Goal: Task Accomplishment & Management: Use online tool/utility

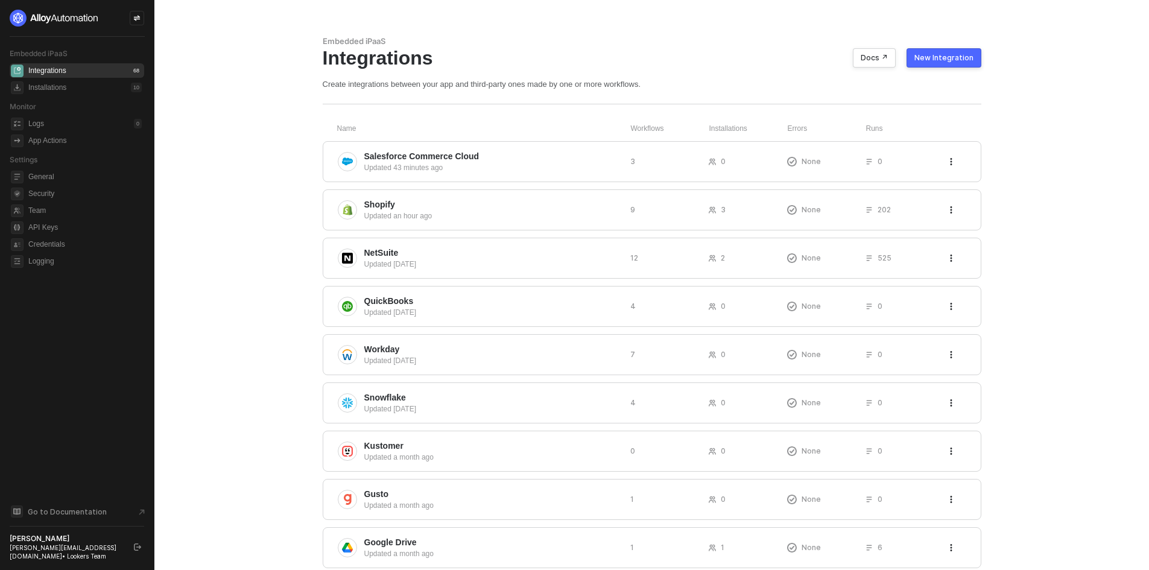
click at [958, 35] on div "Embedded iPaaS Integrations Docs ↗ New Integration Create integrations between …" at bounding box center [651, 393] width 687 height 786
click at [965, 48] on button "New Integration" at bounding box center [943, 57] width 75 height 19
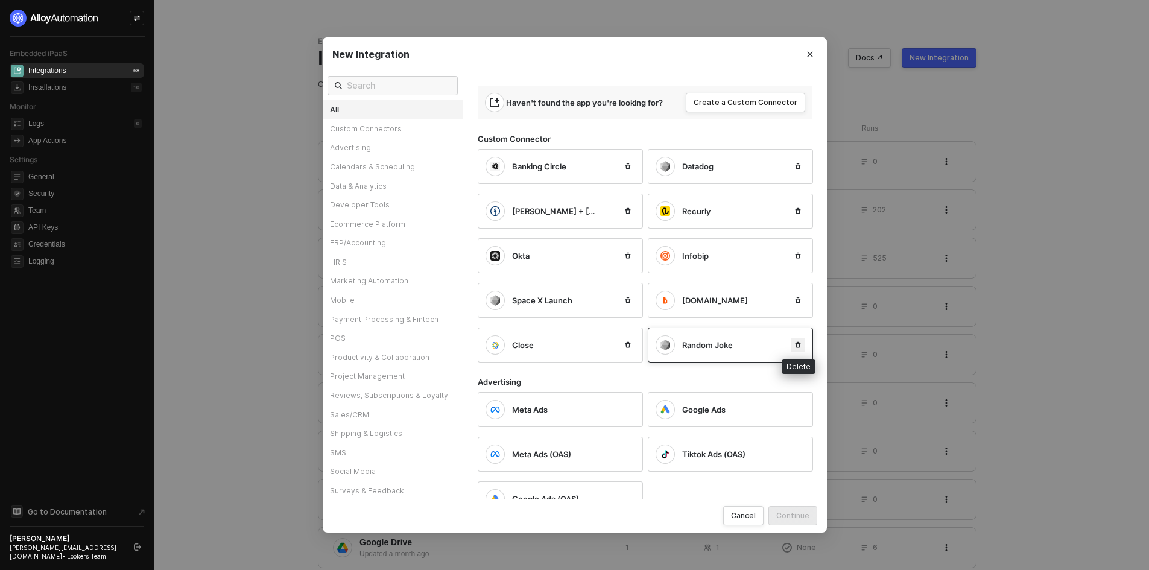
click at [801, 343] on icon "icon-trash" at bounding box center [797, 344] width 7 height 7
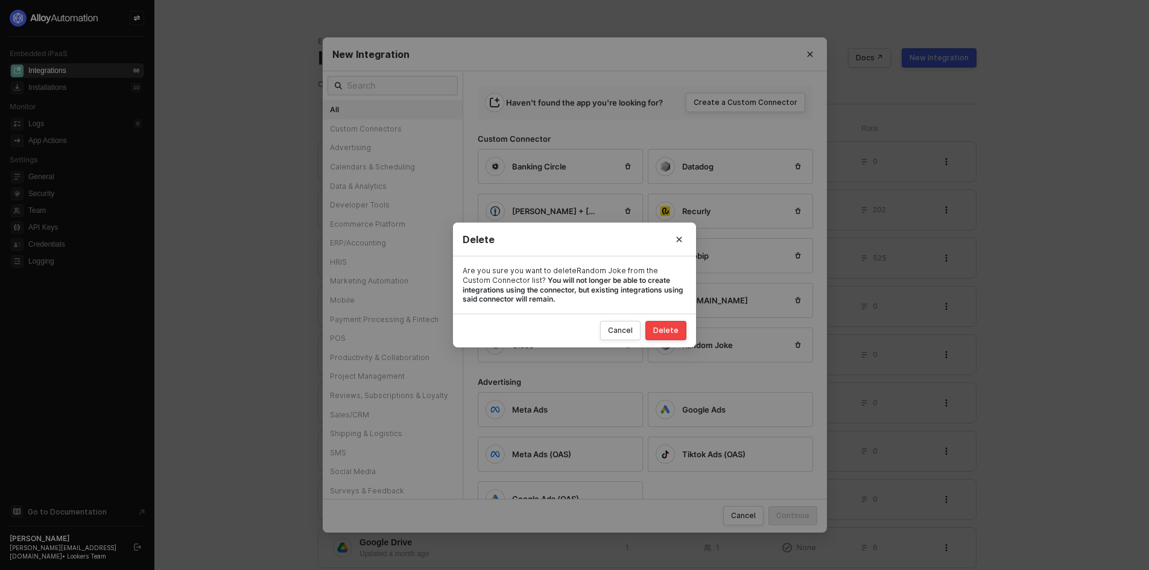
click at [678, 327] on div "Delete" at bounding box center [665, 331] width 25 height 10
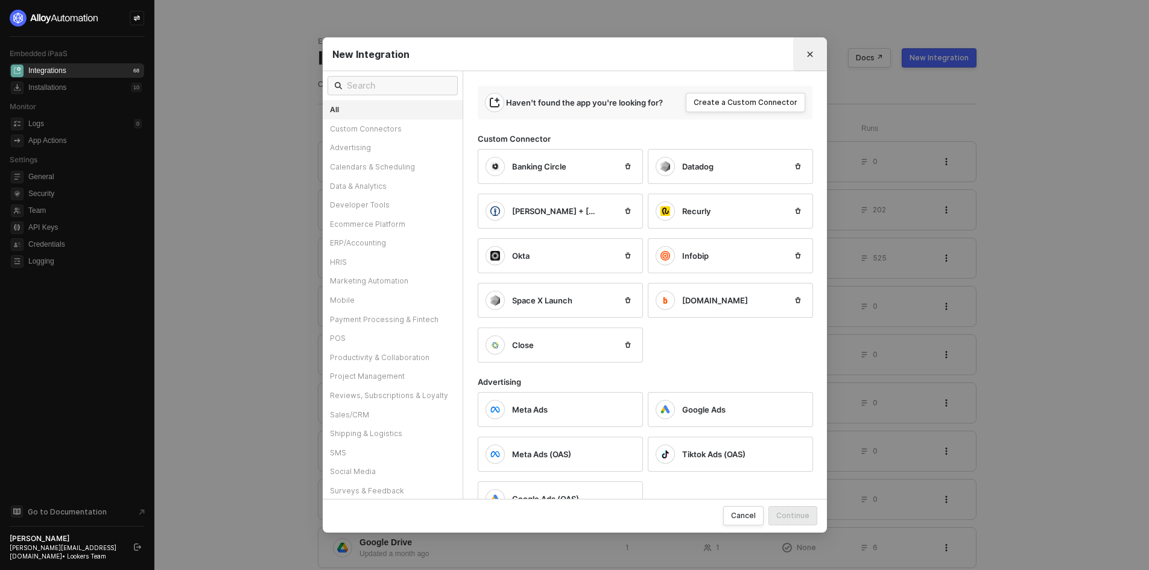
click at [815, 58] on button "Close" at bounding box center [809, 54] width 19 height 19
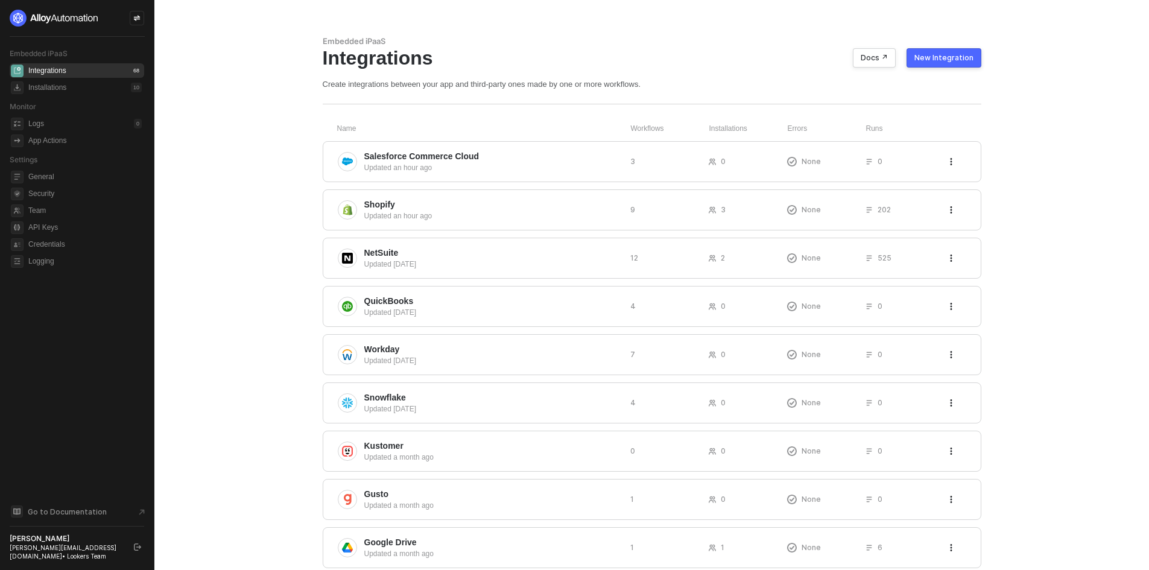
click at [955, 61] on div "New Integration" at bounding box center [943, 58] width 59 height 10
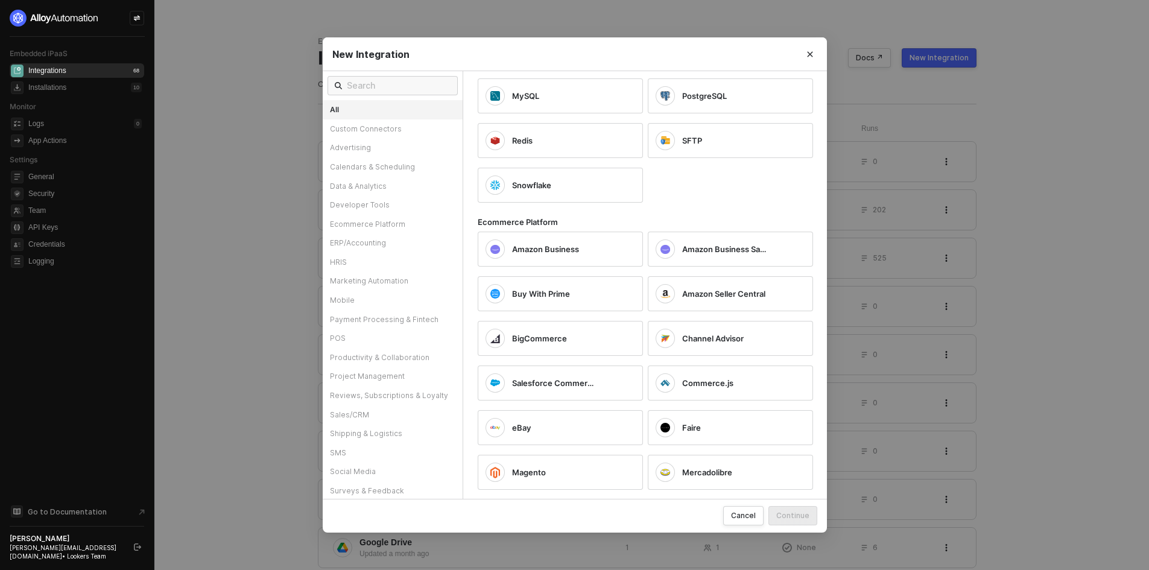
scroll to position [1327, 0]
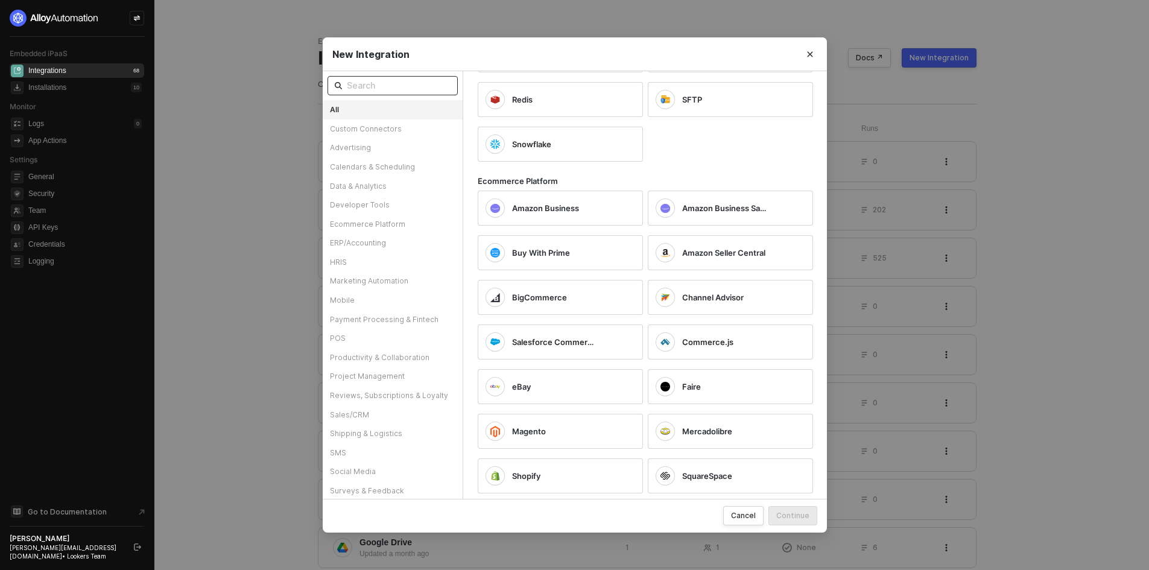
click at [394, 90] on input "text" at bounding box center [399, 85] width 104 height 13
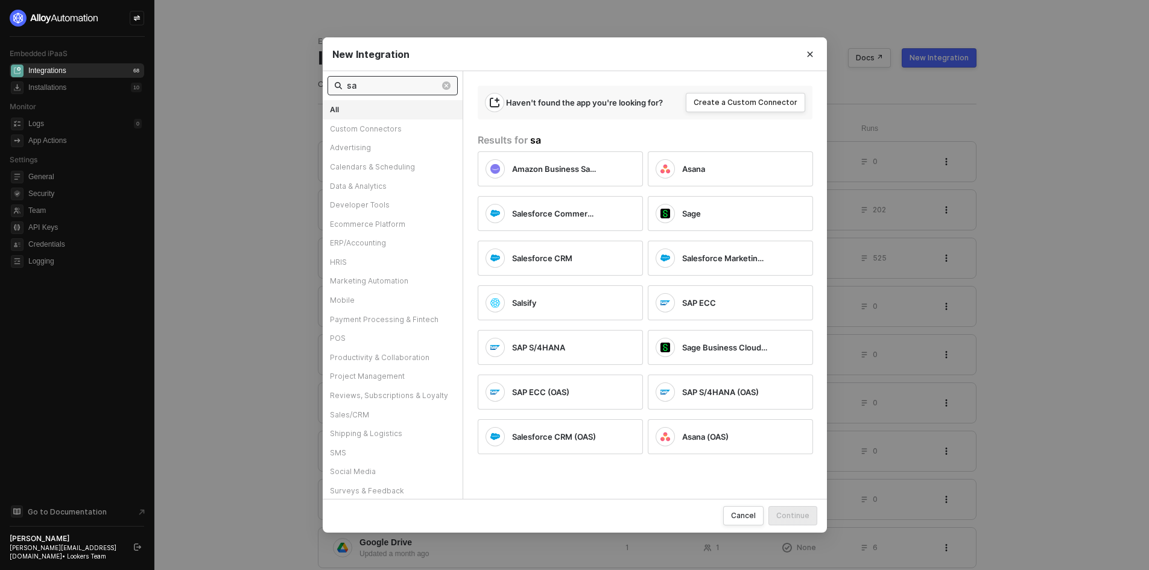
scroll to position [0, 0]
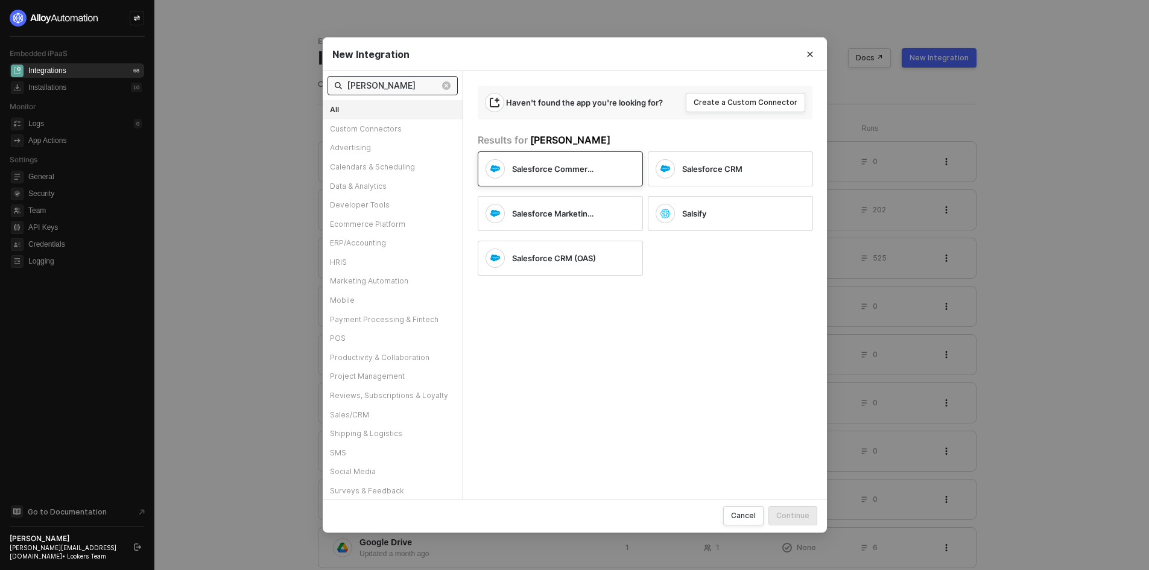
type input "sal"
click at [526, 157] on div "Salesforce Commerce Cloud" at bounding box center [560, 168] width 165 height 35
click at [795, 514] on div "Continue" at bounding box center [792, 515] width 33 height 10
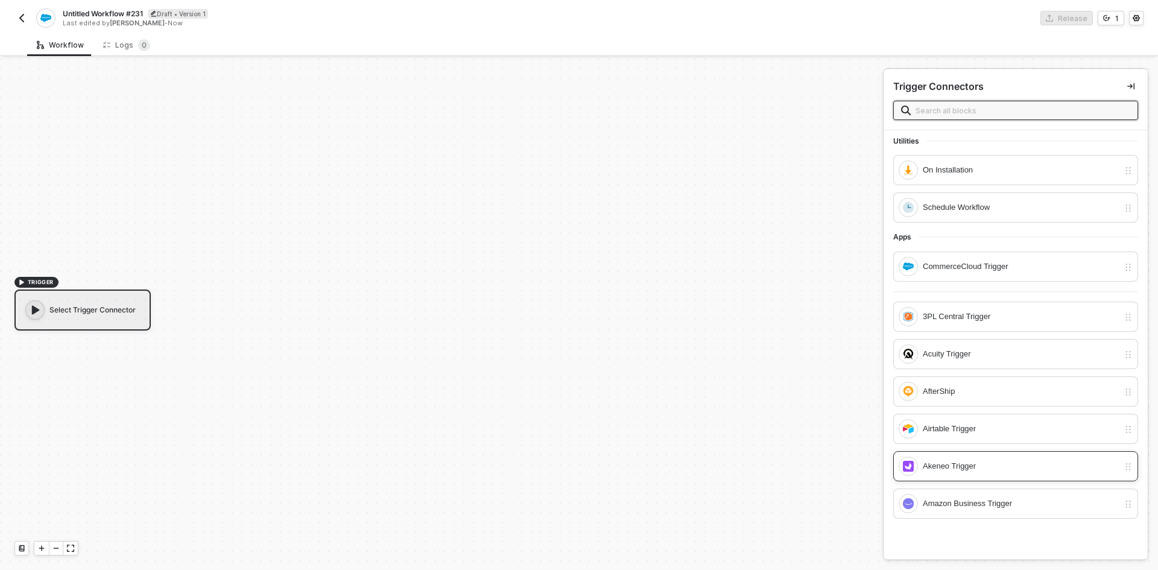
scroll to position [121, 0]
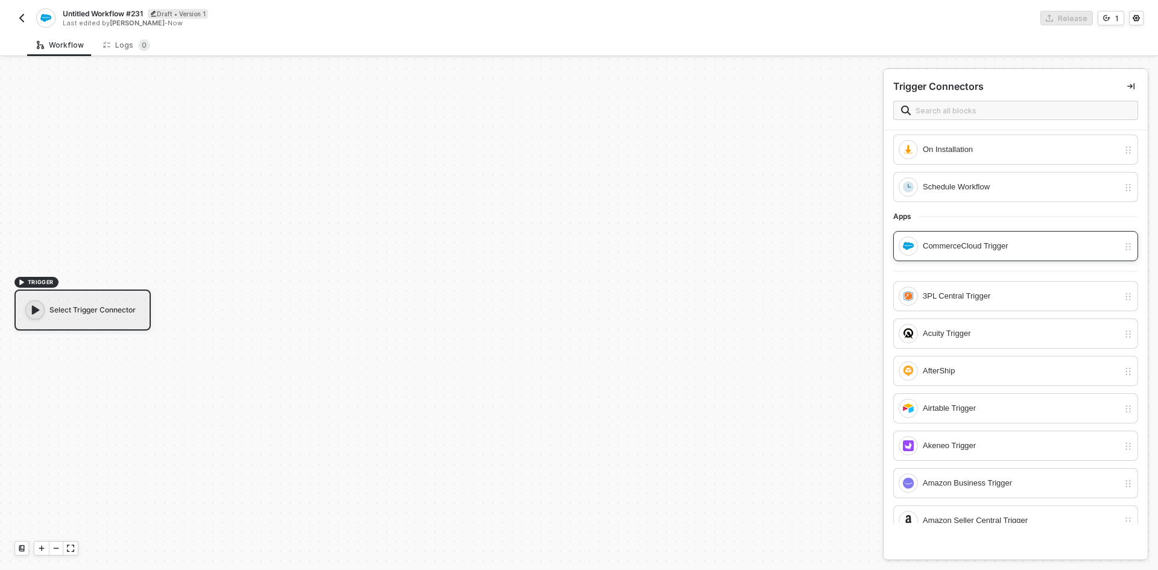
click at [992, 252] on div "CommerceCloud Trigger" at bounding box center [1021, 245] width 196 height 13
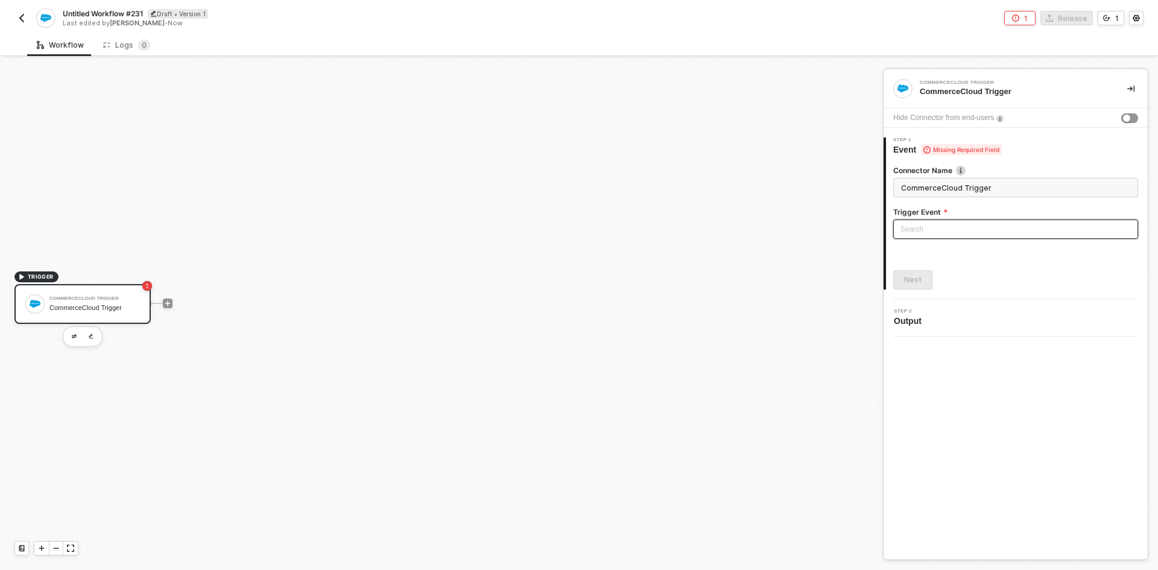
click at [988, 231] on input "search" at bounding box center [1015, 229] width 230 height 18
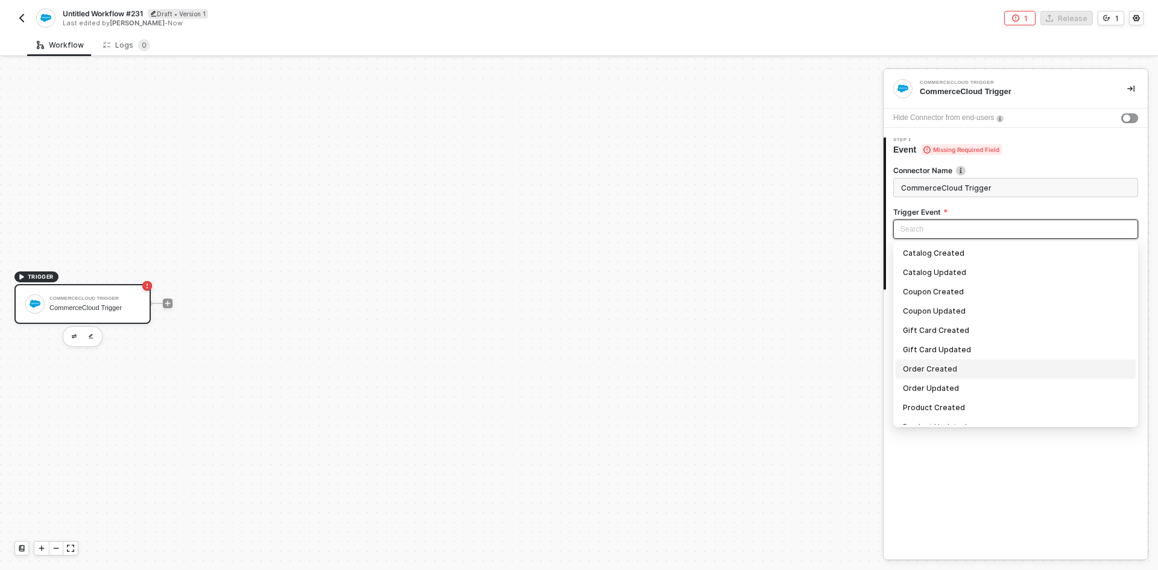
scroll to position [51, 0]
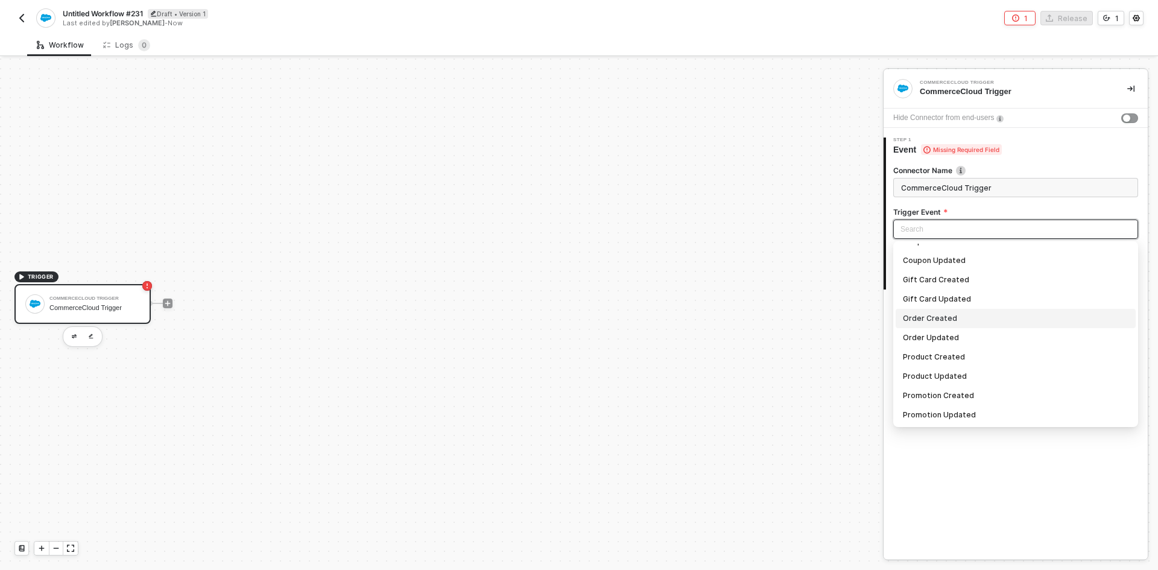
click at [985, 320] on div "Order Created" at bounding box center [1016, 318] width 226 height 13
type input "Trigger workflow when order created"
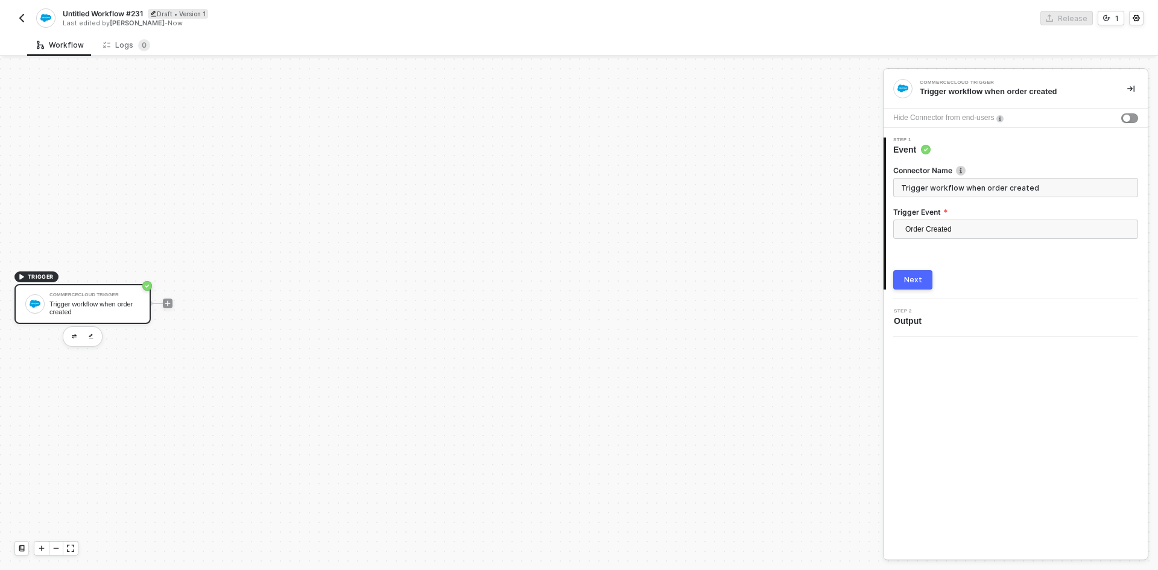
click at [923, 282] on button "Next" at bounding box center [912, 279] width 39 height 19
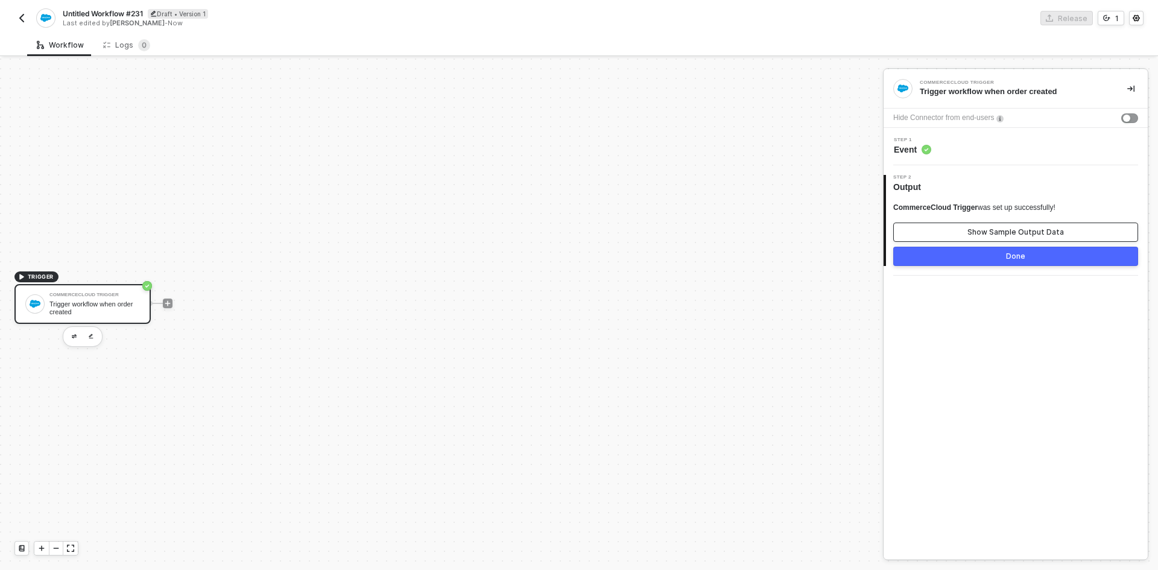
click at [942, 237] on button "Show Sample Output Data" at bounding box center [1015, 231] width 245 height 19
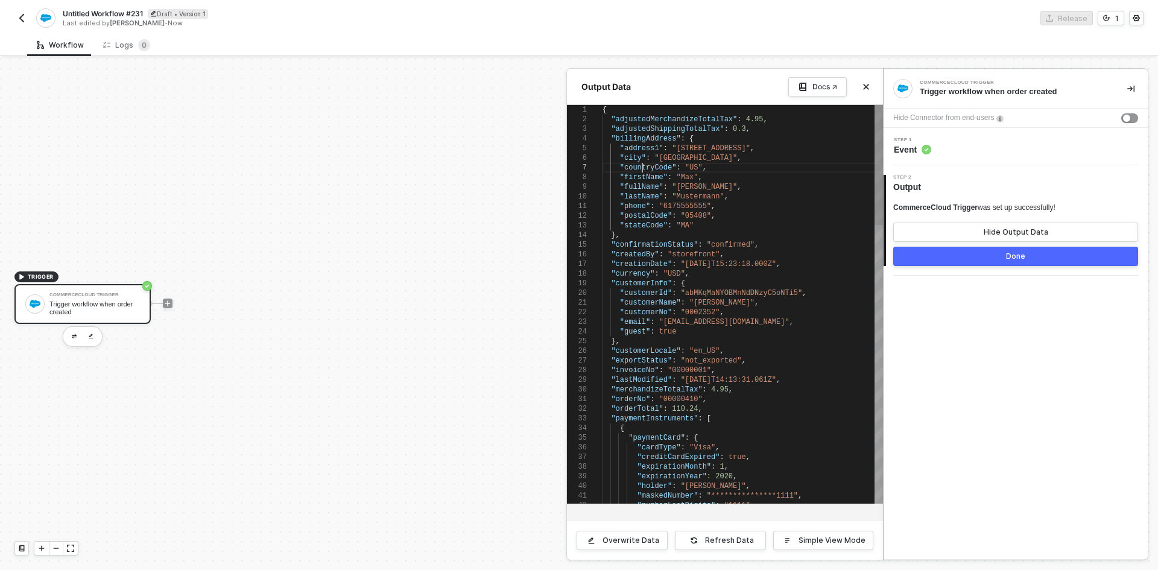
scroll to position [0, 0]
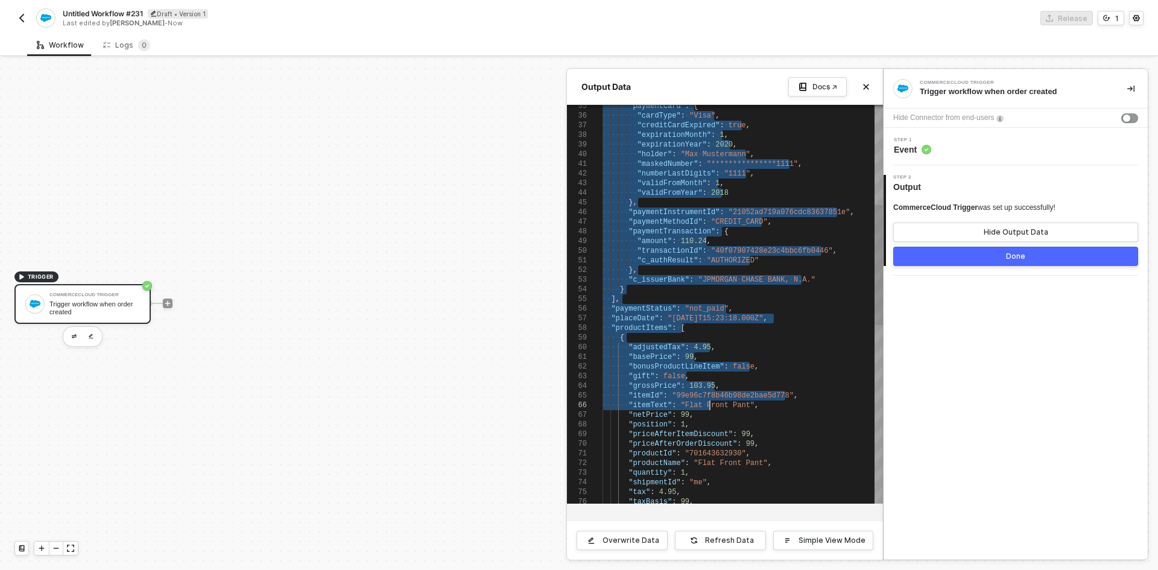
type textarea "{ "adjustedMerchandizeTotalTax": 4.95, "adjustedShippingTotalTax": 0.3, "billin…"
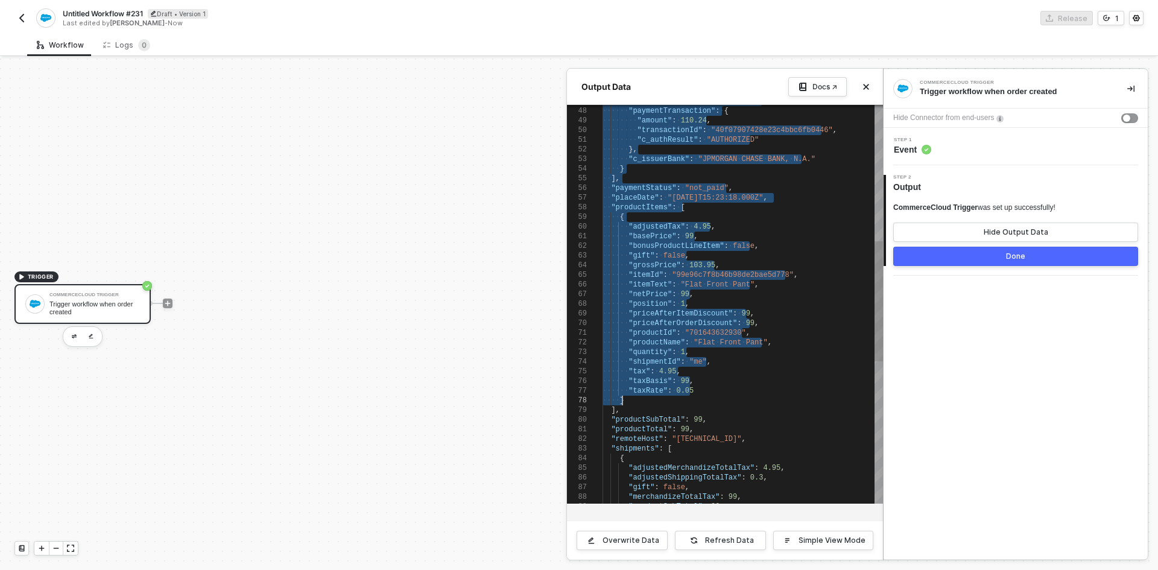
drag, startPoint x: 643, startPoint y: 168, endPoint x: 712, endPoint y: 400, distance: 242.1
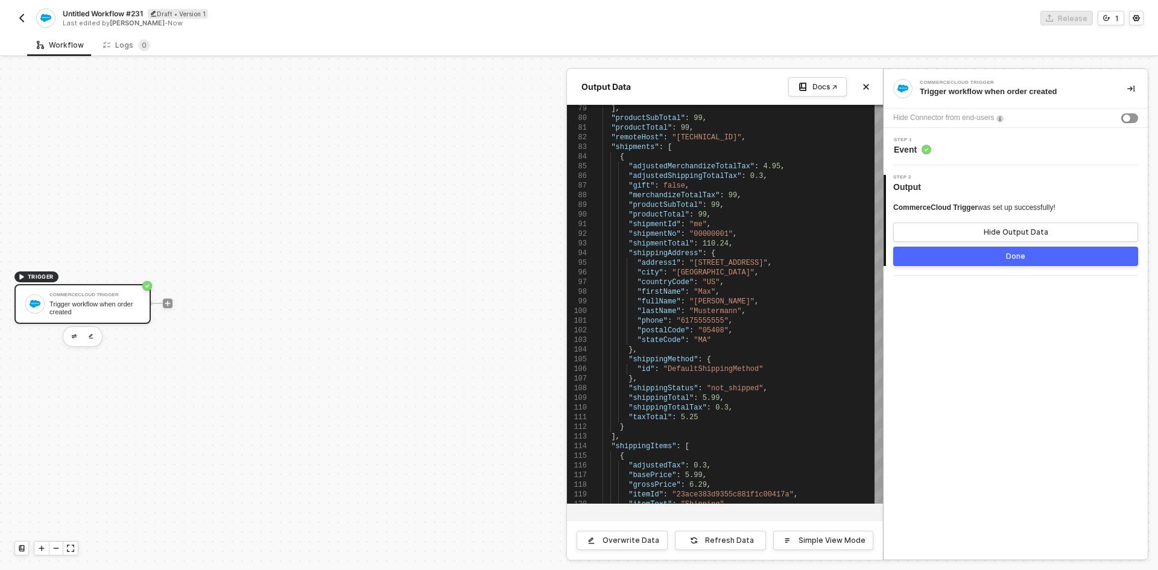
click at [353, 320] on div at bounding box center [579, 313] width 1158 height 511
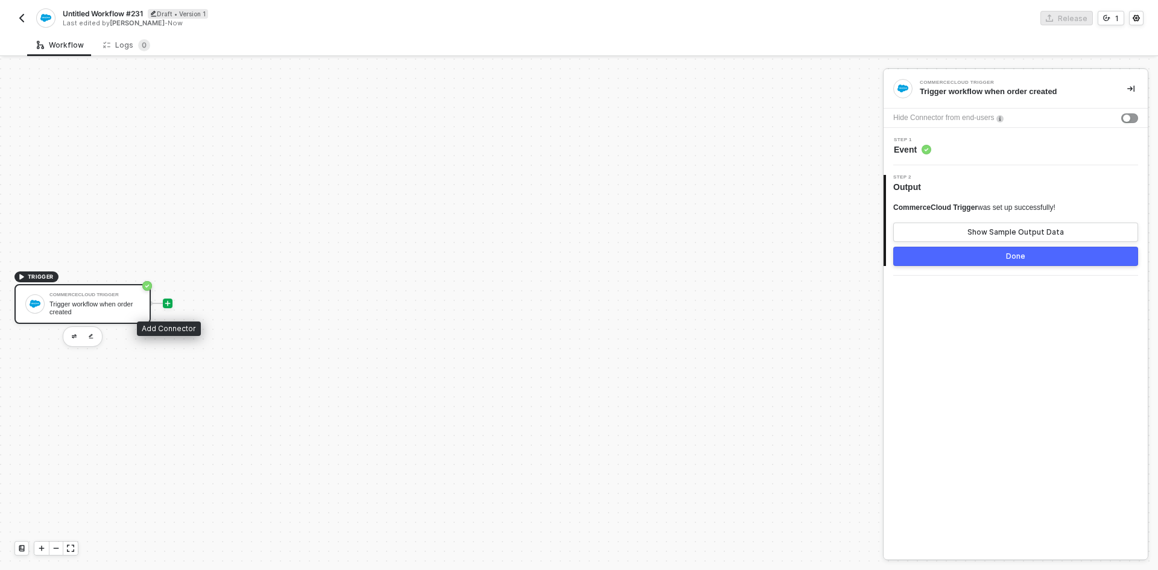
click at [169, 305] on icon "icon-play" at bounding box center [167, 303] width 7 height 7
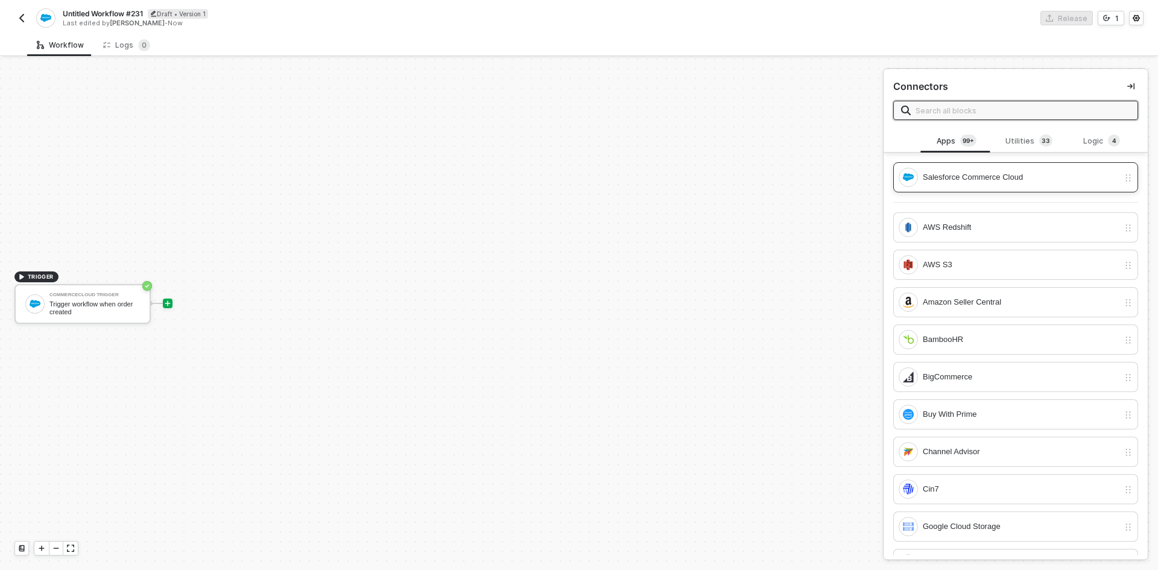
click at [967, 189] on div "Salesforce Commerce Cloud" at bounding box center [1015, 177] width 245 height 30
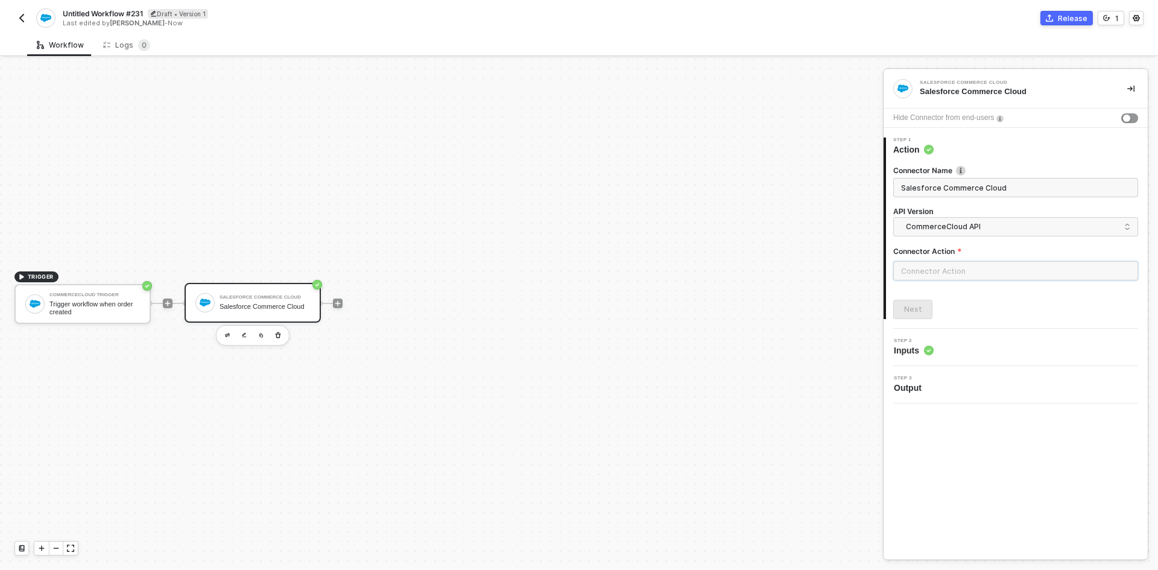
click at [962, 272] on input "text" at bounding box center [1015, 270] width 245 height 19
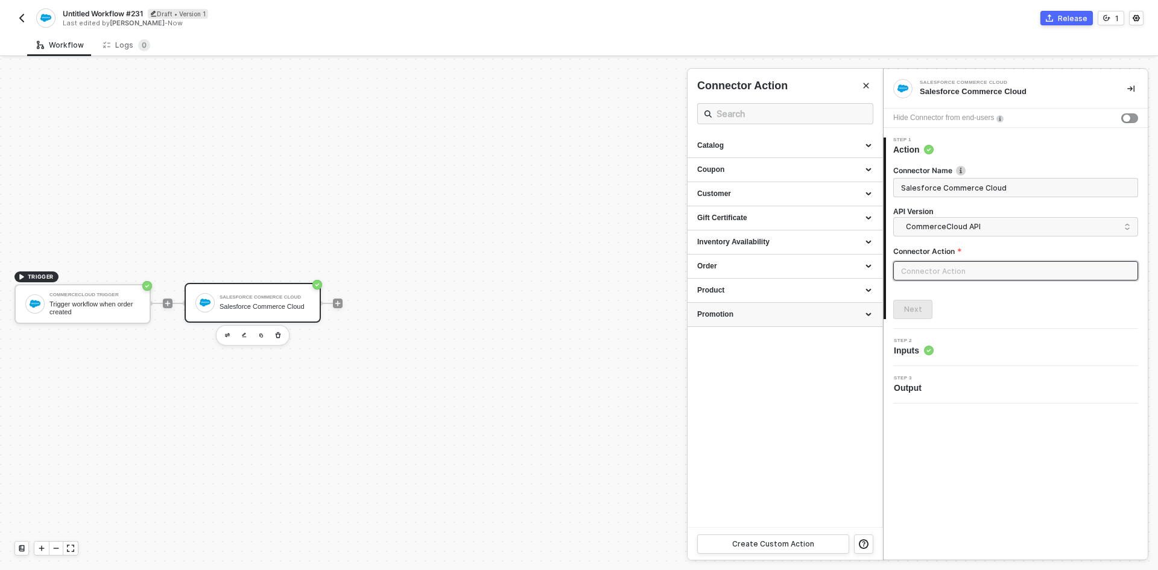
click at [784, 320] on div "Promotion" at bounding box center [784, 315] width 195 height 24
click at [772, 297] on div "Product" at bounding box center [784, 291] width 195 height 24
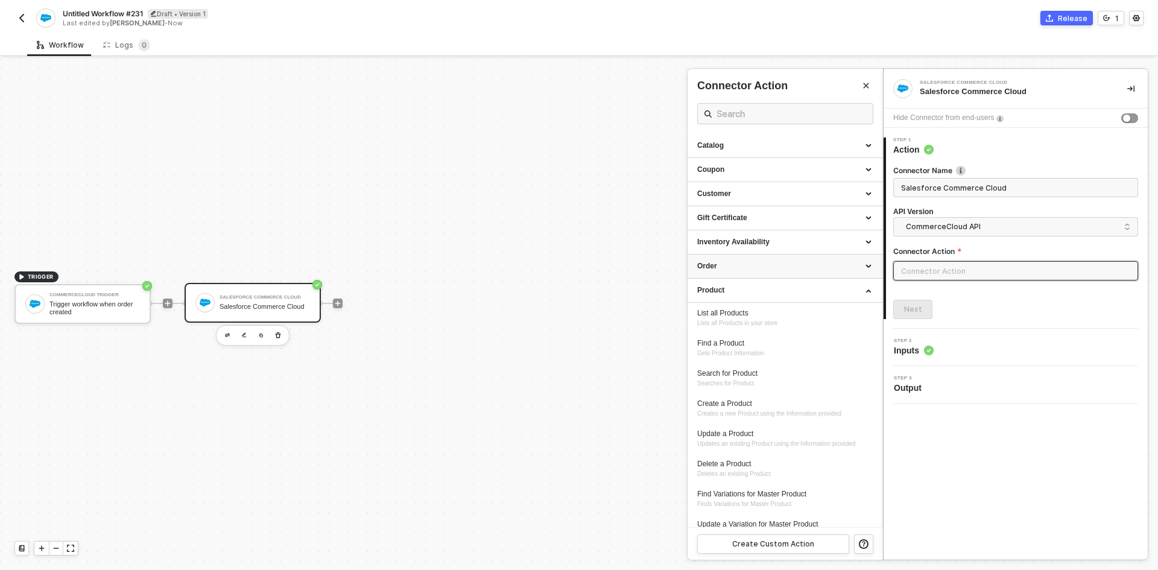
drag, startPoint x: 763, startPoint y: 275, endPoint x: 755, endPoint y: 255, distance: 21.6
click at [763, 274] on div "Order" at bounding box center [784, 266] width 195 height 24
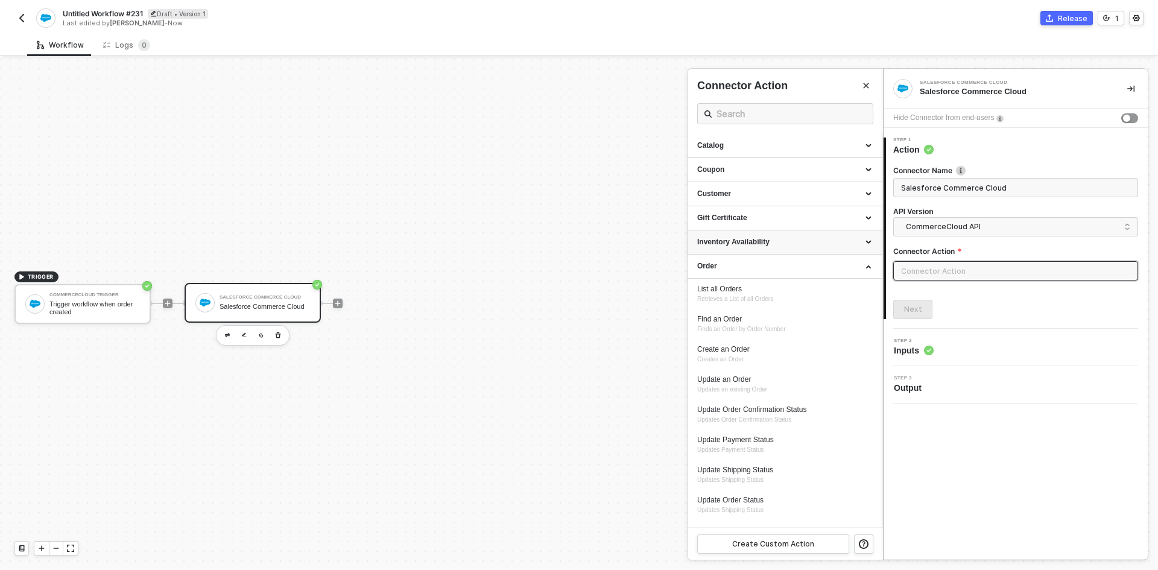
click at [751, 247] on div "Inventory Availability" at bounding box center [784, 242] width 175 height 10
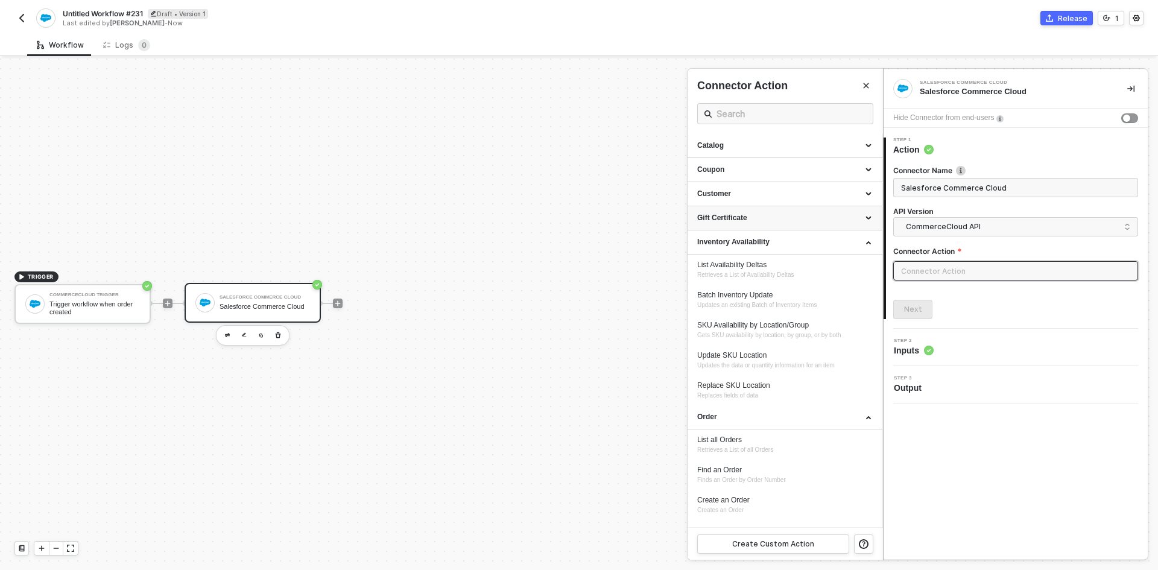
click at [745, 222] on div "Gift Certificate" at bounding box center [784, 218] width 175 height 10
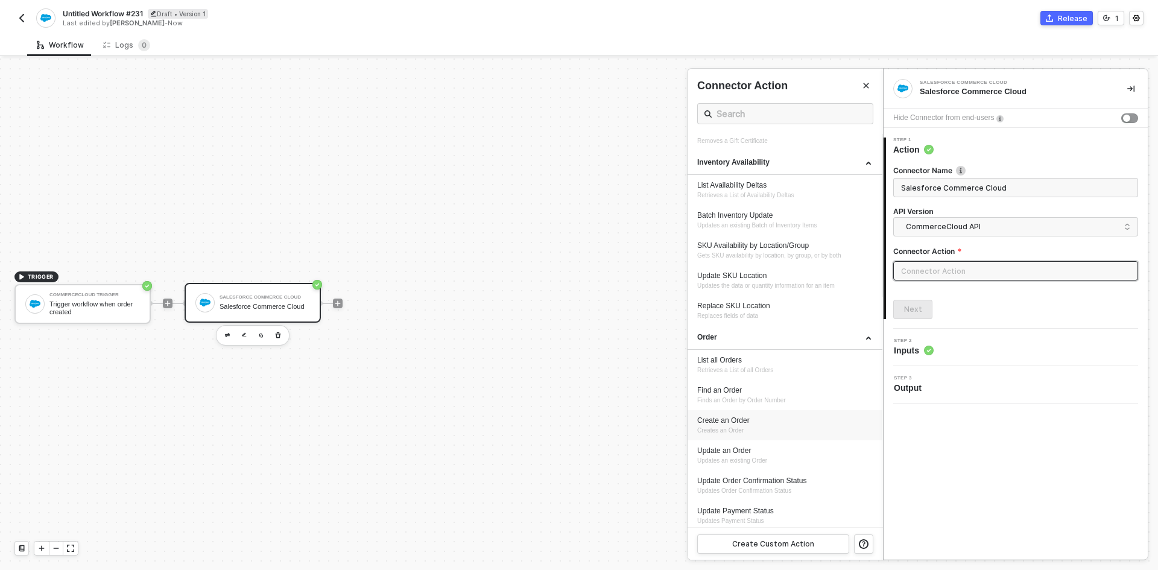
scroll to position [241, 0]
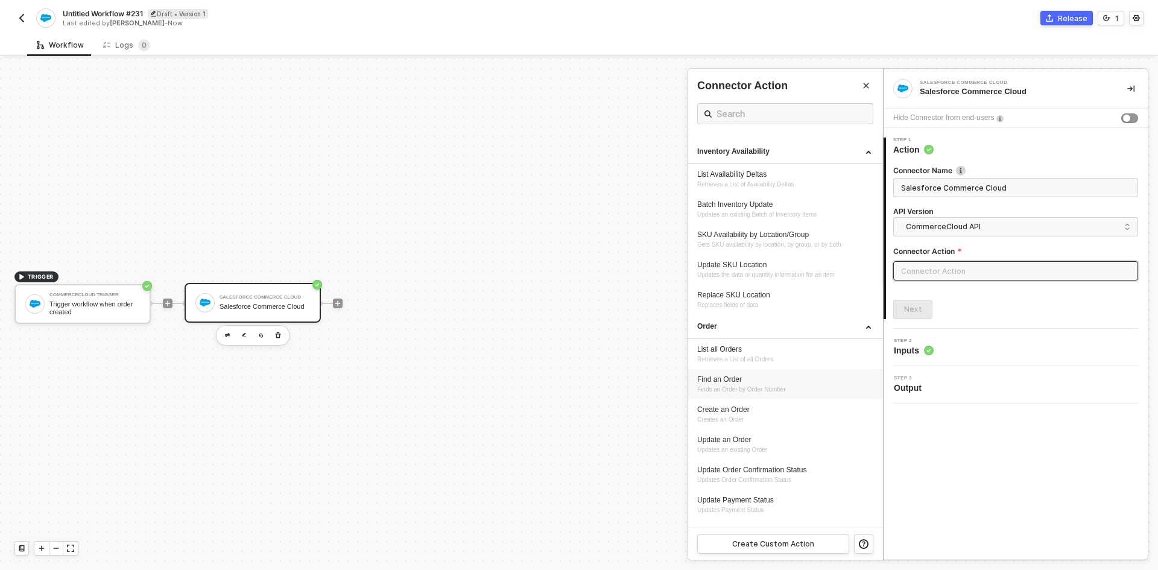
click at [765, 387] on span "Finds an Order by Order Number" at bounding box center [741, 389] width 89 height 7
type input "Finds an Order by Order Number"
type input "Order - Find an Order"
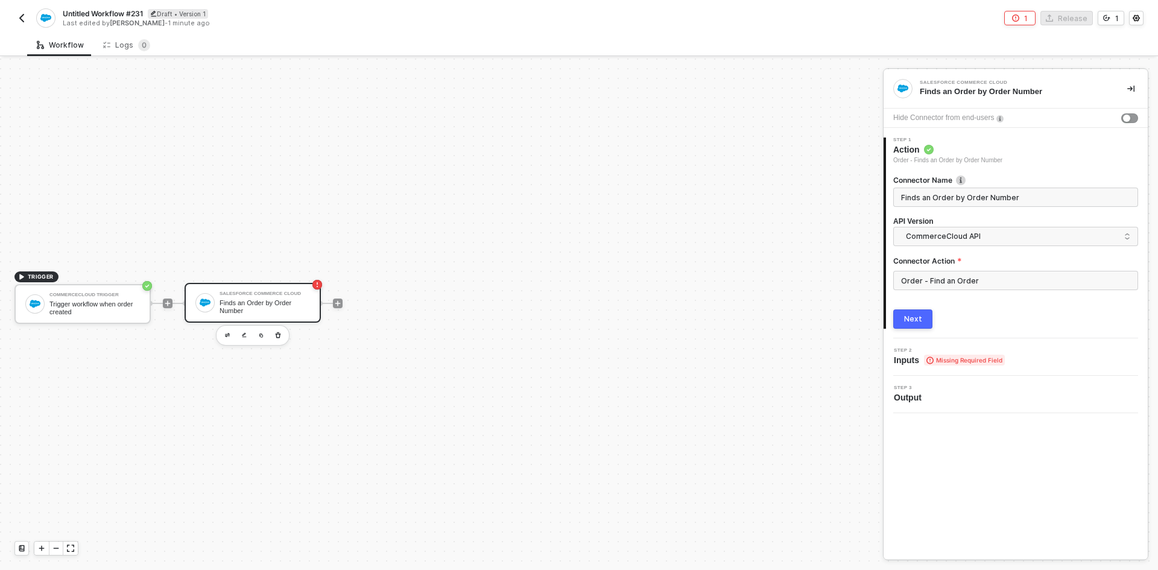
click at [920, 317] on div "Next" at bounding box center [913, 319] width 18 height 10
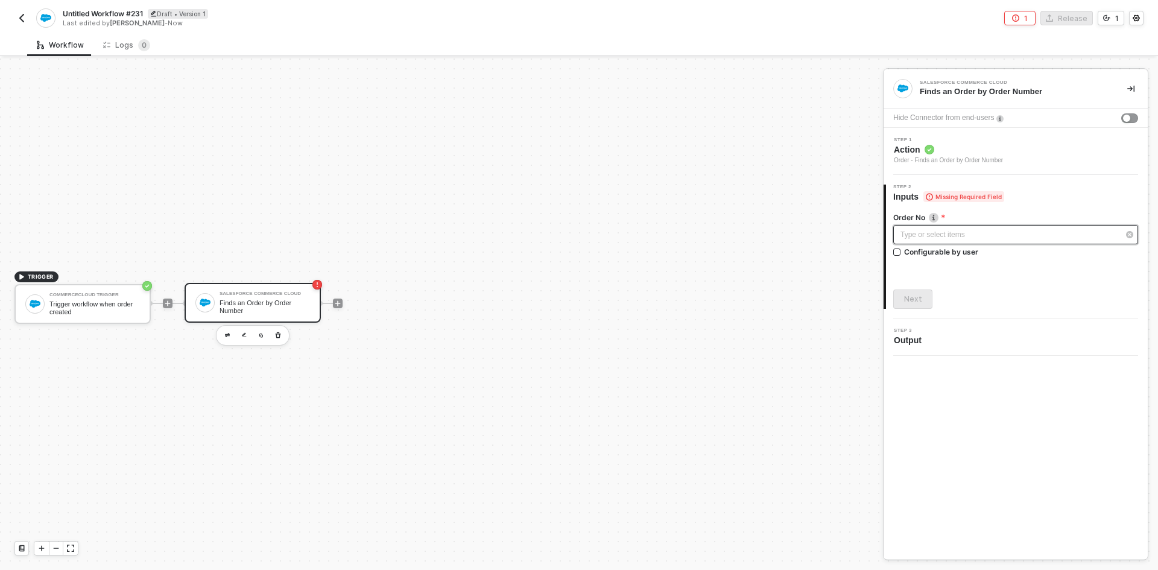
click at [1056, 231] on div "Type or select items ﻿" at bounding box center [1009, 234] width 218 height 11
click at [775, 110] on span "Blocks 2" at bounding box center [779, 114] width 38 height 9
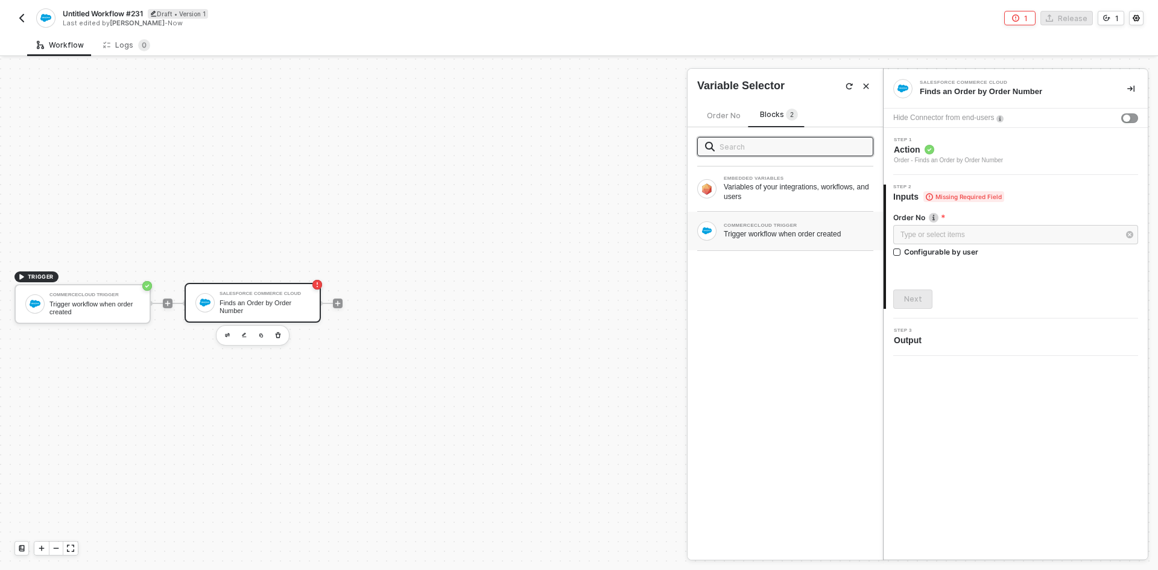
click at [789, 224] on div "COMMERCECLOUD TRIGGER" at bounding box center [799, 225] width 150 height 5
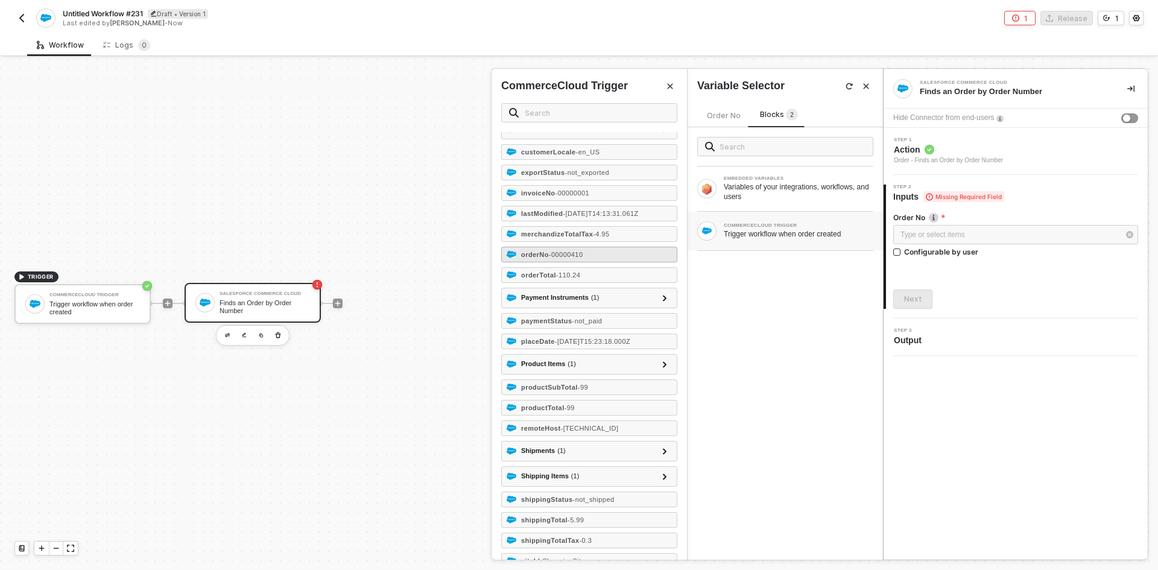
scroll to position [92, 0]
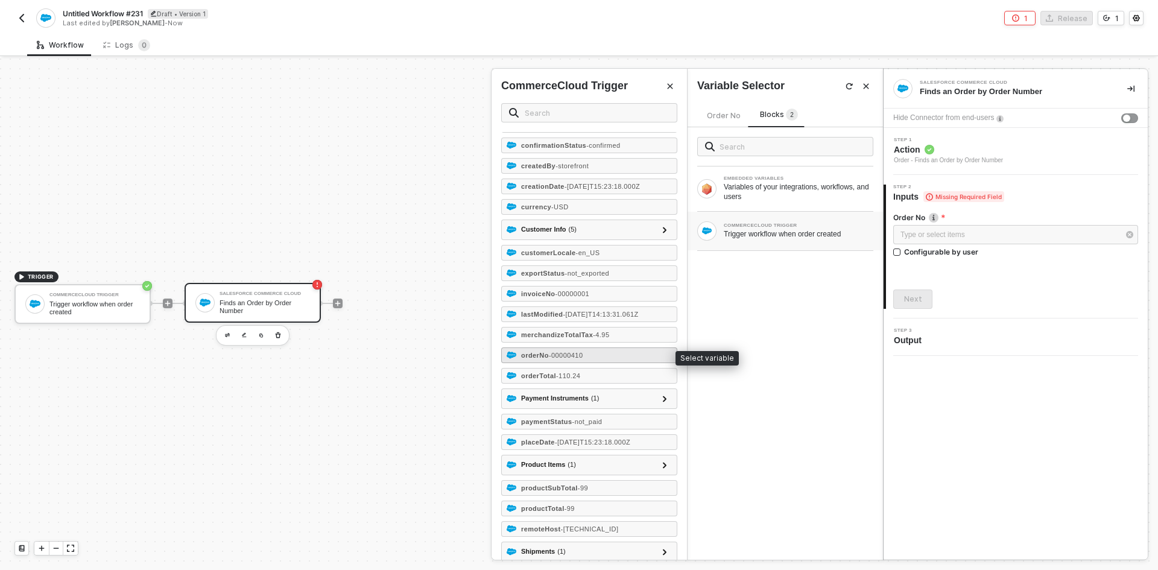
click at [563, 358] on span "- 00000410" at bounding box center [566, 355] width 34 height 7
click at [916, 298] on div "Next" at bounding box center [913, 299] width 18 height 10
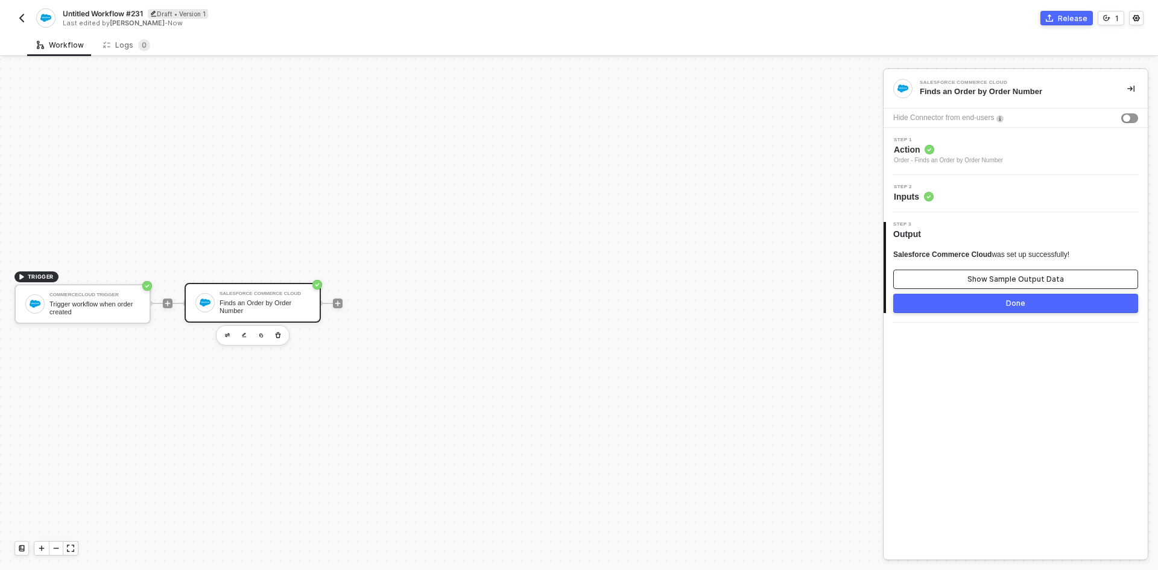
click at [928, 283] on button "Show Sample Output Data" at bounding box center [1015, 279] width 245 height 19
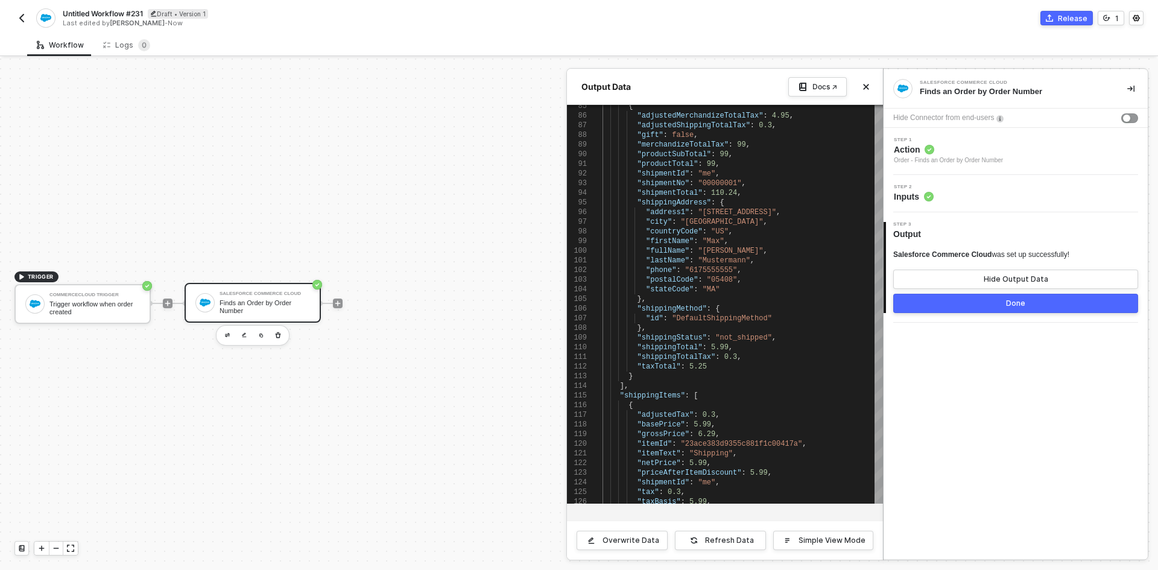
click at [432, 419] on div at bounding box center [579, 313] width 1158 height 511
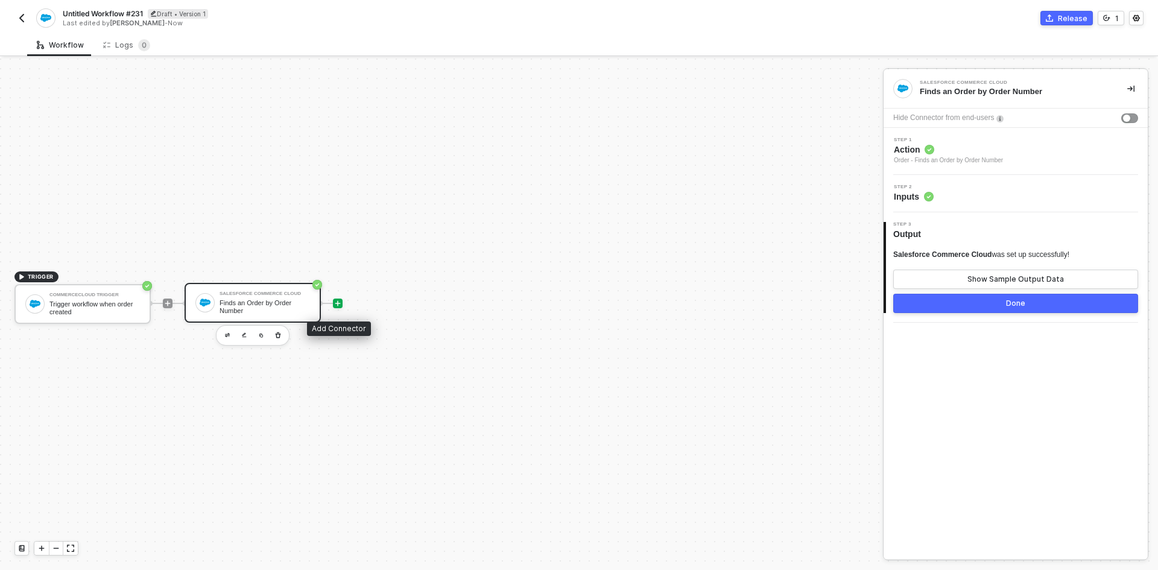
click at [335, 303] on icon "icon-play" at bounding box center [337, 303] width 7 height 7
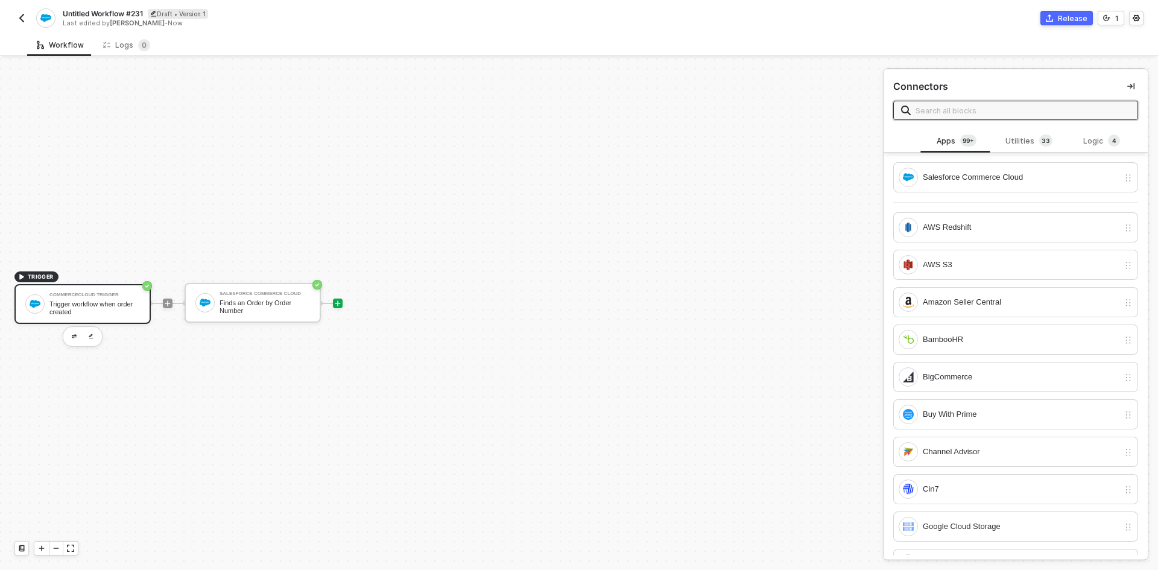
click at [91, 298] on div "CommerceCloud Trigger Trigger workflow when order created" at bounding box center [94, 303] width 90 height 23
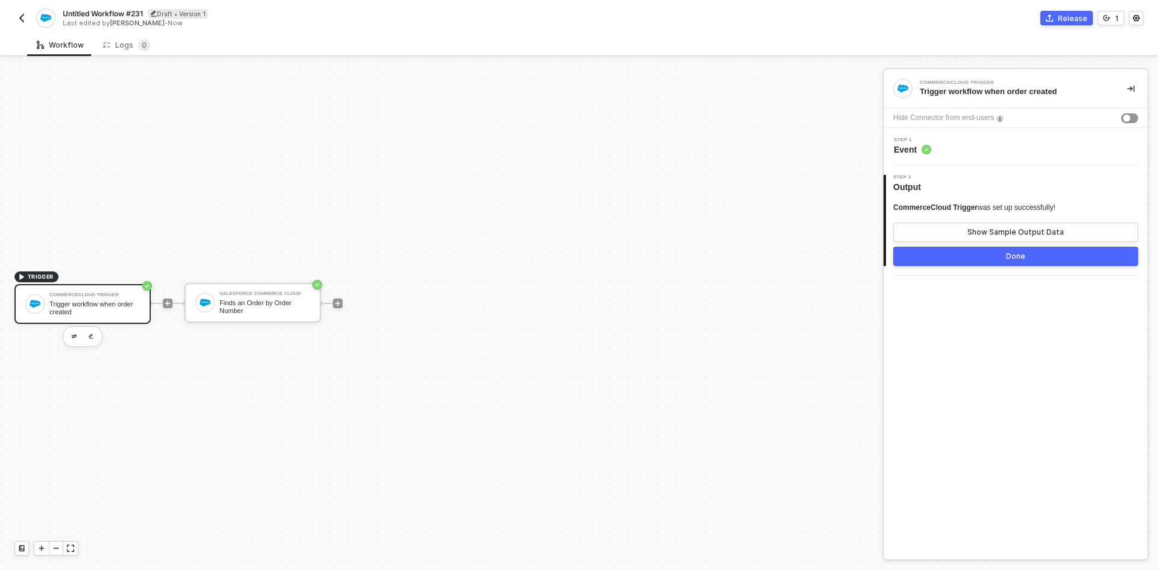
click at [951, 140] on div "Step 1 Event" at bounding box center [1016, 146] width 261 height 18
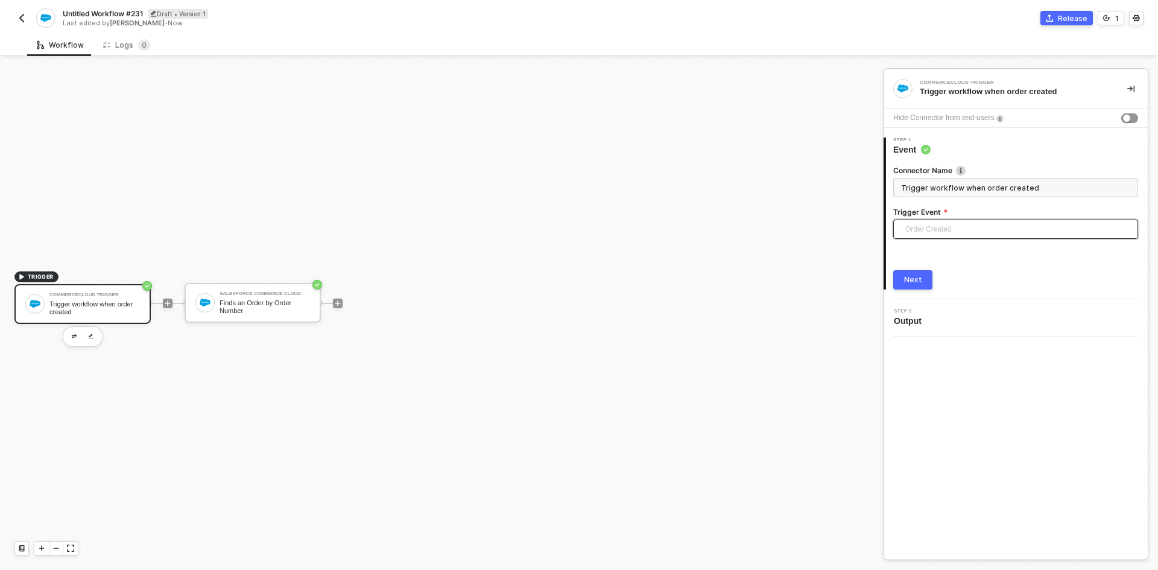
click at [965, 222] on span "Order Created" at bounding box center [1018, 229] width 226 height 18
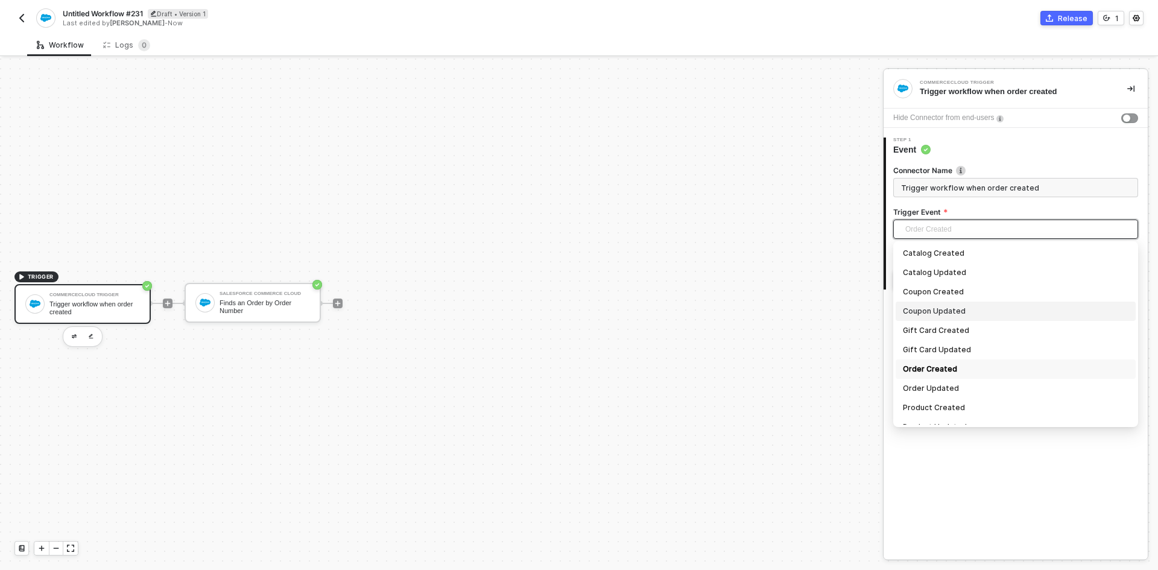
scroll to position [51, 0]
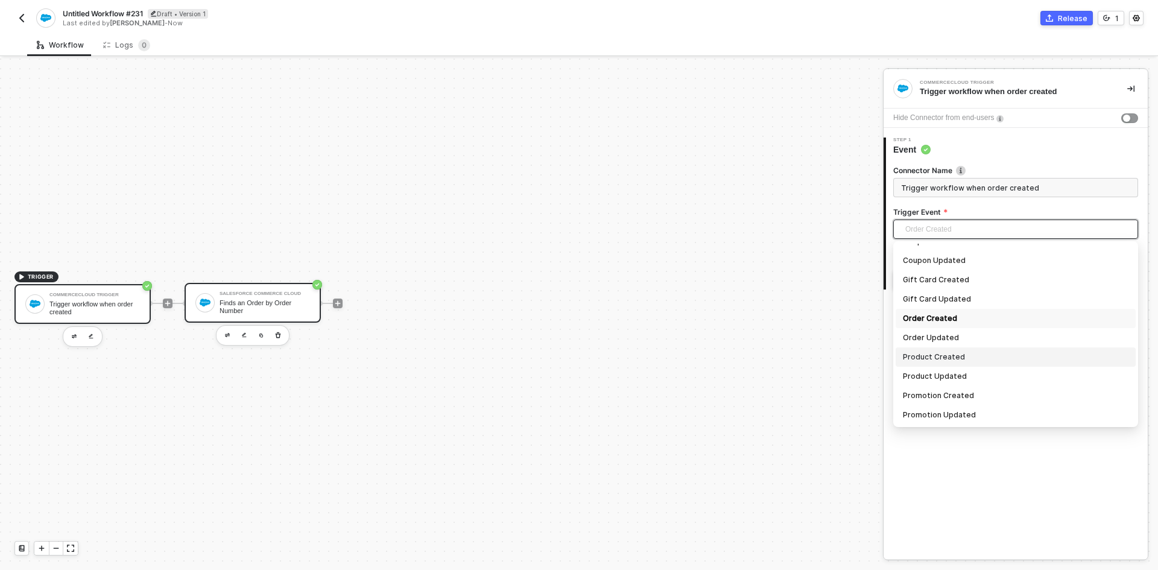
click at [242, 305] on div "Finds an Order by Order Number" at bounding box center [264, 306] width 90 height 15
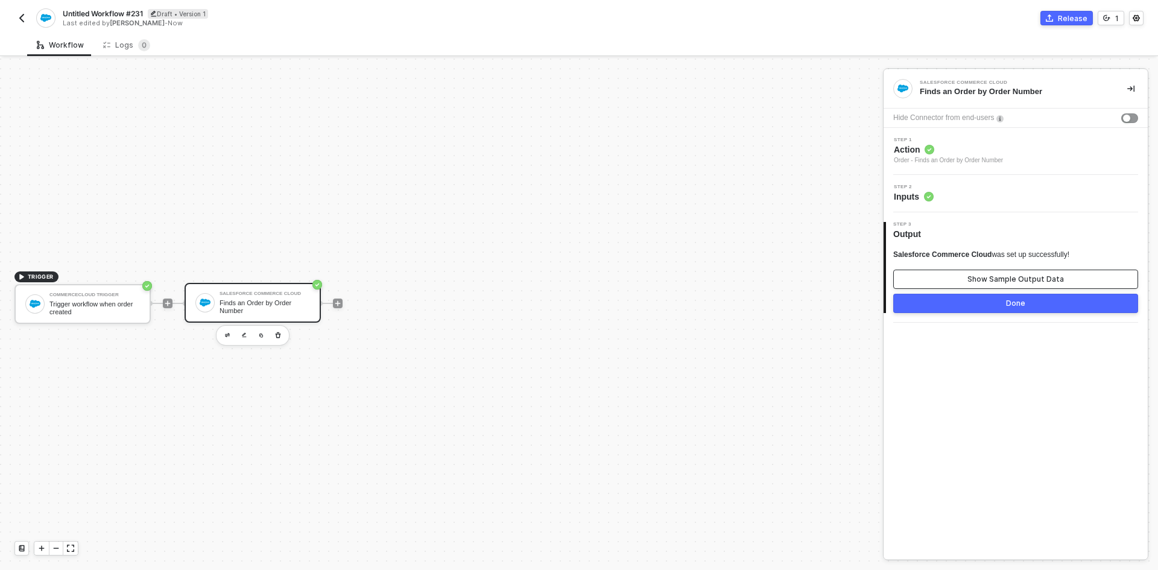
click at [992, 280] on div "Show Sample Output Data" at bounding box center [1015, 279] width 96 height 10
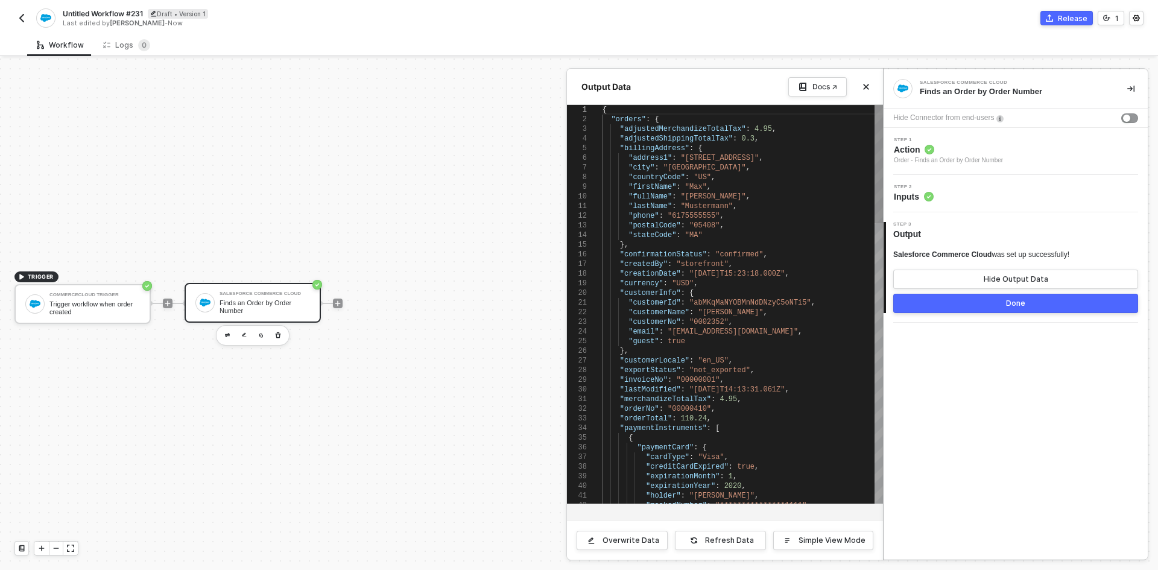
scroll to position [0, 0]
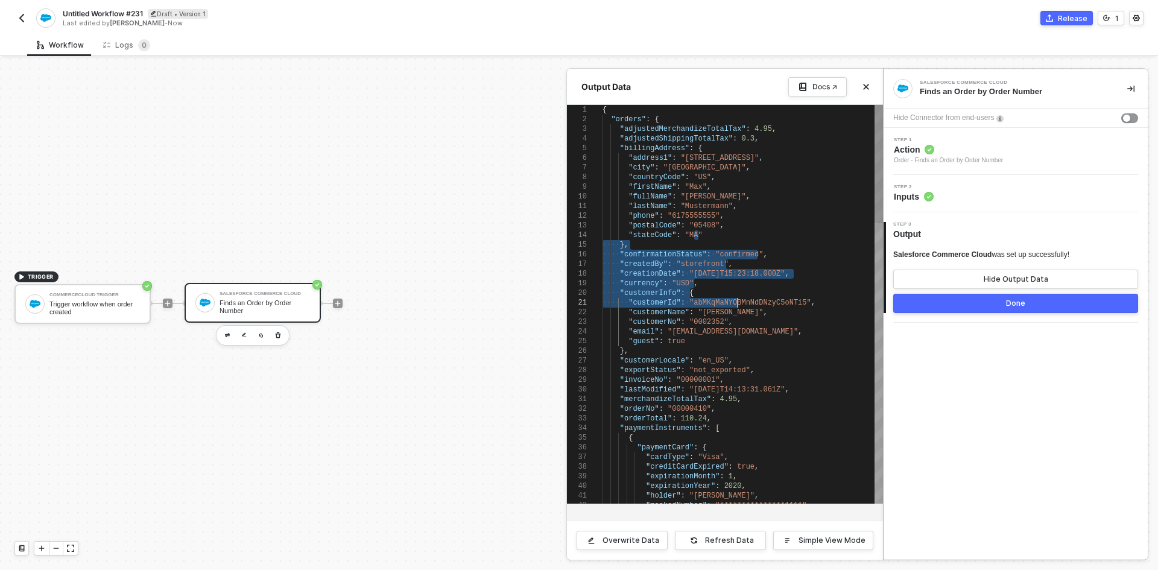
type textarea ""lastName": "Mustermann", "phone": "6175555555", "postalCode": "05408", "stateC…"
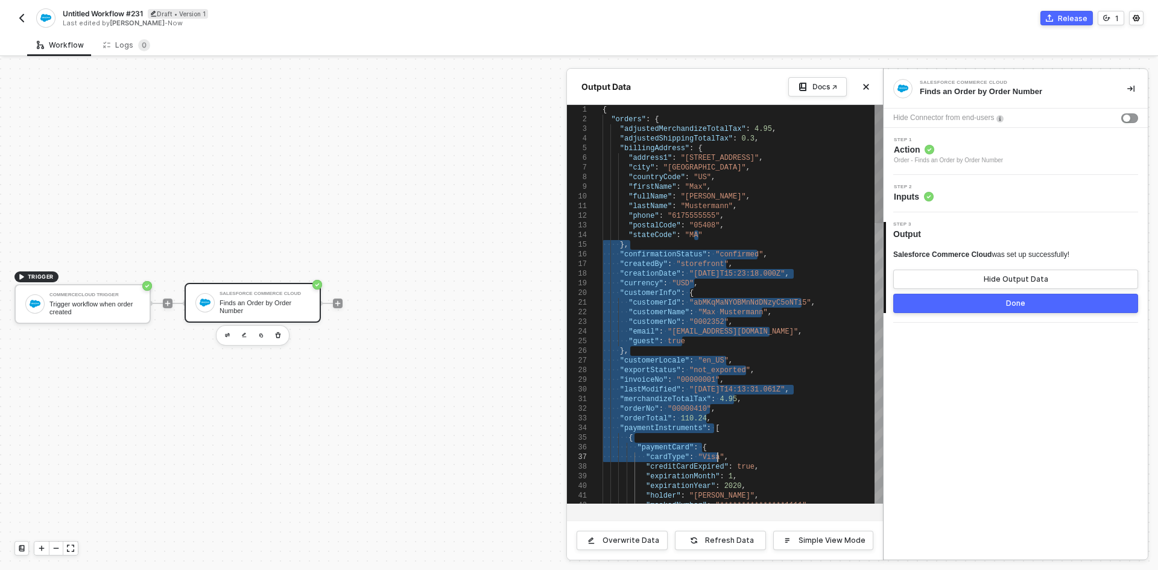
drag, startPoint x: 731, startPoint y: 241, endPoint x: 765, endPoint y: 453, distance: 214.8
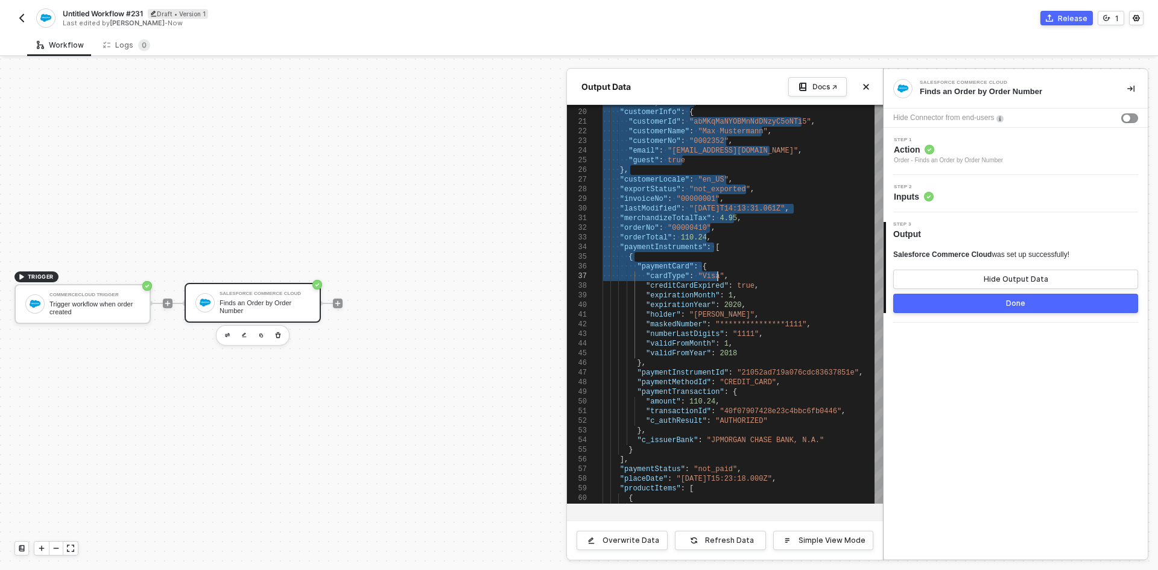
click at [460, 406] on div at bounding box center [579, 313] width 1158 height 511
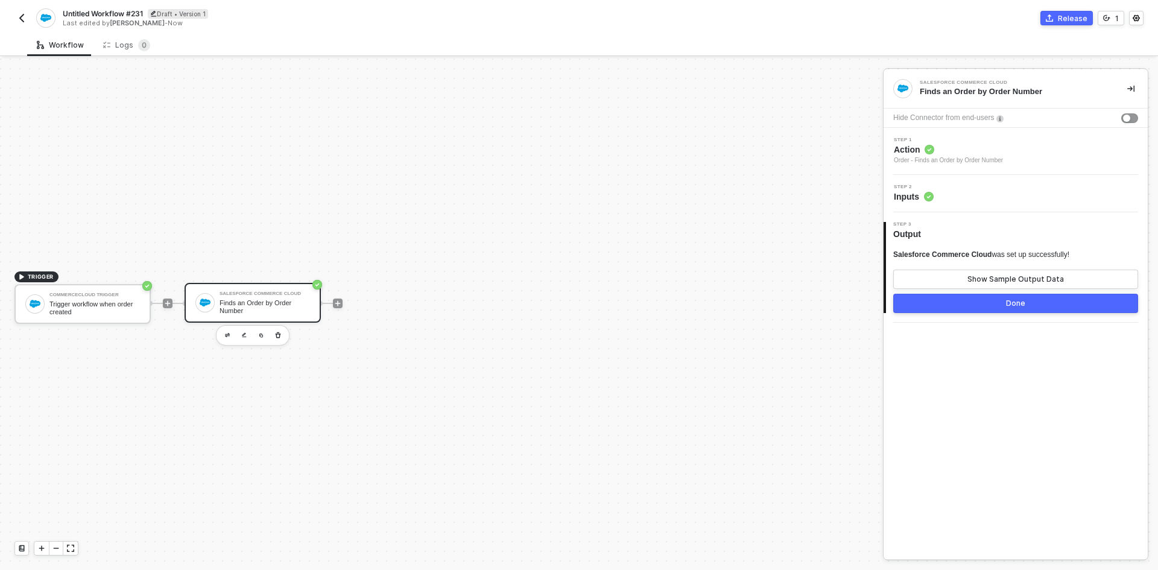
click at [961, 189] on div "Step 2 Inputs" at bounding box center [1016, 194] width 261 height 18
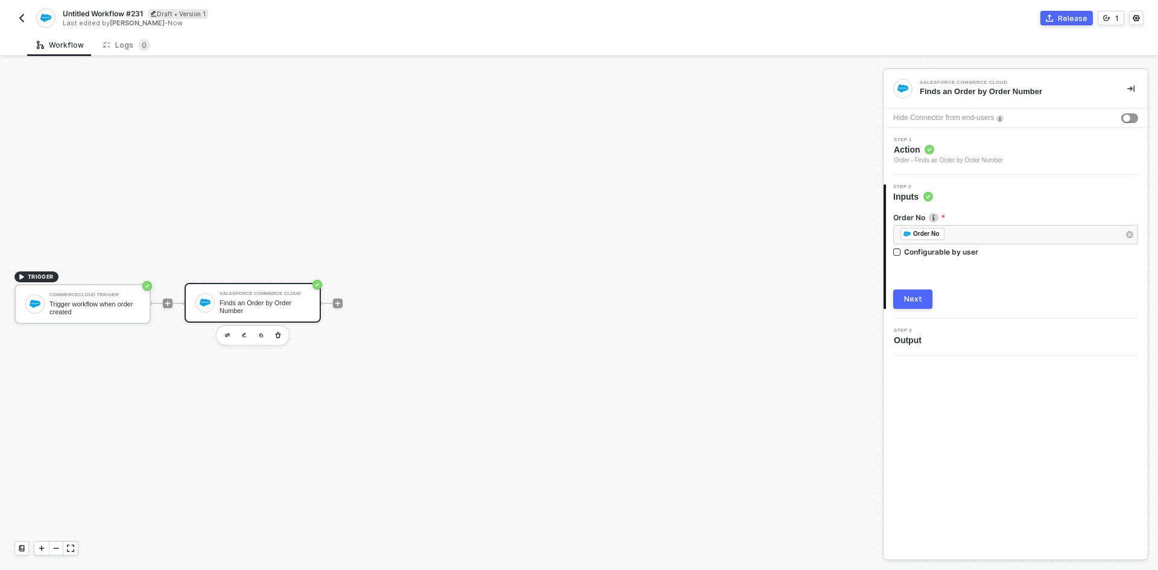
click at [961, 159] on div "Order - Finds an Order by Order Number" at bounding box center [948, 161] width 109 height 10
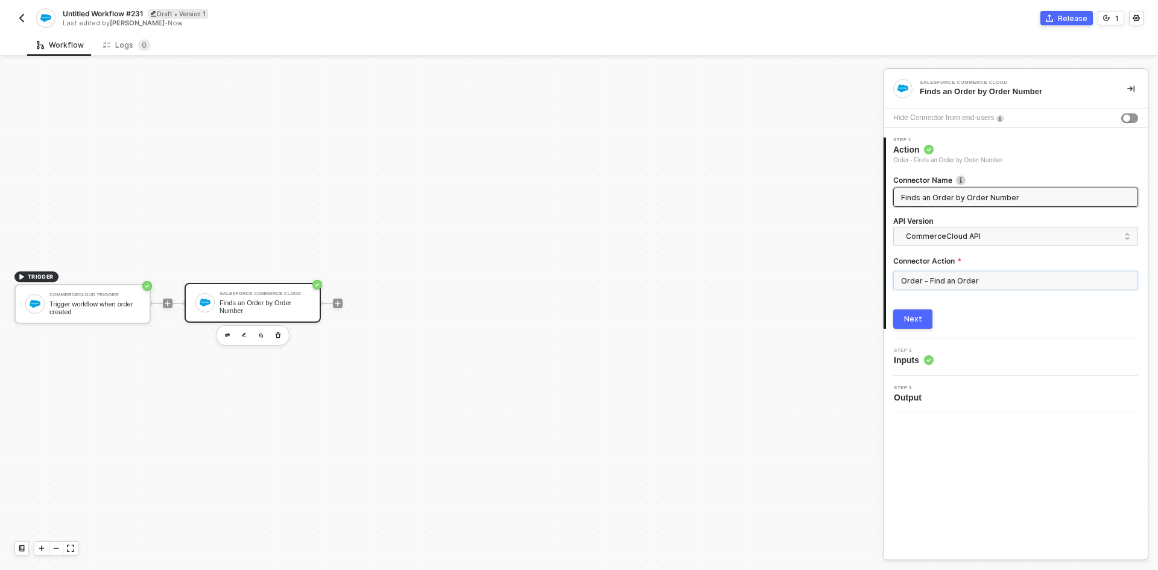
click at [971, 282] on input "Order - Find an Order" at bounding box center [1015, 280] width 245 height 19
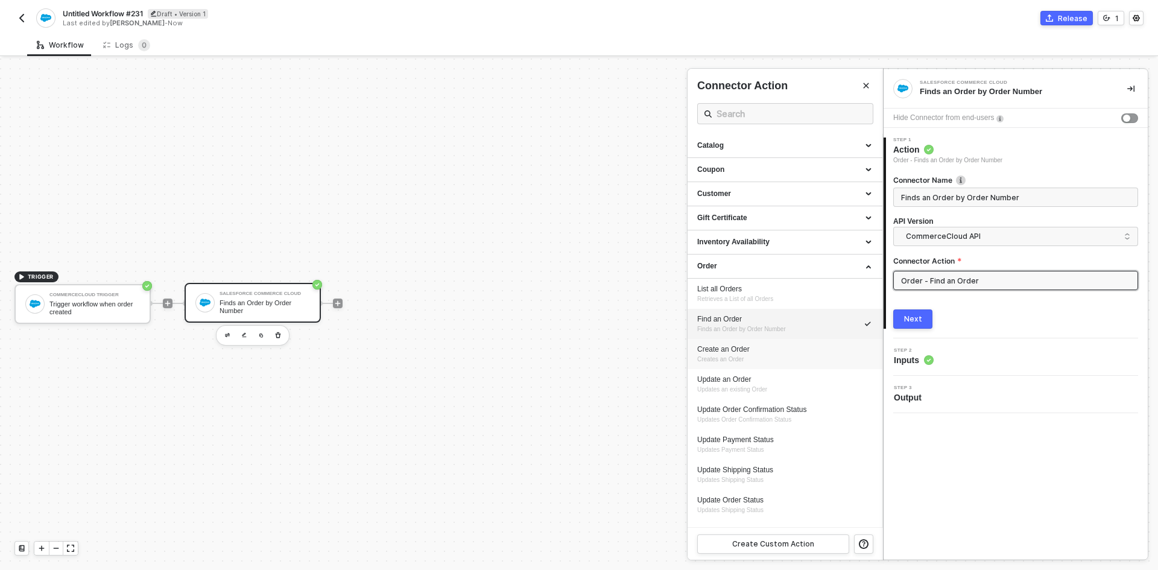
scroll to position [60, 0]
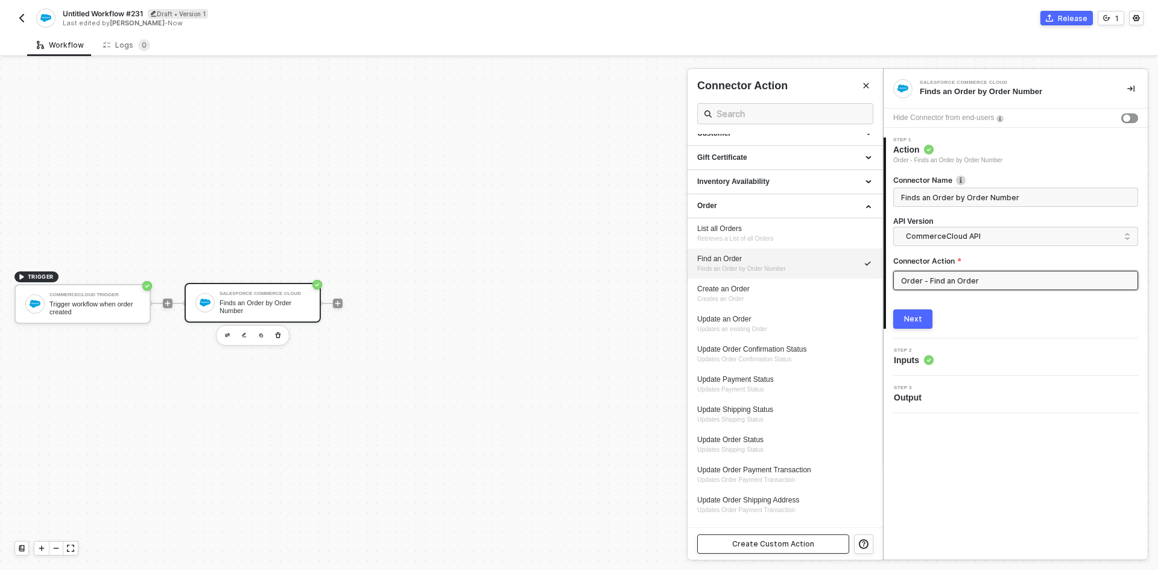
click at [765, 544] on div "Create Custom Action" at bounding box center [773, 544] width 82 height 10
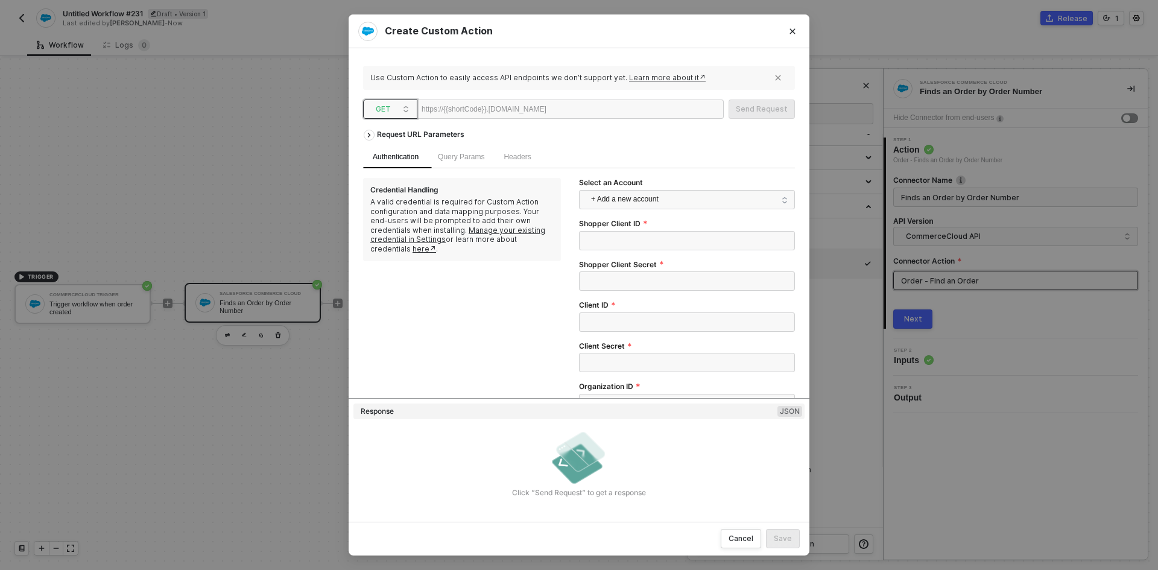
click at [399, 115] on span "GET" at bounding box center [393, 109] width 34 height 18
click at [402, 154] on div "POST" at bounding box center [390, 152] width 45 height 14
click at [405, 115] on span "POST" at bounding box center [393, 109] width 34 height 18
click at [391, 130] on div "GET" at bounding box center [390, 133] width 45 height 14
click at [398, 106] on span "GET" at bounding box center [393, 109] width 34 height 18
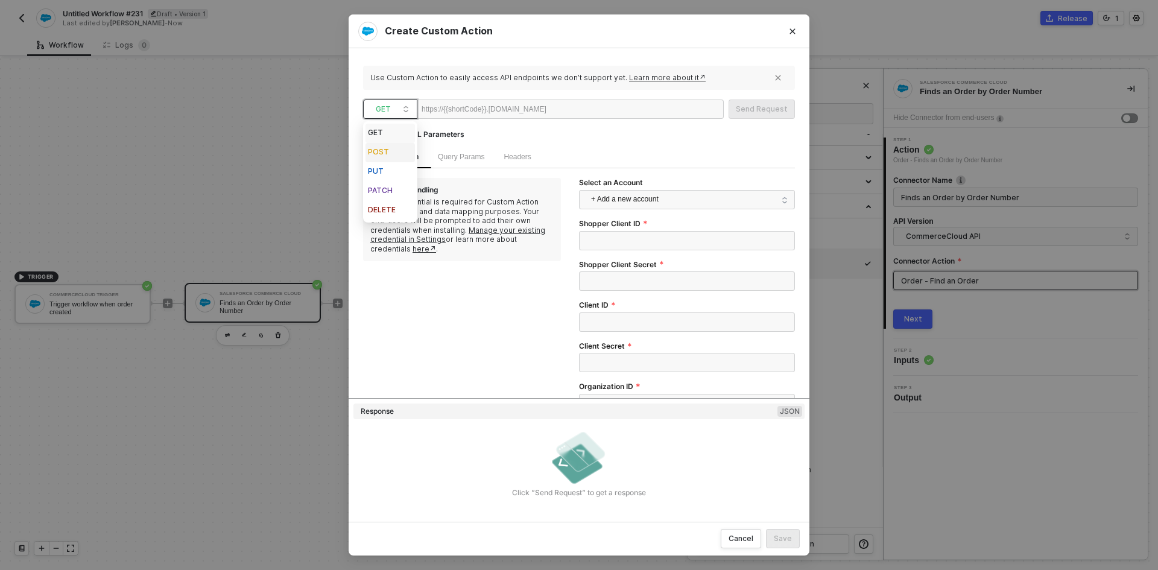
click at [400, 150] on div "POST" at bounding box center [390, 152] width 45 height 14
click at [560, 160] on span "Body" at bounding box center [559, 157] width 16 height 8
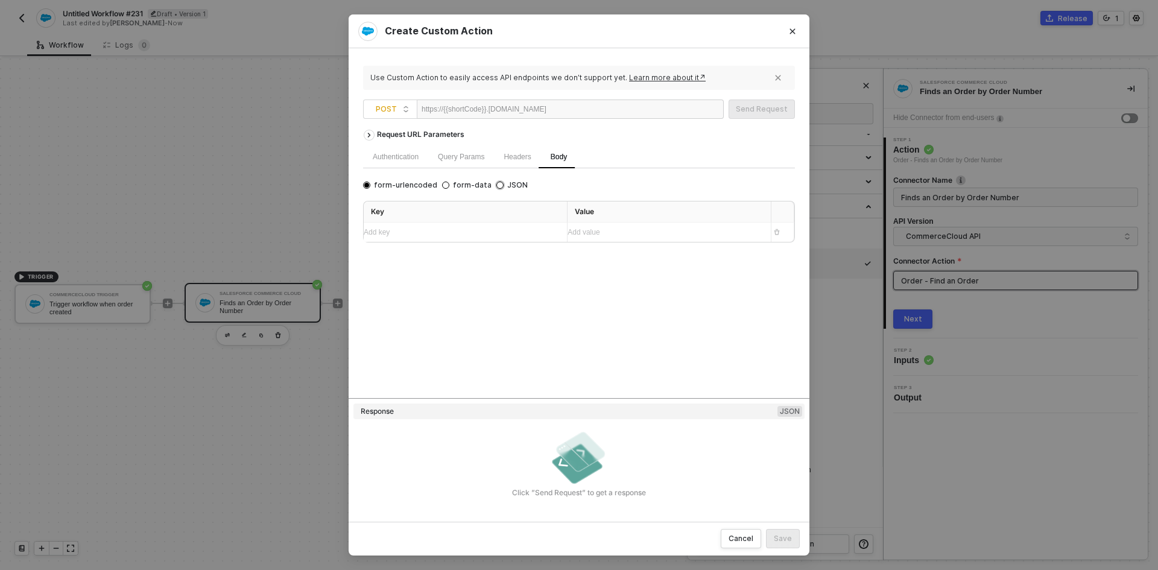
click at [503, 185] on span "JSON" at bounding box center [515, 185] width 24 height 10
click at [500, 185] on input "JSON" at bounding box center [499, 184] width 7 height 7
radio input "true"
radio input "false"
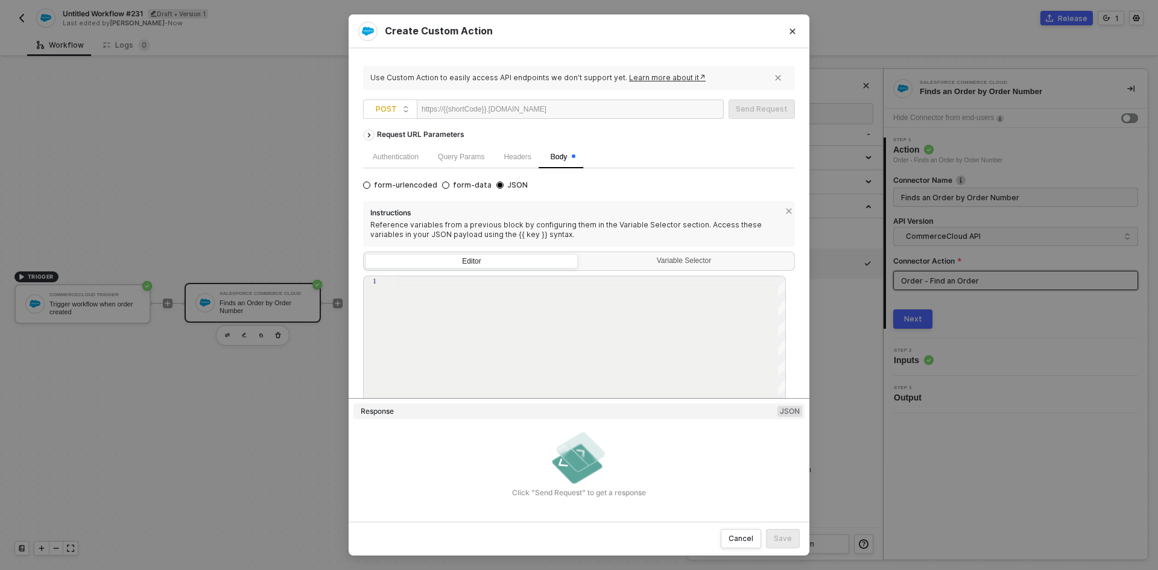
click at [400, 163] on div "Authentication" at bounding box center [395, 157] width 65 height 24
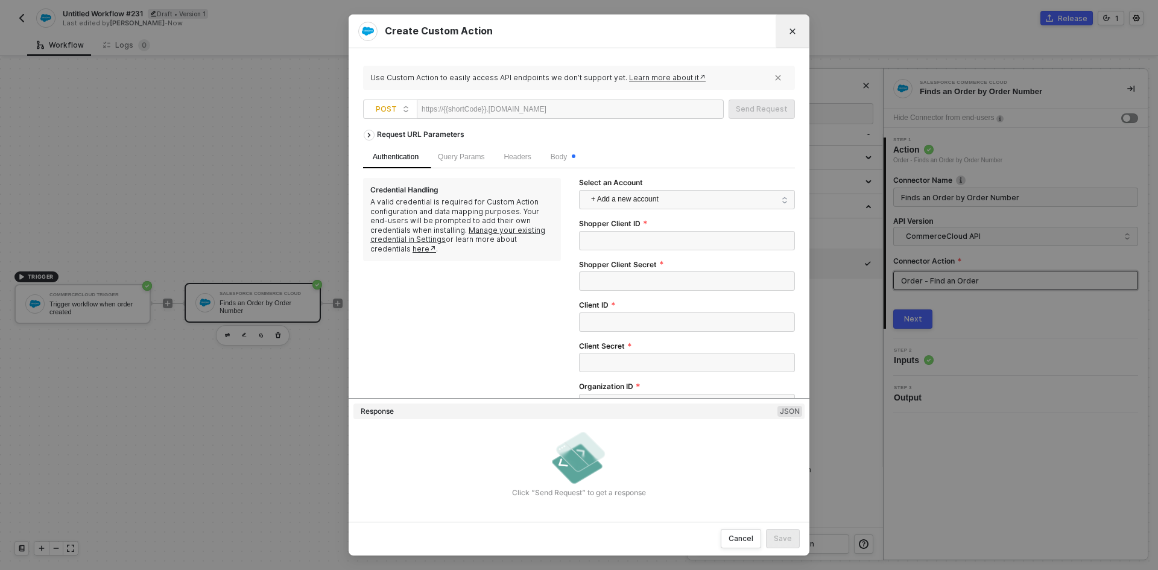
click at [789, 35] on button "Close" at bounding box center [792, 31] width 19 height 19
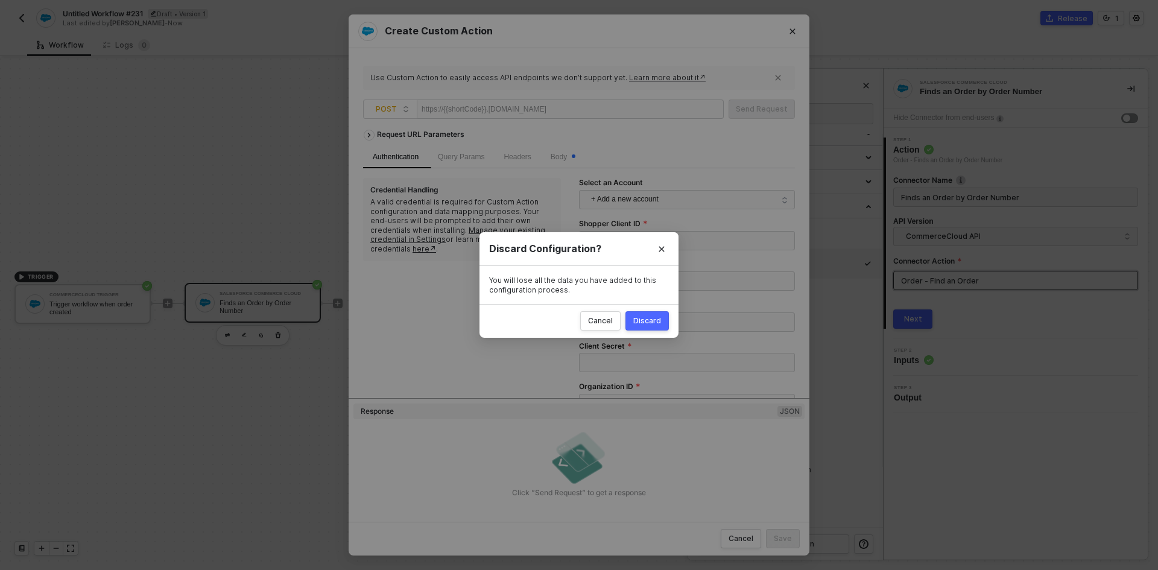
click at [654, 320] on div "Discard" at bounding box center [647, 321] width 28 height 10
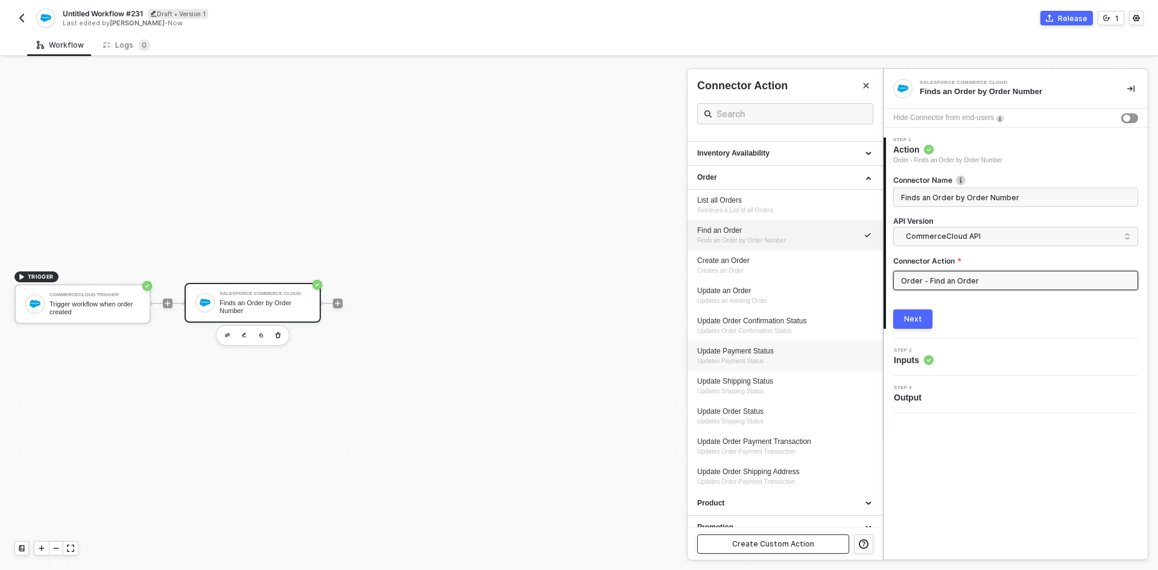
scroll to position [101, 0]
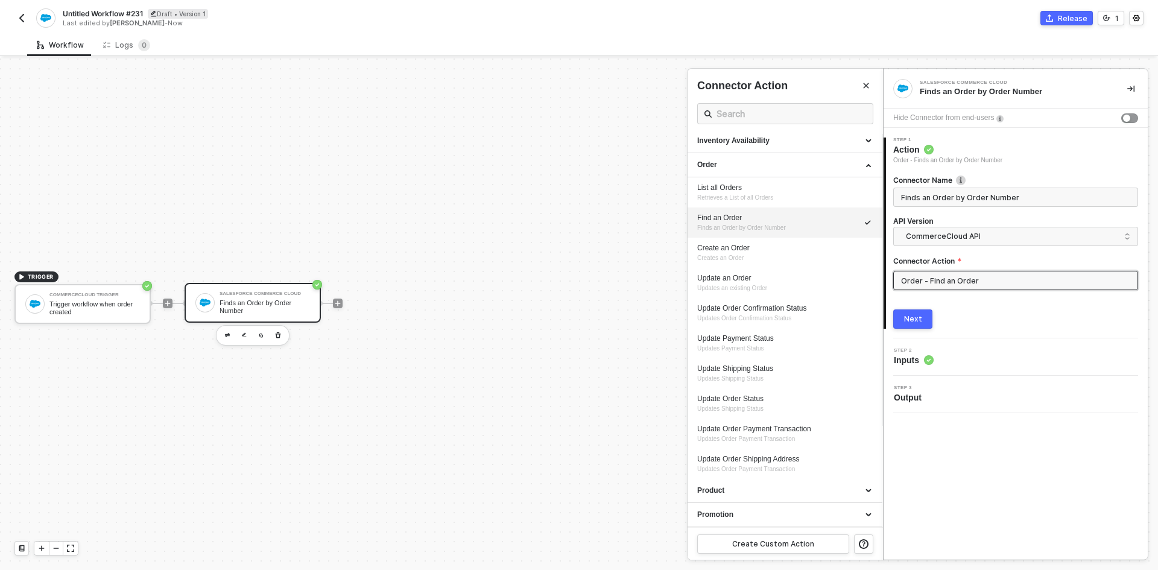
click at [79, 304] on div at bounding box center [579, 313] width 1158 height 511
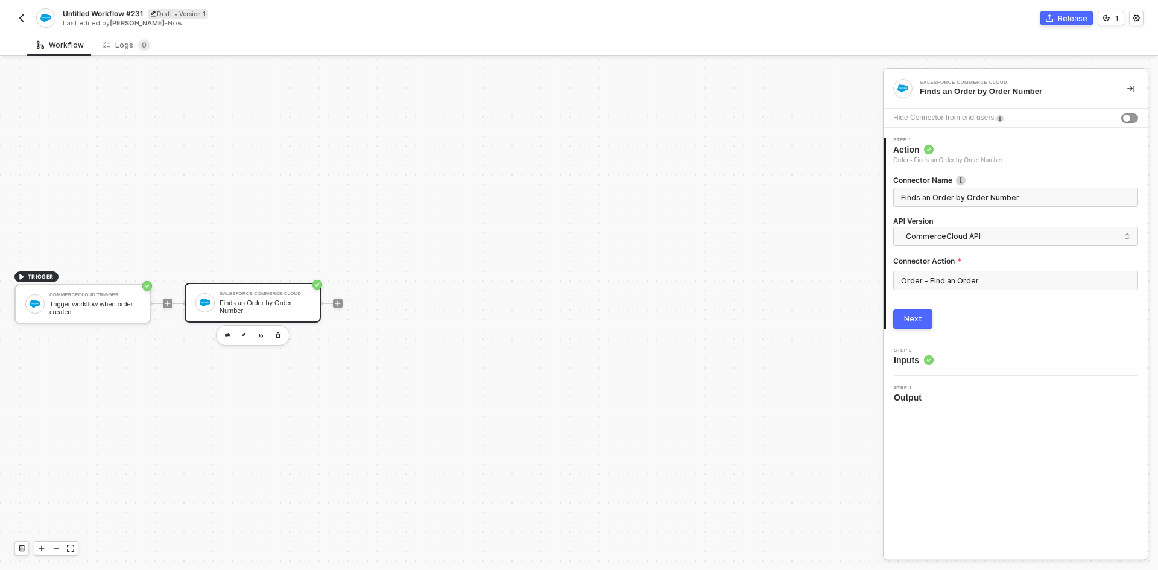
click at [79, 304] on div "Trigger workflow when order created" at bounding box center [94, 307] width 90 height 15
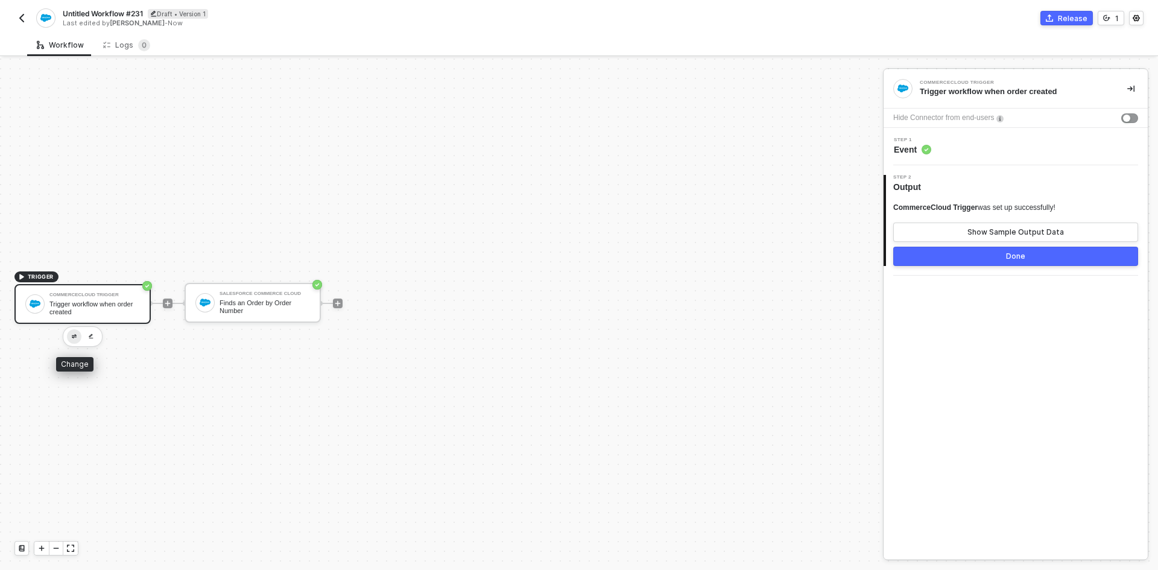
click at [71, 340] on button "button" at bounding box center [74, 336] width 14 height 14
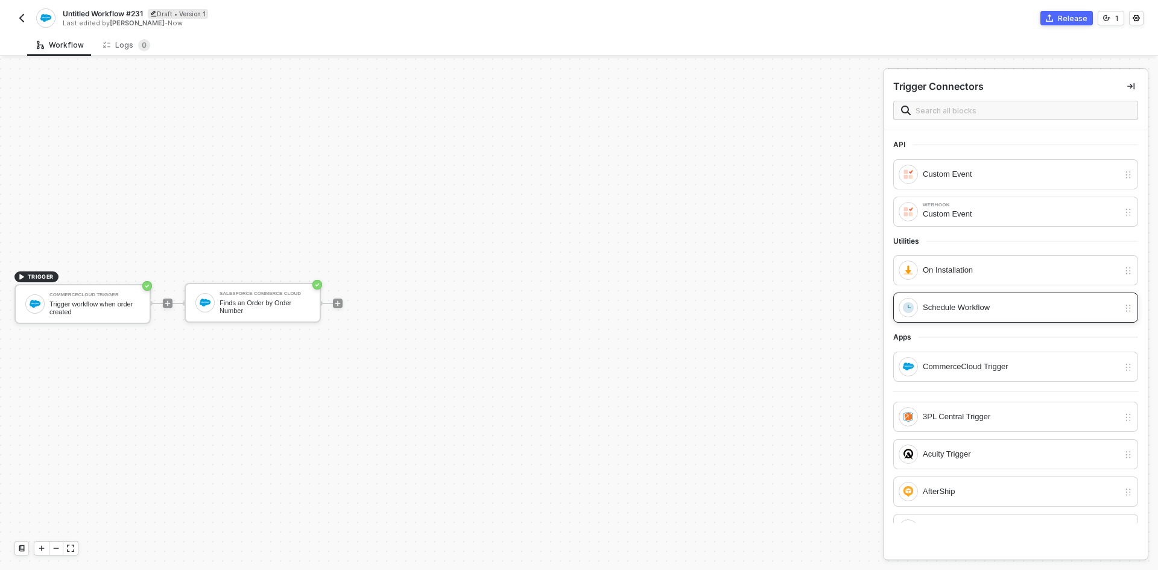
click at [948, 310] on div "Schedule Workflow" at bounding box center [1021, 307] width 196 height 13
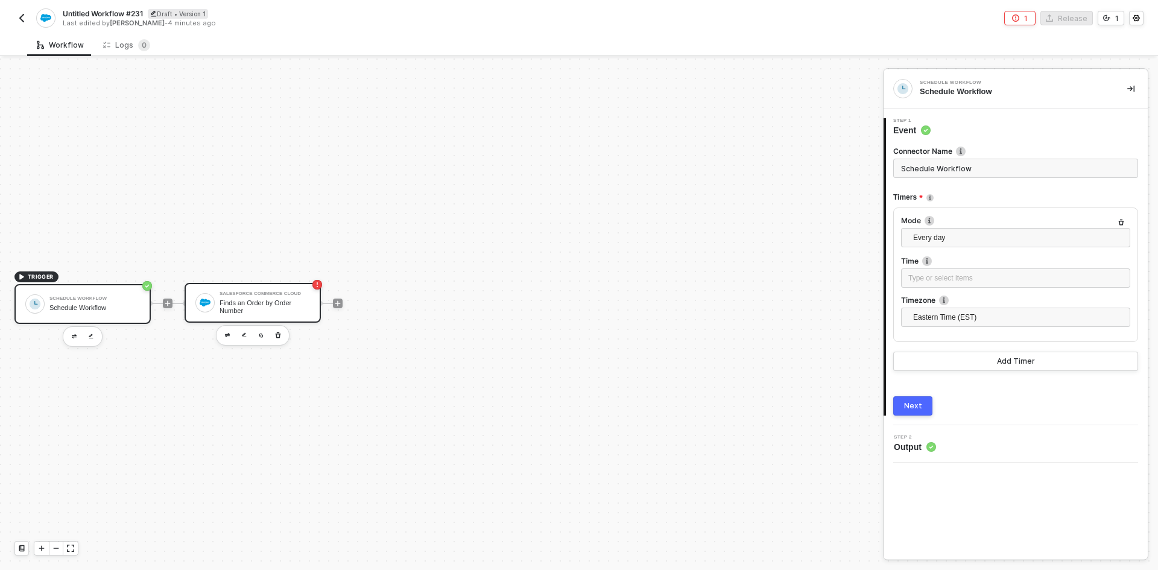
click at [225, 299] on div "Finds an Order by Order Number" at bounding box center [264, 306] width 90 height 15
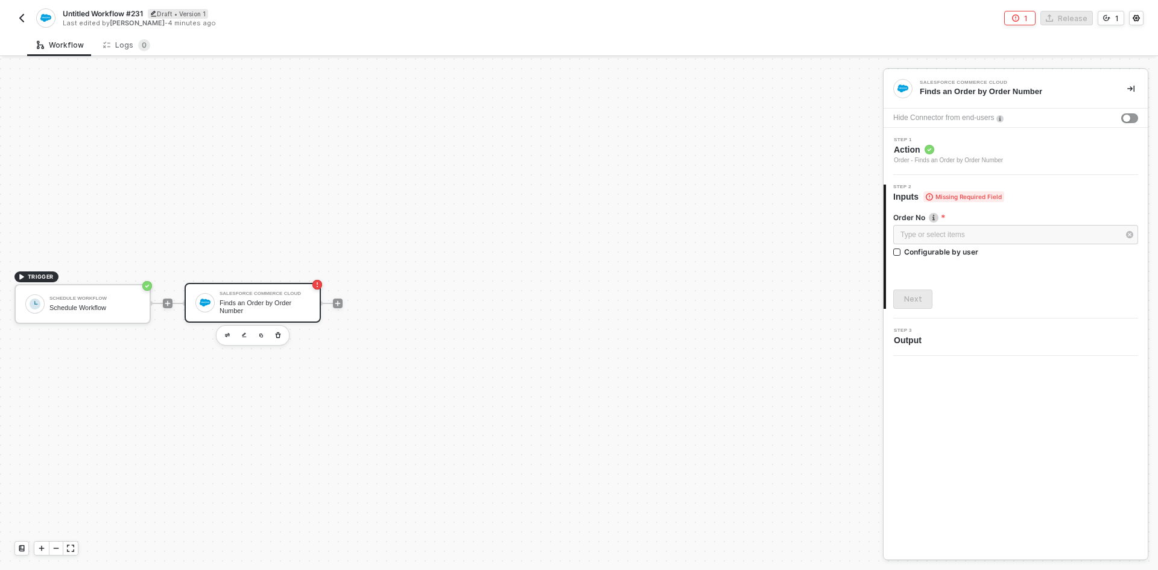
click at [945, 156] on div "Order - Finds an Order by Order Number" at bounding box center [948, 161] width 109 height 10
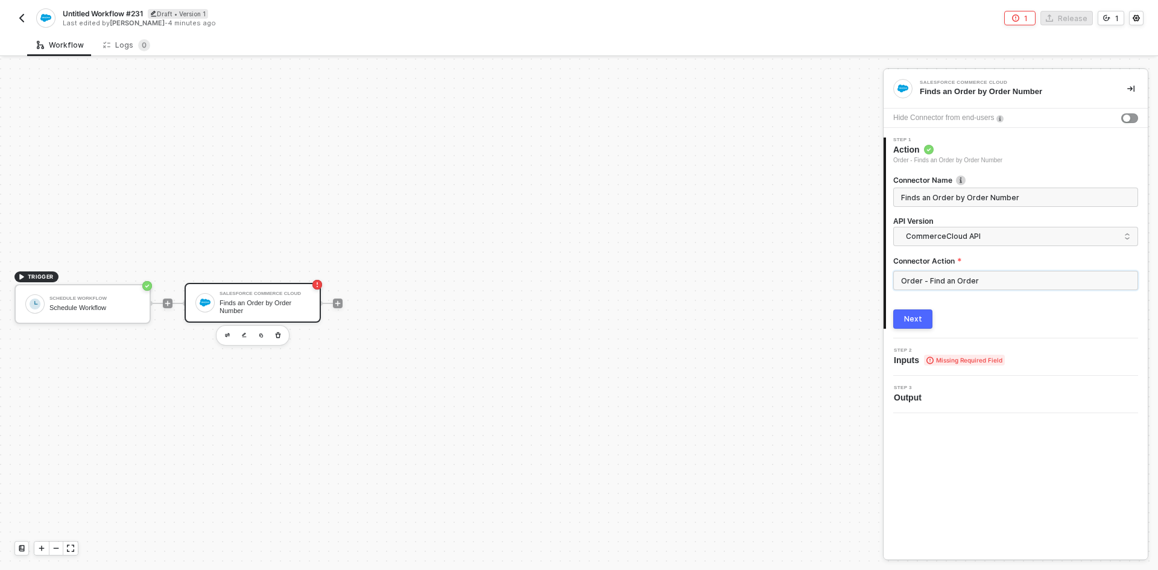
click at [941, 282] on input "Order - Find an Order" at bounding box center [1015, 280] width 245 height 19
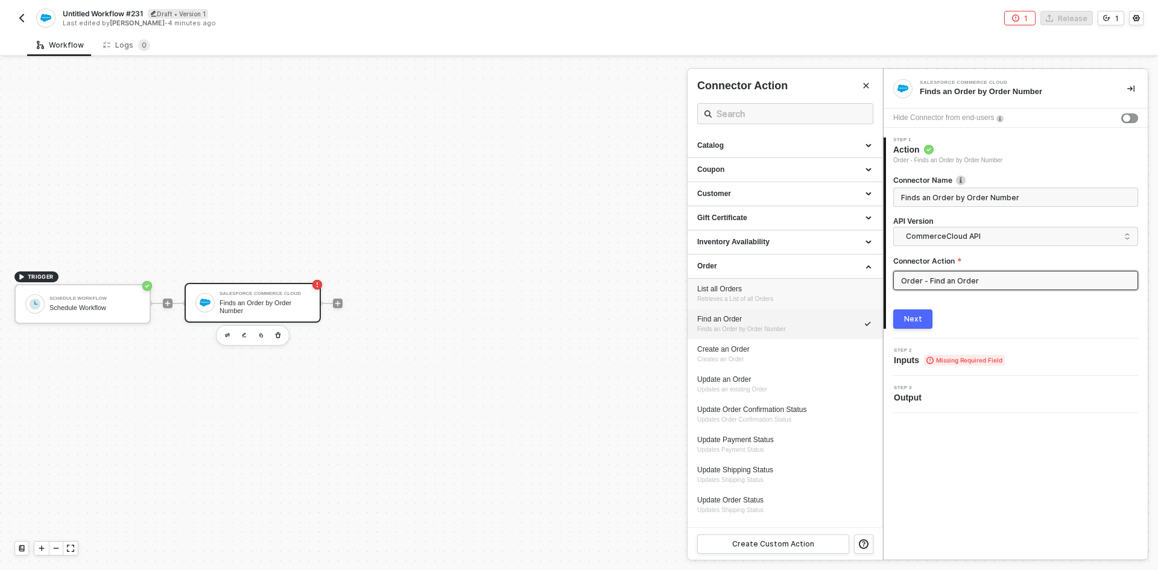
click at [751, 295] on span "Retrieves a List of all Orders" at bounding box center [735, 298] width 76 height 7
type input "Retrieves a List of all Orders"
type input "Order - List all Orders"
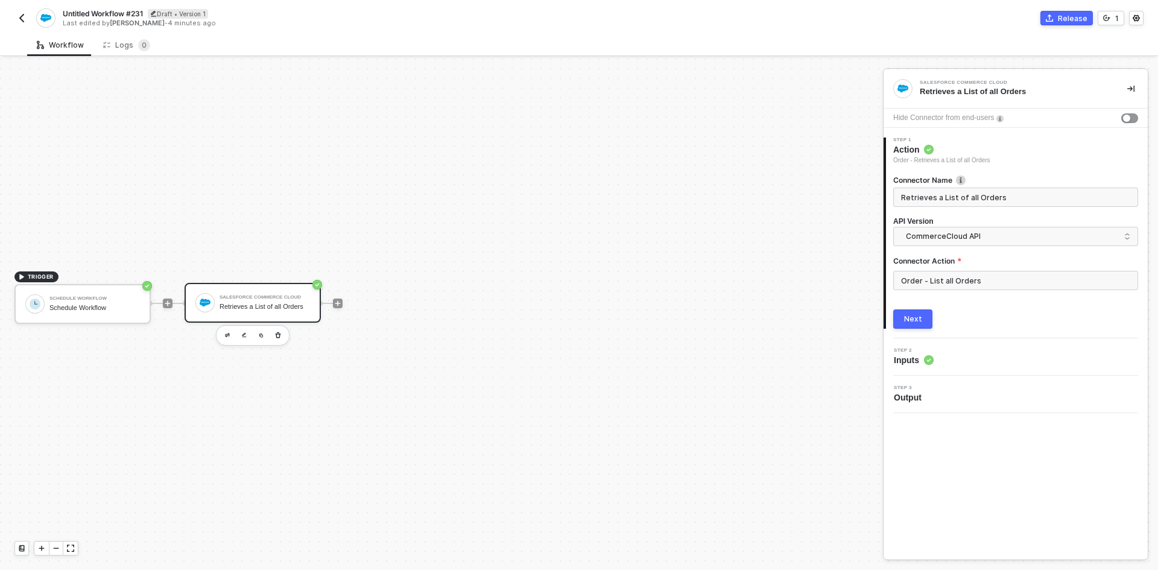
click at [915, 316] on div "Next" at bounding box center [913, 319] width 18 height 10
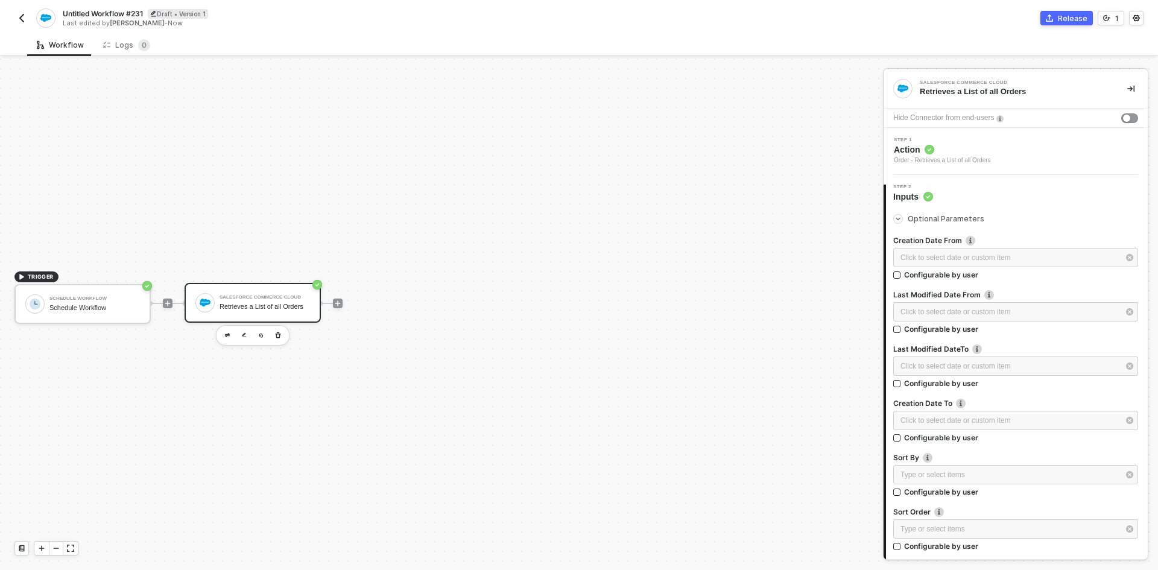
click at [330, 299] on div at bounding box center [337, 303] width 160 height 94
click at [333, 300] on div at bounding box center [338, 303] width 10 height 10
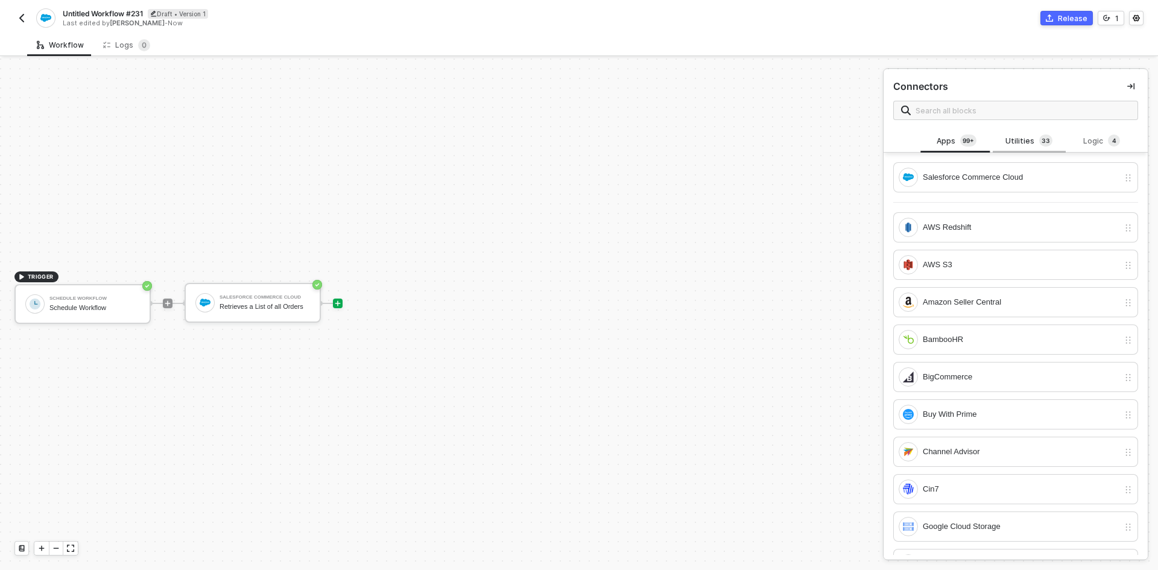
click at [1020, 138] on div "Utilities 3 3" at bounding box center [1028, 140] width 53 height 13
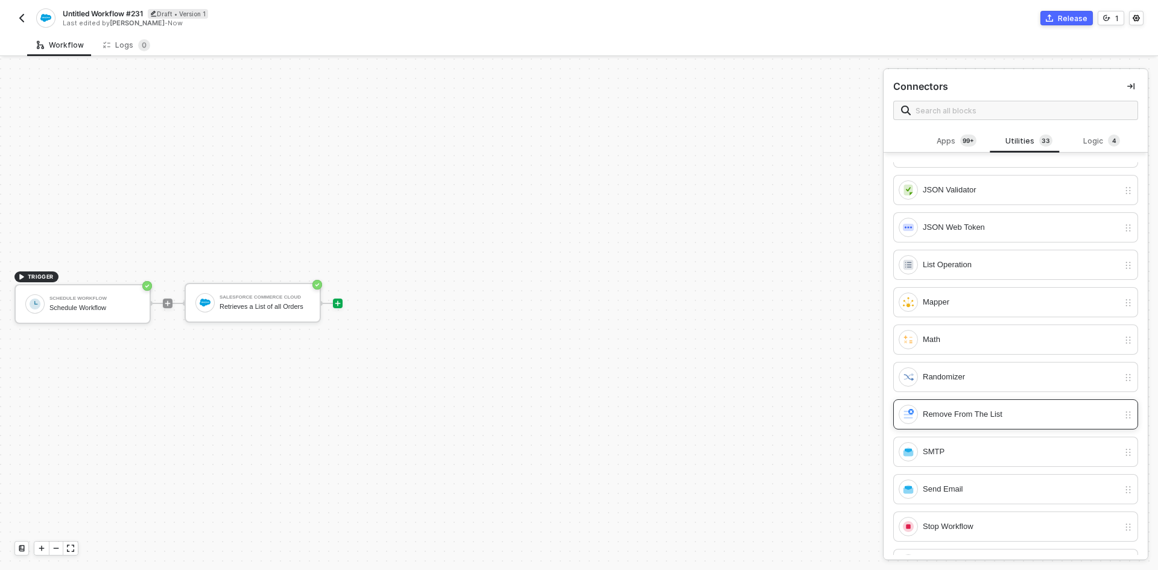
scroll to position [543, 0]
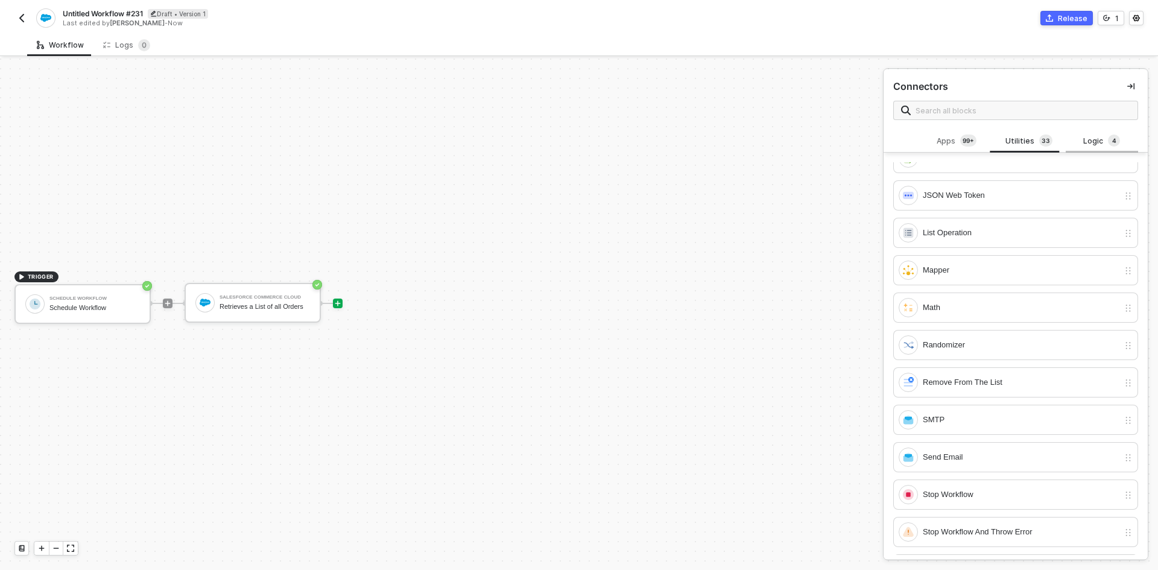
click at [1085, 136] on div "Logic 4" at bounding box center [1101, 140] width 53 height 13
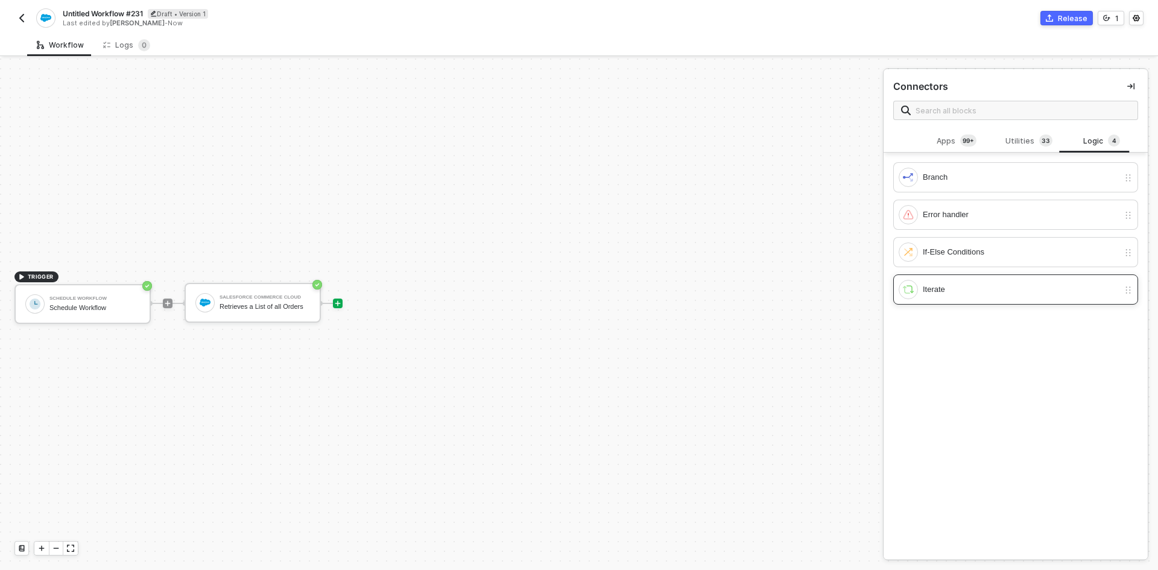
click at [959, 287] on div "Iterate" at bounding box center [1021, 289] width 196 height 13
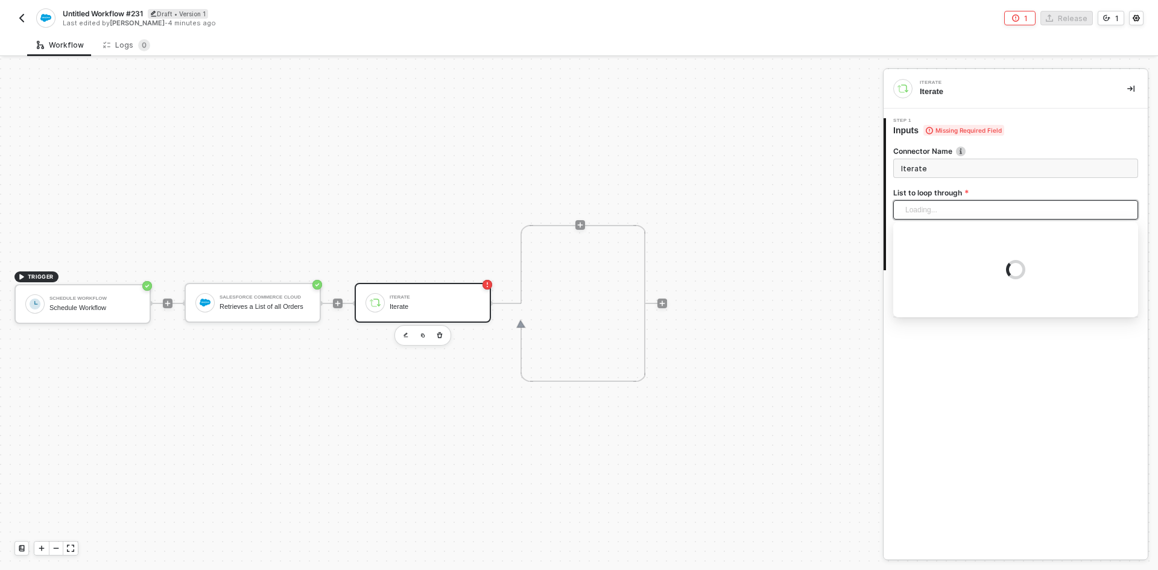
click at [967, 206] on div "Loading..." at bounding box center [1015, 209] width 245 height 19
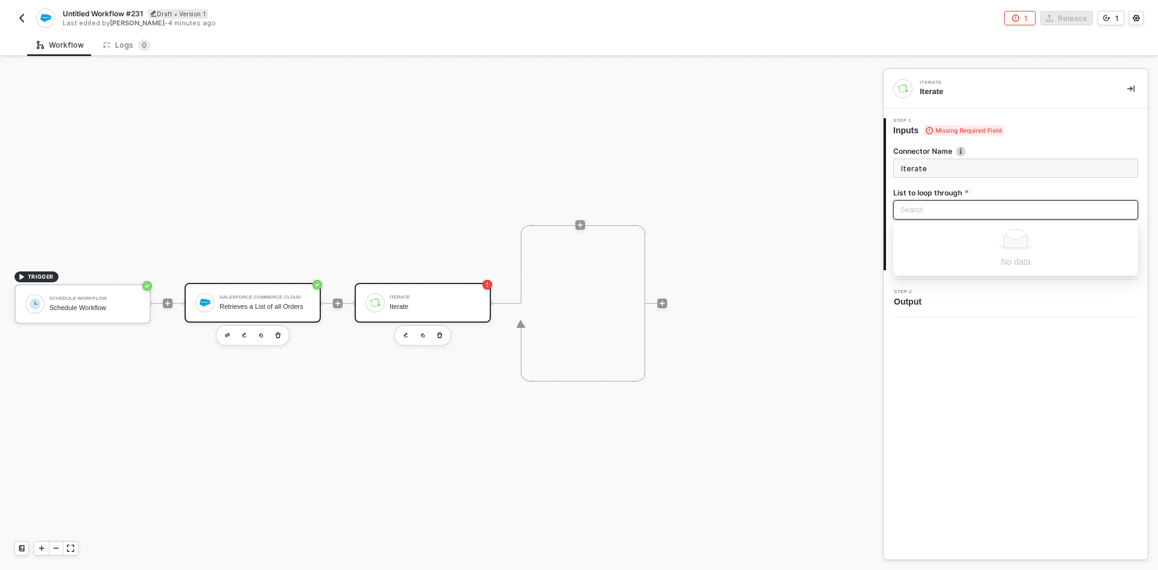
click at [259, 304] on div "Retrieves a List of all Orders" at bounding box center [264, 307] width 90 height 8
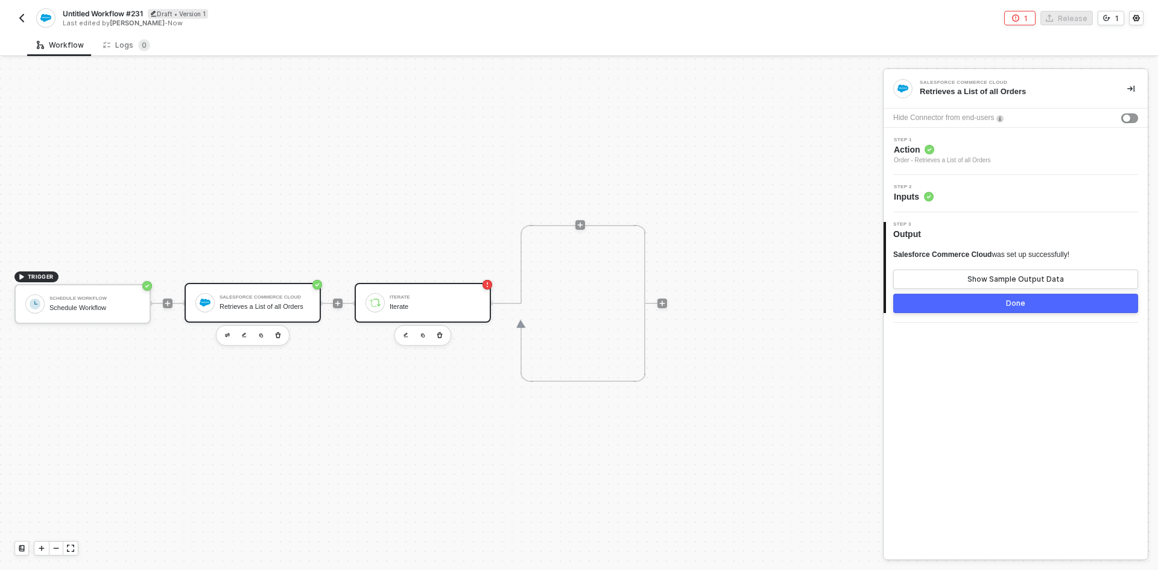
click at [463, 291] on div "Iterate Iterate" at bounding box center [435, 302] width 90 height 23
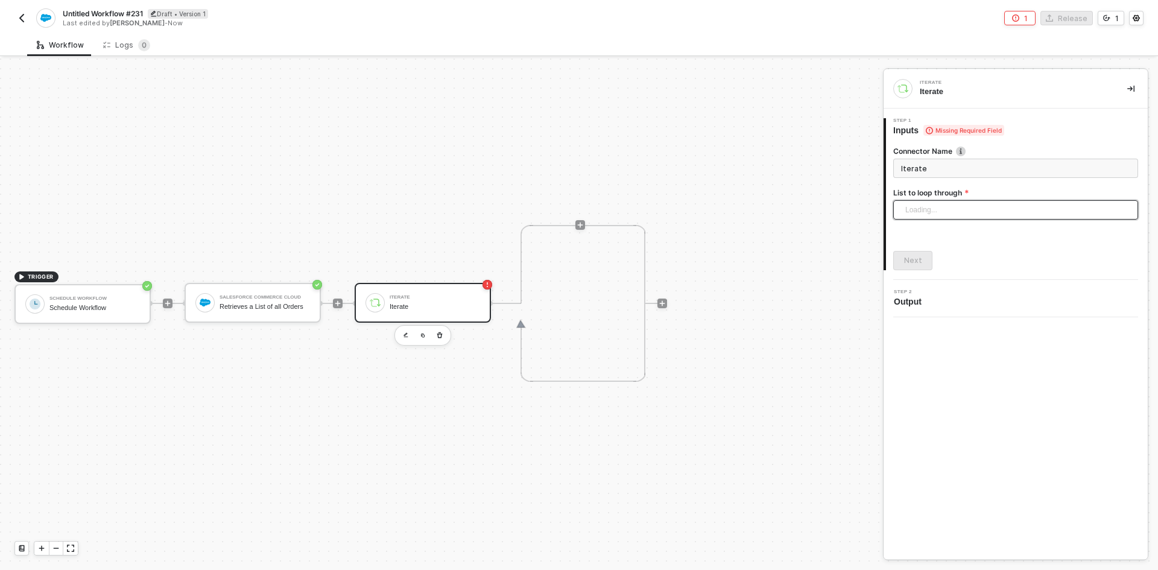
click at [962, 208] on div "Loading..." at bounding box center [1015, 209] width 245 height 19
click at [983, 244] on div "Connector Name Iterate List to loop through Search Salesforce Commerce Cloud: O…" at bounding box center [1015, 203] width 245 height 134
click at [920, 218] on div "Search" at bounding box center [1015, 209] width 245 height 19
click at [956, 237] on div "Salesforce Commerce Cloud: Orders" at bounding box center [1016, 233] width 226 height 13
type input "Loop through Salesforce Commerce Cloud: Orders"
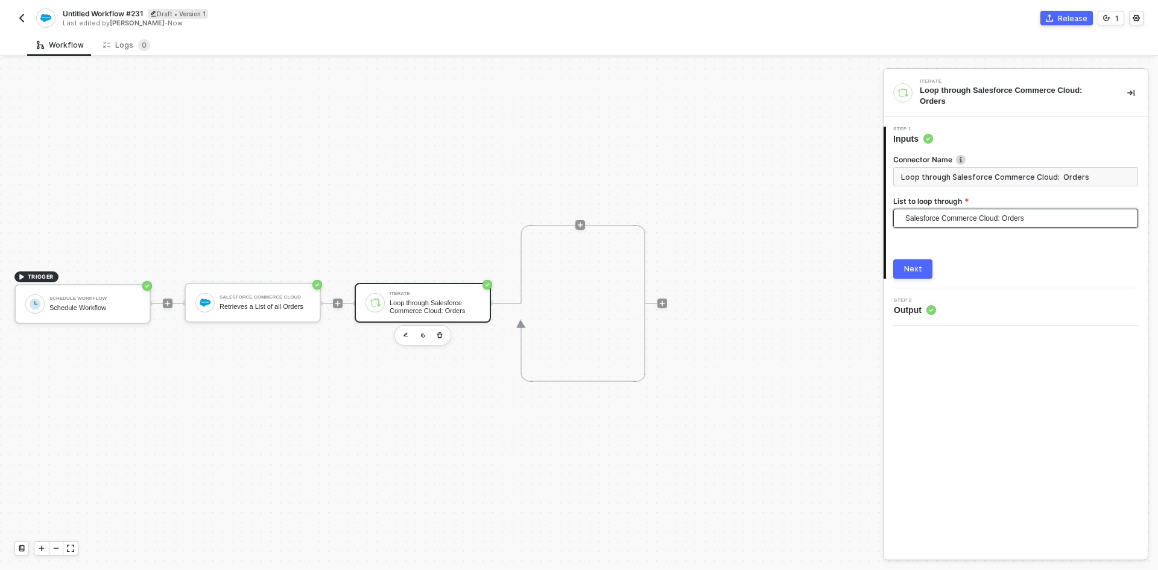
click at [923, 259] on button "Next" at bounding box center [912, 268] width 39 height 19
click at [580, 226] on icon "icon-play" at bounding box center [580, 224] width 5 height 5
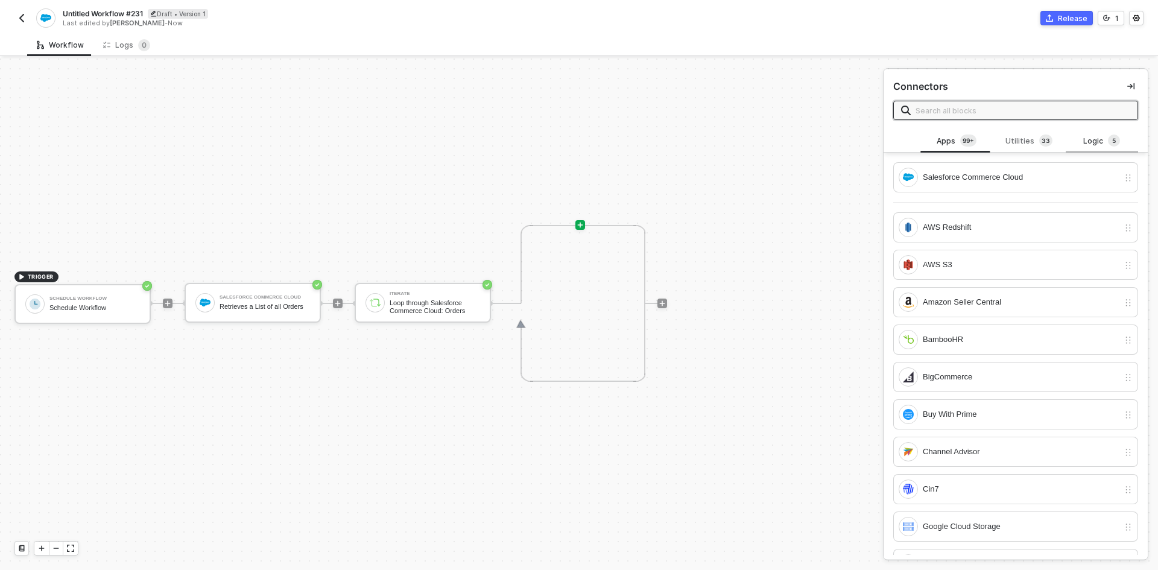
click at [1084, 142] on div "Logic 5" at bounding box center [1101, 140] width 53 height 13
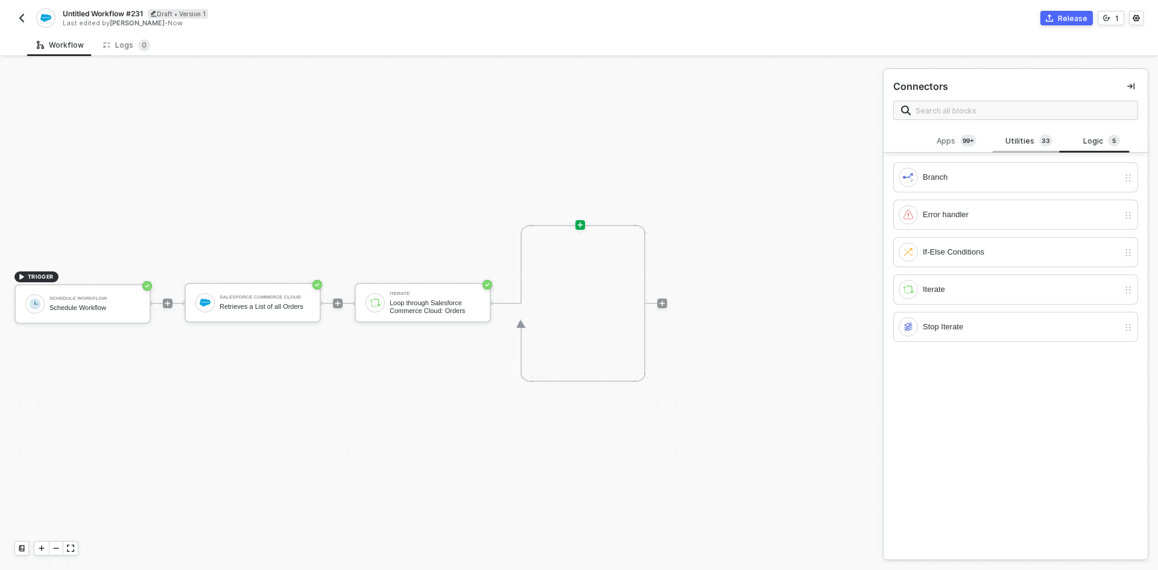
click at [1018, 144] on div "Utilities 3 3" at bounding box center [1028, 140] width 53 height 13
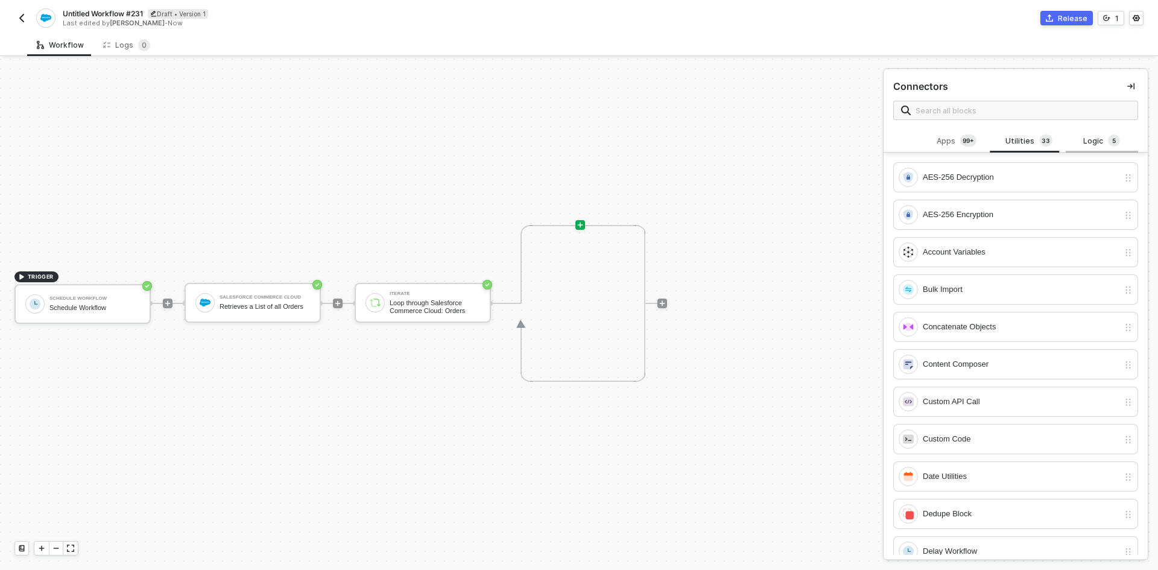
click at [1084, 133] on div "Logic 5" at bounding box center [1101, 141] width 72 height 23
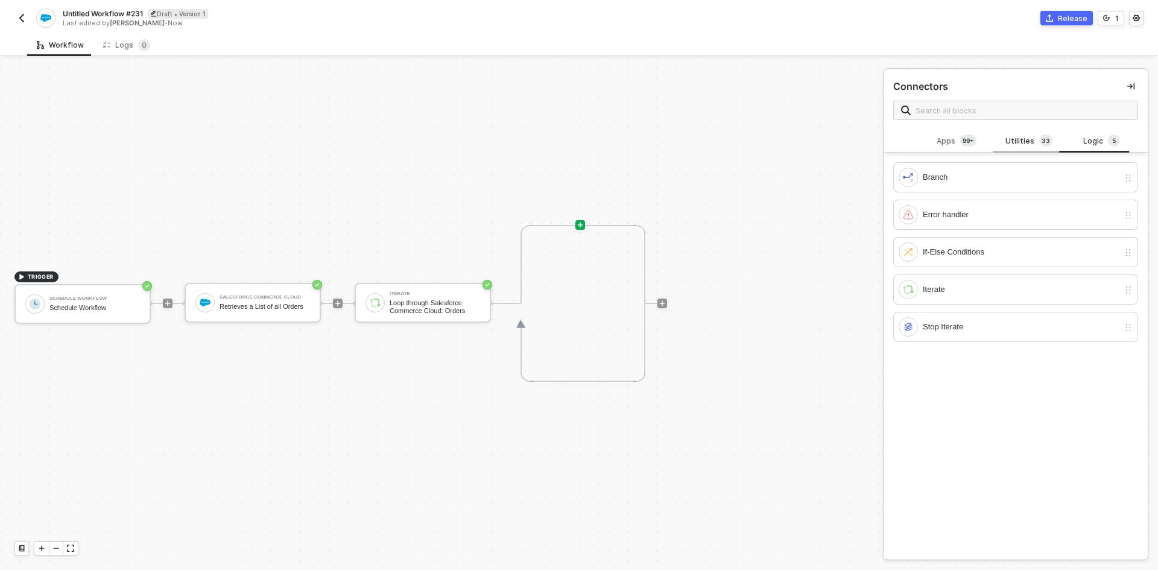
click at [1018, 136] on div "Utilities 3 3" at bounding box center [1028, 140] width 53 height 13
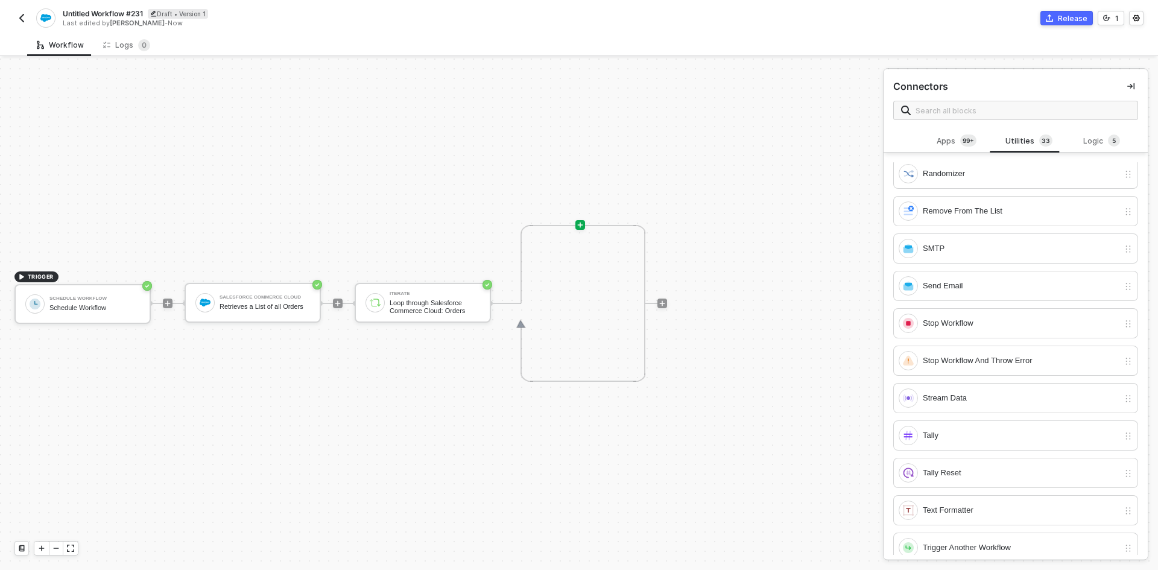
scroll to position [841, 0]
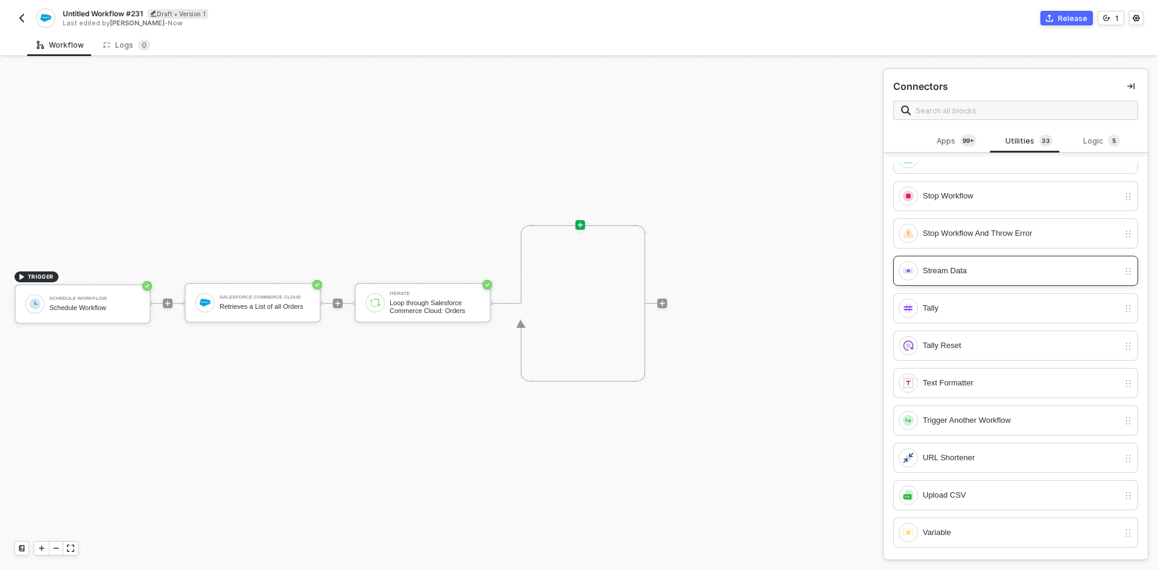
click at [955, 270] on div "Stream Data" at bounding box center [1021, 270] width 196 height 13
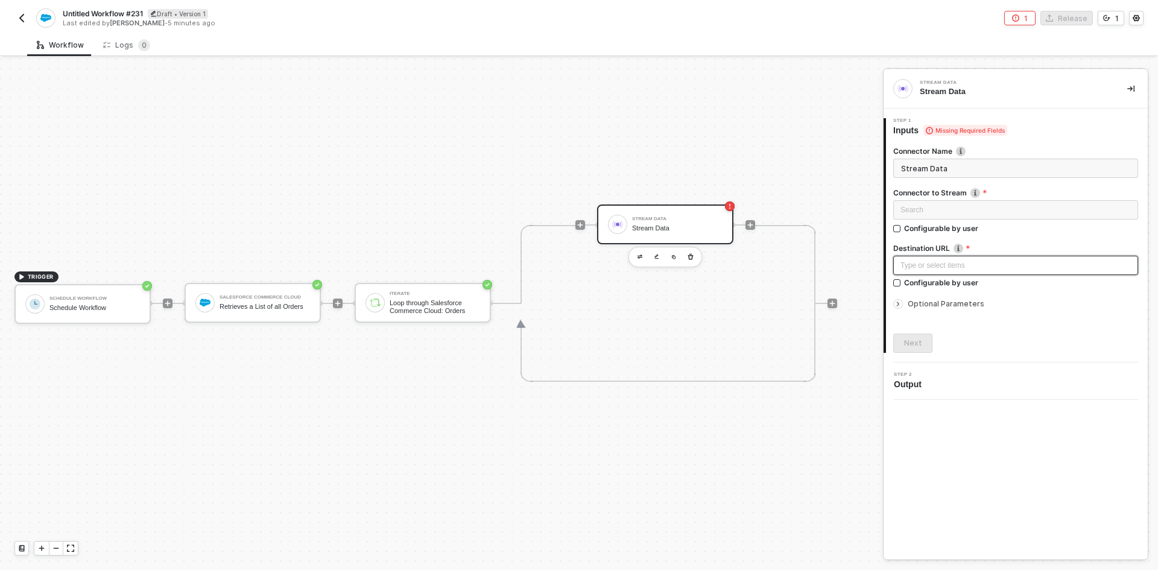
click at [999, 265] on div "Type or select items ﻿" at bounding box center [1015, 265] width 230 height 11
click at [336, 304] on icon "icon-play" at bounding box center [337, 303] width 7 height 7
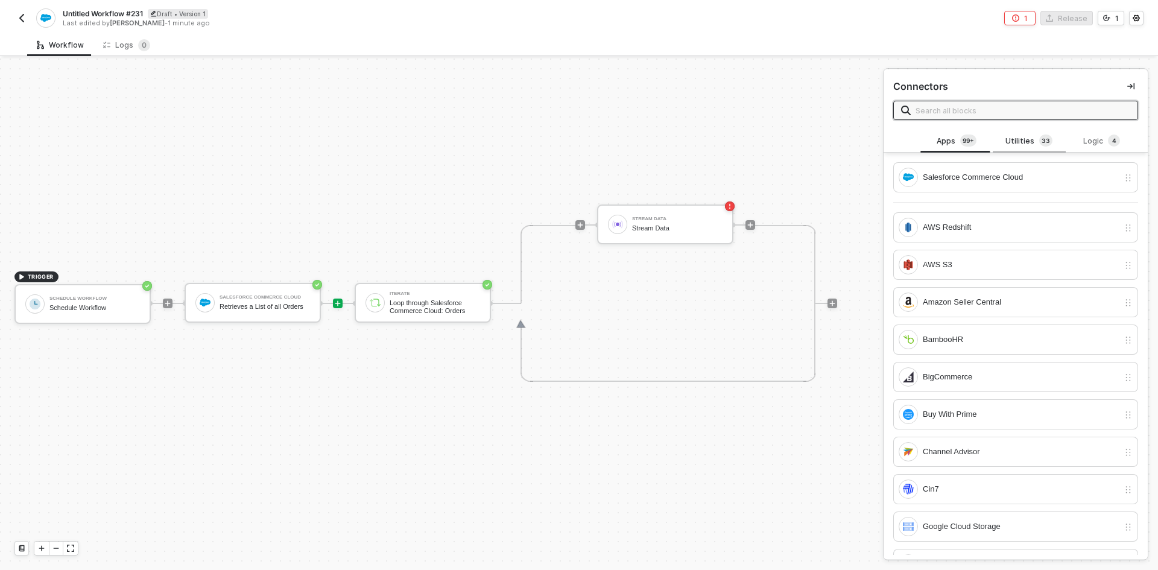
click at [1026, 135] on div "Utilities 3 3" at bounding box center [1028, 140] width 53 height 13
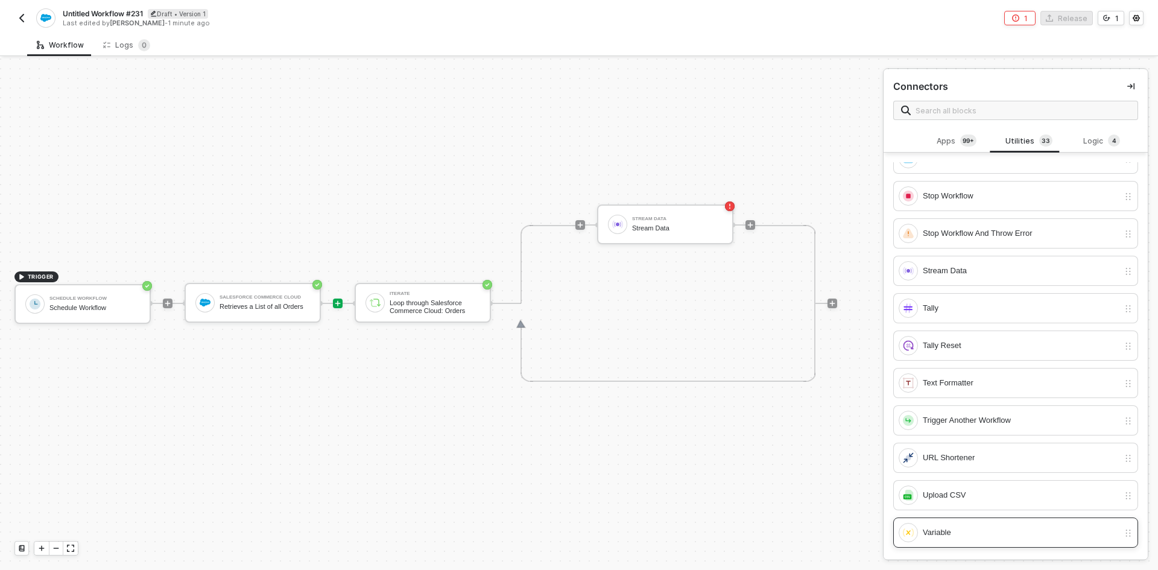
click at [977, 540] on div "Variable" at bounding box center [1008, 532] width 220 height 19
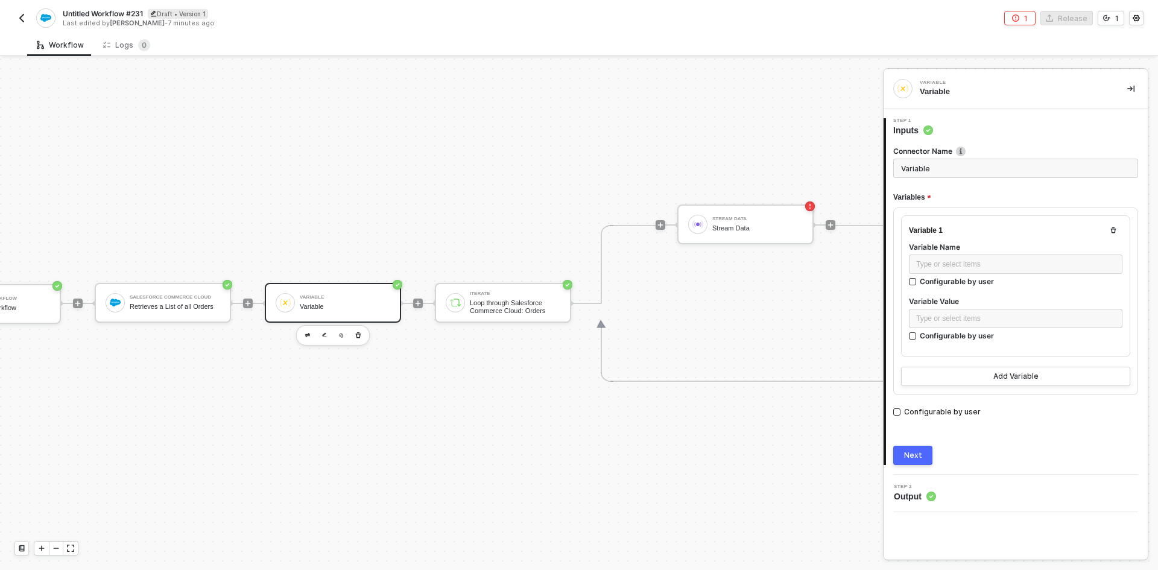
scroll to position [22, 93]
click at [956, 268] on div "Type or select items ﻿" at bounding box center [1015, 264] width 199 height 11
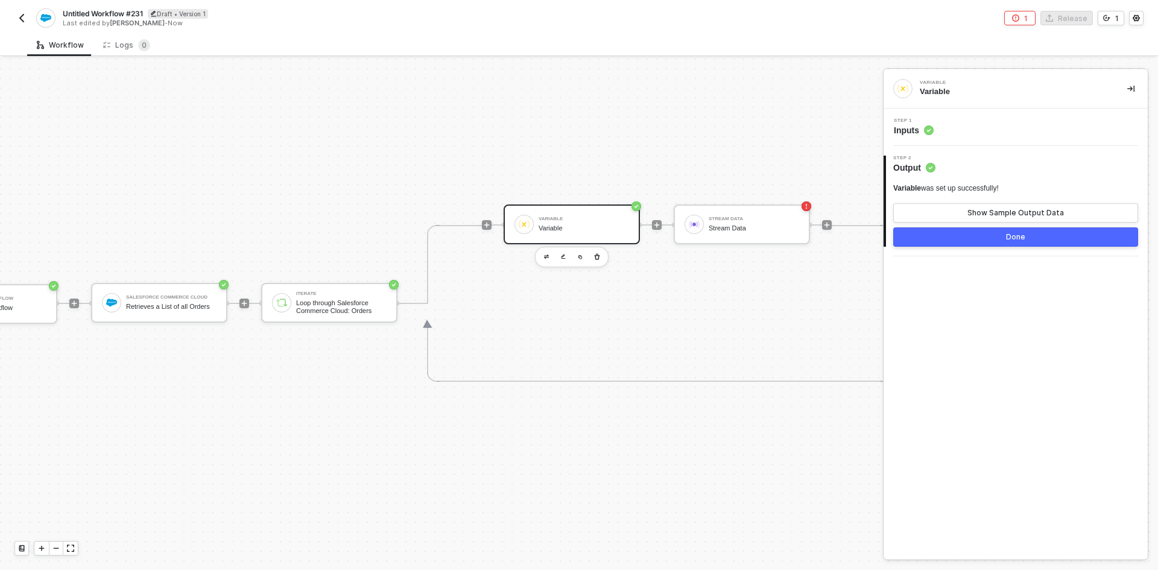
scroll to position [22, 209]
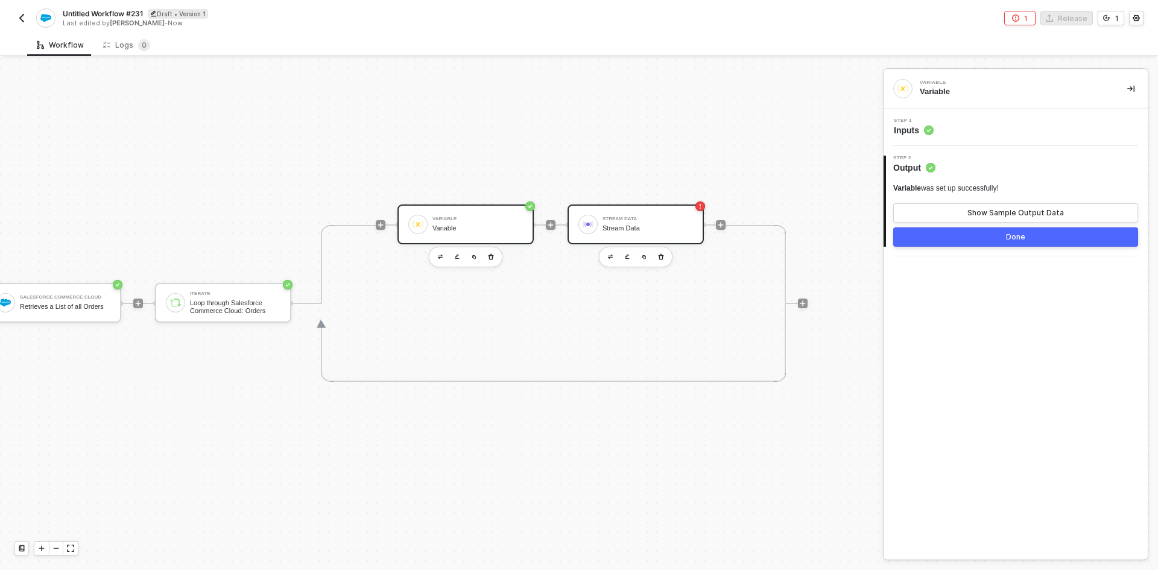
click at [639, 224] on div "Stream Data" at bounding box center [647, 228] width 90 height 8
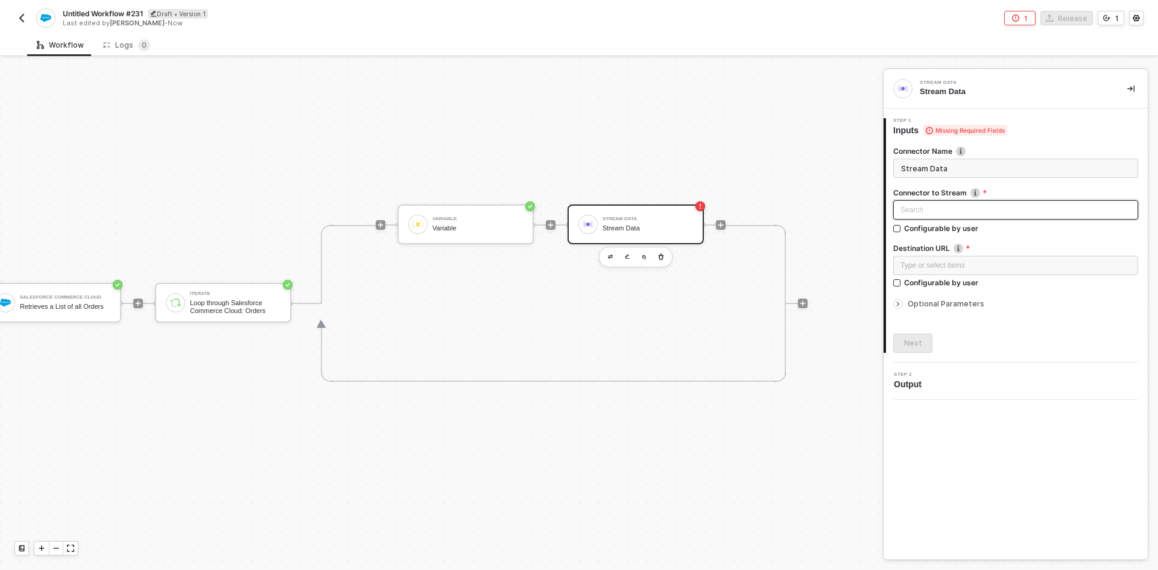
click at [955, 206] on div "Search" at bounding box center [1015, 209] width 245 height 19
click at [713, 230] on div "Variable Variable Stream Data Stream Data" at bounding box center [561, 225] width 328 height 157
click at [717, 224] on icon "icon-play" at bounding box center [720, 224] width 7 height 7
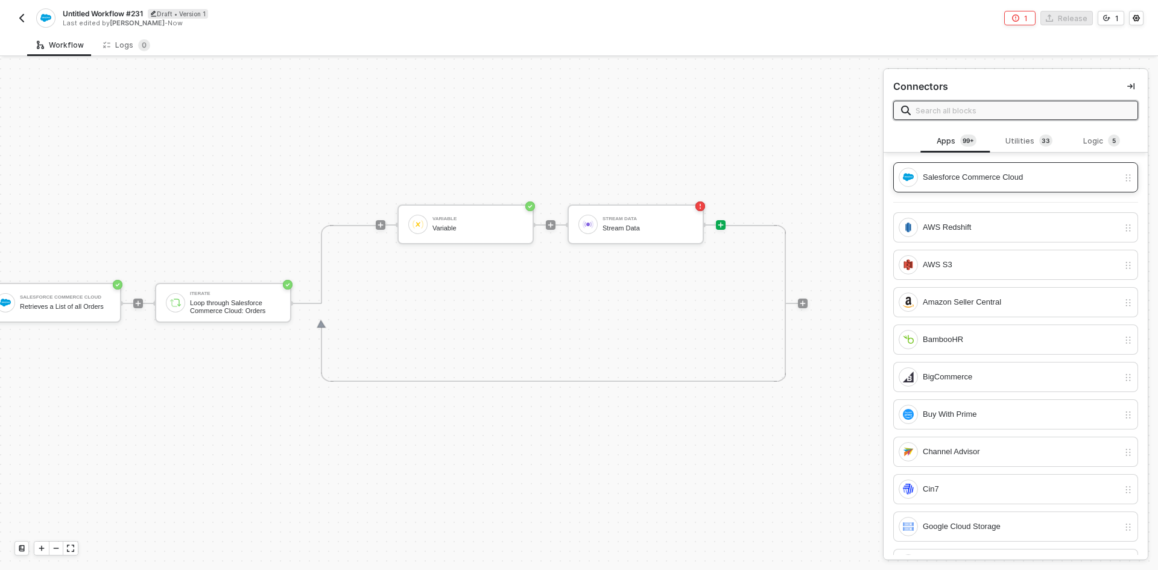
click at [1005, 178] on div "Salesforce Commerce Cloud" at bounding box center [1021, 177] width 196 height 13
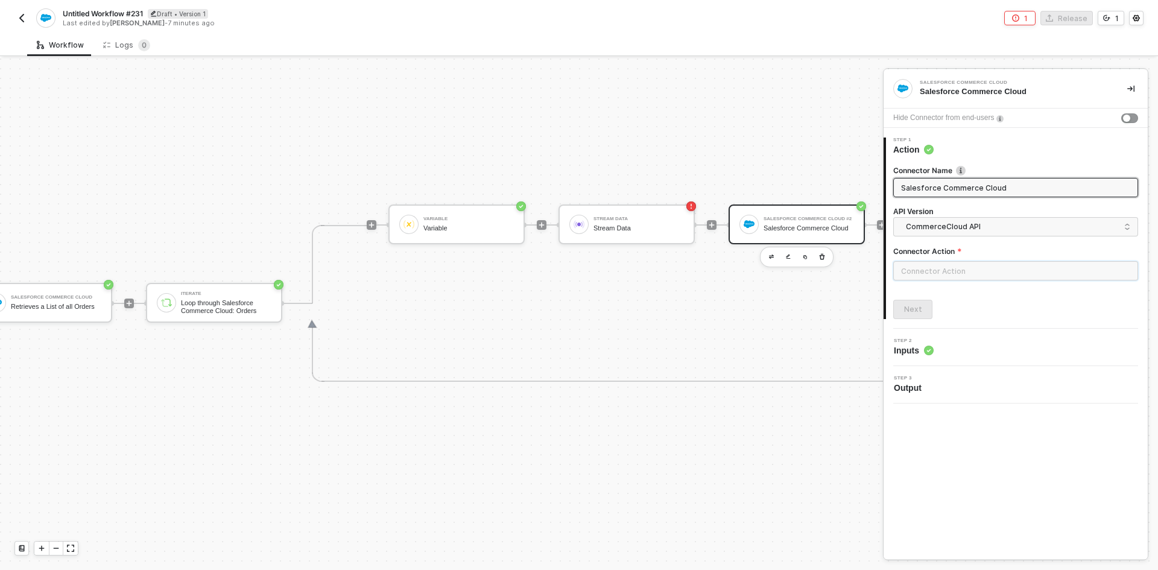
click at [948, 267] on input "text" at bounding box center [1015, 270] width 245 height 19
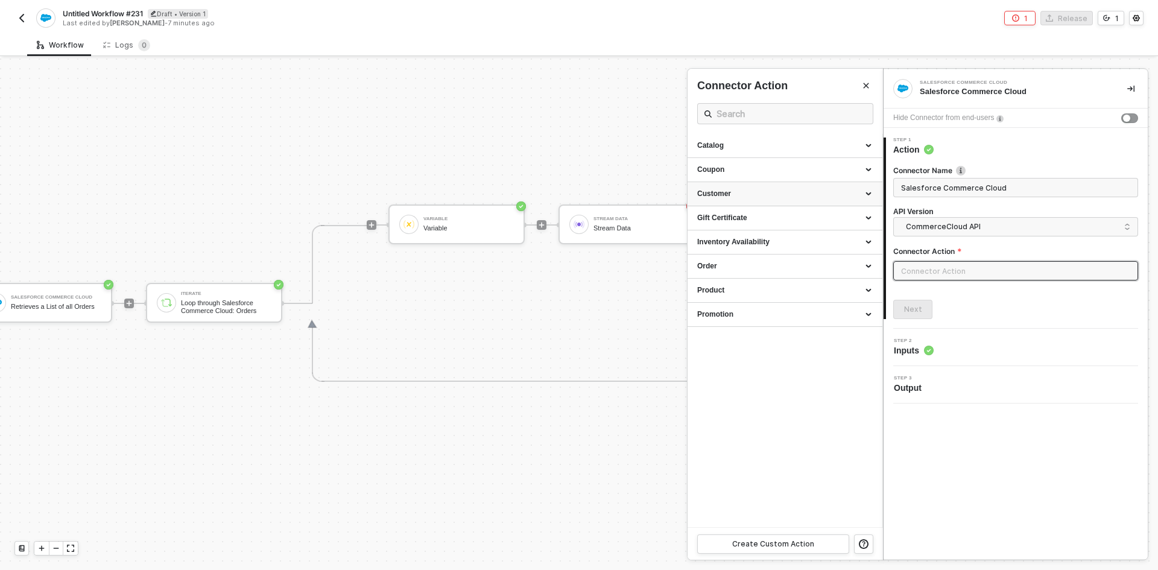
click at [761, 188] on div "Customer" at bounding box center [784, 194] width 195 height 24
click at [746, 277] on div "Create a Customer" at bounding box center [784, 277] width 175 height 10
type input "Creates a new Customer in a Customer List"
type input "Customer - Create a Customer"
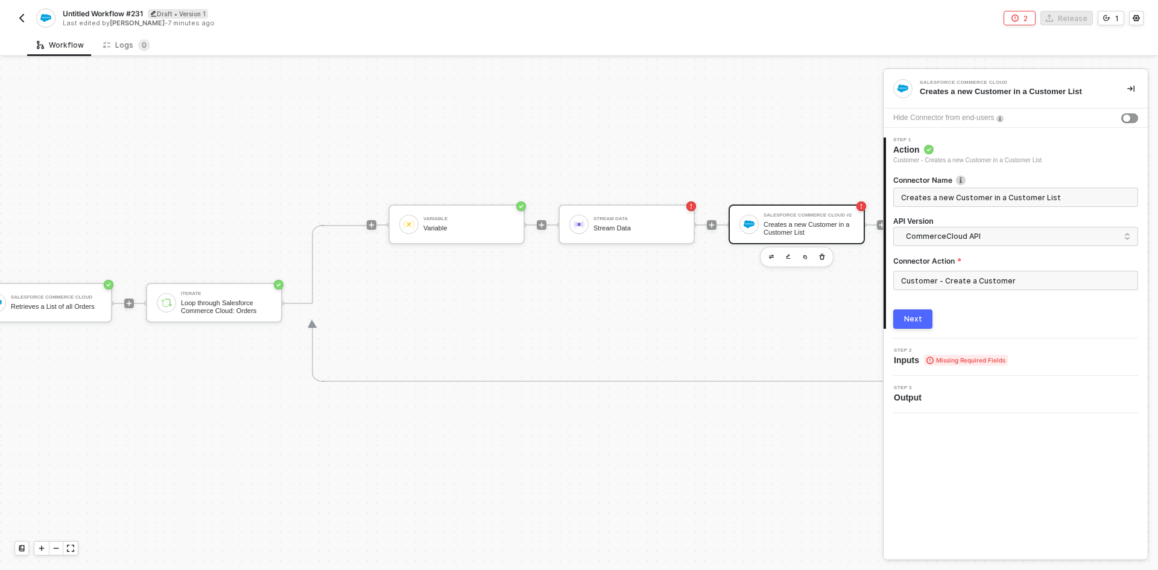
click at [904, 325] on button "Next" at bounding box center [912, 318] width 39 height 19
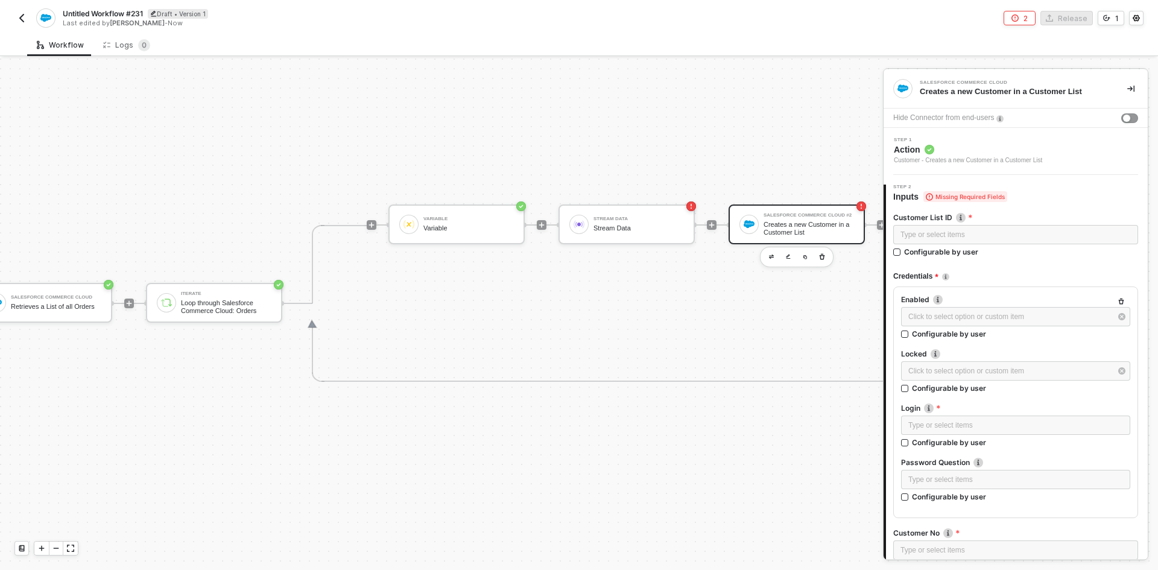
click at [938, 222] on label "Customer List ID" at bounding box center [1015, 217] width 245 height 10
click at [937, 225] on div "Type or select items ﻿" at bounding box center [1015, 234] width 245 height 19
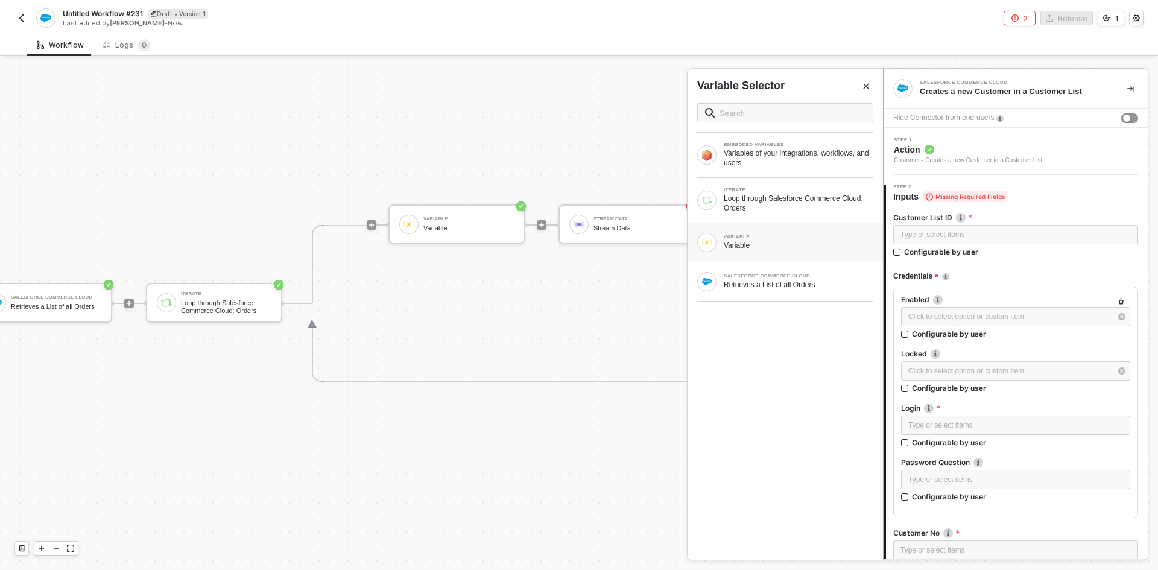
click at [757, 236] on div "VARIABLE" at bounding box center [799, 237] width 150 height 5
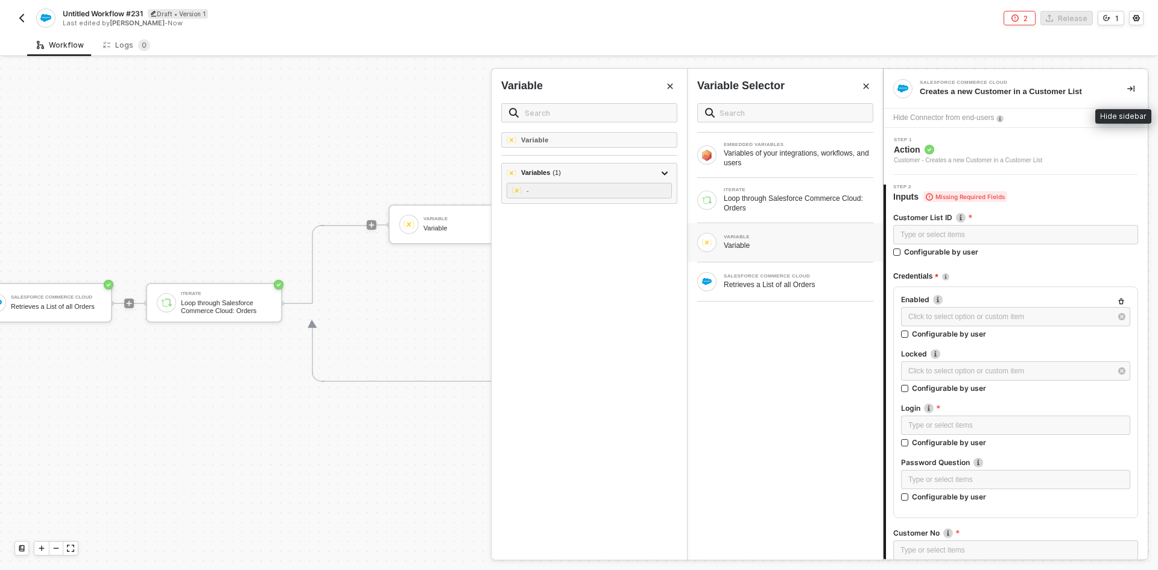
click at [1123, 83] on button "button" at bounding box center [1130, 88] width 14 height 14
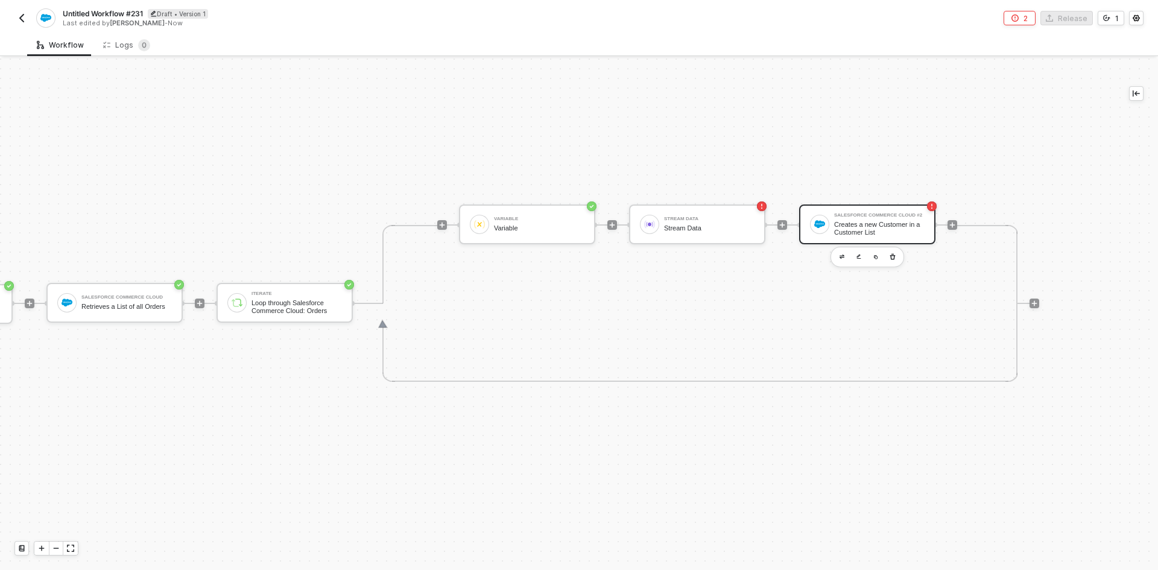
scroll to position [22, 147]
click at [494, 260] on button "button" at bounding box center [501, 257] width 14 height 14
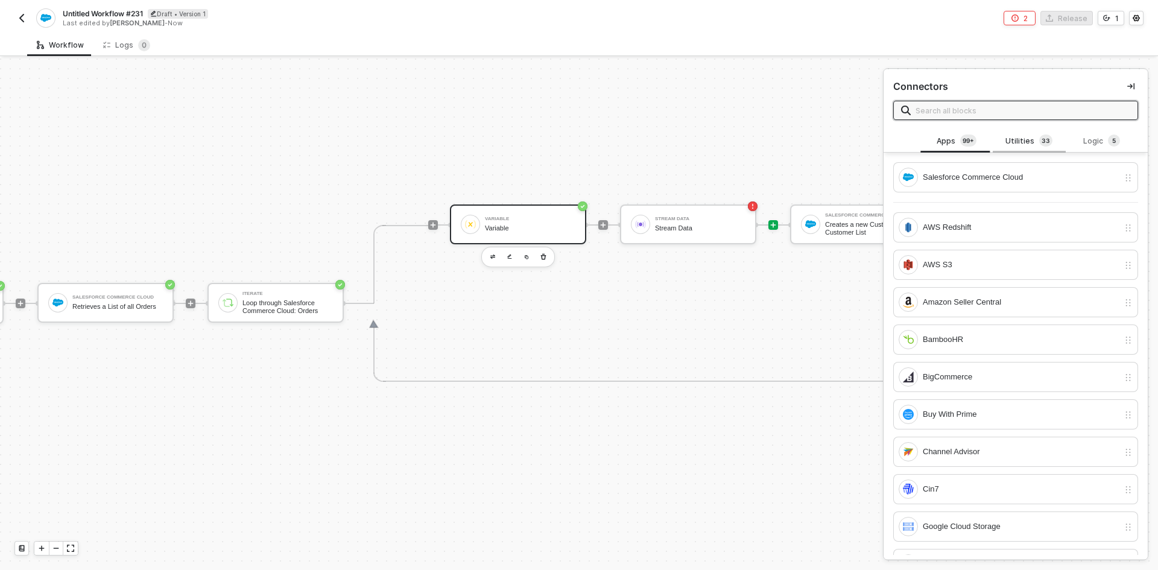
click at [1014, 138] on div "Utilities 3 3" at bounding box center [1028, 140] width 53 height 13
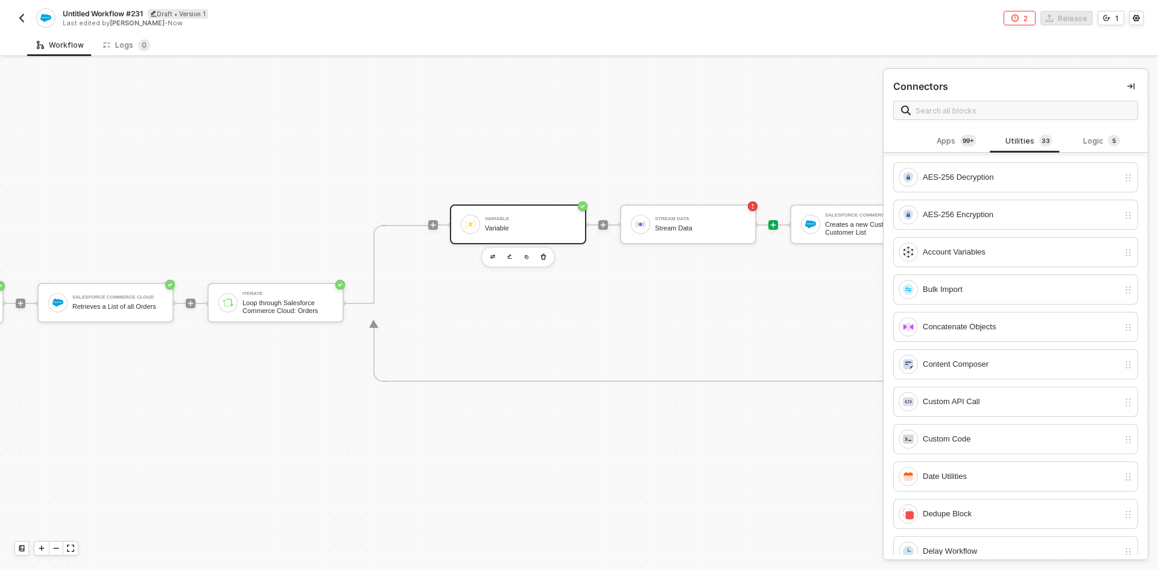
click at [15, 14] on button "button" at bounding box center [21, 18] width 14 height 14
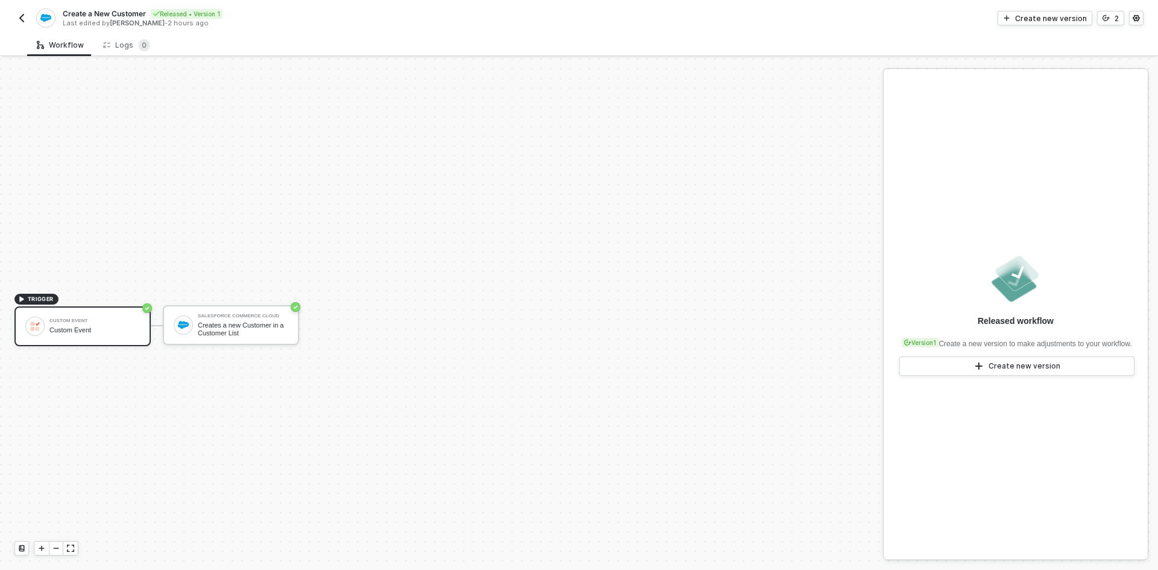
scroll to position [22, 0]
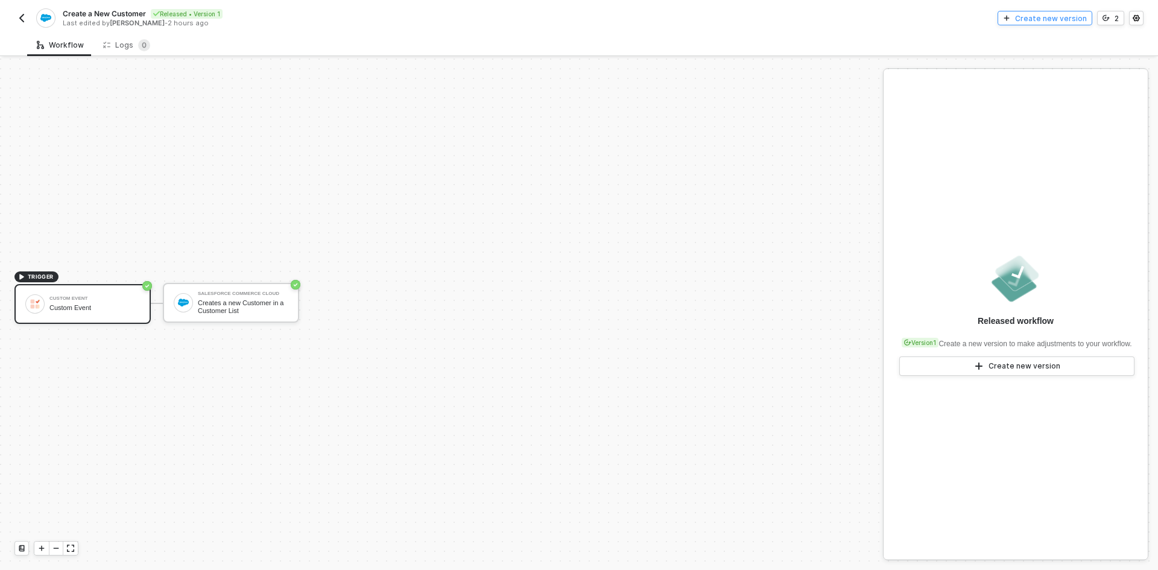
click at [1059, 15] on div "Create new version" at bounding box center [1051, 18] width 72 height 10
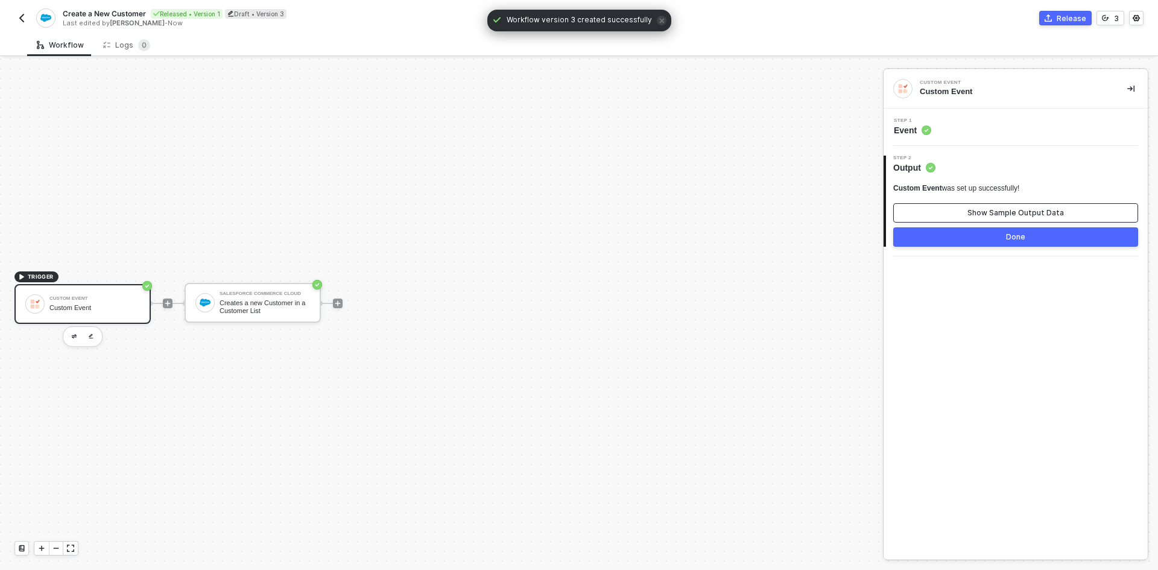
click at [1003, 209] on div "Show Sample Output Data" at bounding box center [1015, 213] width 96 height 10
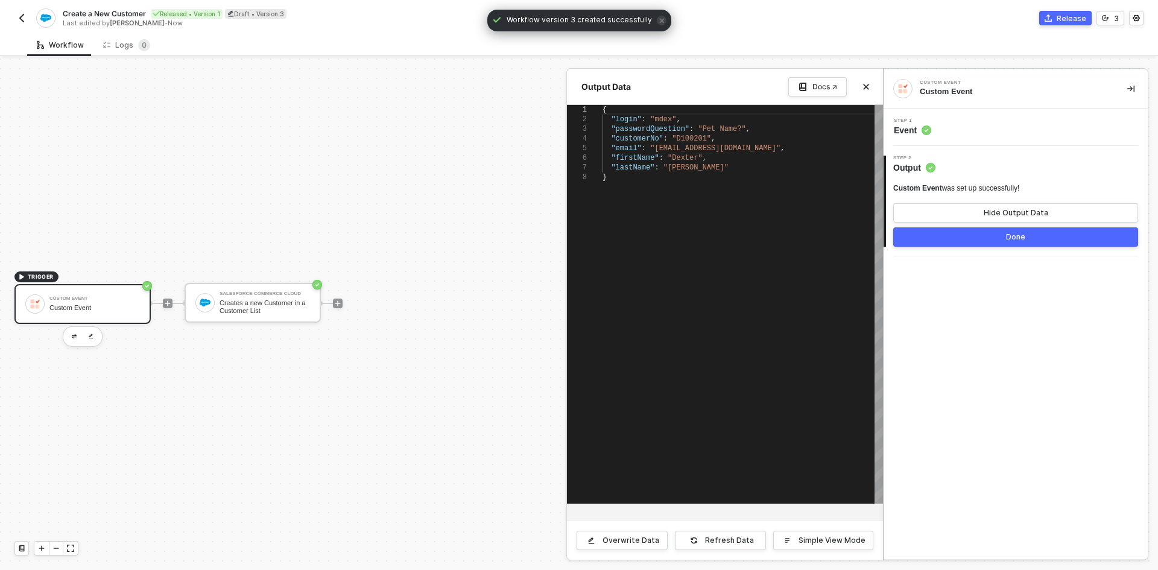
scroll to position [0, 3]
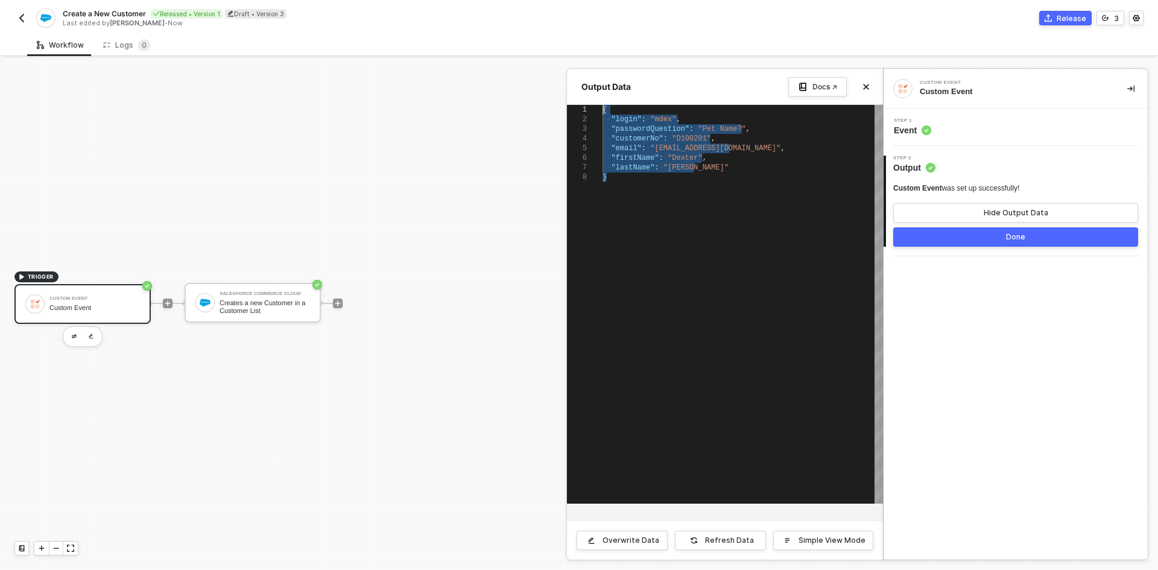
drag, startPoint x: 663, startPoint y: 210, endPoint x: 566, endPoint y: 92, distance: 152.1
click at [883, 569] on div "Output Data Docs ↗ 1 2 3 4 5 6 7 8 { ·· "login" : · "mdex" , ·· "passwordQuesti…" at bounding box center [883, 579] width 0 height 0
click at [679, 238] on div "{ ·· "login" : · "mdex" , ·· "passwordQuestion" : · "Pet · Name?" , ·· "custome…" at bounding box center [742, 304] width 280 height 399
click at [475, 251] on div at bounding box center [579, 313] width 1158 height 511
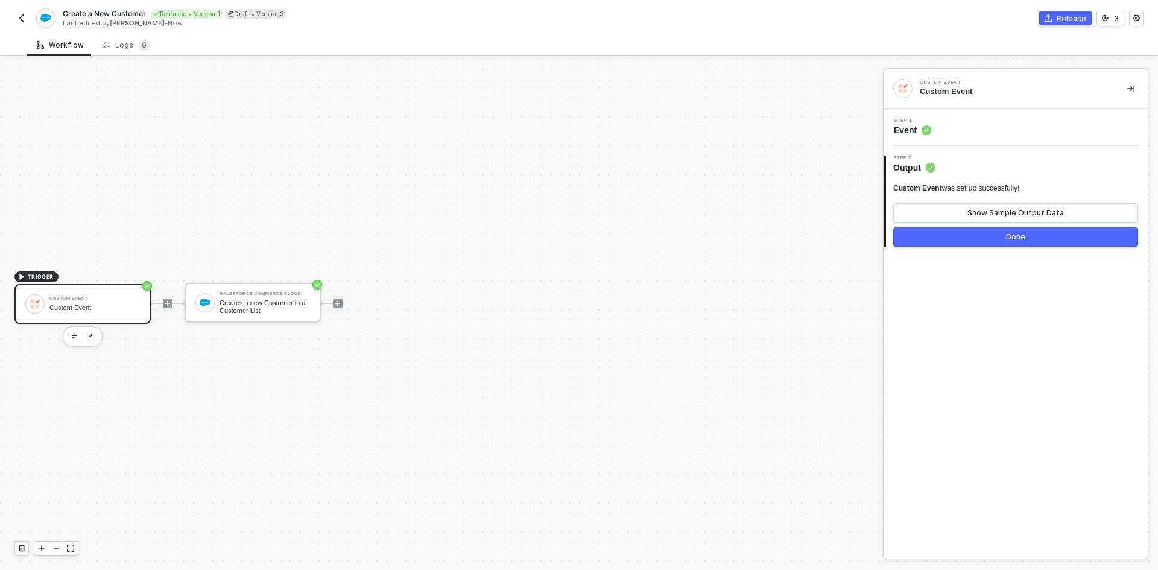
click at [1017, 127] on div "Step 1 Event" at bounding box center [1016, 127] width 261 height 18
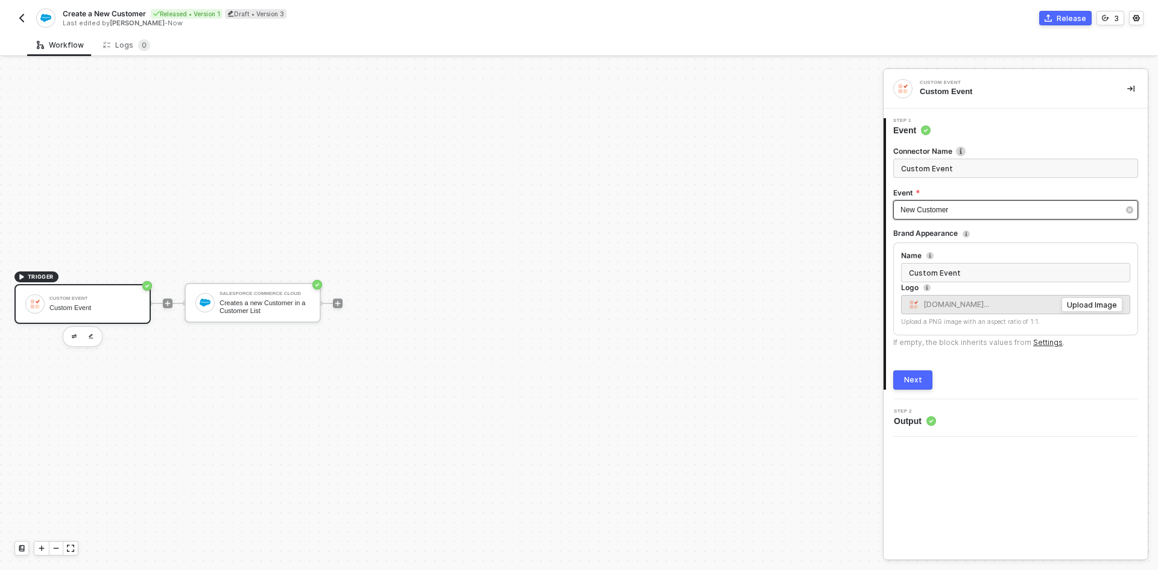
click at [942, 211] on span "New Customer" at bounding box center [924, 210] width 48 height 8
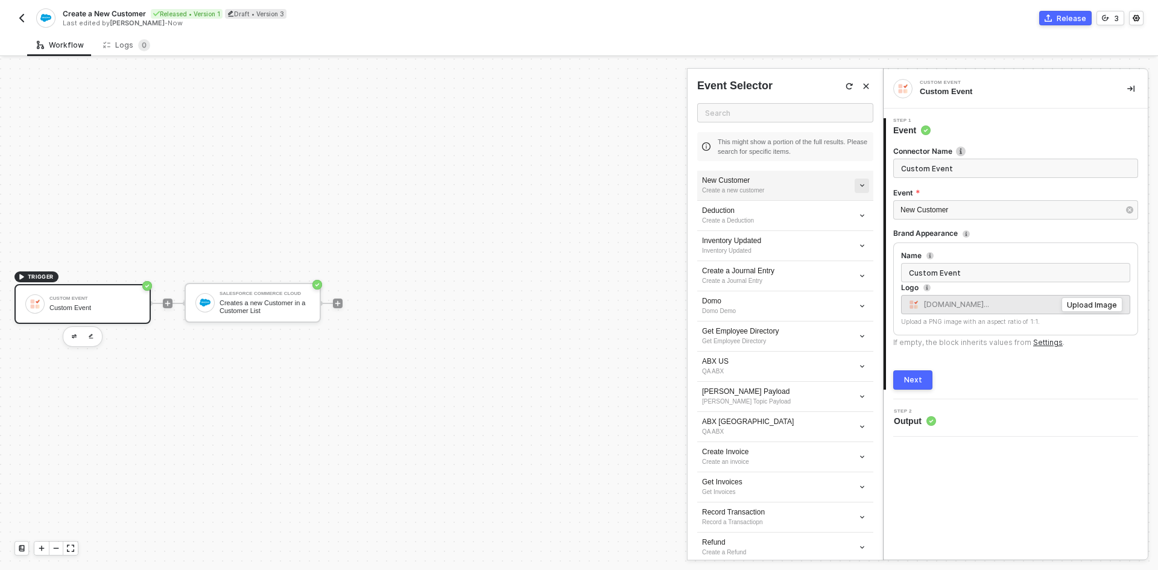
click at [859, 185] on icon "icon-arrow-down-small" at bounding box center [862, 185] width 7 height 7
click at [789, 209] on span "Edit" at bounding box center [810, 208] width 80 height 10
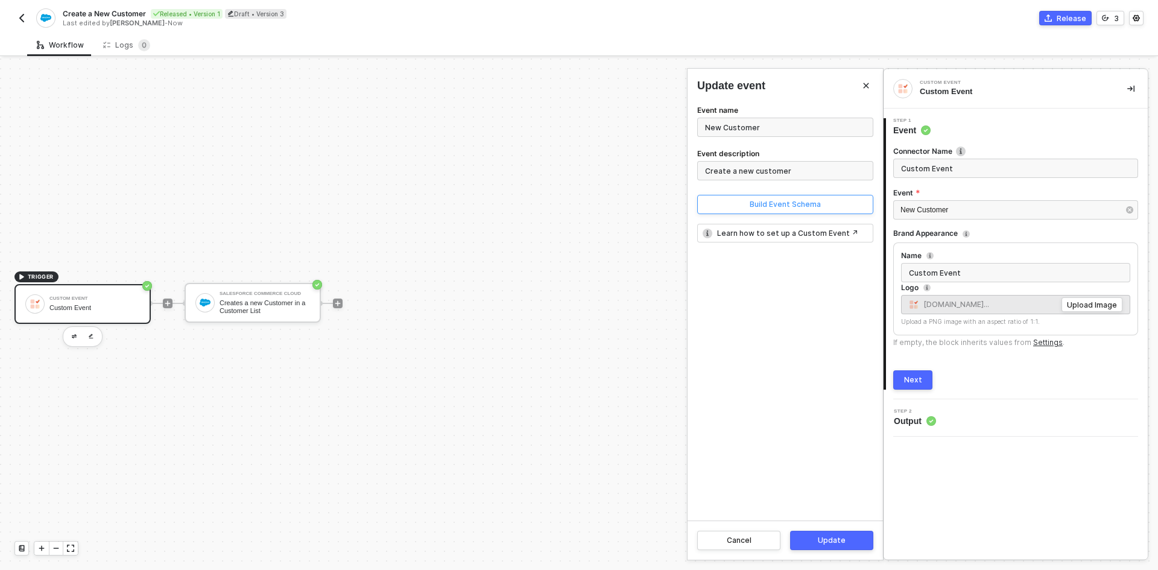
click at [771, 203] on div "Build Event Schema" at bounding box center [784, 205] width 71 height 10
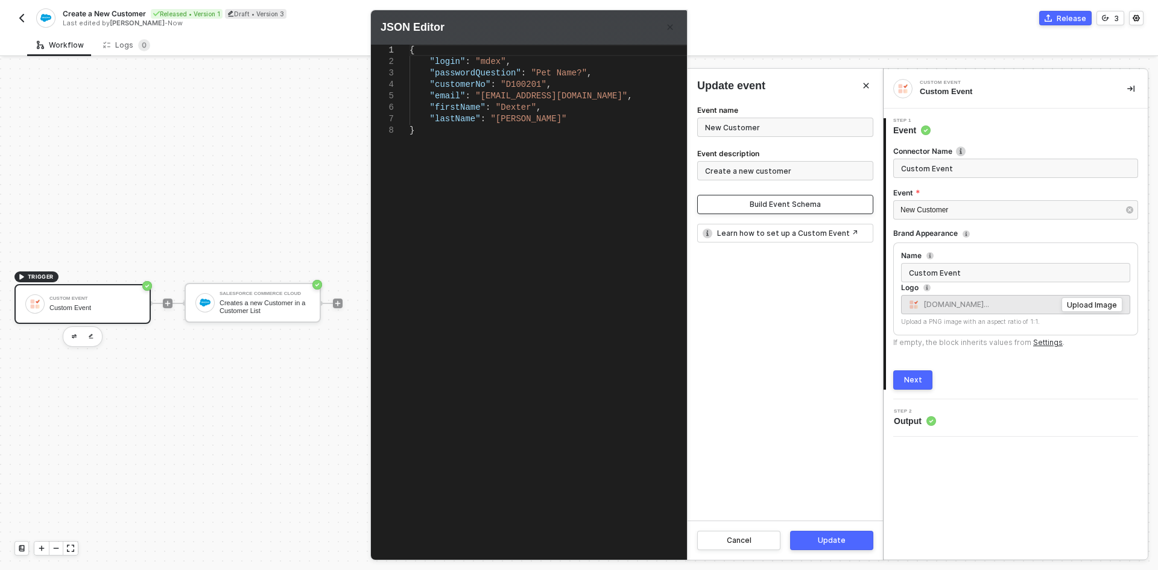
type textarea "{ "login": "mdex", "passwordQuestion": "Pet Name?", "customerNo": "D100201", "e…"
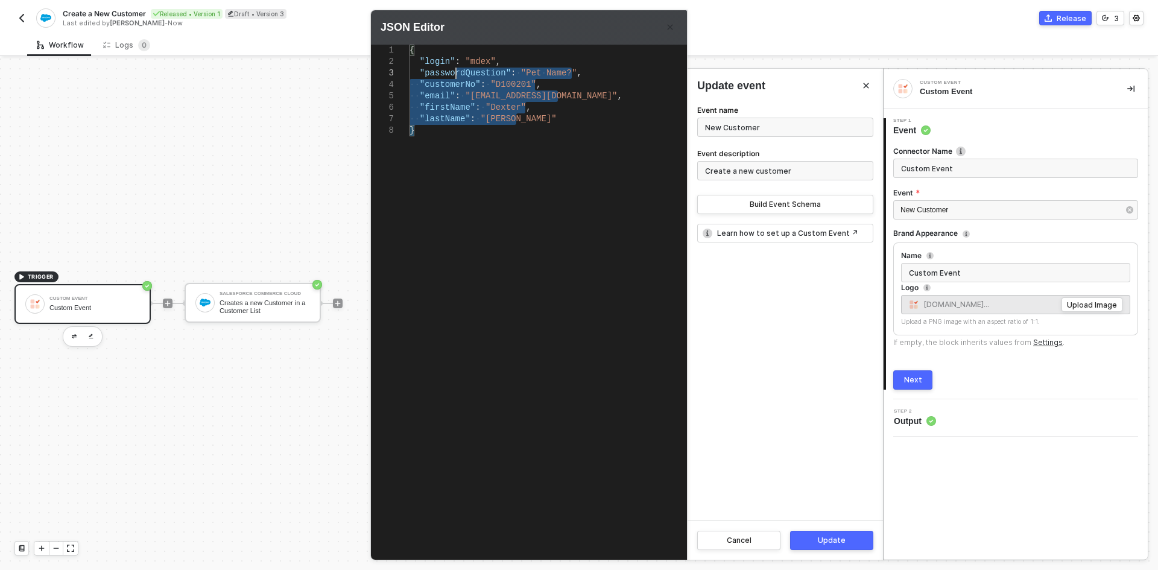
drag, startPoint x: 515, startPoint y: 288, endPoint x: 434, endPoint y: -14, distance: 312.7
click at [434, 0] on html "Alloy Create a New Customer Released • Version 1 Draft • Version 3 Last edited …" at bounding box center [579, 285] width 1158 height 570
click at [815, 535] on button "Update" at bounding box center [831, 540] width 83 height 19
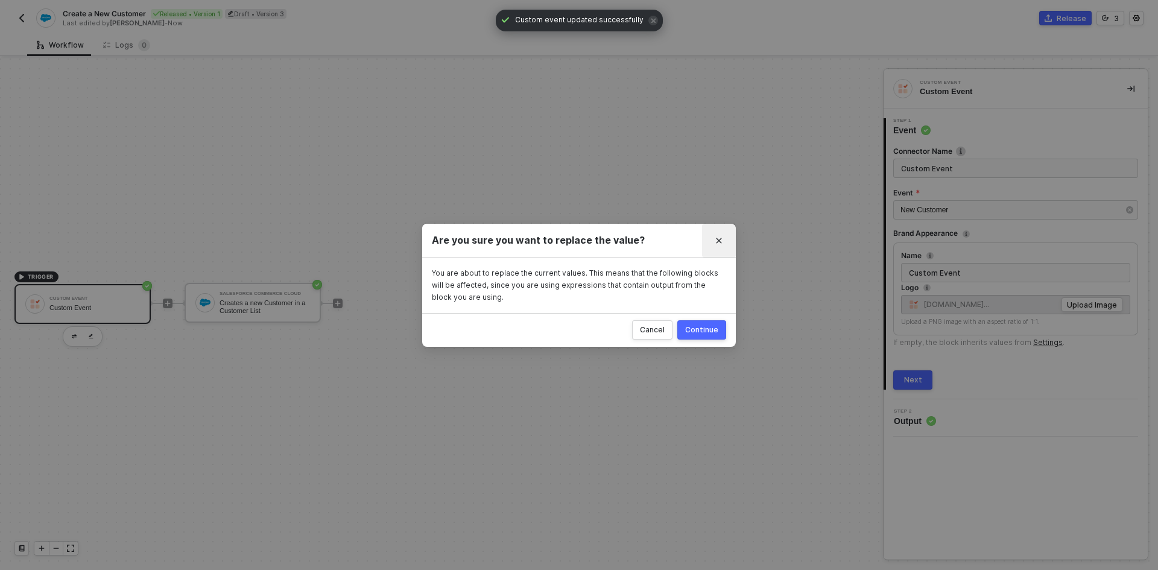
click at [715, 239] on icon "Close" at bounding box center [718, 240] width 7 height 7
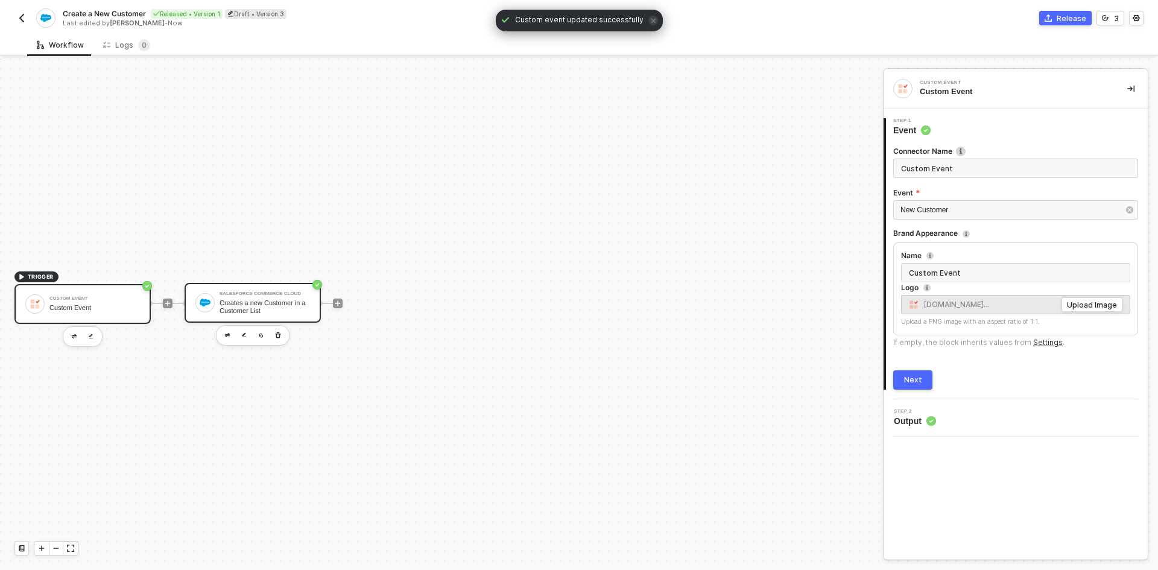
click at [244, 308] on div "Creates a new Customer in a Customer List" at bounding box center [264, 306] width 90 height 15
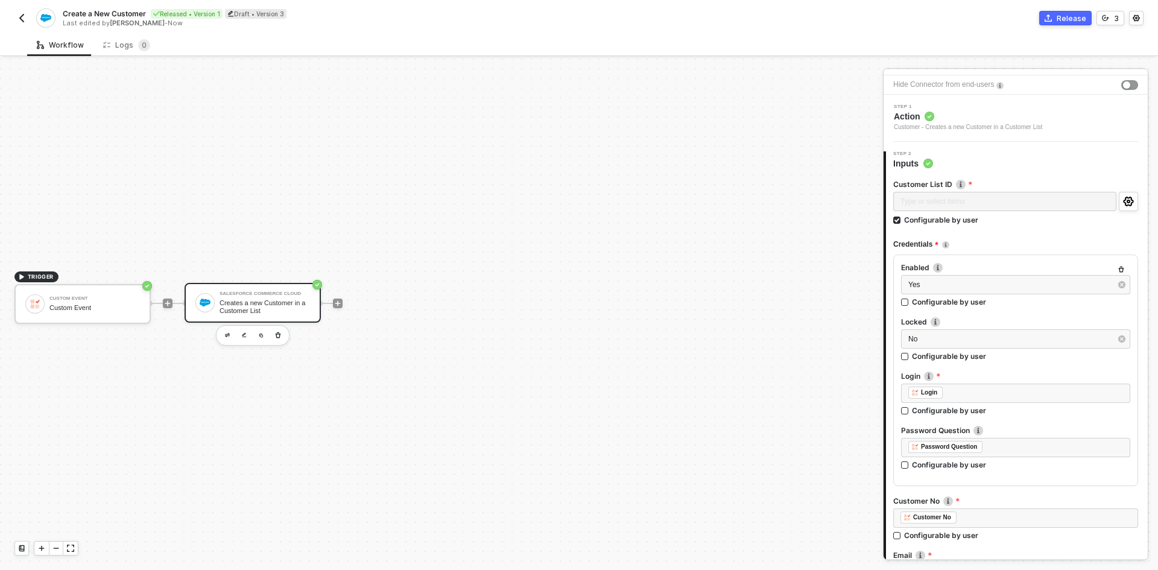
scroll to position [60, 0]
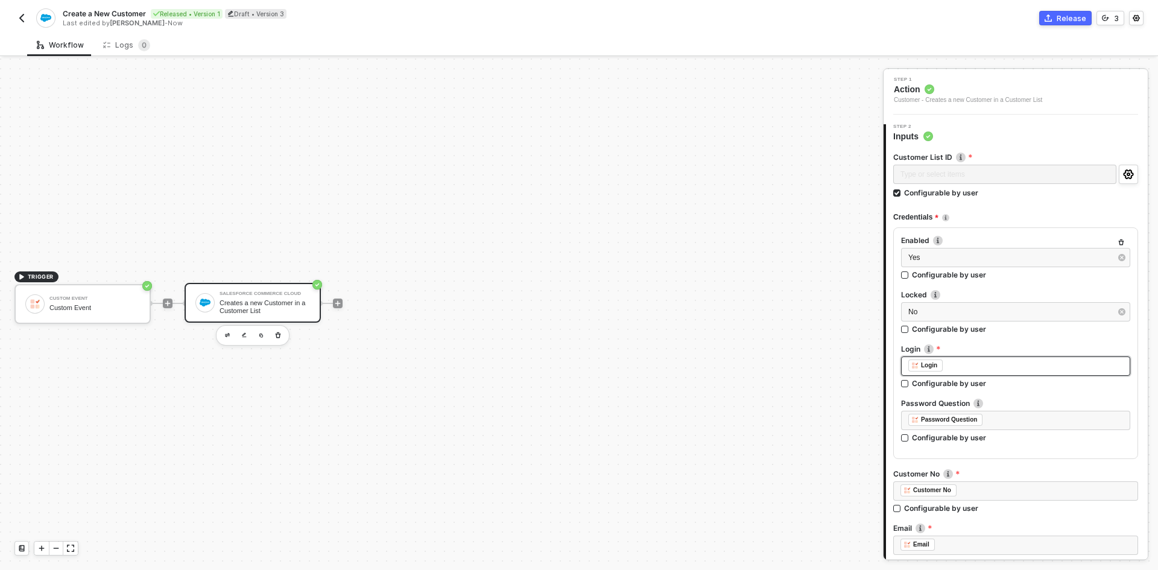
click at [963, 360] on div "﻿ ﻿ Login ﻿" at bounding box center [1015, 365] width 215 height 13
click at [772, 209] on div "CUSTOM EVENT Custom Event" at bounding box center [784, 197] width 195 height 39
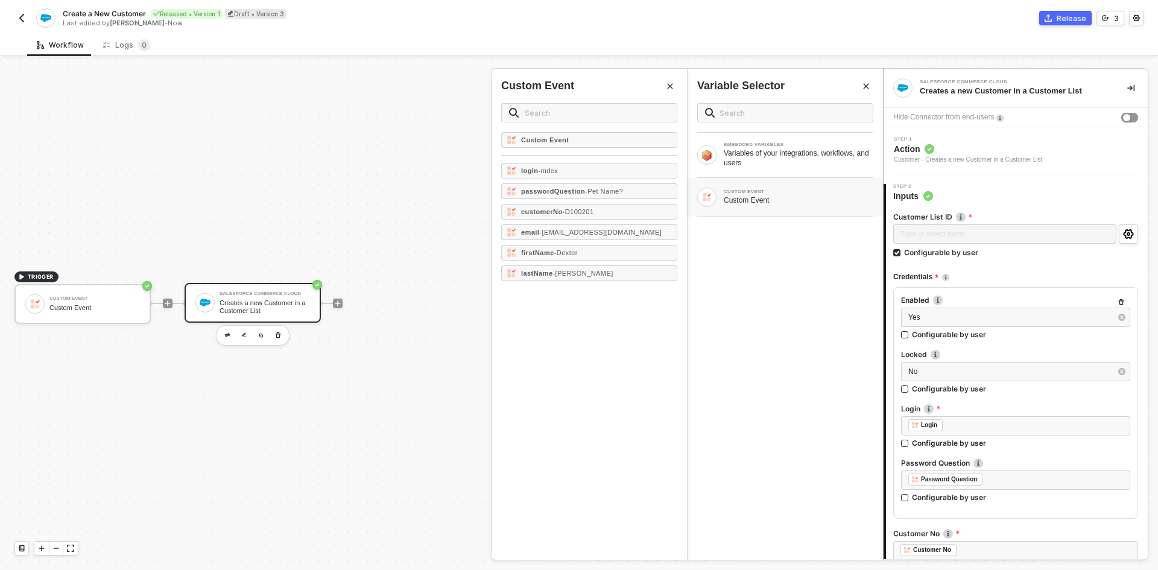
scroll to position [0, 0]
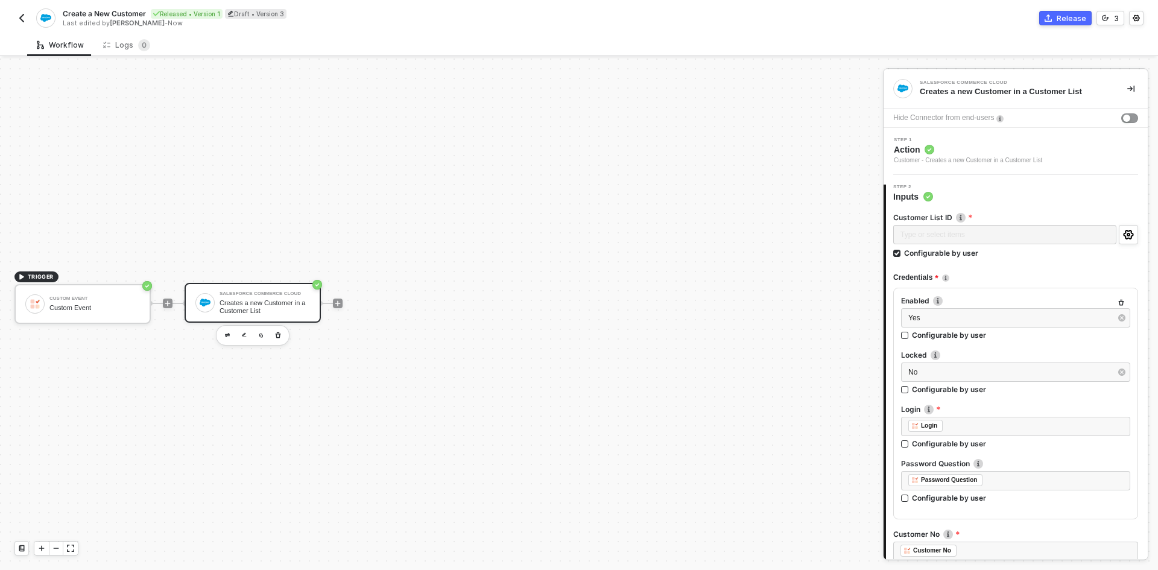
drag, startPoint x: 362, startPoint y: 443, endPoint x: 180, endPoint y: 118, distance: 372.5
click at [1111, 17] on button "3" at bounding box center [1110, 18] width 28 height 14
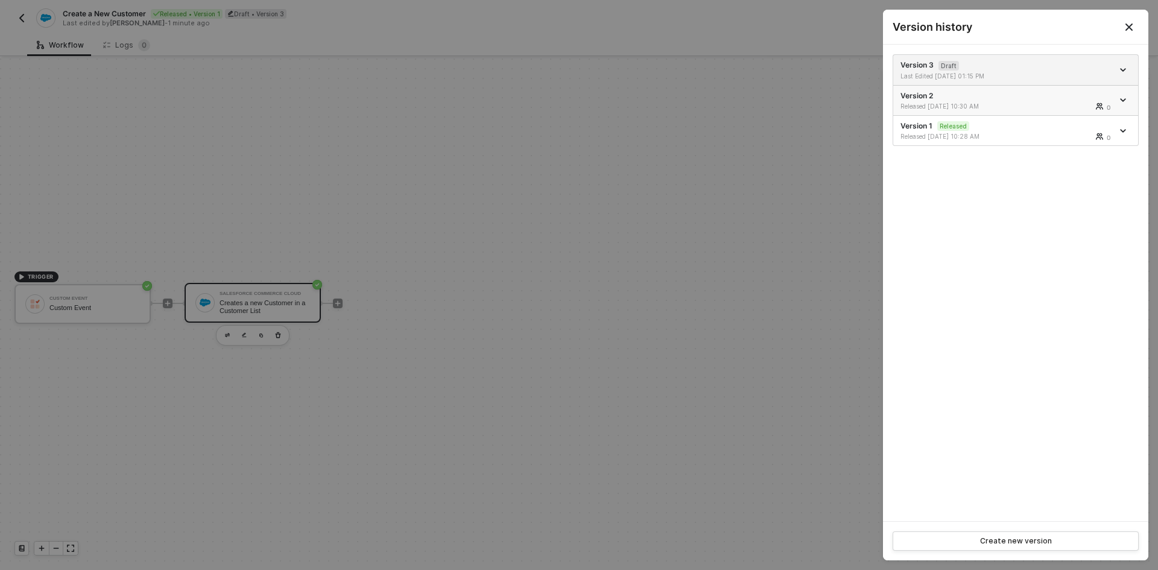
click at [1027, 107] on div "Released 09/08/2025 10:30 AM 0" at bounding box center [1006, 106] width 212 height 8
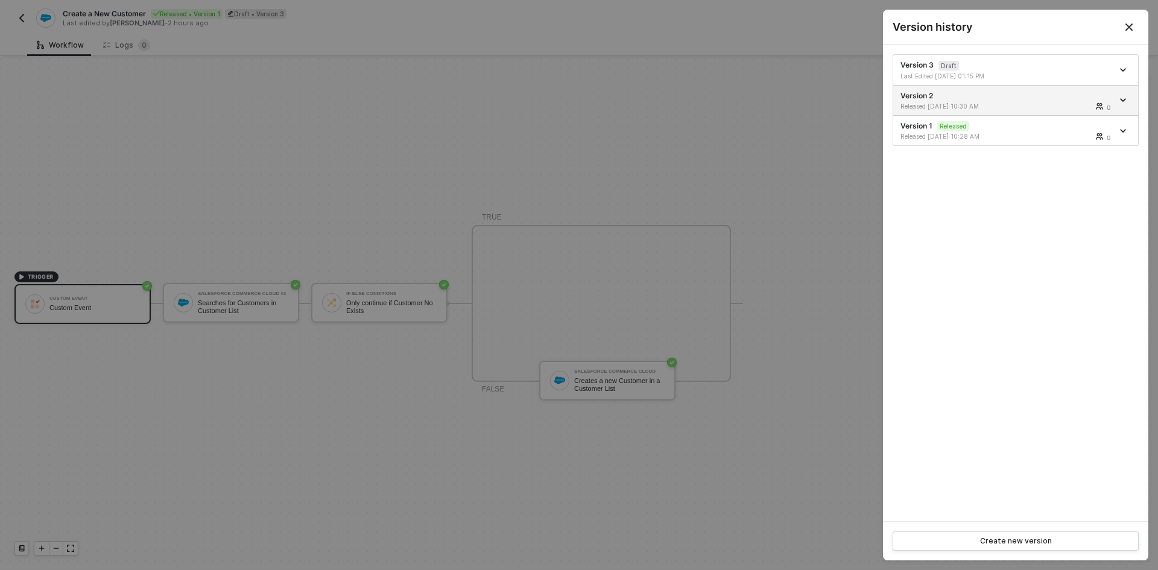
click at [1134, 27] on button "Close" at bounding box center [1129, 27] width 14 height 14
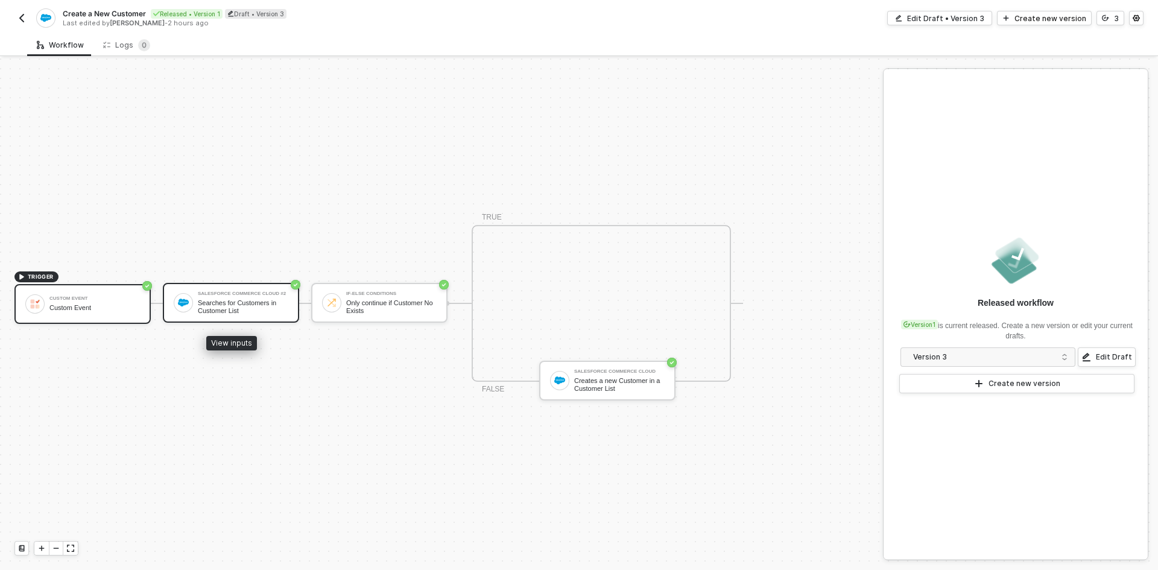
click at [253, 306] on div "Searches for Customers in Customer List" at bounding box center [243, 306] width 90 height 15
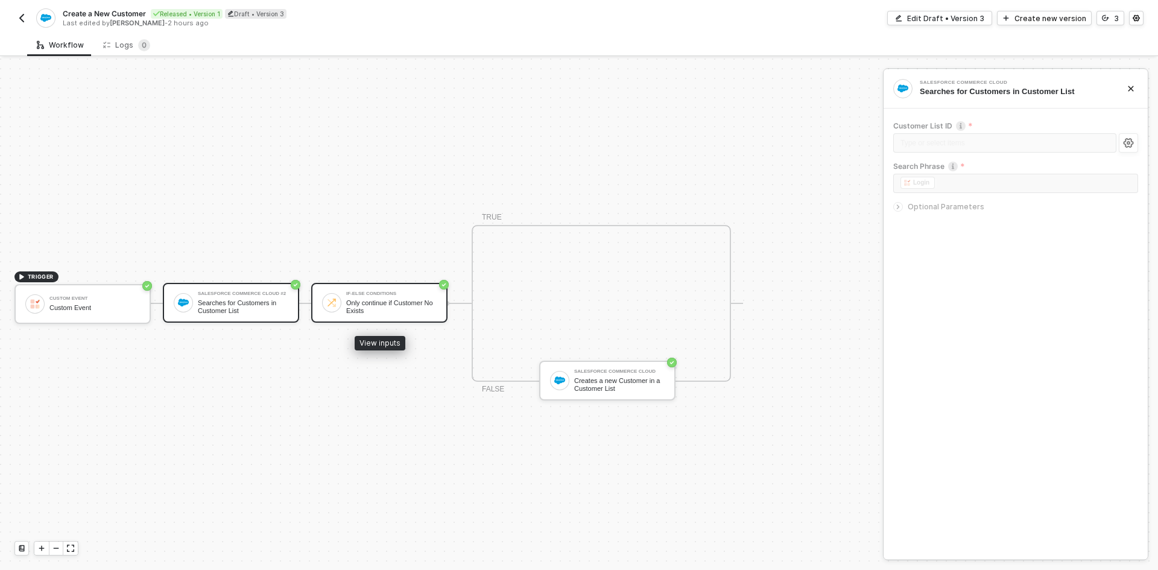
click at [352, 299] on div "Only continue if Customer No Exists" at bounding box center [391, 306] width 90 height 15
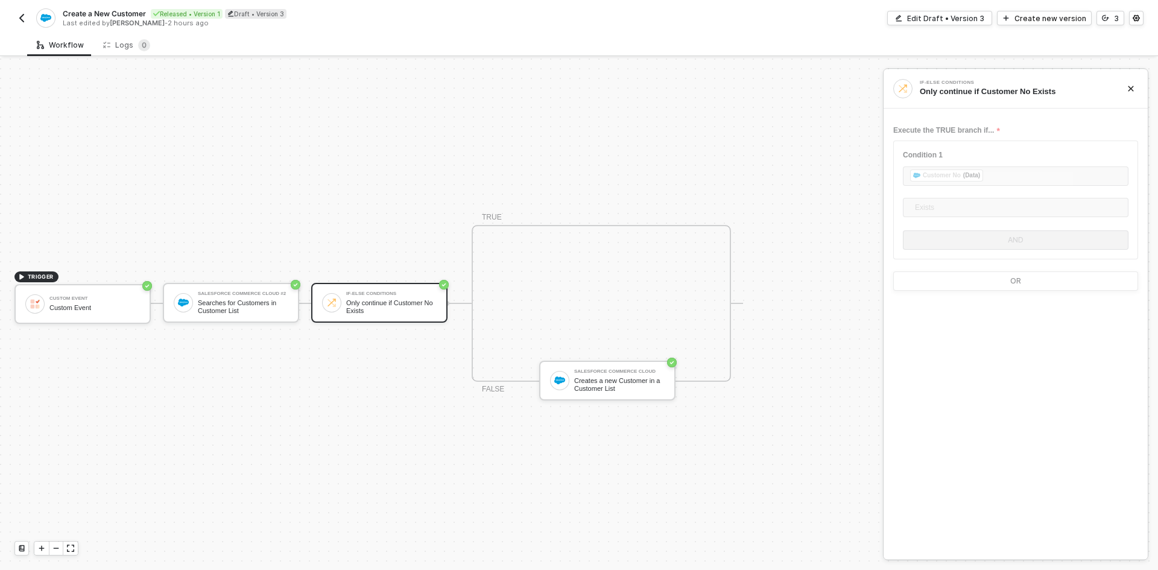
click at [27, 17] on button "button" at bounding box center [21, 18] width 14 height 14
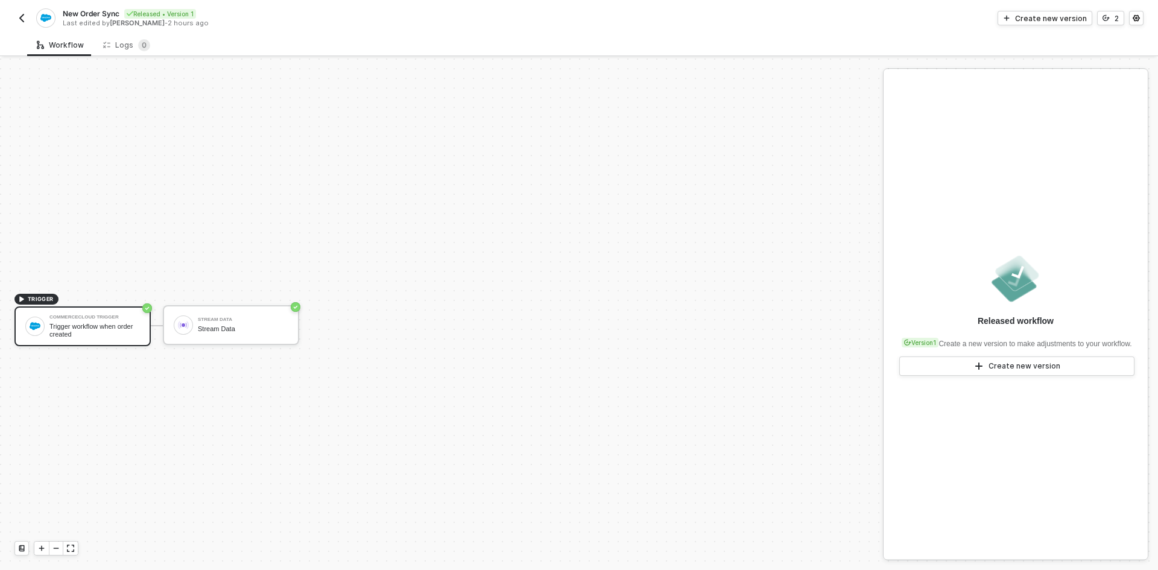
scroll to position [22, 0]
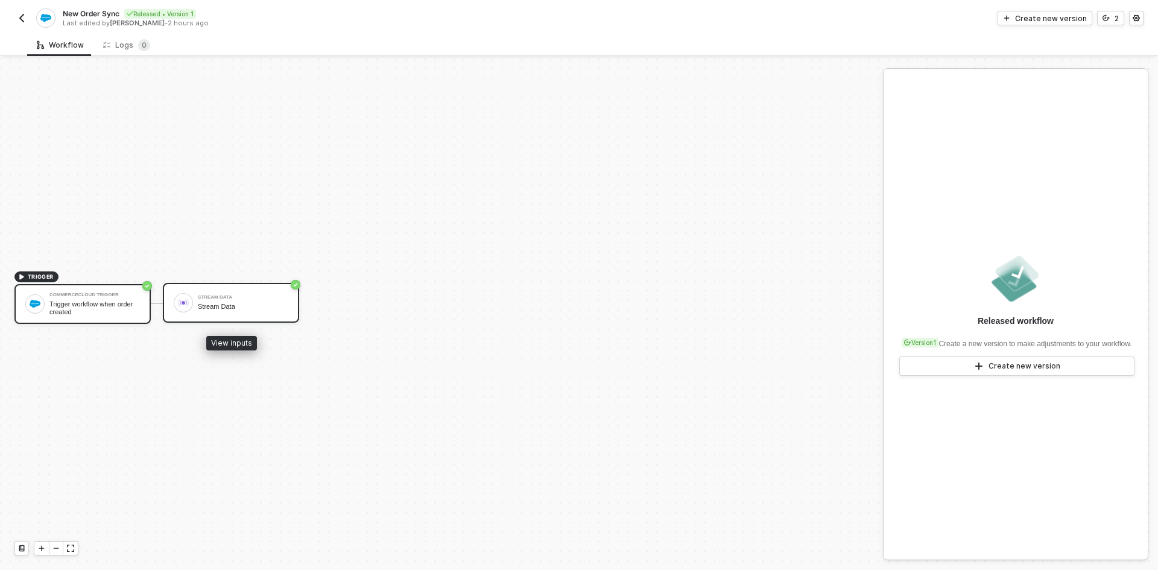
click at [272, 301] on div "Stream Data Stream Data" at bounding box center [243, 302] width 90 height 23
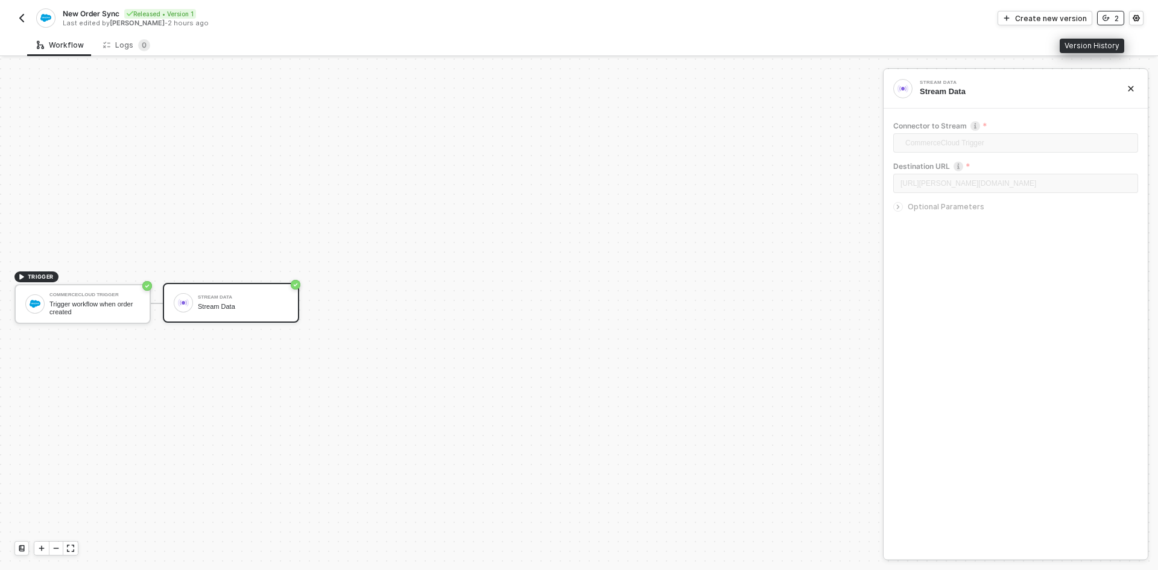
click at [1108, 17] on icon "icon-versioning" at bounding box center [1105, 17] width 7 height 7
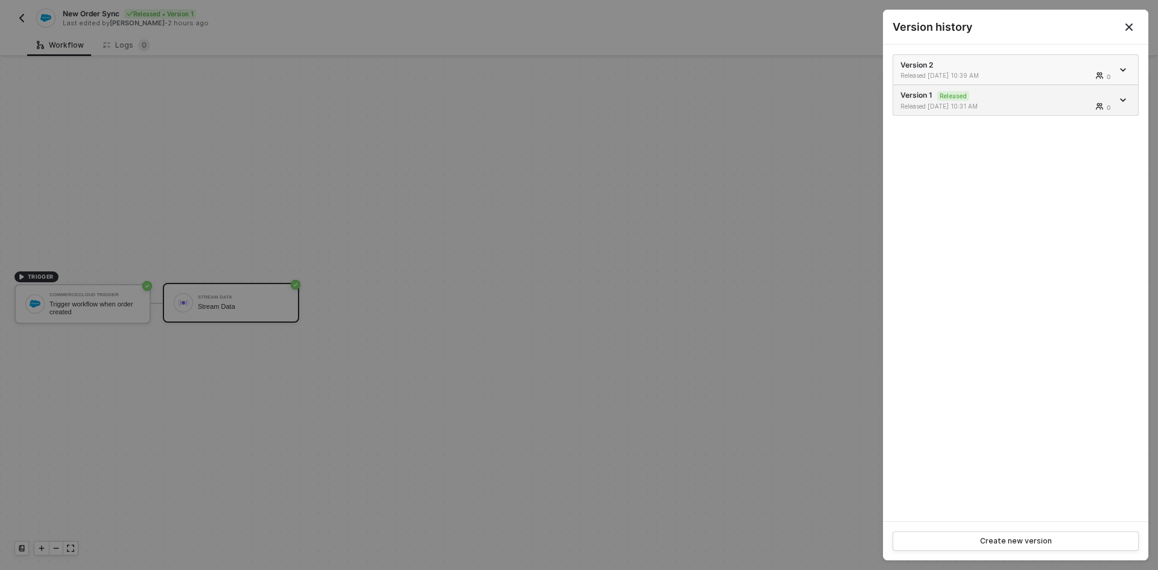
click at [1018, 61] on div "Version 2 Released [DATE] 10:39 AM 0" at bounding box center [1006, 70] width 212 height 20
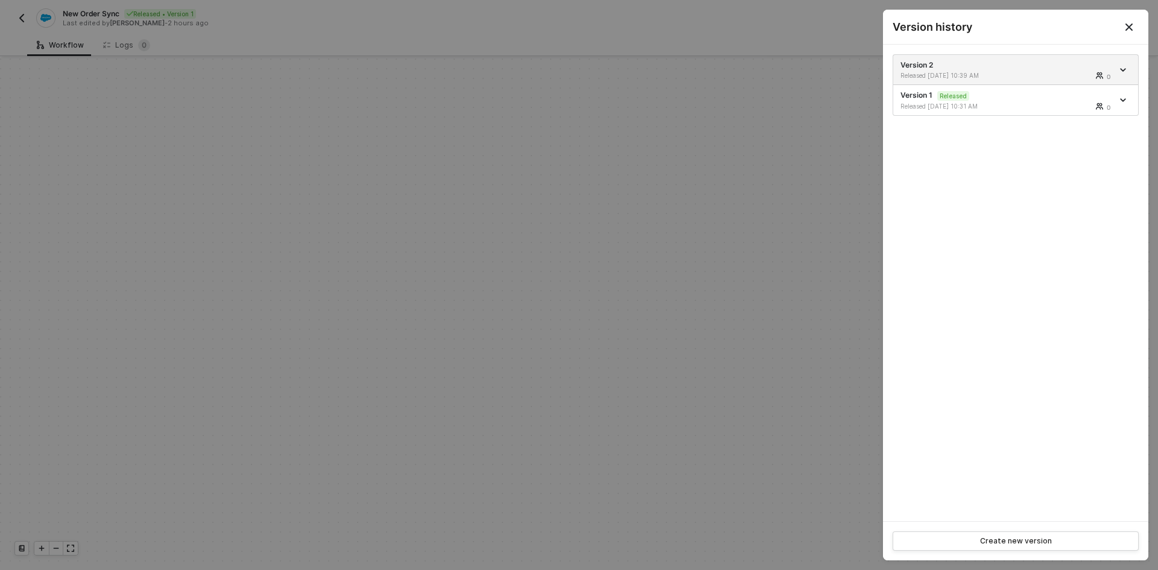
click at [1125, 26] on icon "Close" at bounding box center [1129, 27] width 10 height 10
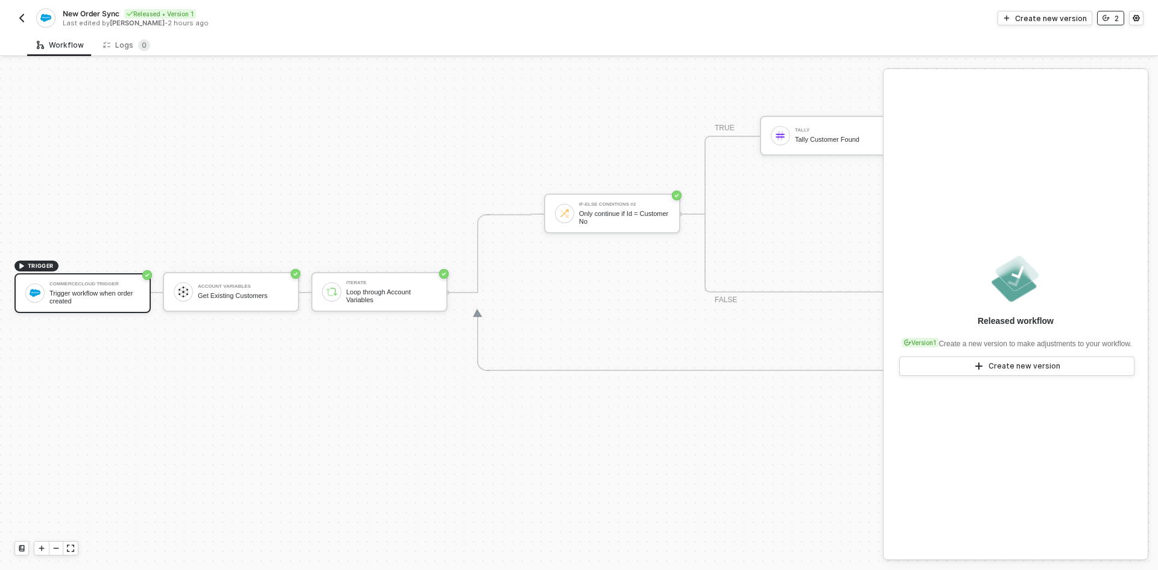
scroll to position [505, 0]
click at [1046, 19] on div "Create new version" at bounding box center [1051, 18] width 72 height 10
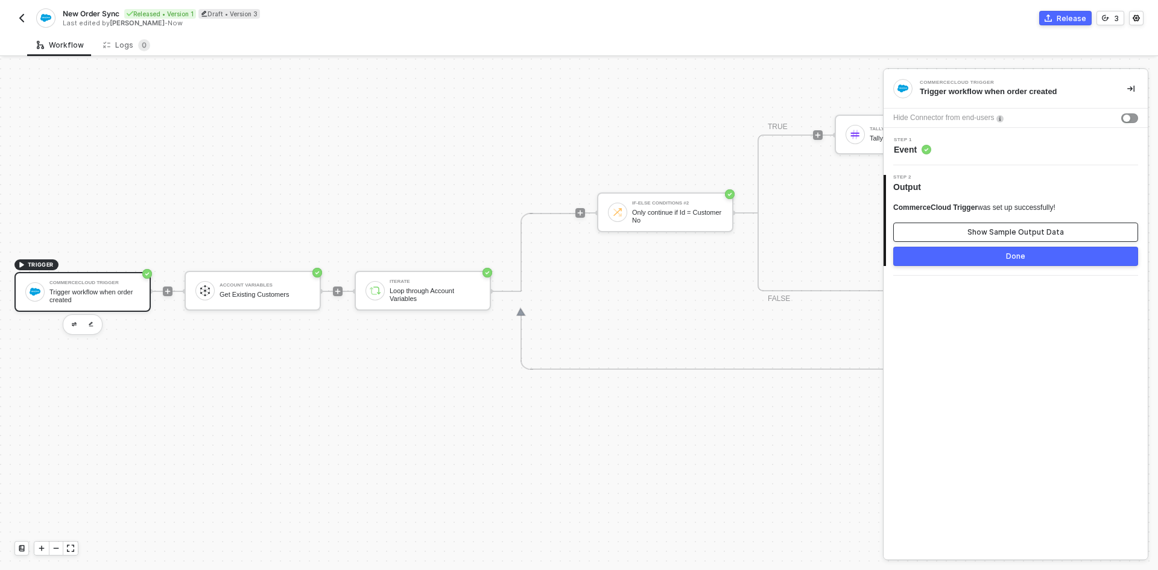
click at [930, 238] on button "Show Sample Output Data" at bounding box center [1015, 231] width 245 height 19
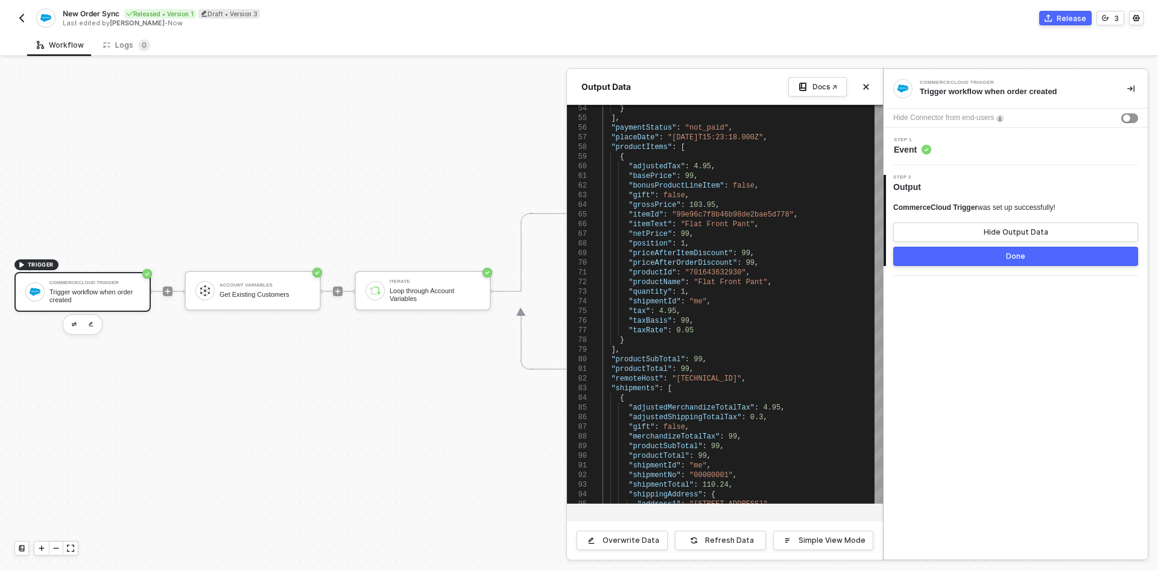
click at [389, 413] on div at bounding box center [579, 313] width 1158 height 511
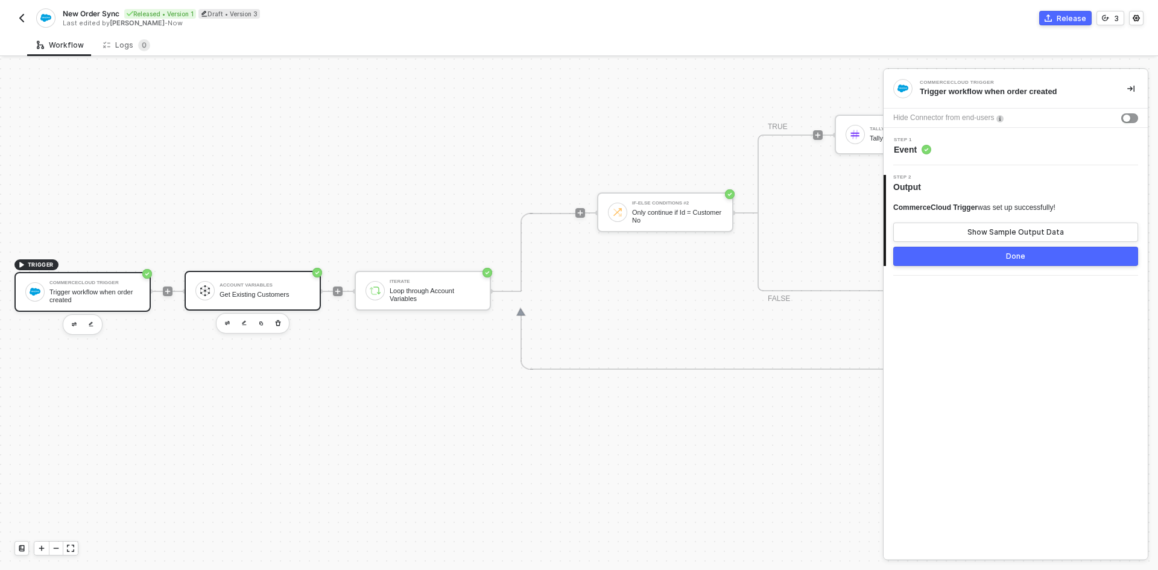
click at [268, 295] on div "Get Existing Customers" at bounding box center [264, 295] width 90 height 8
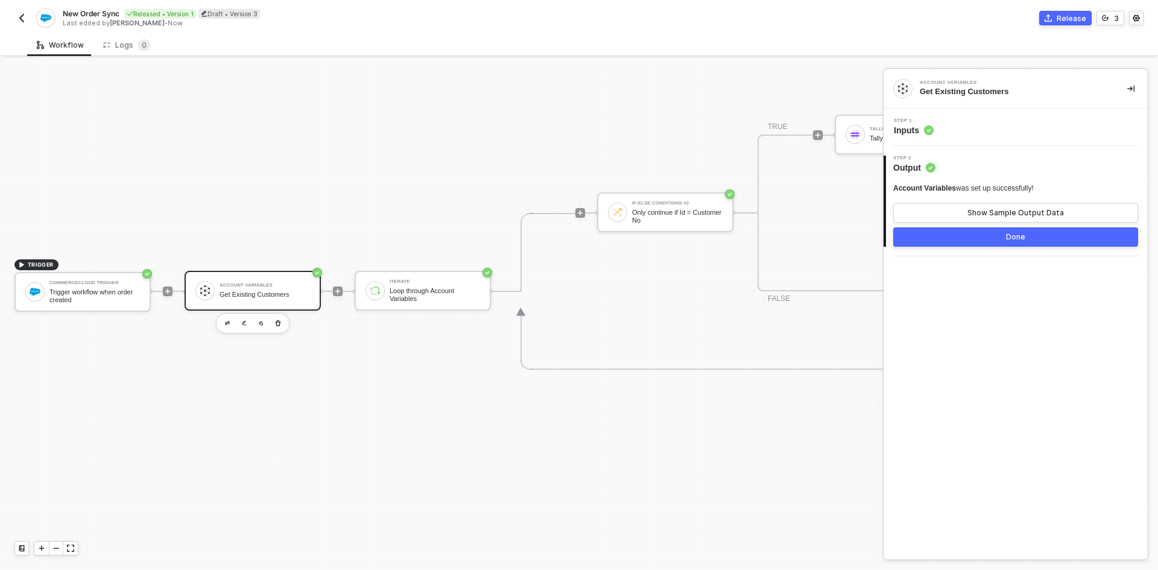
click at [949, 125] on div "Step 1 Inputs" at bounding box center [1016, 127] width 261 height 18
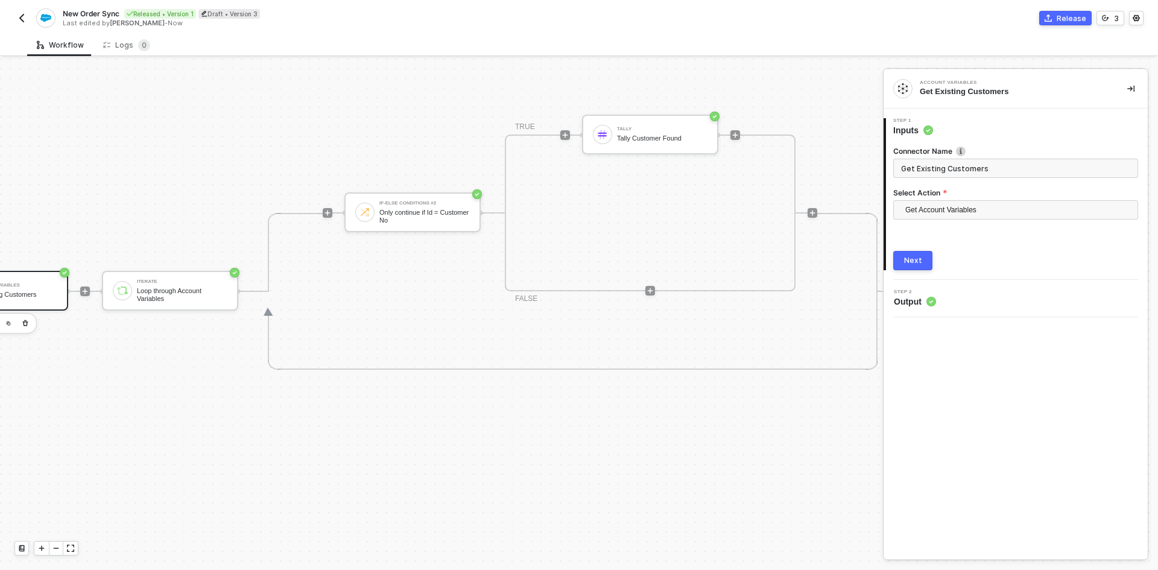
scroll to position [505, 256]
click at [410, 211] on div "Only continue if Id = Customer No" at bounding box center [421, 216] width 90 height 15
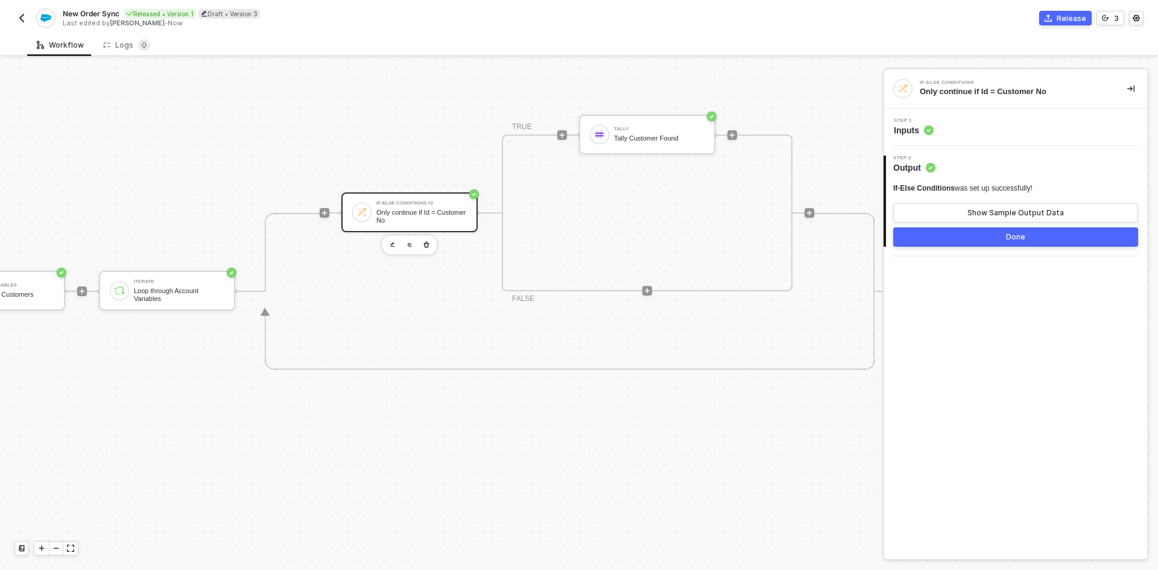
click at [996, 117] on div "Step 1 Inputs" at bounding box center [1015, 127] width 264 height 37
click at [994, 127] on div "Step 1 Inputs" at bounding box center [1016, 127] width 261 height 18
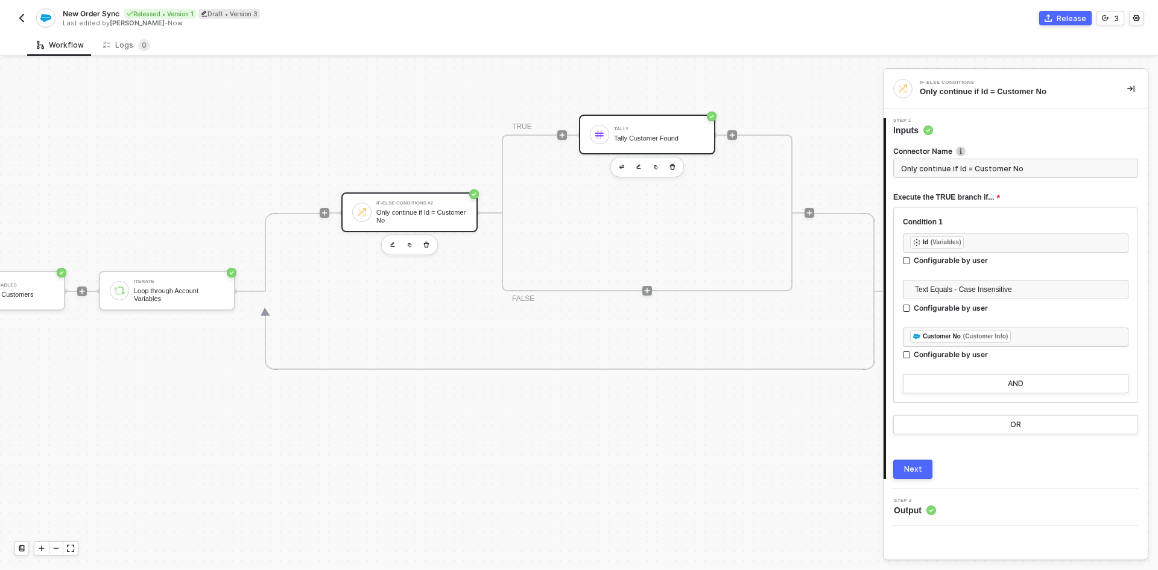
click at [638, 133] on div "Tally Tally Customer Found" at bounding box center [659, 134] width 90 height 23
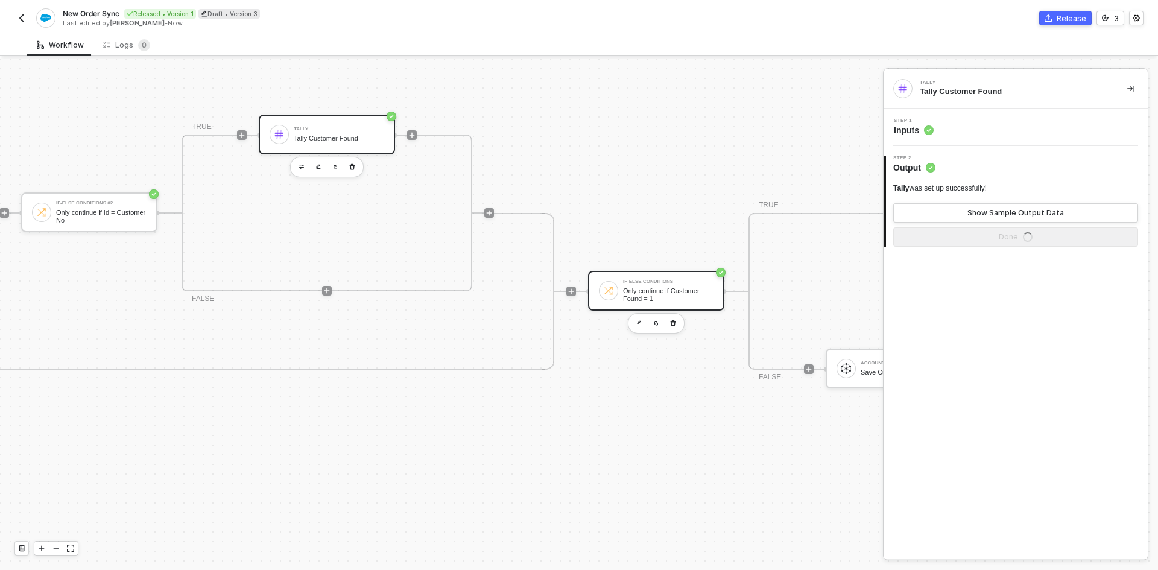
scroll to position [505, 592]
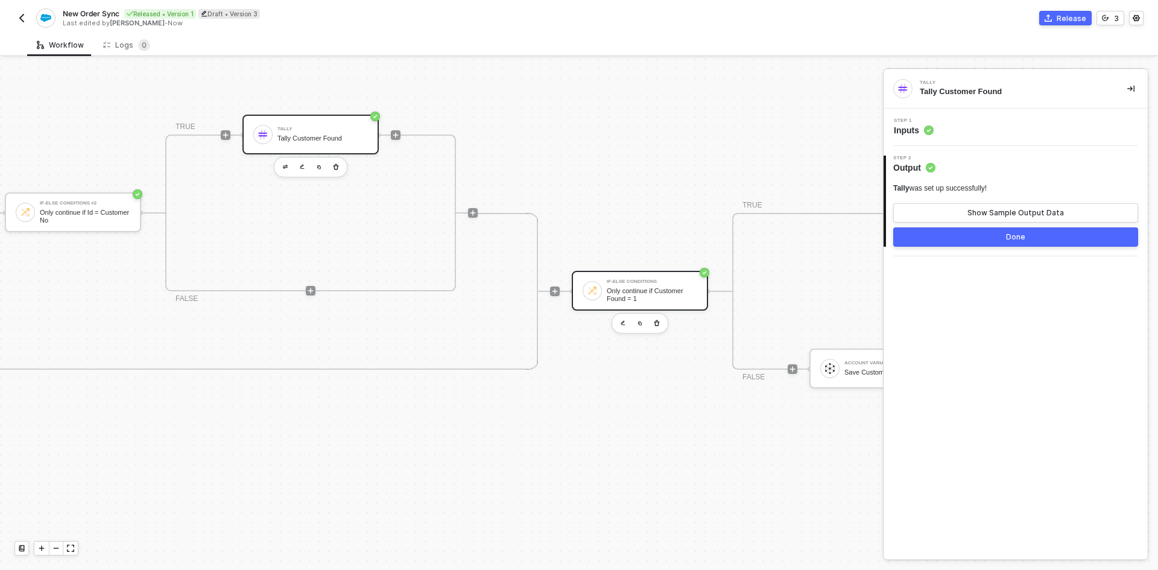
click at [676, 298] on div "Only continue if Customer Found = 1" at bounding box center [652, 294] width 90 height 15
click at [995, 139] on div "Step 1 Inputs" at bounding box center [1015, 127] width 264 height 37
click at [989, 128] on div "Step 1 Inputs" at bounding box center [1016, 127] width 261 height 18
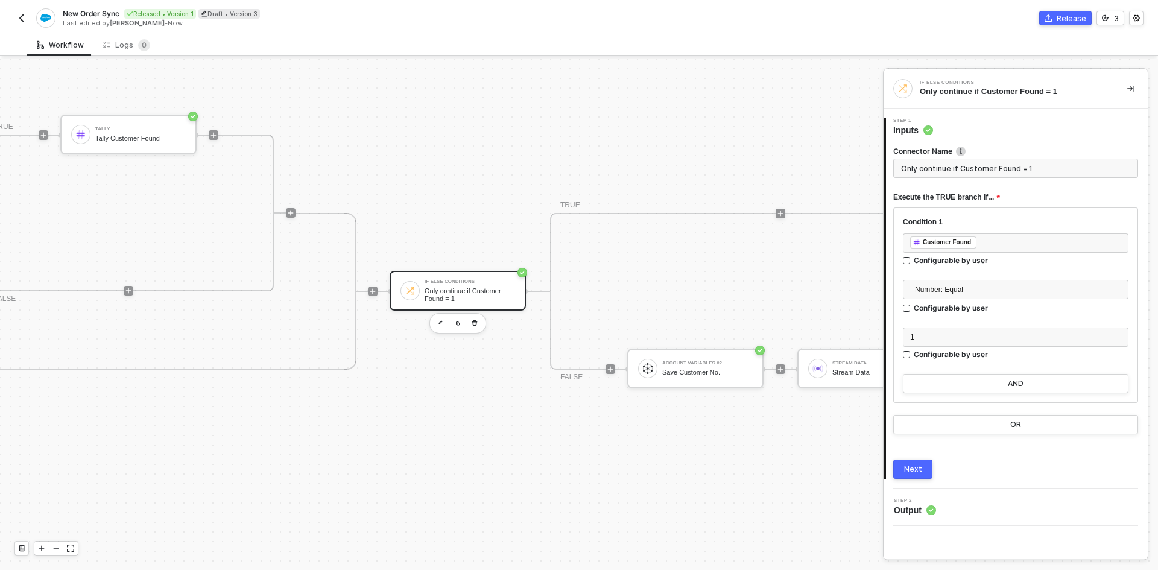
scroll to position [505, 1008]
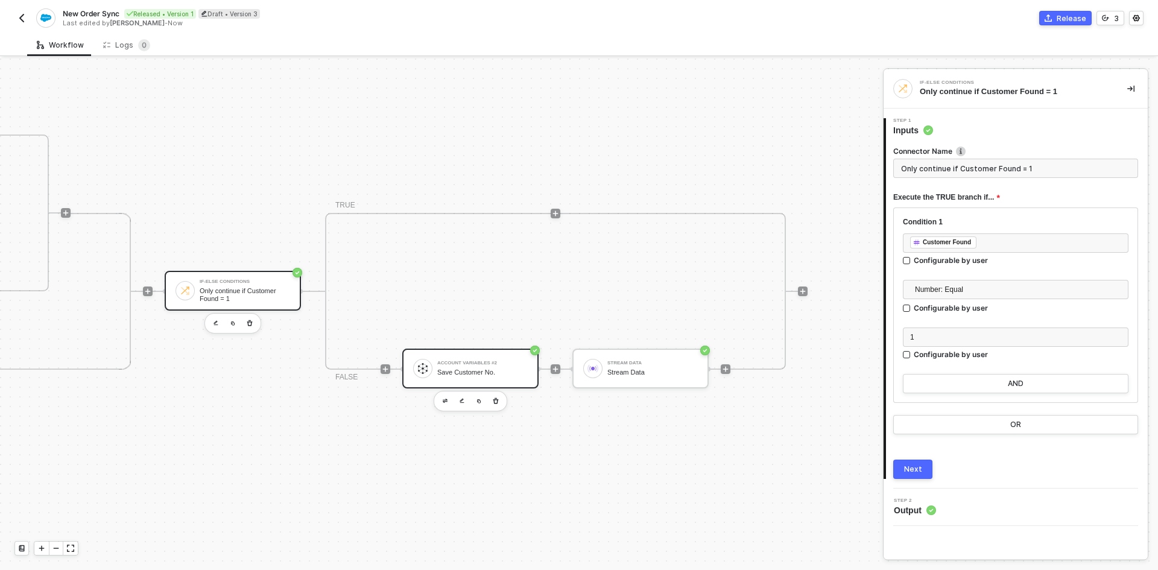
click at [437, 367] on div "Account Variables #2 Save Customer No." at bounding box center [482, 368] width 90 height 23
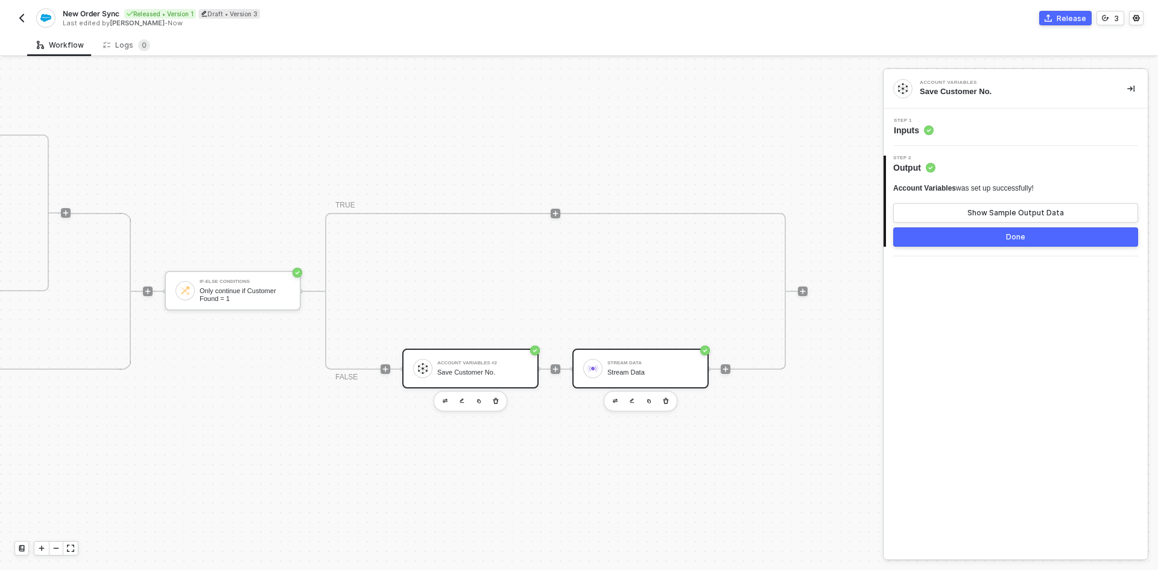
click at [619, 355] on div "Stream Data Stream Data" at bounding box center [640, 369] width 136 height 40
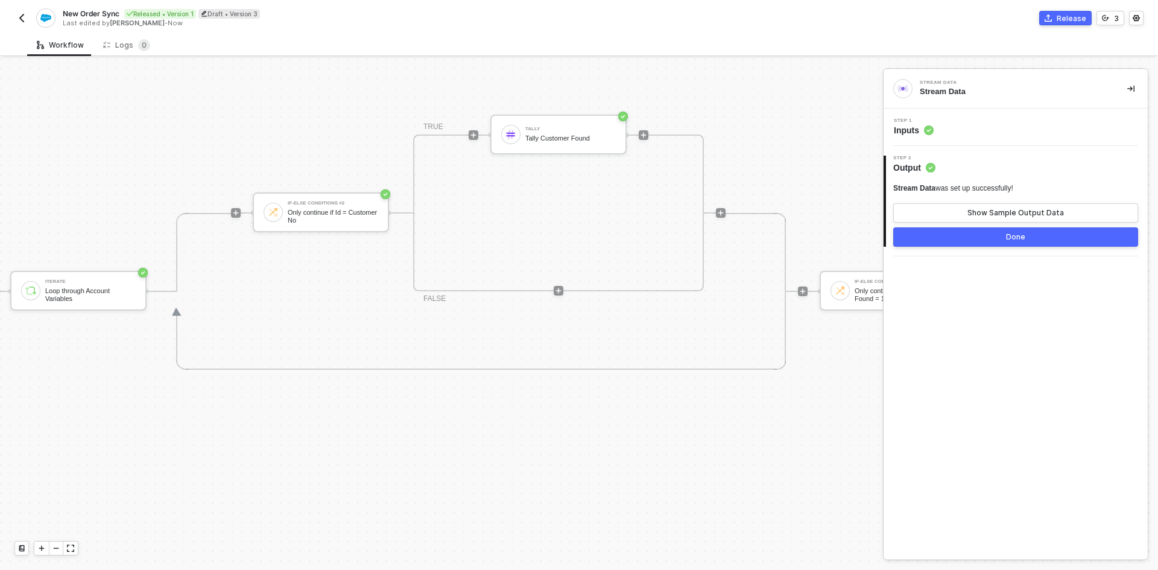
scroll to position [505, 0]
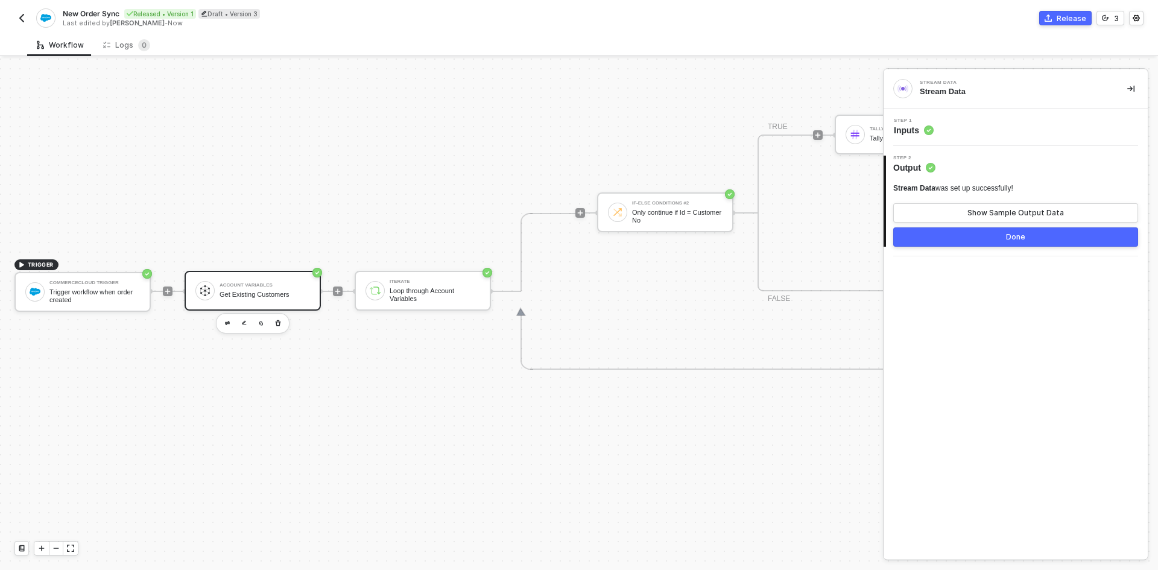
click at [230, 276] on div "Account Variables Get Existing Customers" at bounding box center [253, 291] width 136 height 40
click at [338, 294] on icon "icon-play" at bounding box center [337, 291] width 7 height 7
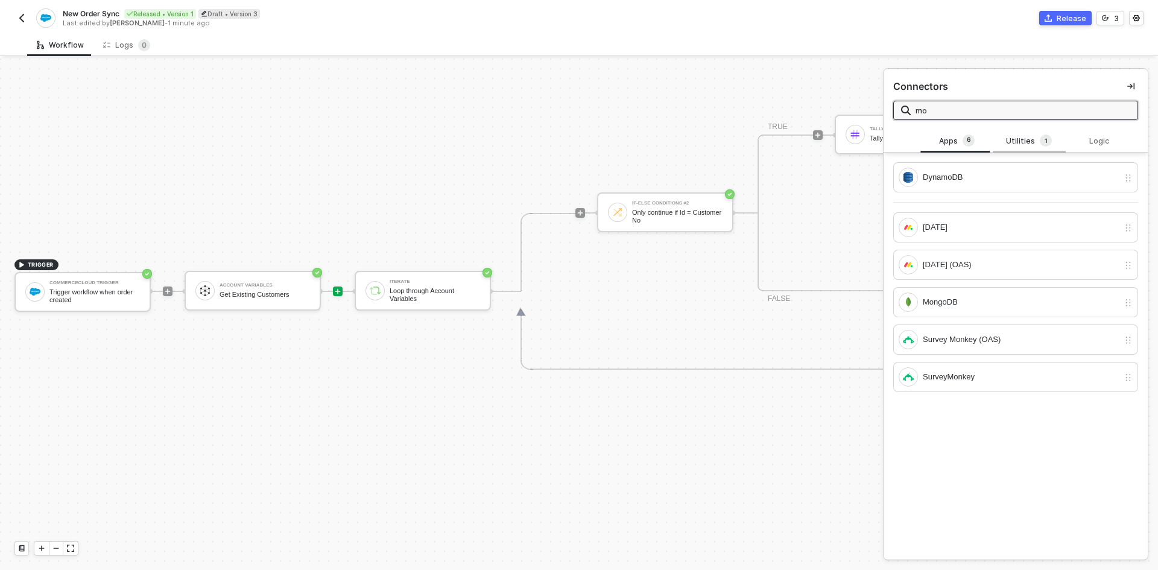
type input "m"
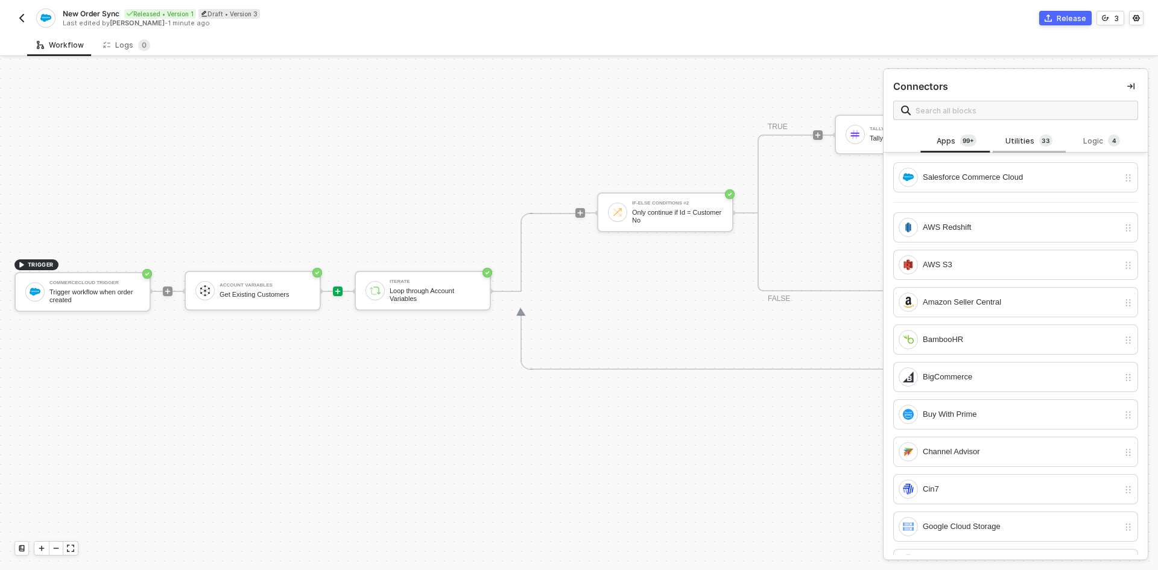
click at [1023, 144] on div "Utilities 3 3" at bounding box center [1028, 140] width 53 height 13
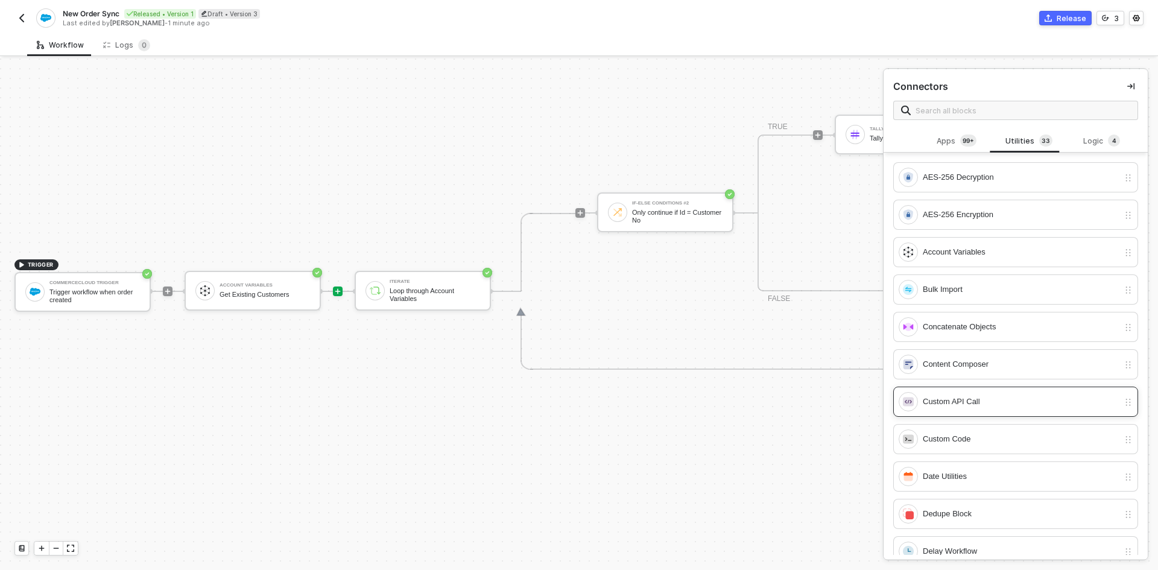
click at [989, 404] on div "Custom API Call" at bounding box center [1021, 401] width 196 height 13
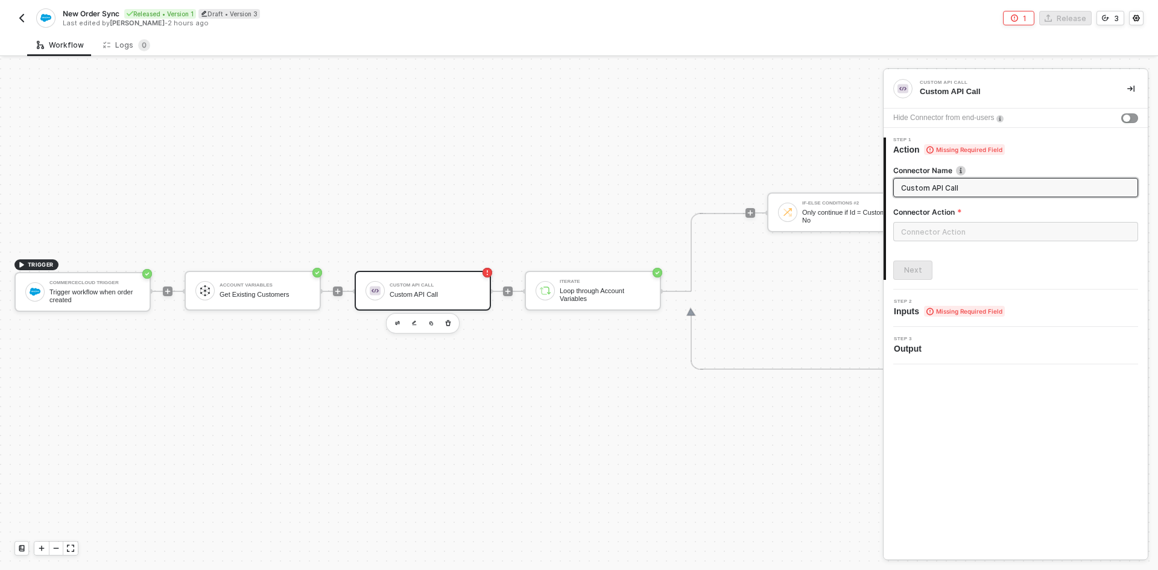
click at [21, 13] on img "button" at bounding box center [22, 18] width 10 height 10
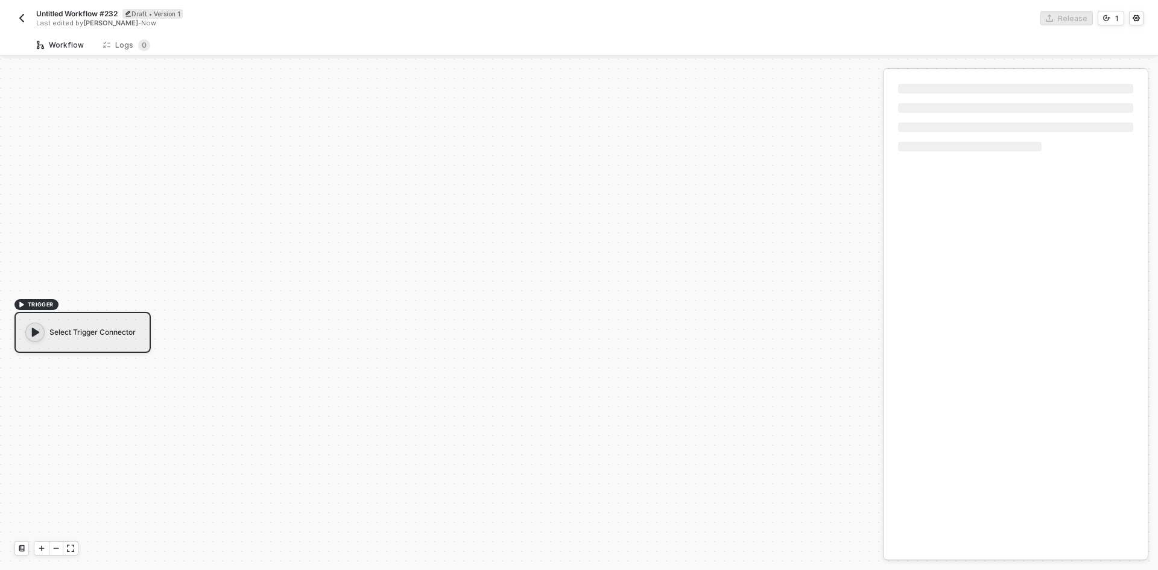
scroll to position [22, 0]
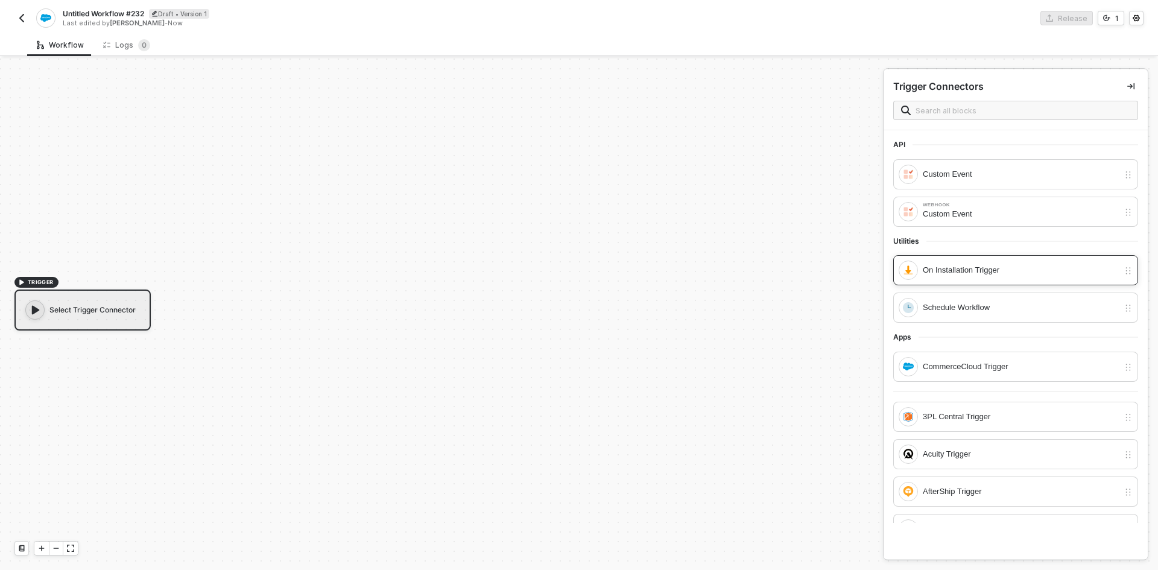
click at [985, 270] on div "On Installation Trigger" at bounding box center [1021, 269] width 196 height 13
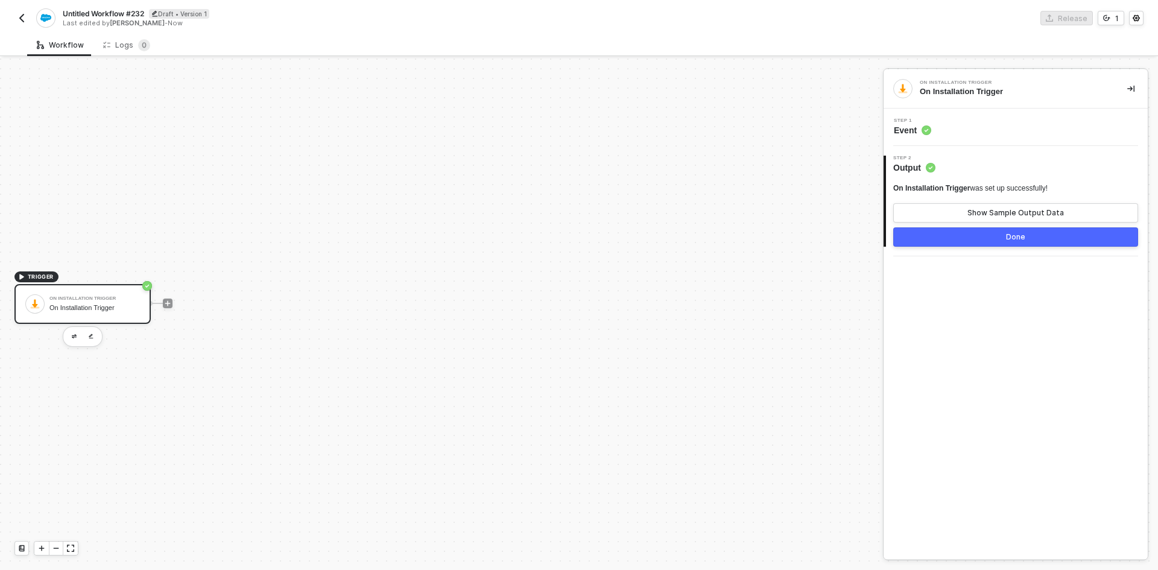
click at [994, 232] on button "Done" at bounding box center [1015, 236] width 245 height 19
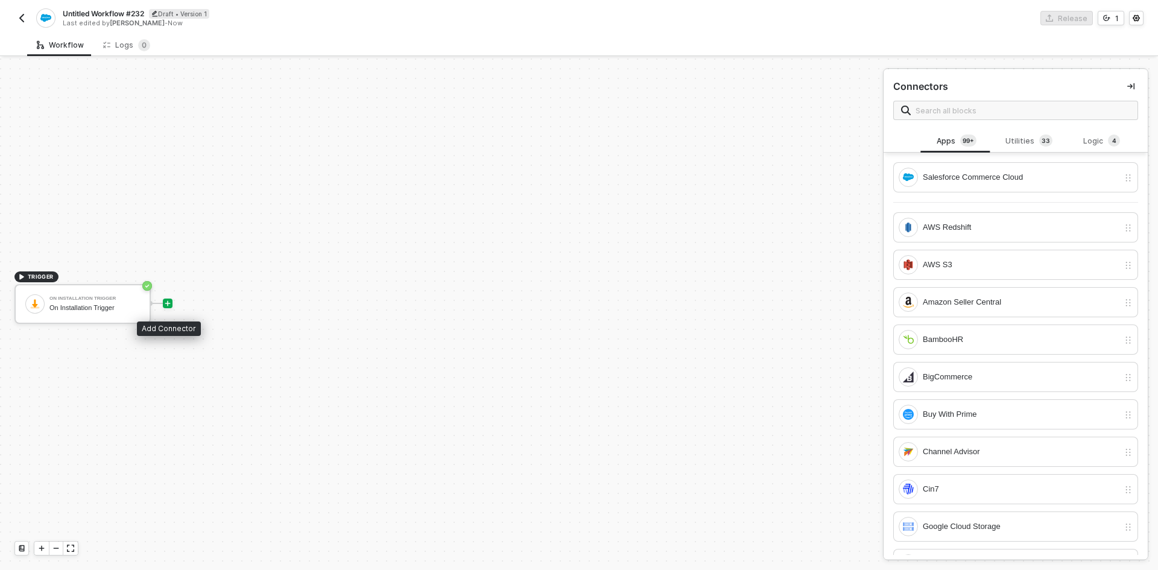
click at [168, 302] on icon "icon-play" at bounding box center [167, 303] width 7 height 7
click at [1021, 150] on div "Utilities 3 3" at bounding box center [1028, 141] width 72 height 23
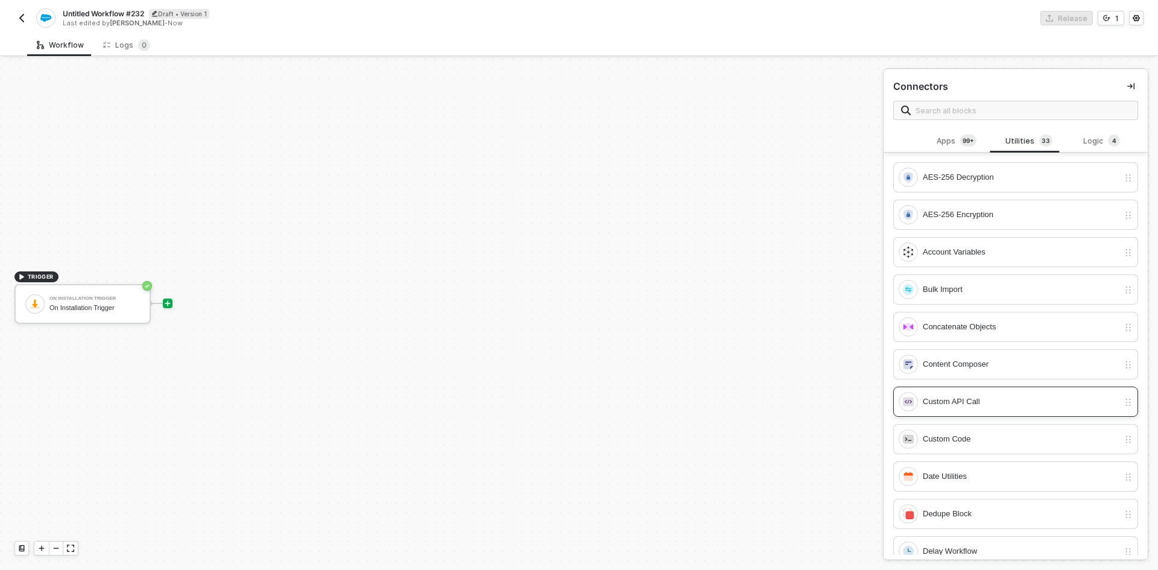
click at [953, 414] on div "Custom API Call" at bounding box center [1015, 402] width 245 height 30
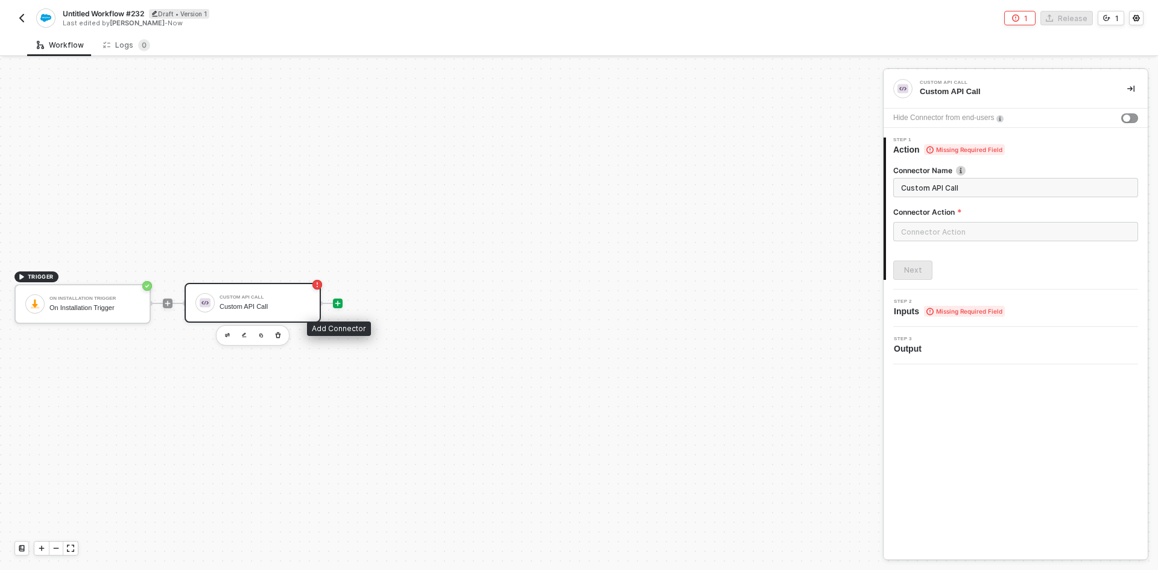
click at [339, 301] on icon "icon-play" at bounding box center [337, 303] width 7 height 7
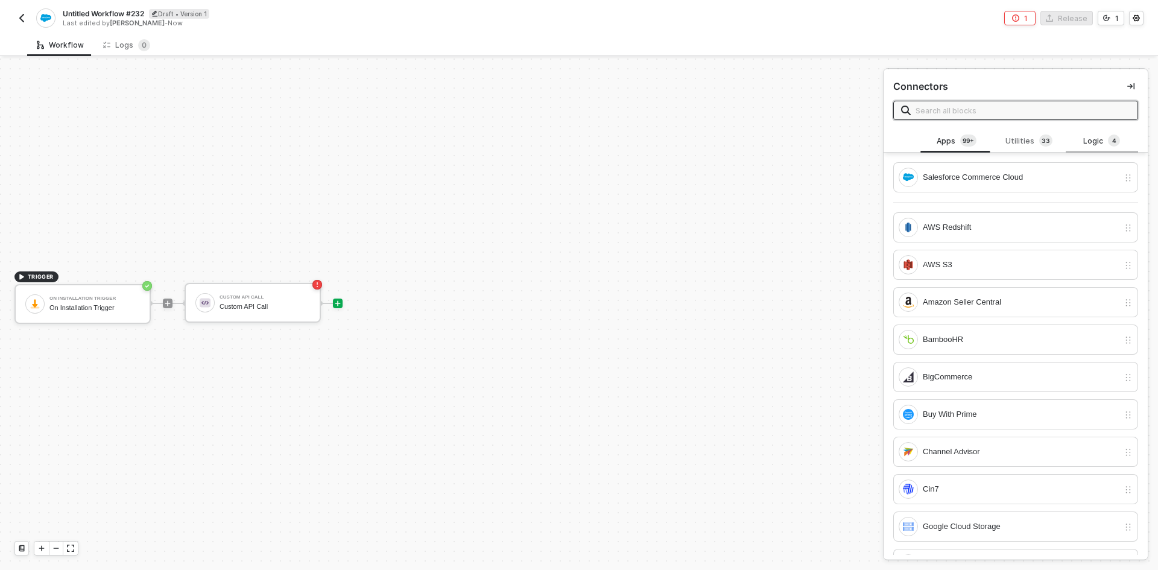
click at [1090, 131] on div "Logic 4" at bounding box center [1101, 141] width 72 height 23
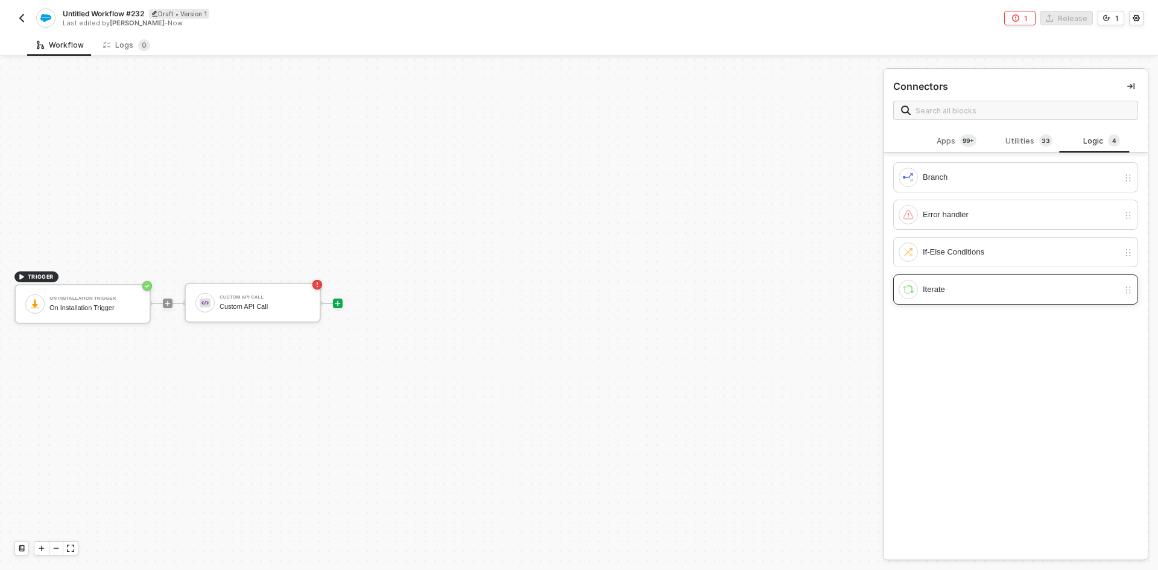
click at [979, 296] on div "Iterate" at bounding box center [1008, 289] width 220 height 19
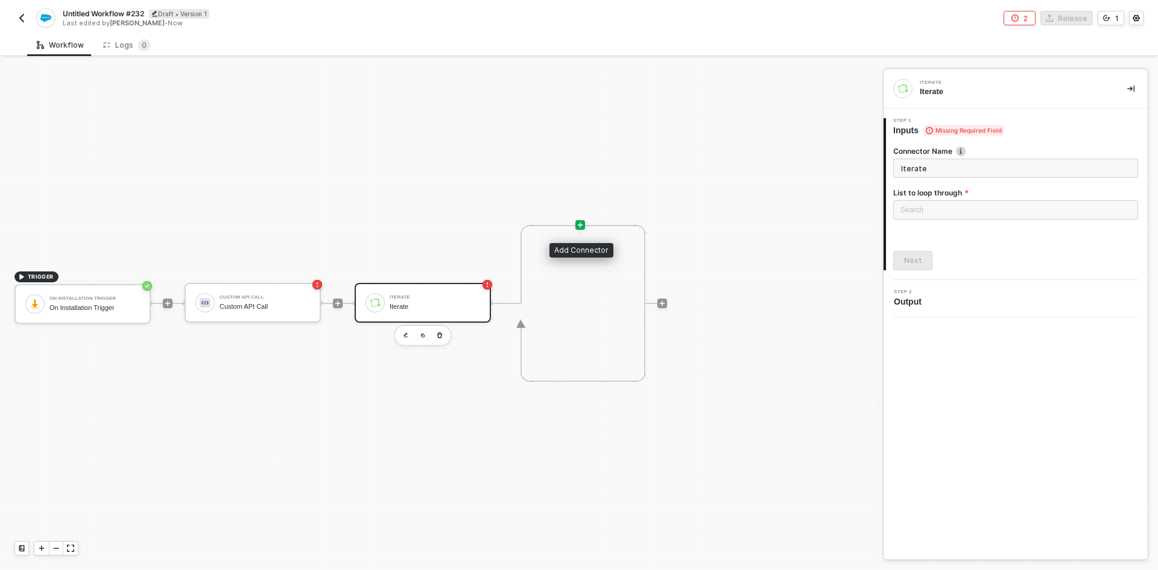
click at [577, 224] on icon "icon-play" at bounding box center [579, 224] width 7 height 7
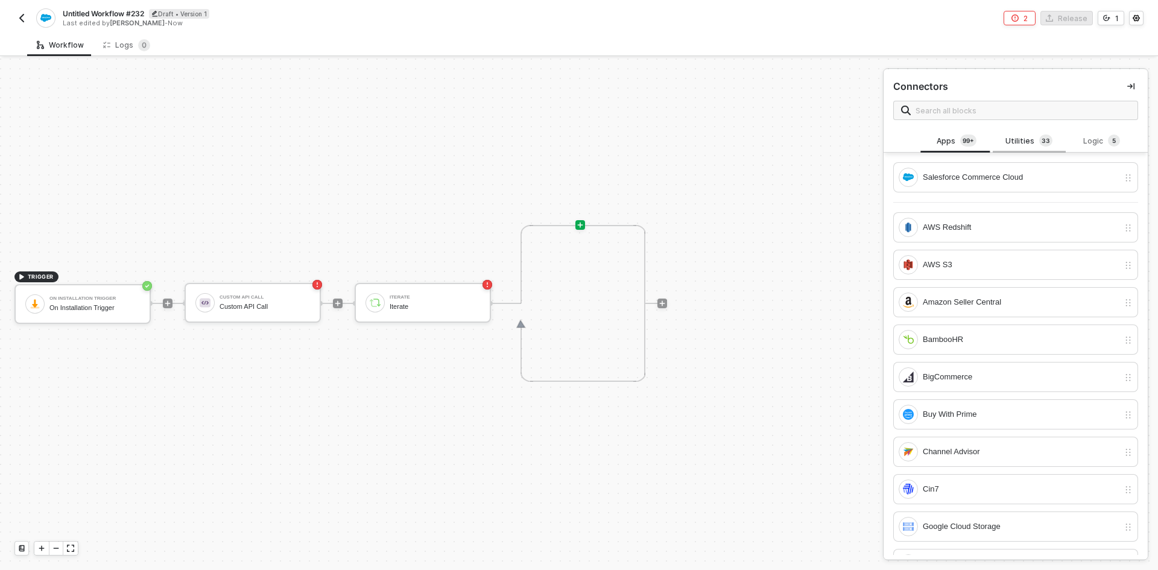
click at [1011, 133] on div "Utilities 3 3" at bounding box center [1028, 141] width 72 height 23
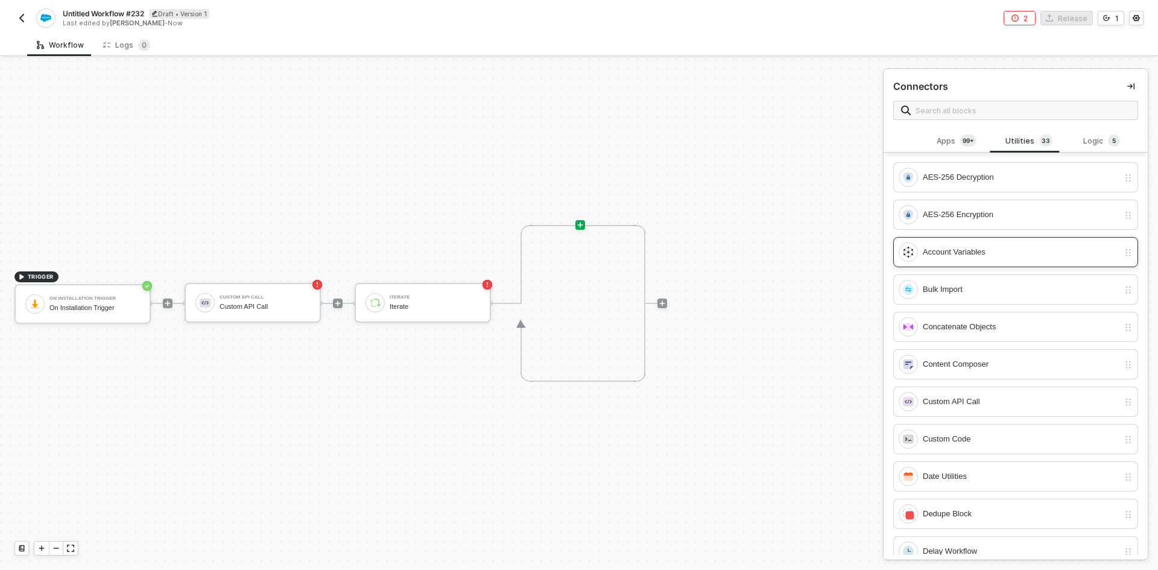
click at [975, 251] on div "Account Variables" at bounding box center [1021, 251] width 196 height 13
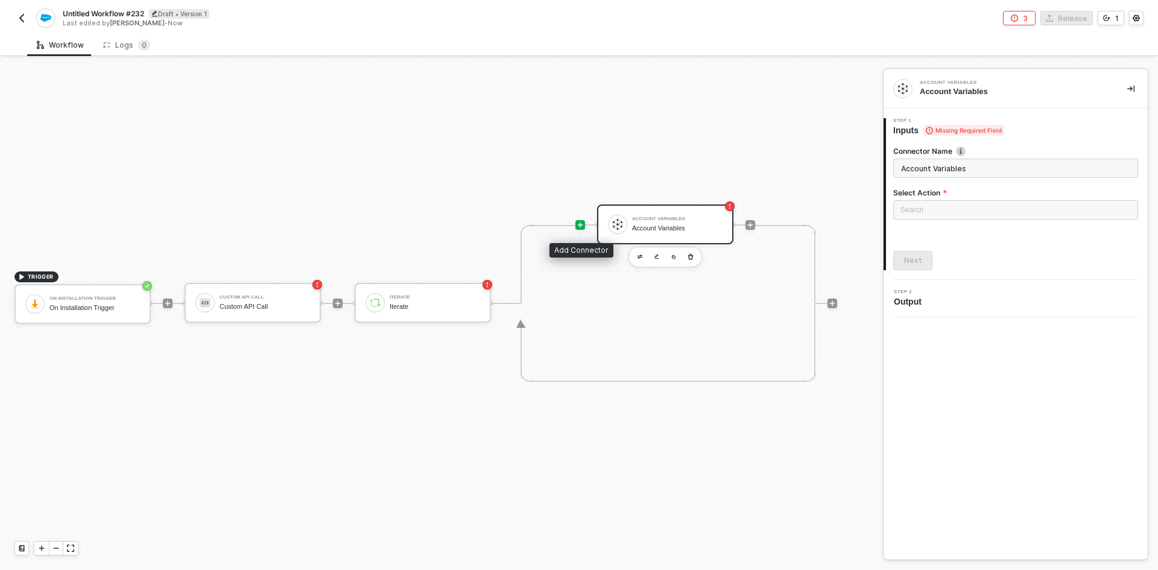
click at [581, 221] on icon "icon-play" at bounding box center [579, 224] width 7 height 7
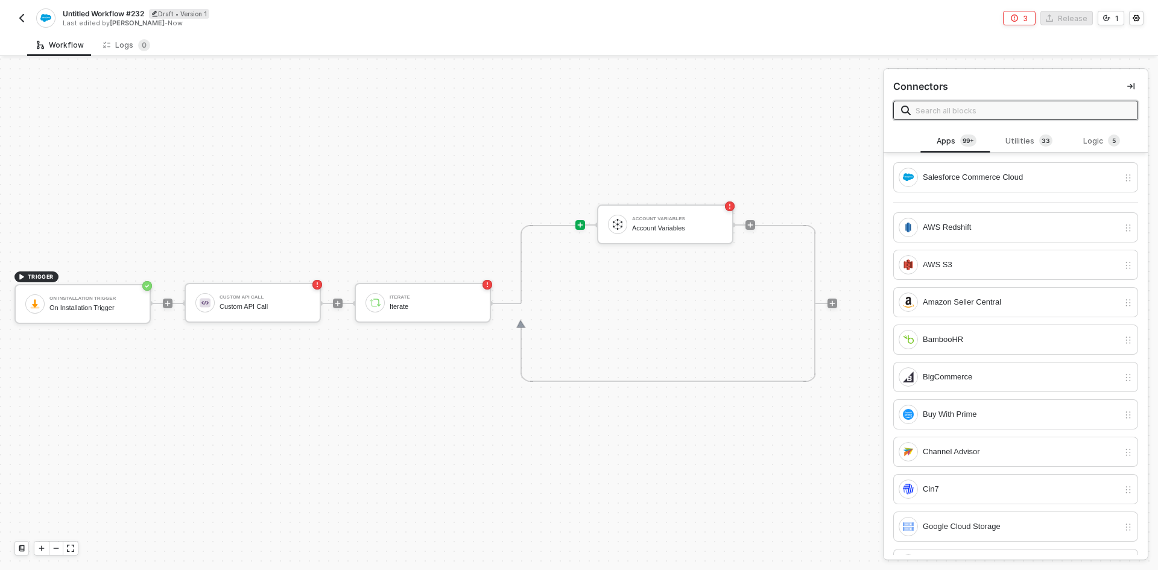
click at [1030, 112] on input "text" at bounding box center [1022, 110] width 215 height 13
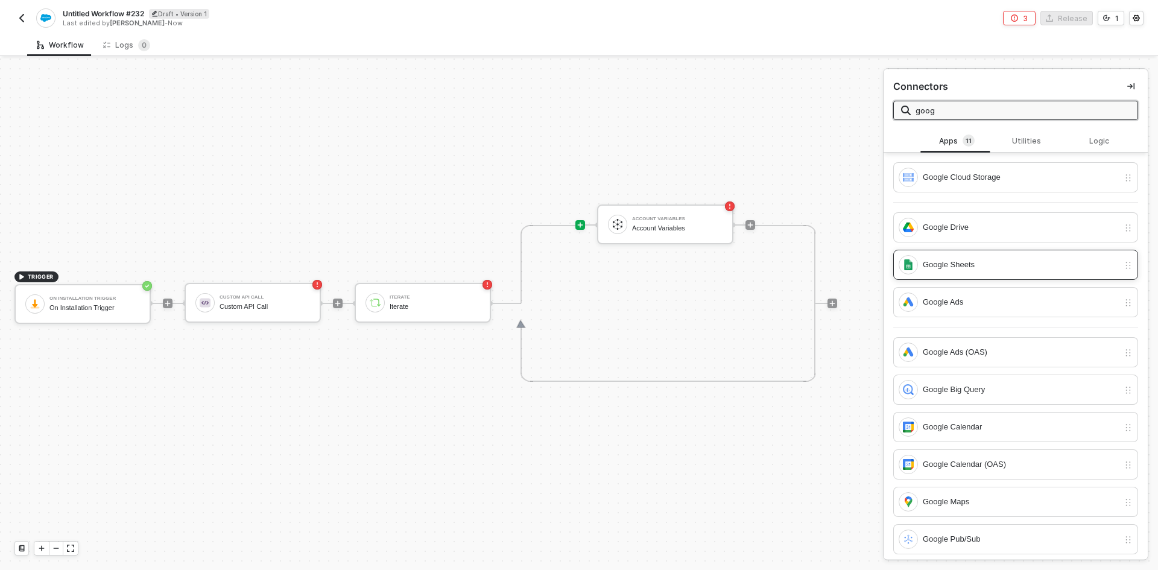
type input "goog"
click at [999, 268] on div "Google Sheets" at bounding box center [1021, 264] width 196 height 13
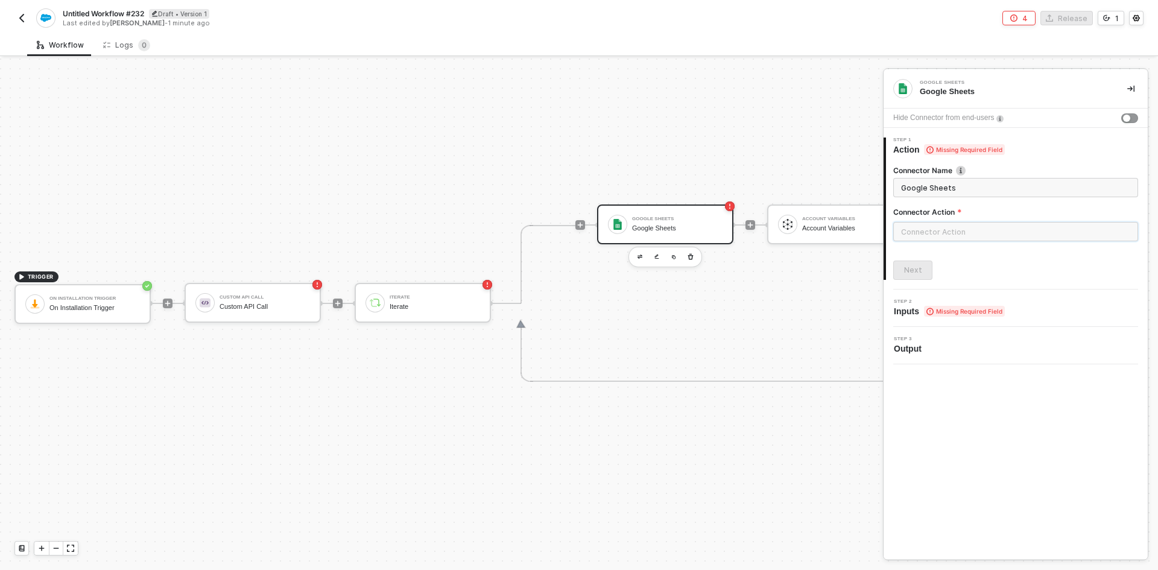
drag, startPoint x: 953, startPoint y: 232, endPoint x: 960, endPoint y: 233, distance: 6.7
click at [960, 233] on input "text" at bounding box center [1015, 231] width 245 height 19
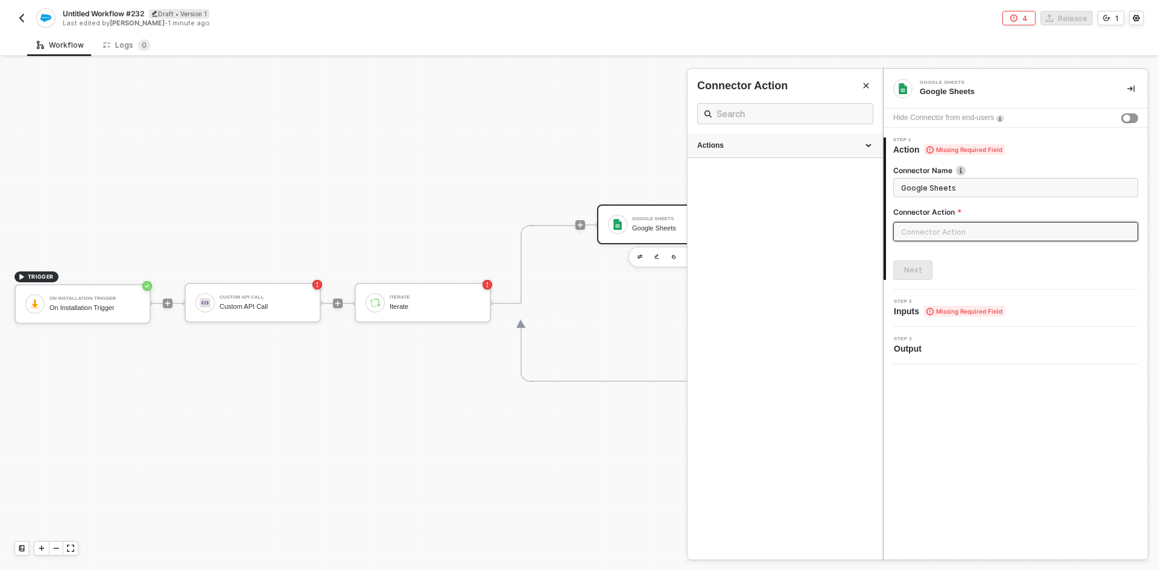
click at [733, 148] on div "Actions" at bounding box center [784, 145] width 175 height 10
click at [745, 207] on span "Fetch rows from a Sheet" at bounding box center [730, 208] width 66 height 7
type input "Fetch rows from a Sheet"
type input "Read"
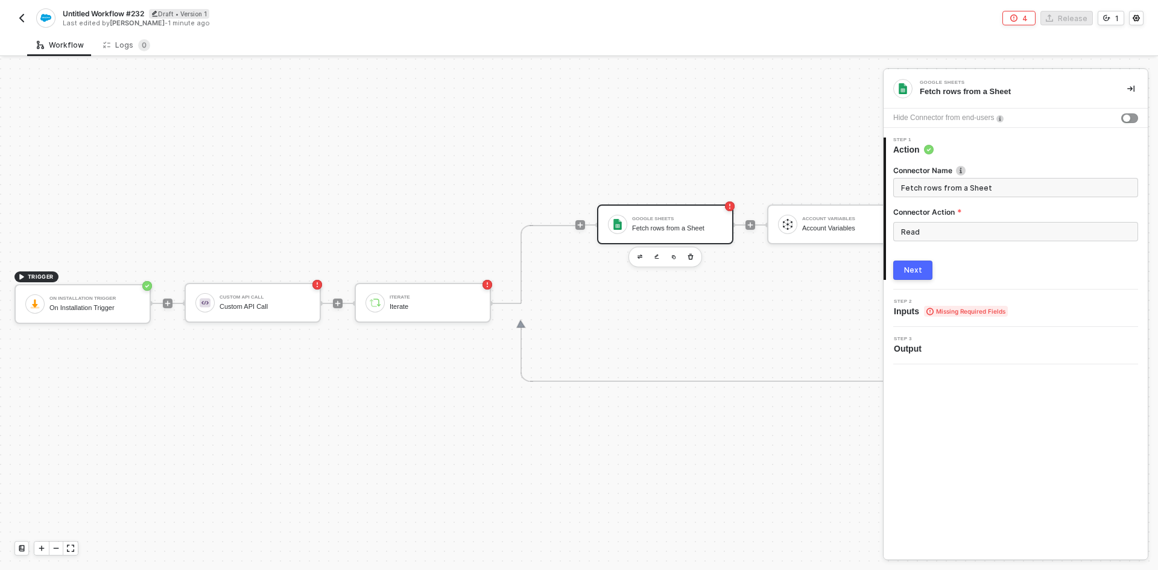
click at [917, 267] on div "Next" at bounding box center [913, 270] width 18 height 10
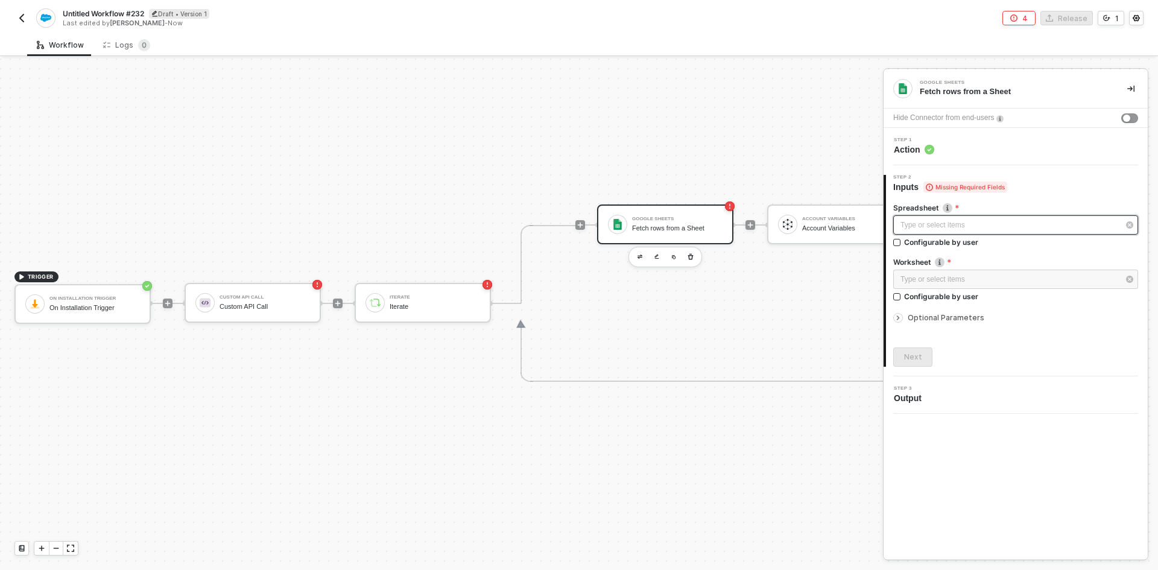
click at [964, 224] on div "Type or select items ﻿" at bounding box center [1009, 224] width 218 height 11
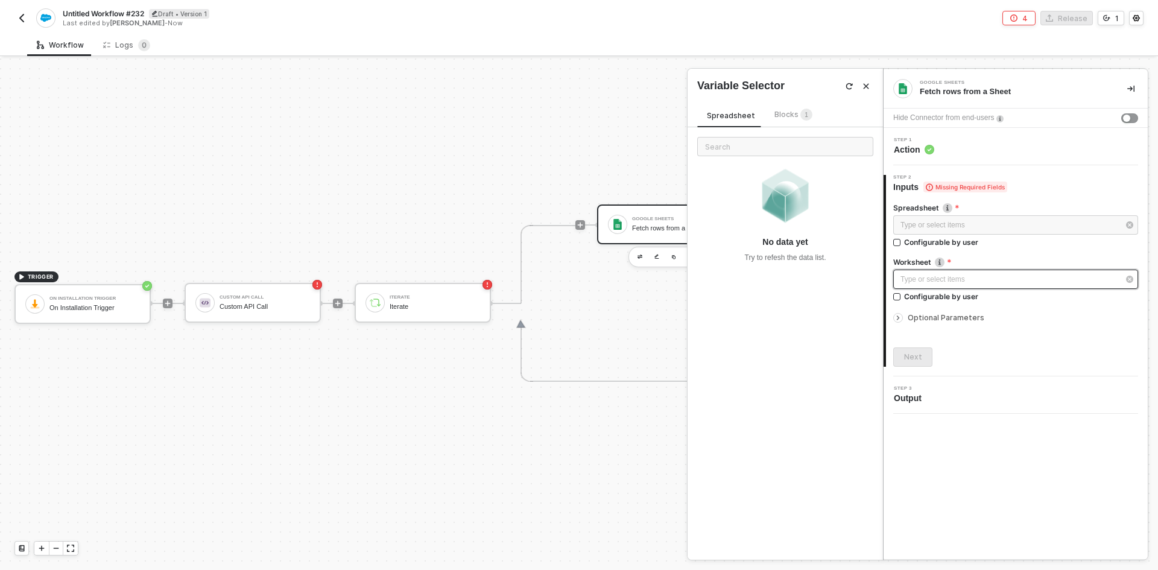
click at [974, 275] on div "Type or select items ﻿" at bounding box center [1009, 279] width 218 height 11
click at [959, 153] on div "Step 1 Action" at bounding box center [1016, 146] width 261 height 18
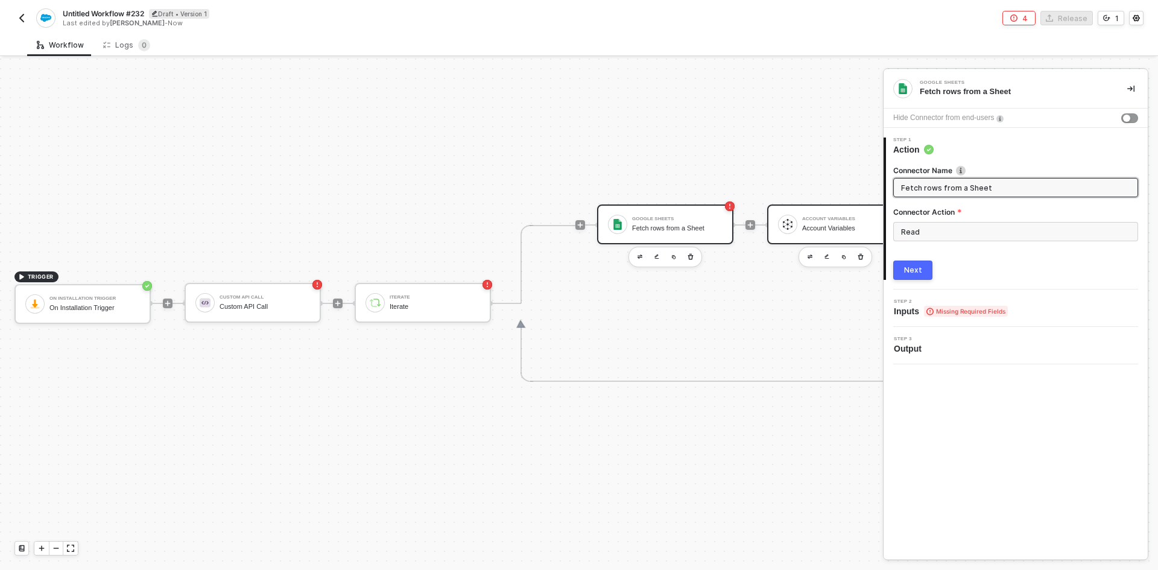
click at [822, 214] on div "Account Variables Account Variables" at bounding box center [847, 224] width 90 height 23
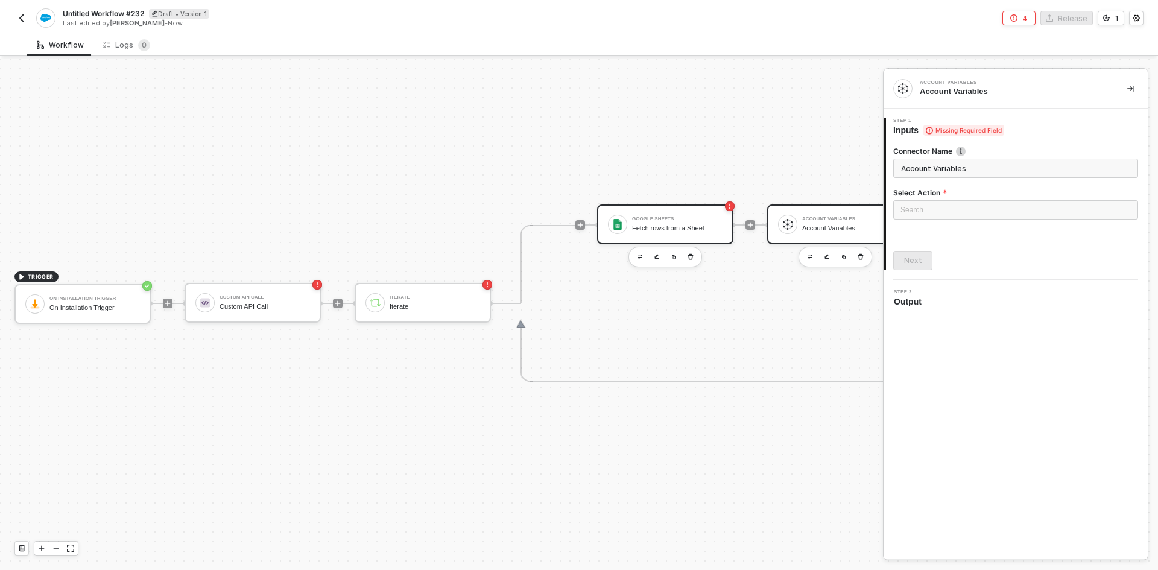
click at [687, 226] on div "Fetch rows from a Sheet" at bounding box center [677, 228] width 90 height 8
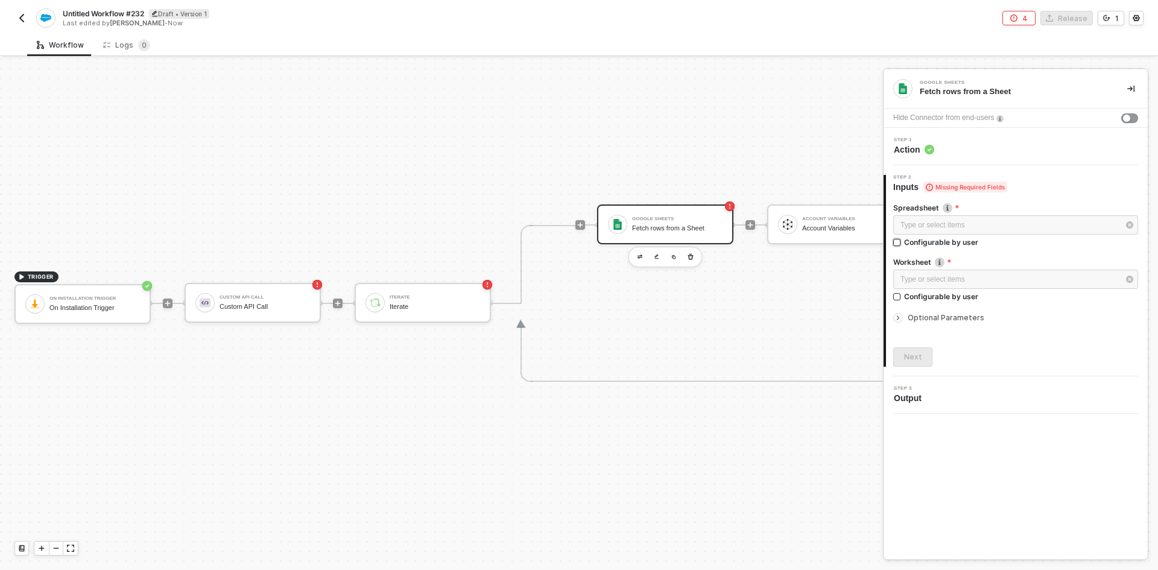
click at [948, 242] on div "Configurable by user" at bounding box center [941, 242] width 74 height 10
click at [901, 242] on input "Configurable by user" at bounding box center [897, 243] width 8 height 8
checkbox input "true"
click at [1133, 216] on button "button" at bounding box center [1128, 224] width 19 height 19
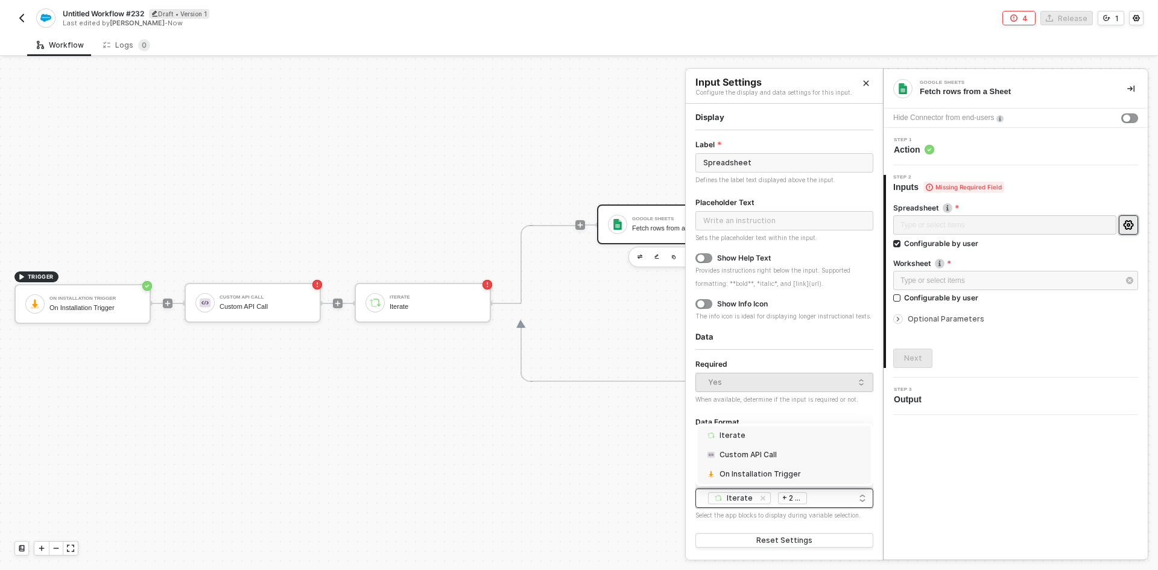
click at [822, 495] on div "Iterate Custom API Call On Installation Trigger + 2 ..." at bounding box center [784, 498] width 162 height 14
click at [968, 303] on div "Type or select items ﻿ Configurable by user" at bounding box center [1015, 289] width 245 height 37
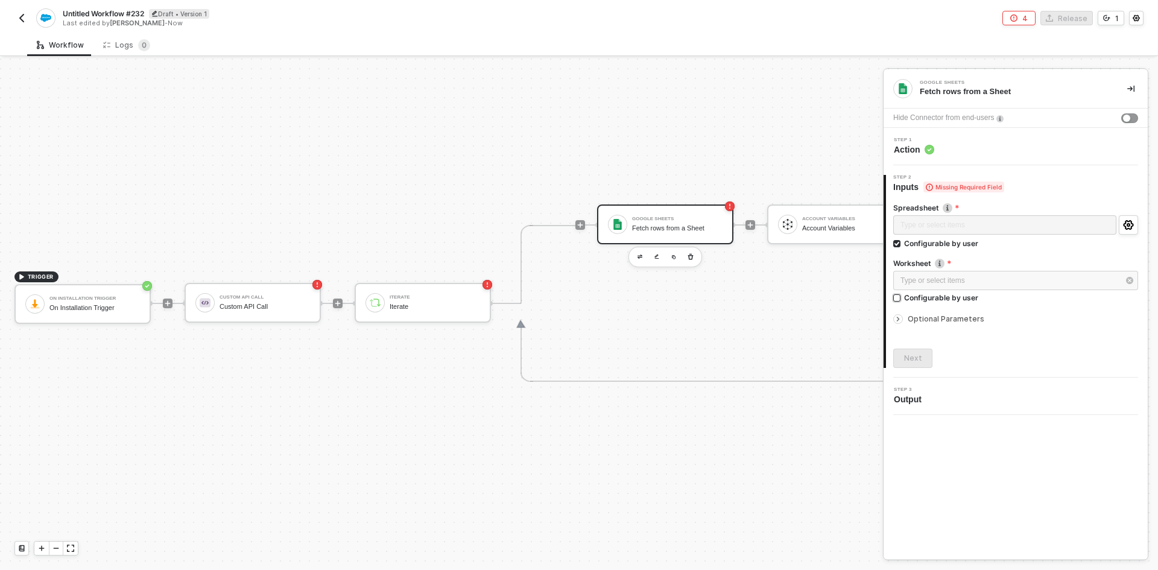
click at [973, 297] on div "Configurable by user" at bounding box center [941, 297] width 74 height 10
click at [901, 297] on input "Configurable by user" at bounding box center [897, 298] width 8 height 8
checkbox input "true"
click at [973, 282] on div "Type or select items ﻿" at bounding box center [1004, 282] width 223 height 22
click at [244, 301] on div "Custom API Call Custom API Call" at bounding box center [264, 302] width 90 height 23
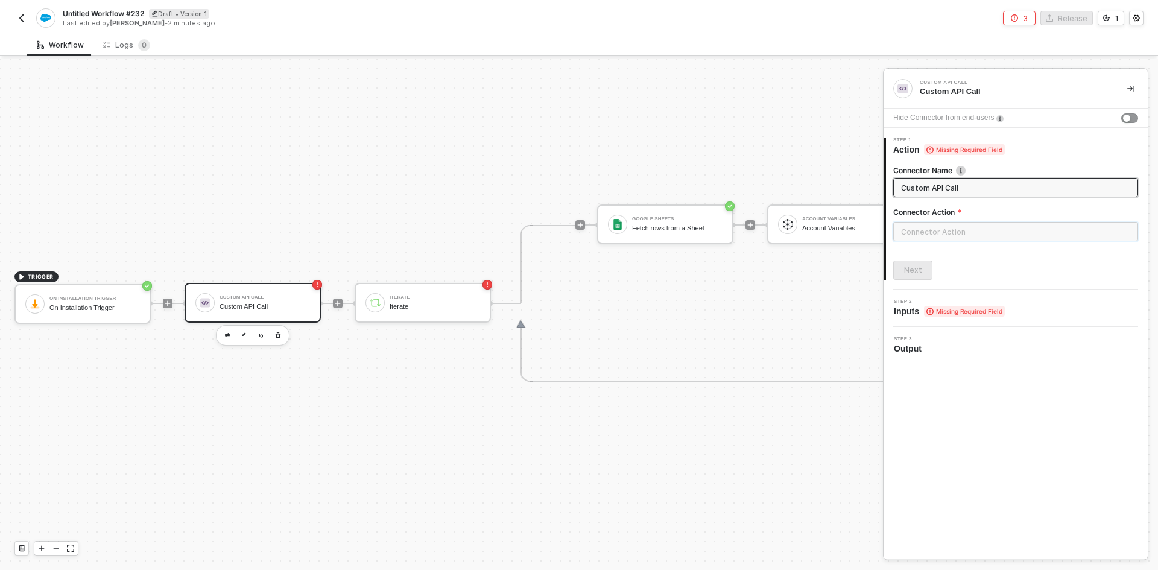
click at [1014, 227] on input "text" at bounding box center [1015, 231] width 245 height 19
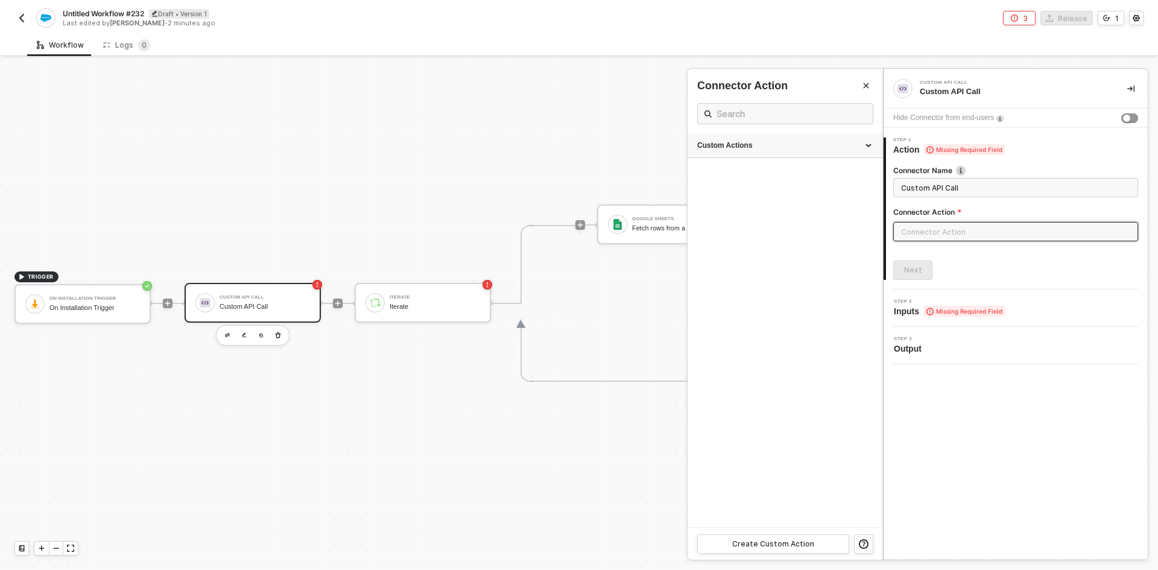
click at [737, 145] on div "Custom Actions" at bounding box center [784, 145] width 175 height 10
click at [743, 180] on div "Invoice" at bounding box center [784, 173] width 175 height 17
type input "Custom - Invoice"
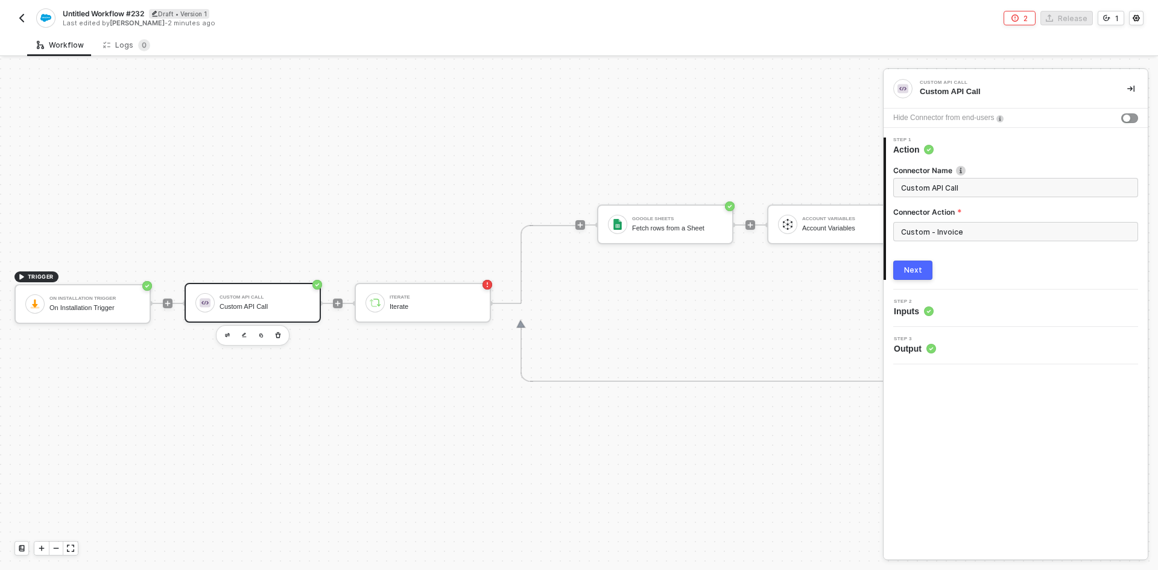
click at [915, 267] on div "Next" at bounding box center [913, 270] width 18 height 10
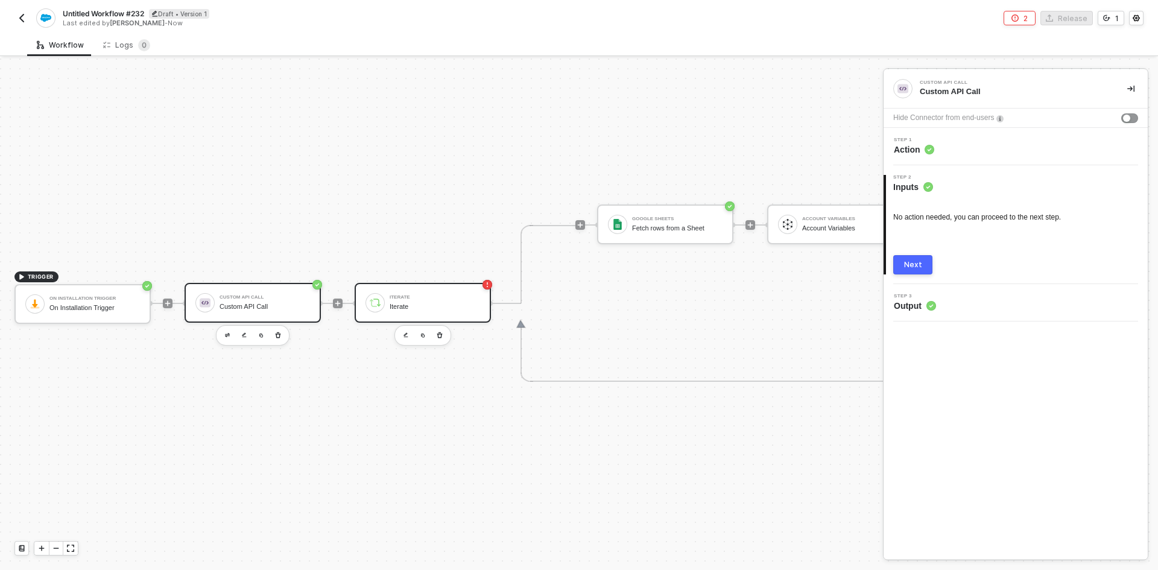
click at [417, 303] on div "Iterate" at bounding box center [435, 307] width 90 height 8
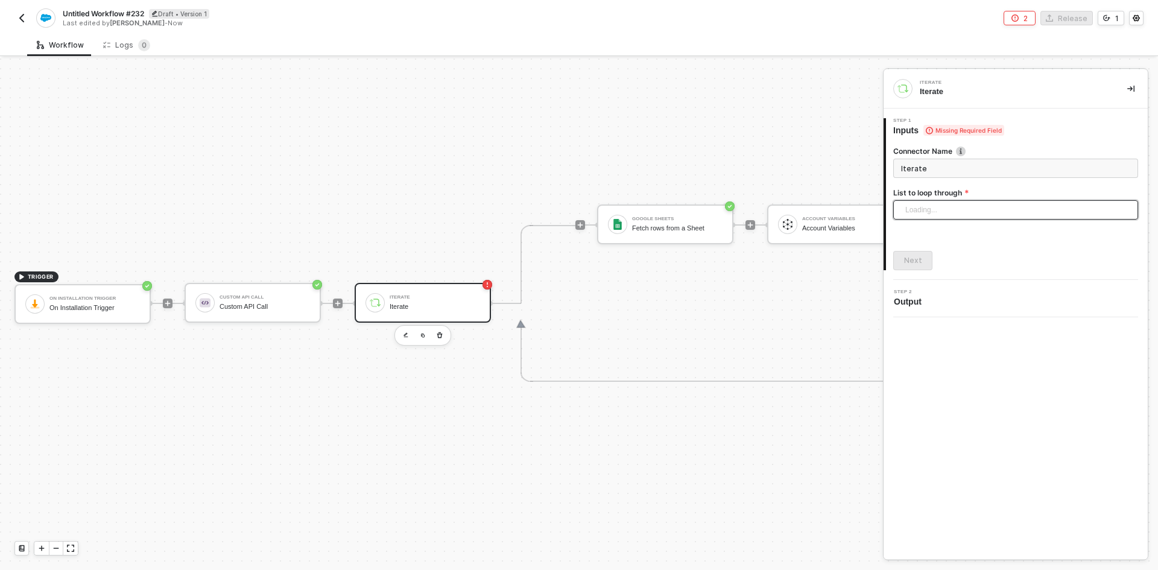
click at [962, 212] on div "Loading..." at bounding box center [1015, 209] width 245 height 19
click at [281, 308] on div "Custom API Call" at bounding box center [264, 307] width 90 height 8
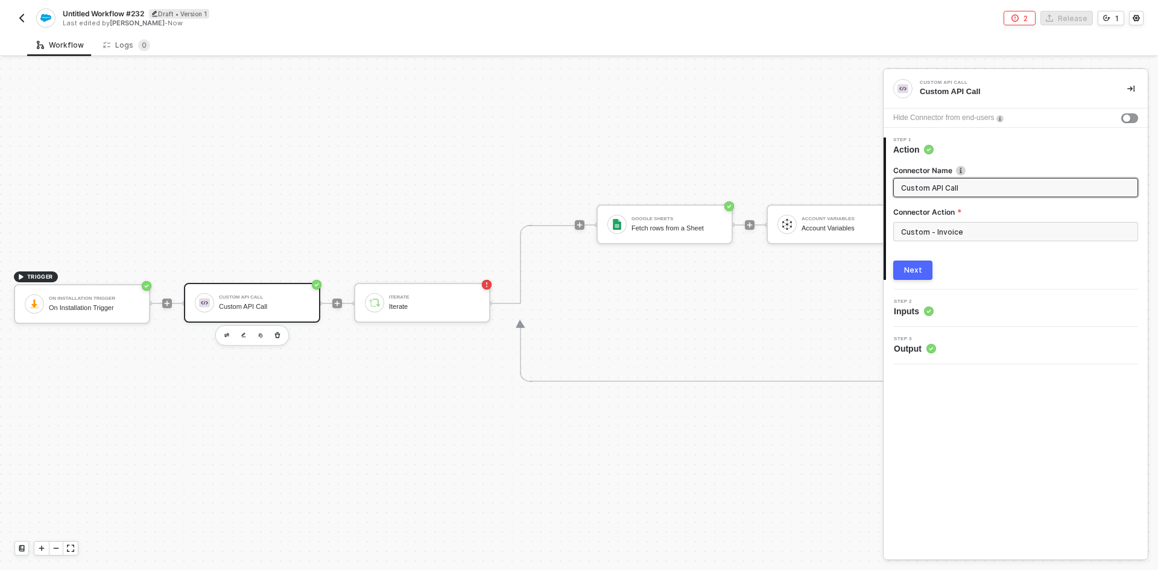
scroll to position [22, 37]
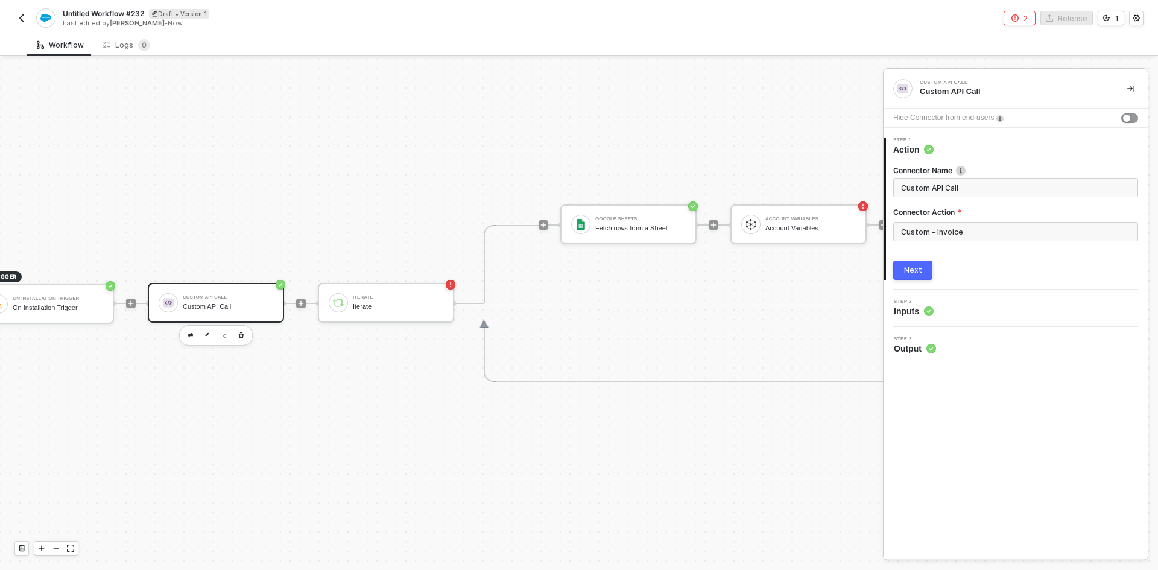
click at [28, 19] on button "button" at bounding box center [21, 18] width 14 height 14
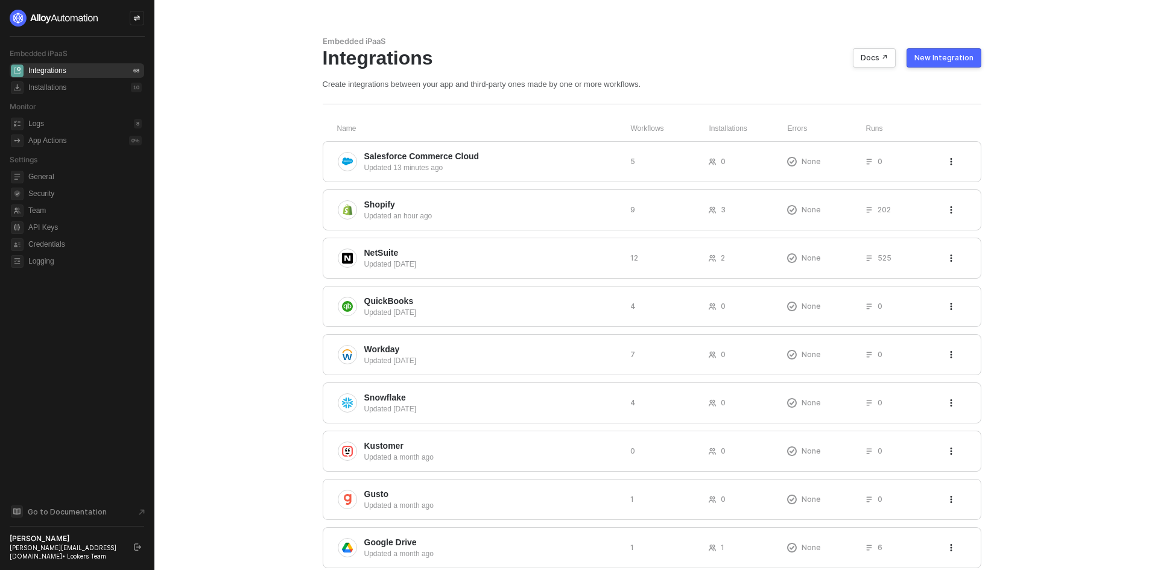
click at [949, 58] on div "New Integration" at bounding box center [943, 58] width 59 height 10
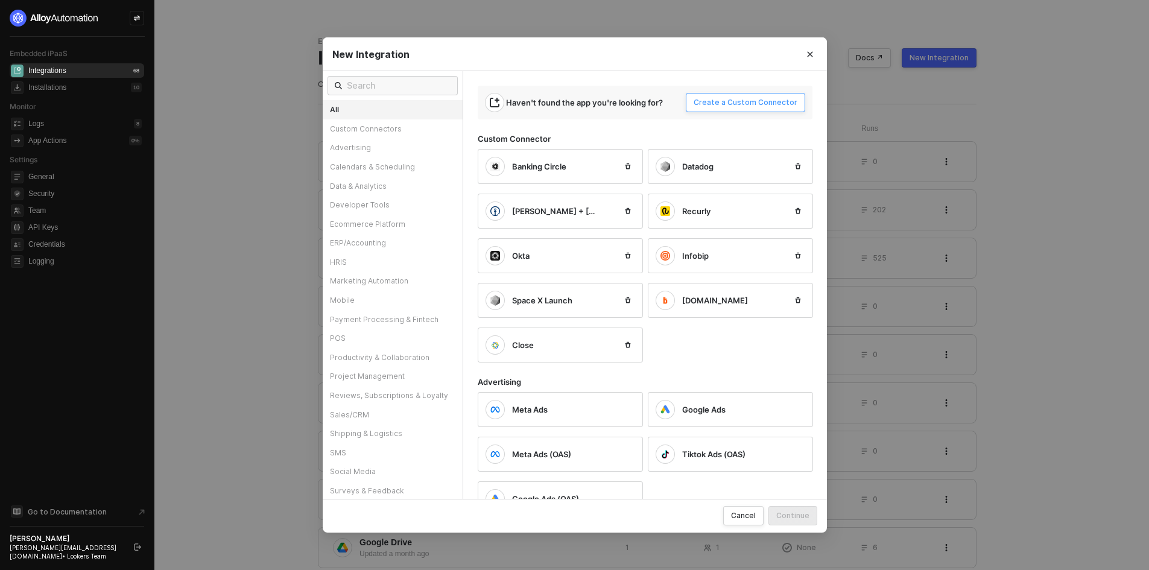
click at [742, 96] on button "Create a Custom Connector" at bounding box center [745, 102] width 119 height 19
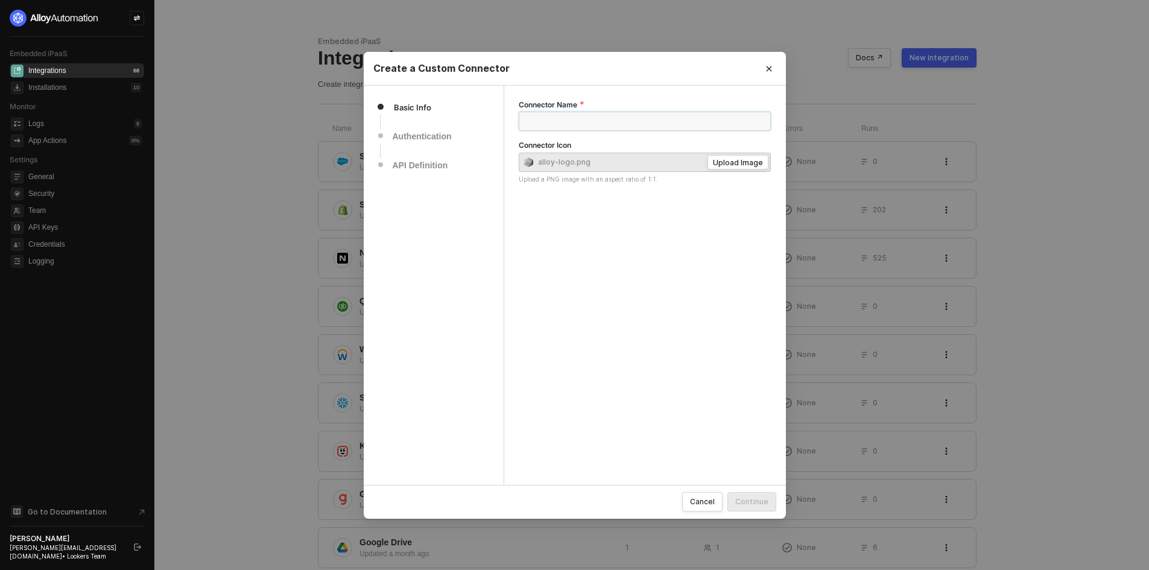
type input "S"
type input "Salesforce CC"
click at [748, 506] on button "Continue" at bounding box center [751, 501] width 49 height 19
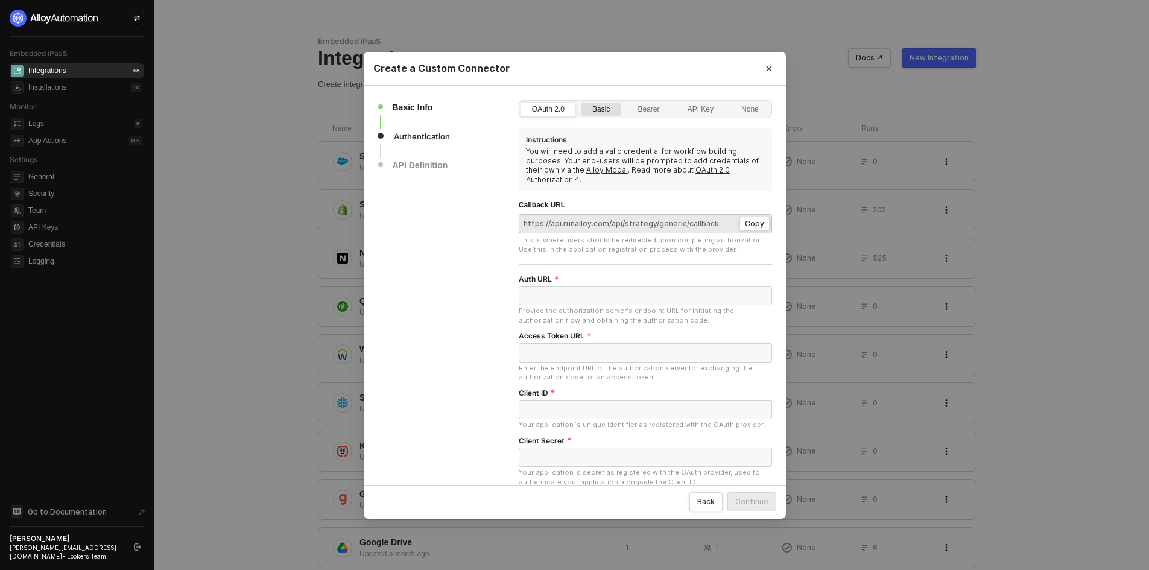
click at [592, 106] on div "Basic" at bounding box center [600, 115] width 31 height 19
click at [581, 103] on input "Basic" at bounding box center [581, 103] width 0 height 0
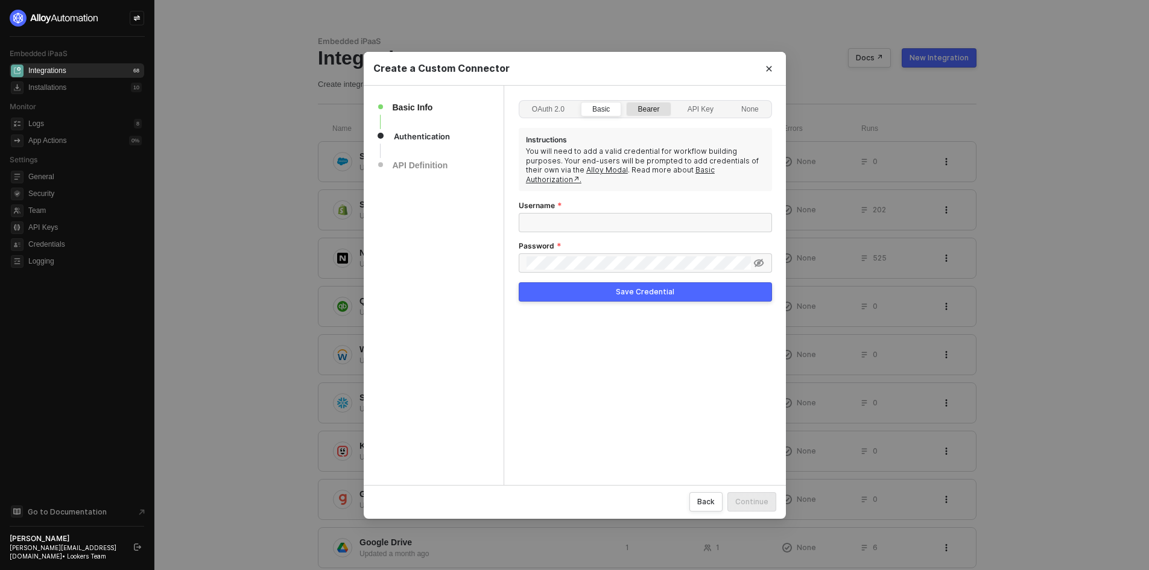
click at [650, 110] on div "Bearer" at bounding box center [648, 115] width 35 height 19
click at [626, 103] on input "Bearer" at bounding box center [626, 103] width 0 height 0
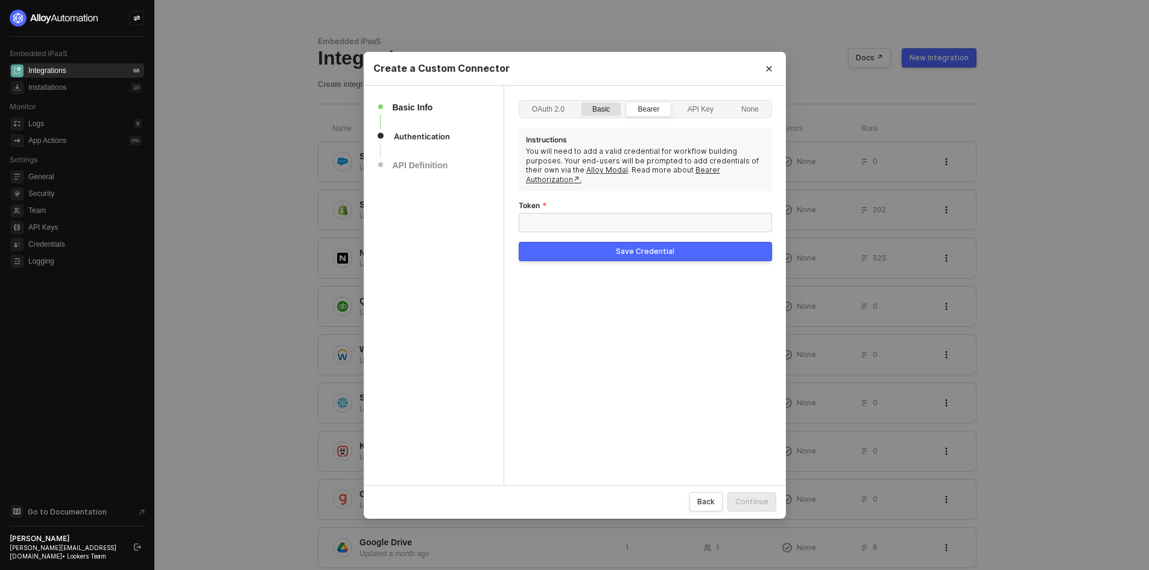
click at [608, 109] on div "Basic" at bounding box center [600, 115] width 31 height 19
click at [581, 103] on input "Basic" at bounding box center [581, 103] width 0 height 0
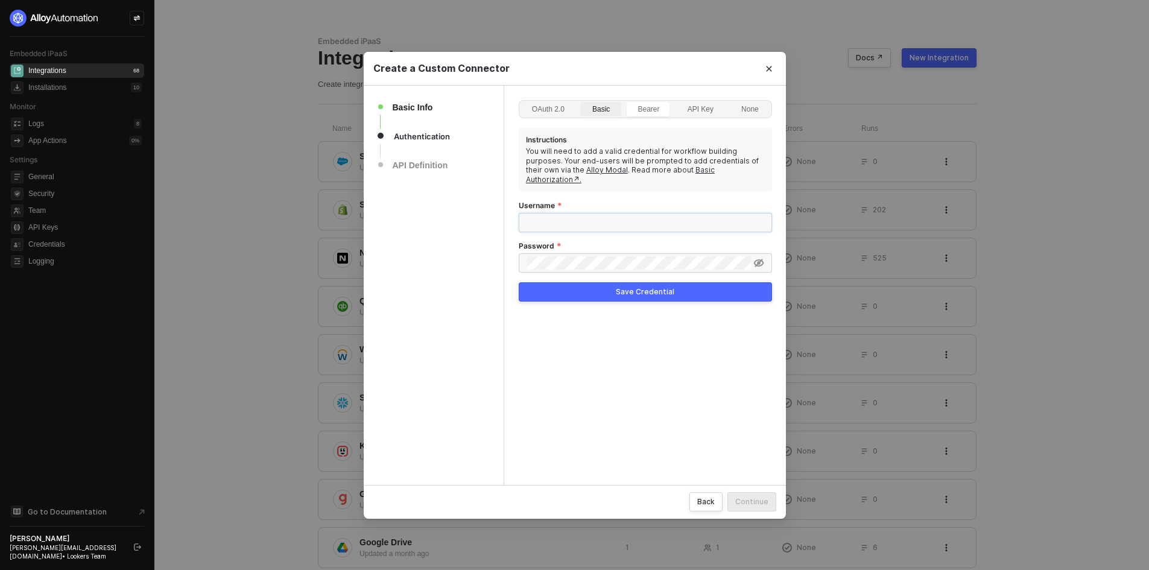
type input "brandon+new@runalloy.com"
click at [544, 115] on div "OAuth 2.0" at bounding box center [548, 115] width 46 height 19
click at [521, 103] on input "OAuth 2.0" at bounding box center [521, 103] width 0 height 0
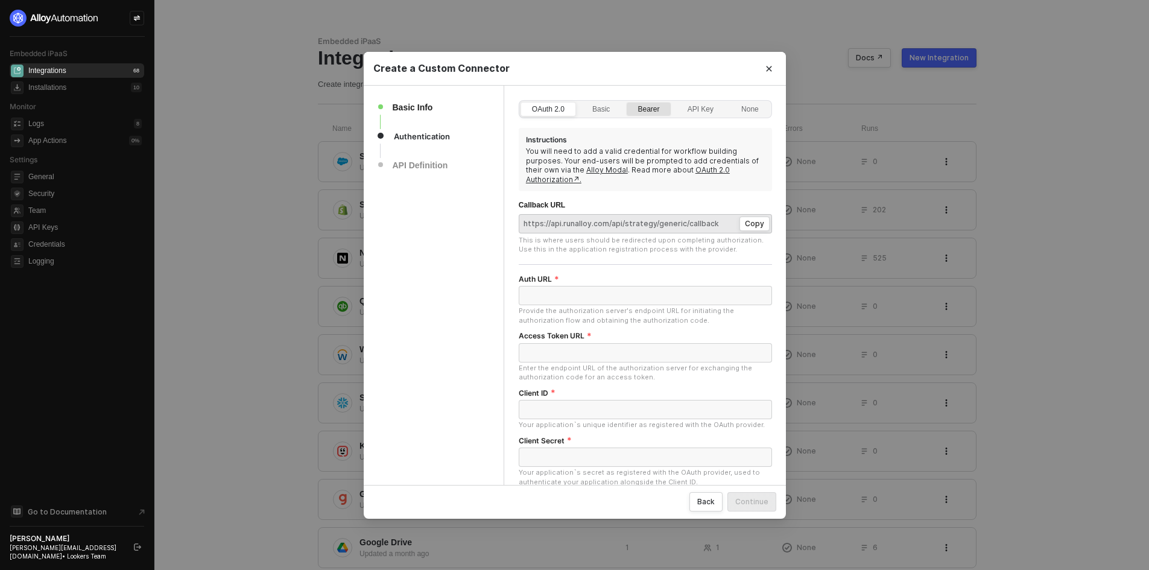
click at [657, 104] on label "Bearer" at bounding box center [648, 109] width 45 height 14
click at [626, 103] on input "Bearer" at bounding box center [626, 103] width 0 height 0
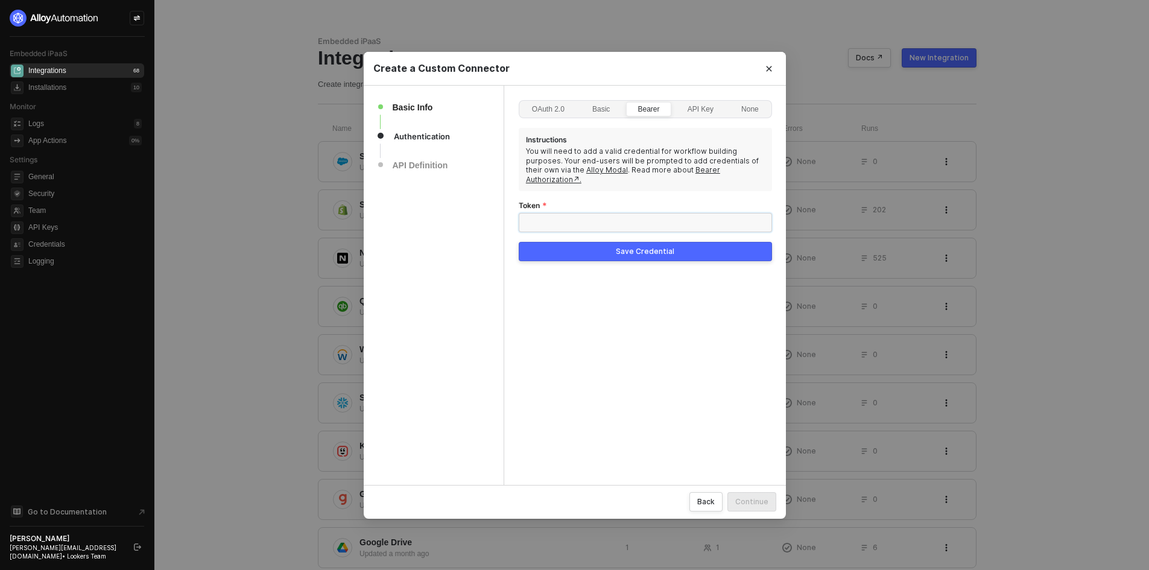
click at [654, 216] on input "Token" at bounding box center [645, 222] width 253 height 19
type input "yjeyt ijetykj"
click at [652, 247] on div "Save Credential" at bounding box center [645, 252] width 58 height 10
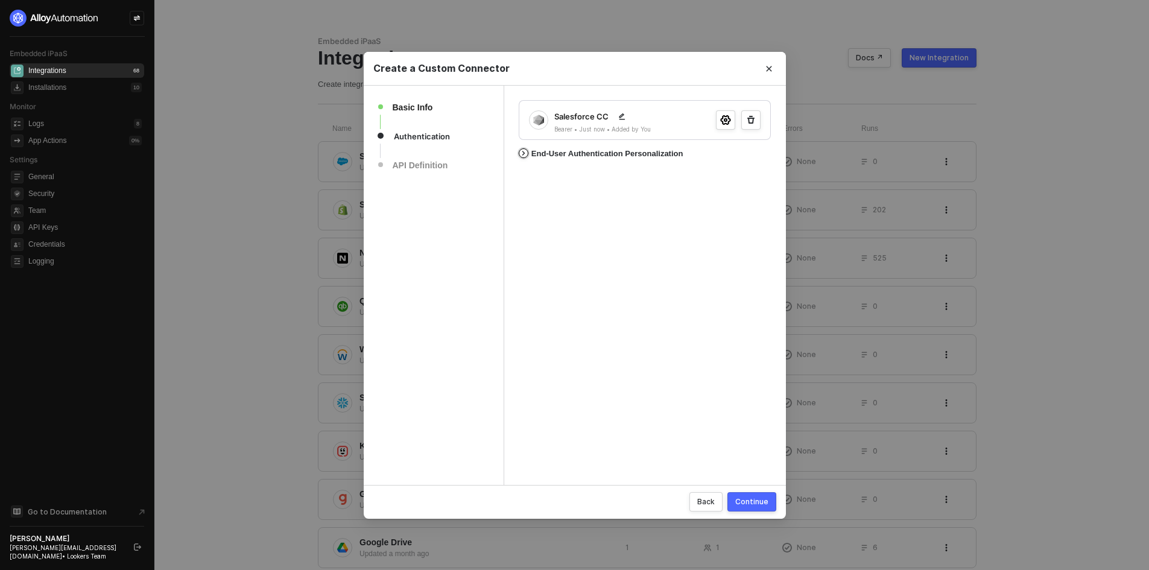
click at [622, 159] on div "End-User Authentication Personalization" at bounding box center [601, 154] width 165 height 16
click at [573, 155] on div "End-User Authentication Personalization" at bounding box center [607, 154] width 152 height 10
click at [755, 505] on div "Continue" at bounding box center [751, 501] width 33 height 10
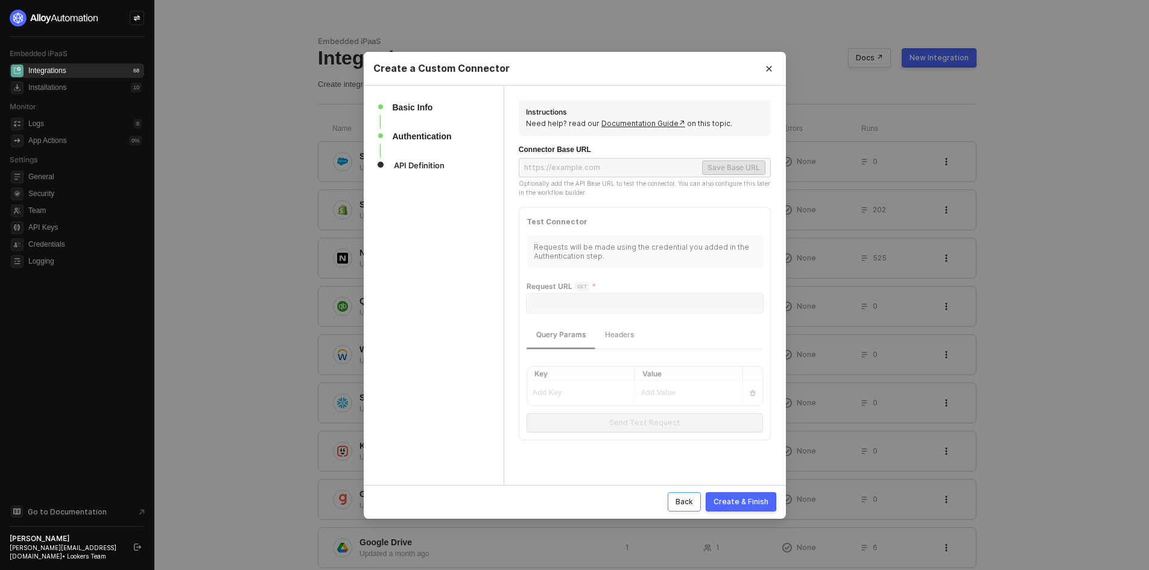
click at [684, 508] on button "Back" at bounding box center [683, 501] width 33 height 19
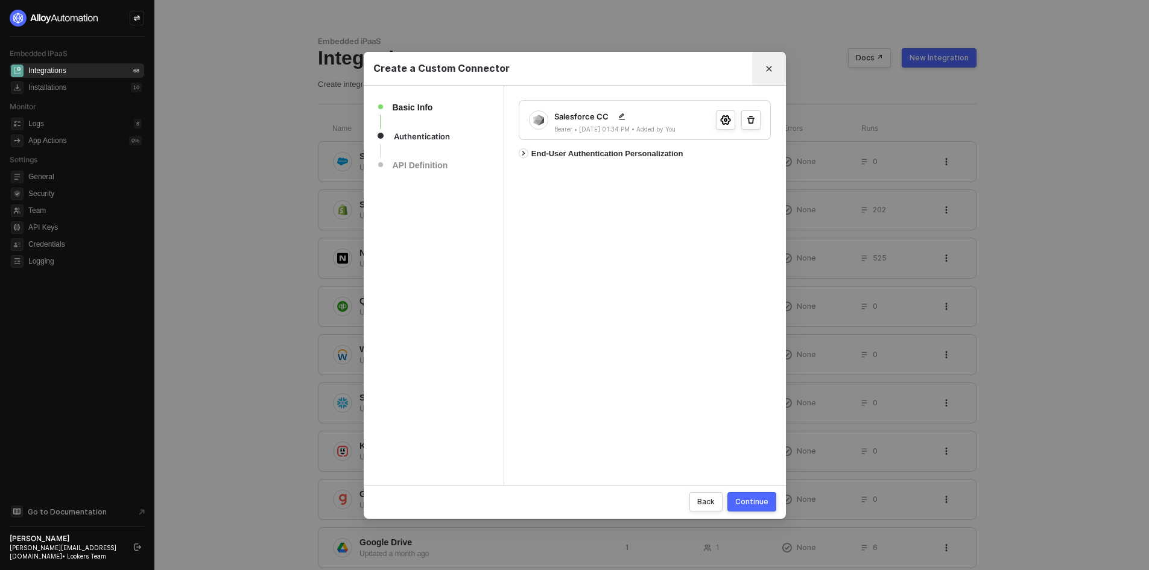
click at [765, 66] on icon "Close" at bounding box center [768, 68] width 7 height 7
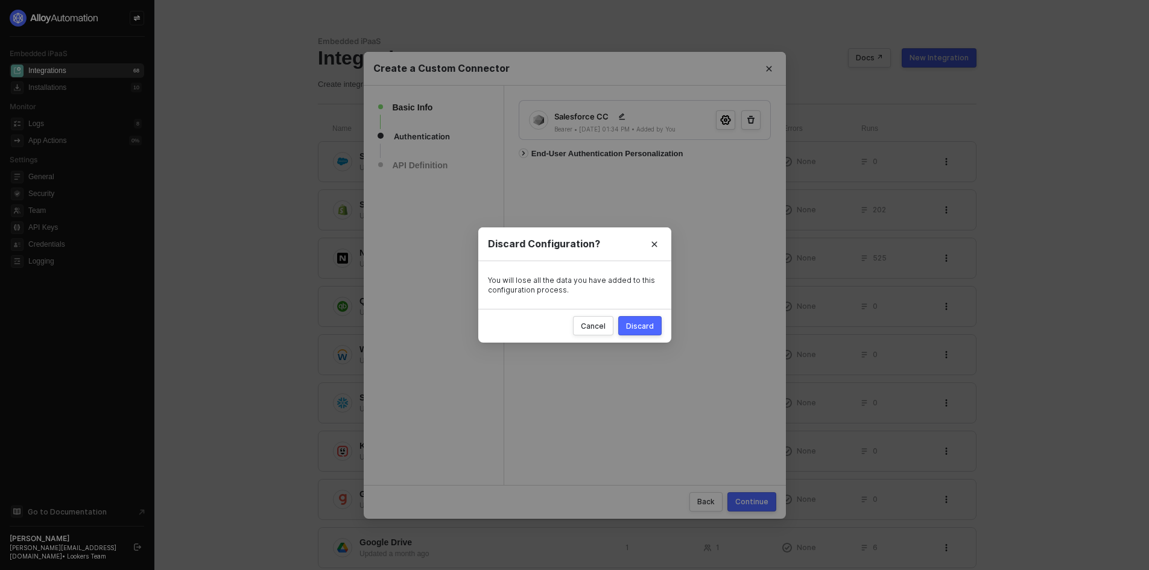
click at [646, 324] on div "Discard" at bounding box center [640, 326] width 28 height 10
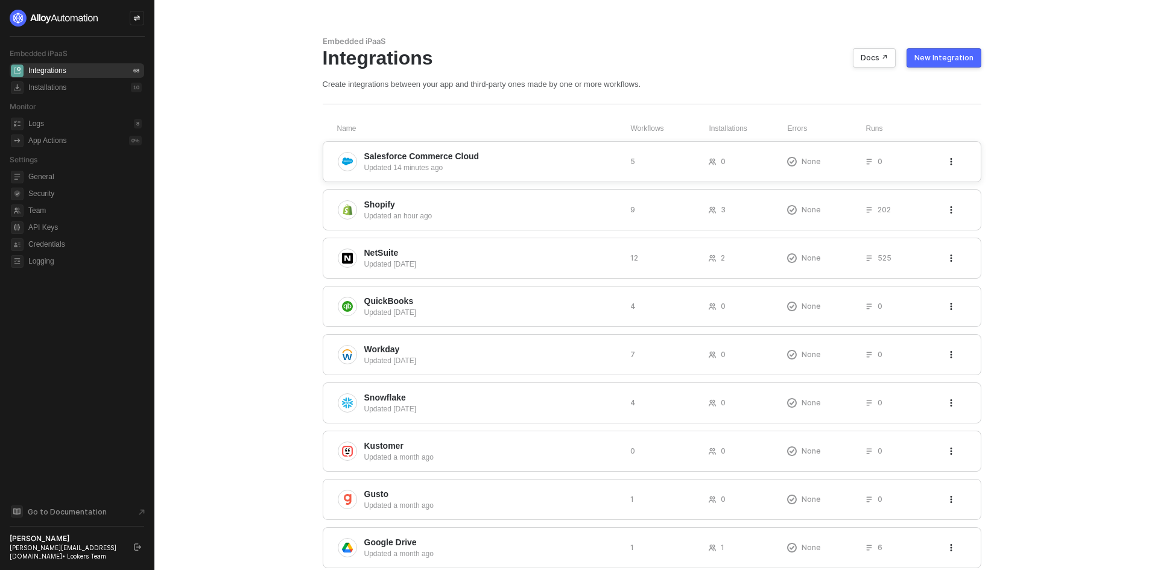
click at [459, 163] on div "Updated 14 minutes ago" at bounding box center [492, 167] width 256 height 11
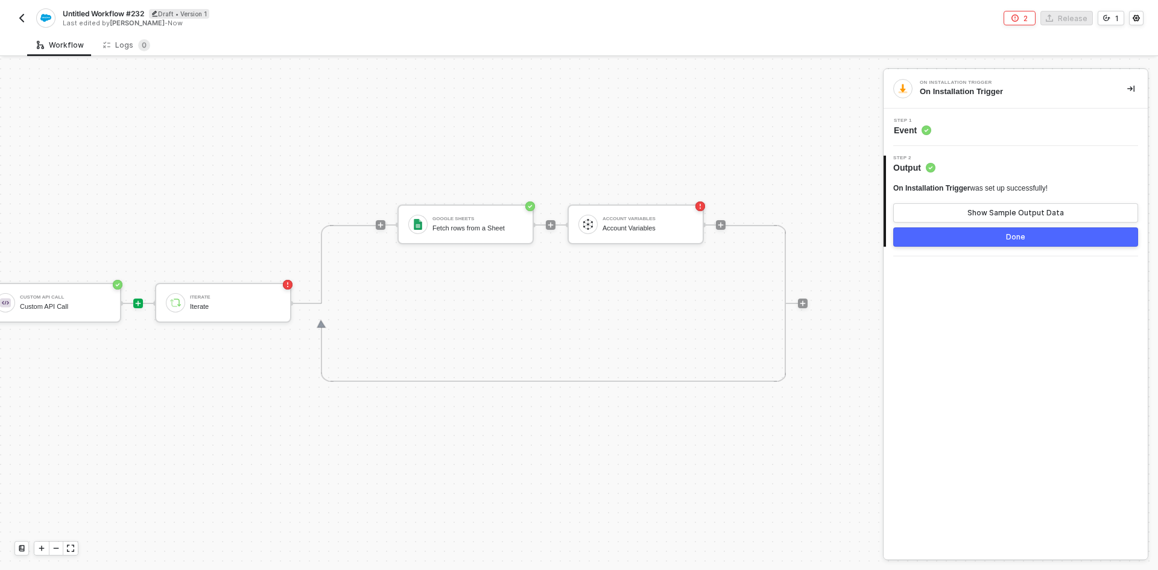
scroll to position [31, 0]
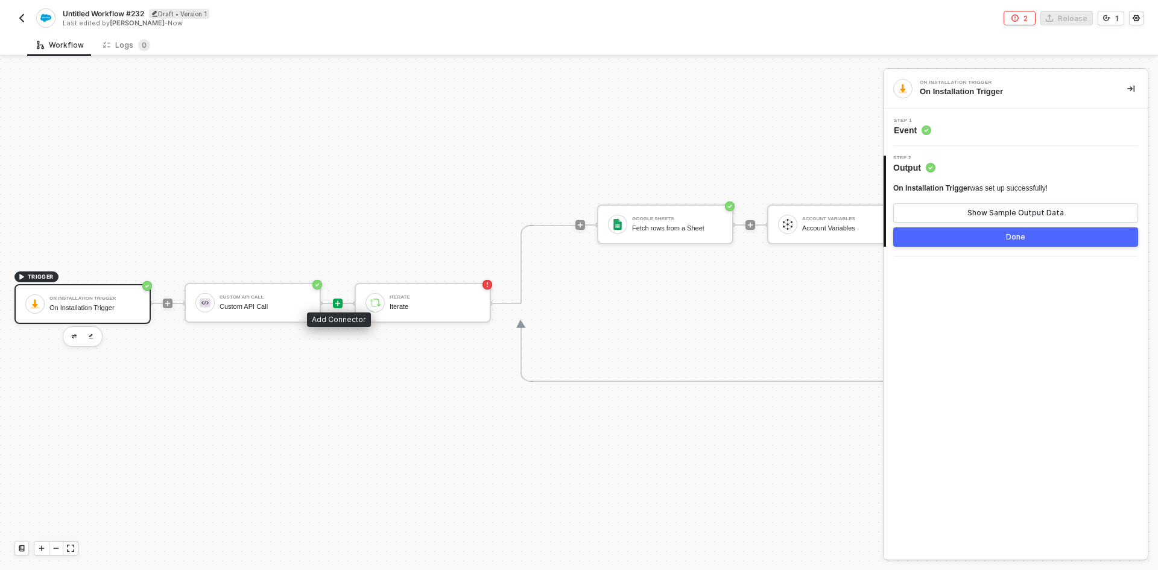
click at [333, 298] on div at bounding box center [338, 303] width 10 height 10
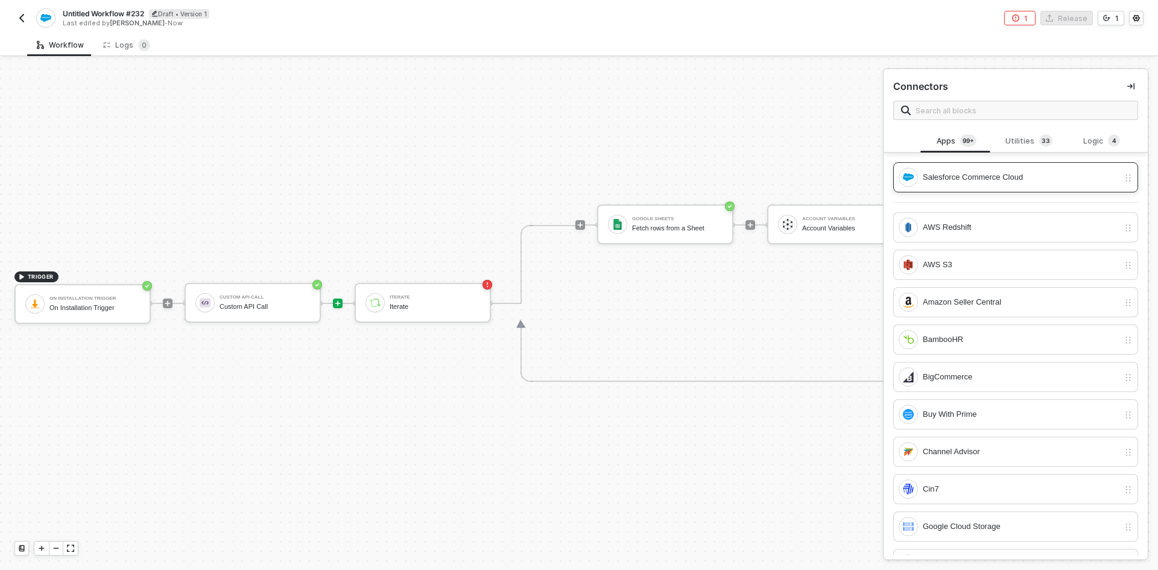
click at [930, 180] on div "Salesforce Commerce Cloud" at bounding box center [1021, 177] width 196 height 13
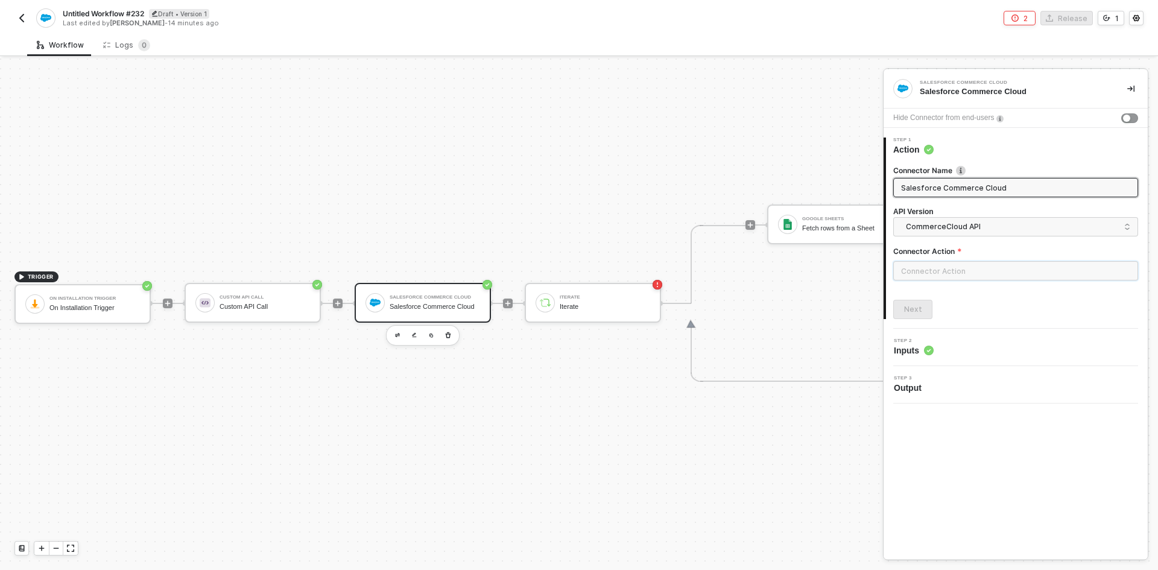
click at [958, 271] on input "text" at bounding box center [1015, 270] width 245 height 19
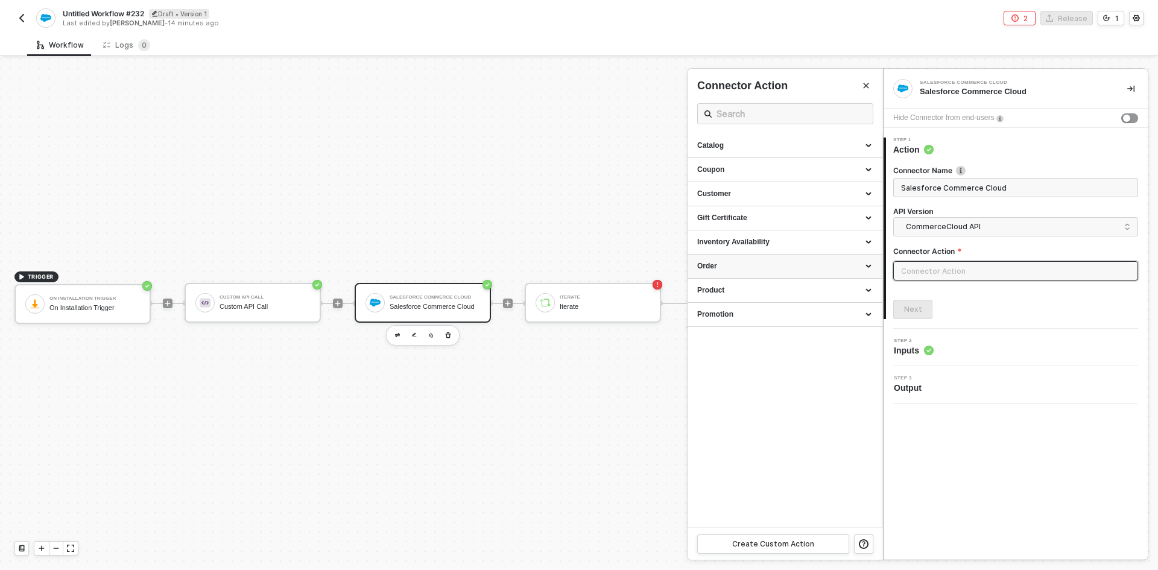
click at [750, 267] on div "Order" at bounding box center [784, 266] width 175 height 10
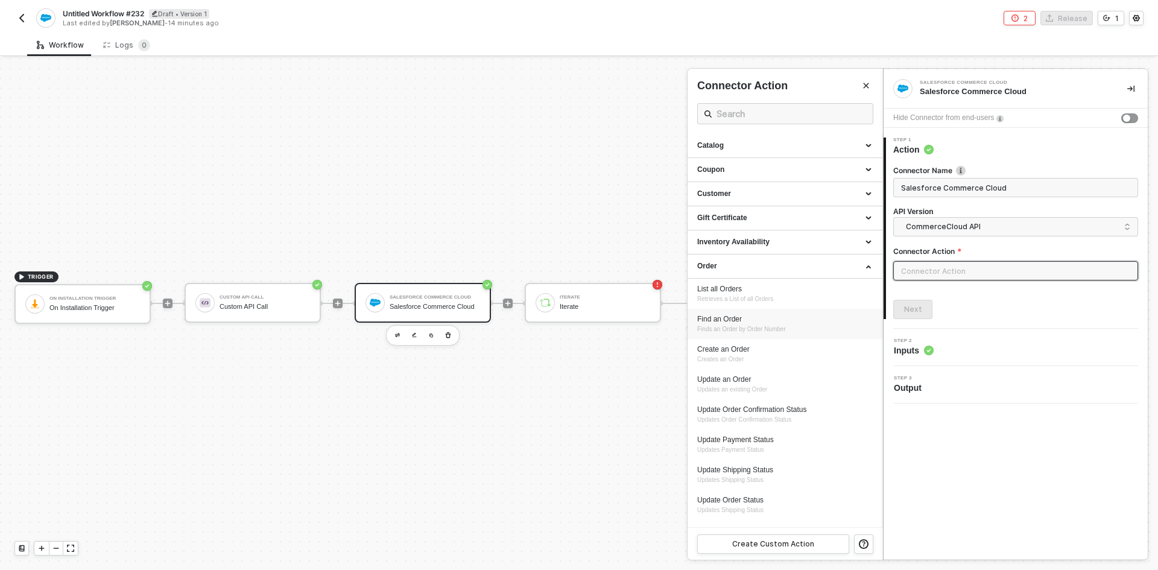
click at [748, 315] on div "Find an Order" at bounding box center [784, 319] width 175 height 10
type input "Finds an Order by Order Number"
type input "Order - Find an Order"
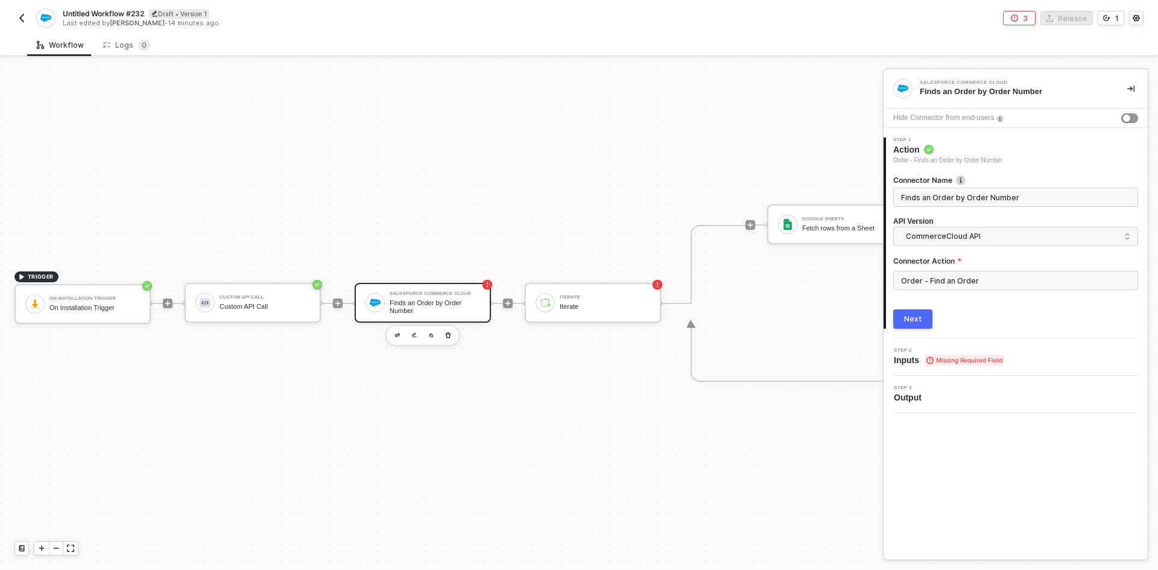
click at [903, 317] on button "Next" at bounding box center [912, 318] width 39 height 19
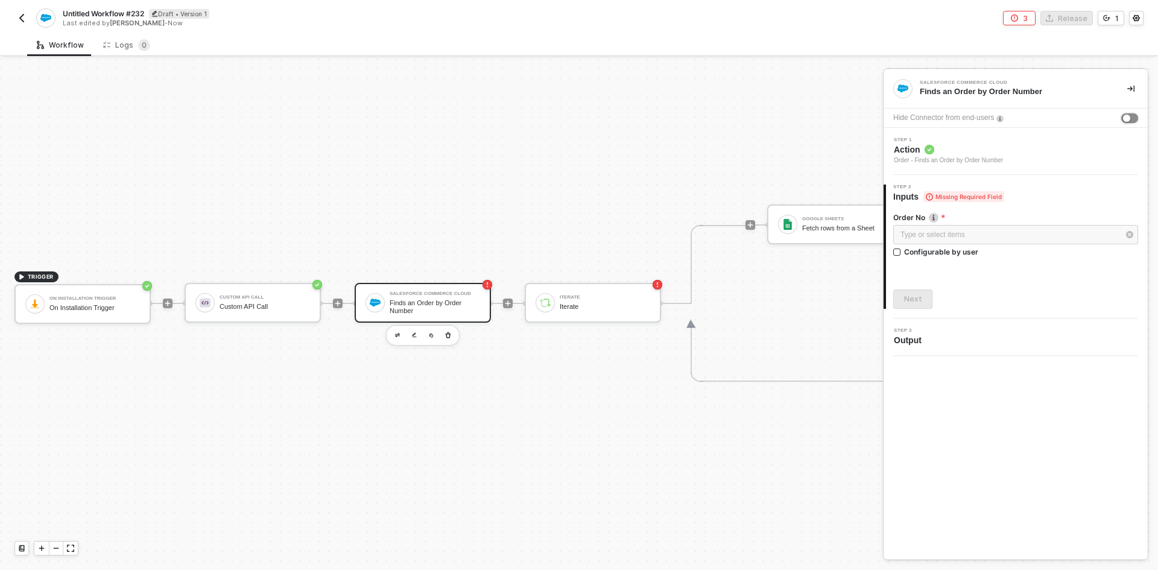
click at [1128, 119] on div "button" at bounding box center [1126, 118] width 7 height 7
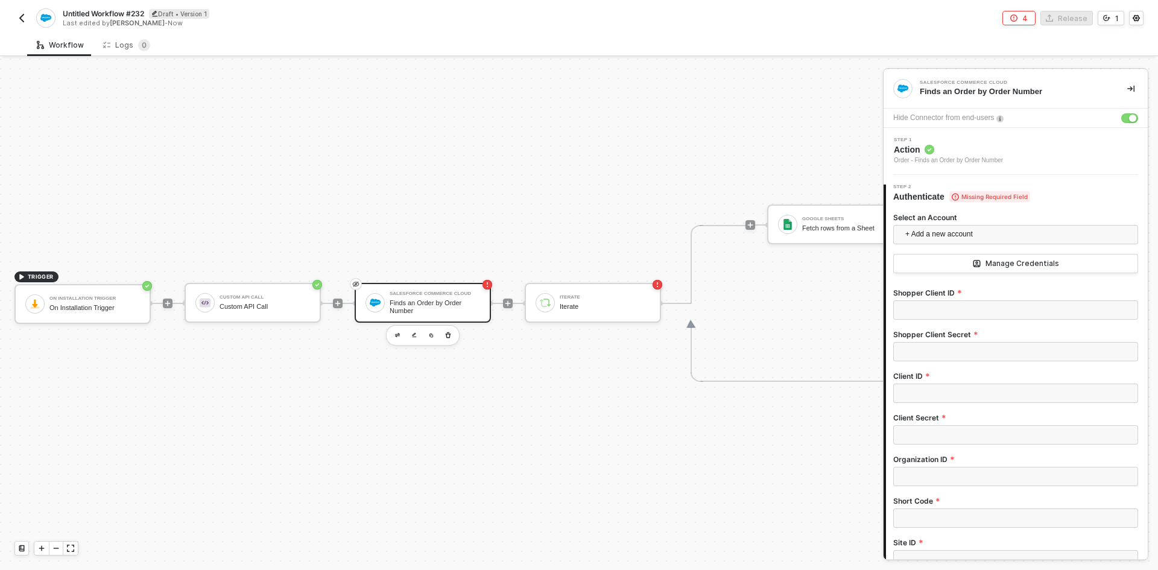
click at [20, 15] on img "button" at bounding box center [22, 18] width 10 height 10
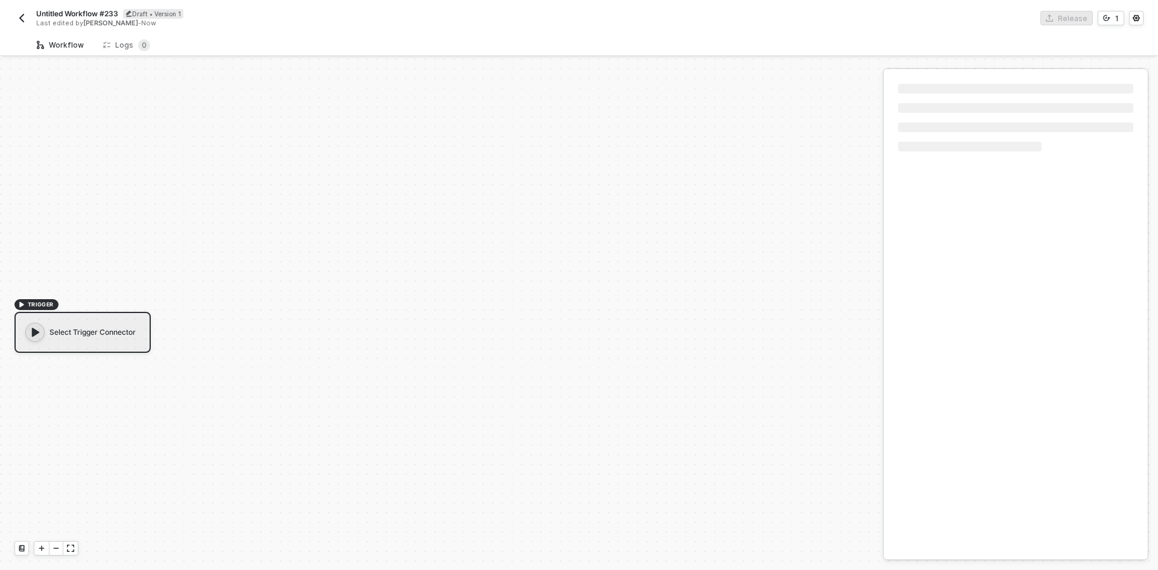
scroll to position [22, 0]
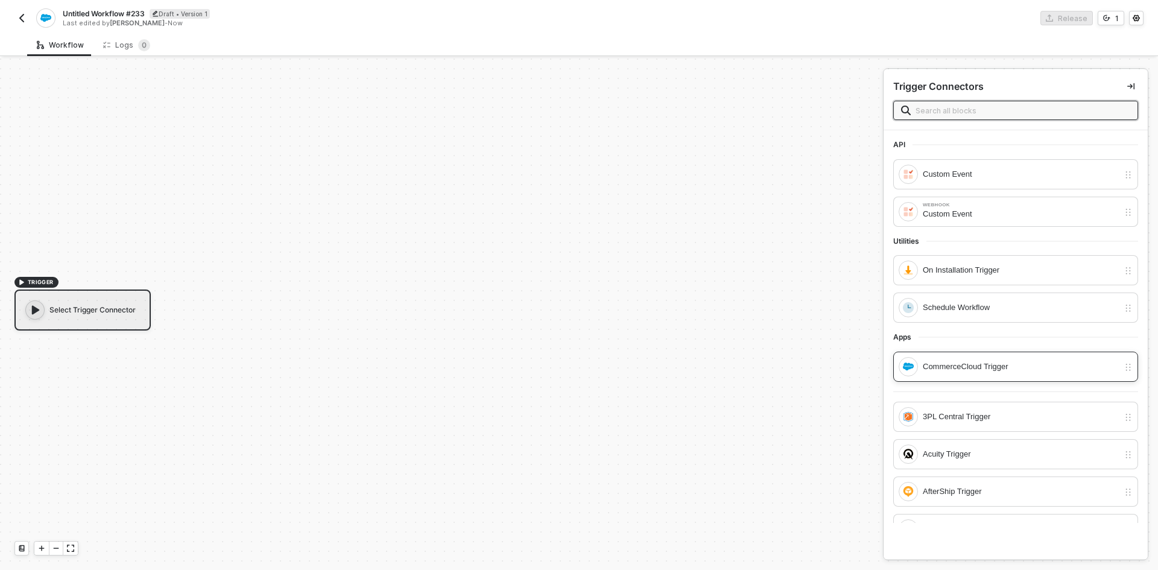
click at [1055, 367] on div "CommerceCloud Trigger" at bounding box center [1021, 366] width 196 height 13
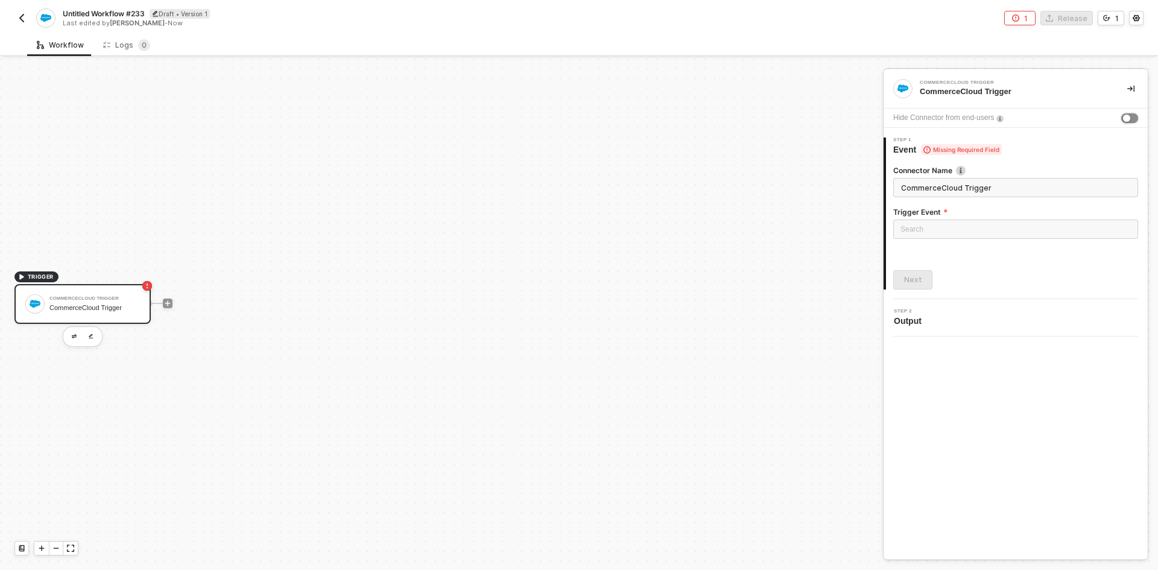
click at [1133, 118] on button "button" at bounding box center [1129, 118] width 17 height 10
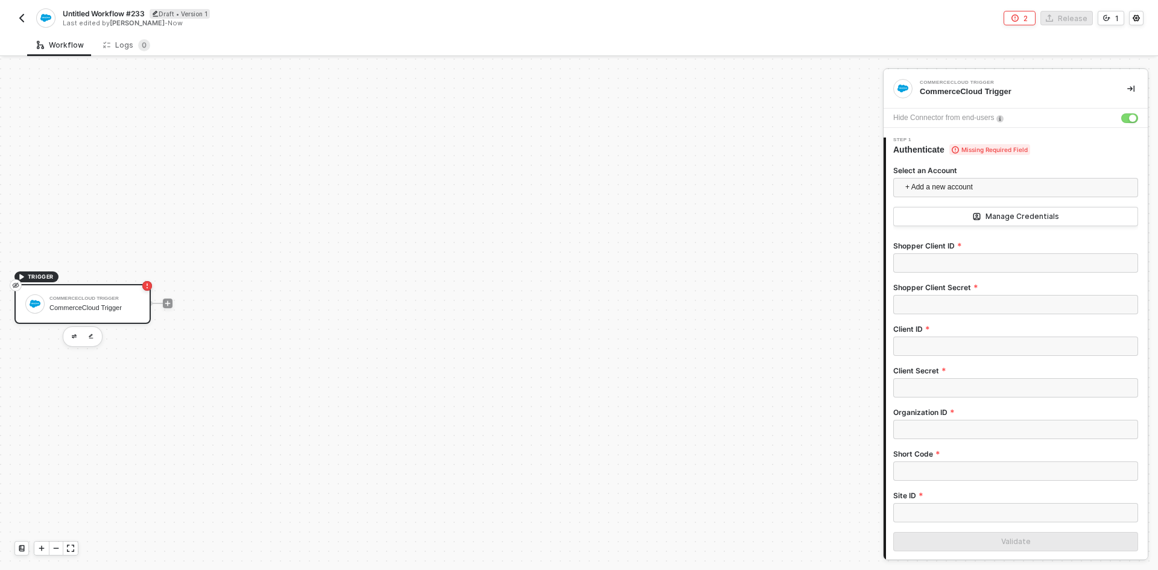
click at [19, 19] on img "button" at bounding box center [22, 18] width 10 height 10
